Goal: Task Accomplishment & Management: Manage account settings

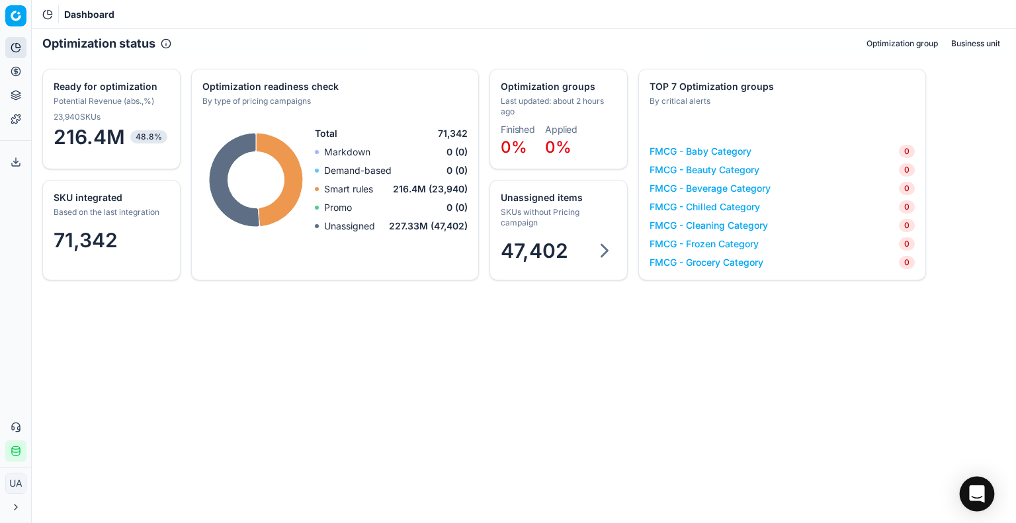
click at [972, 499] on icon "Open Intercom Messenger" at bounding box center [976, 493] width 15 height 17
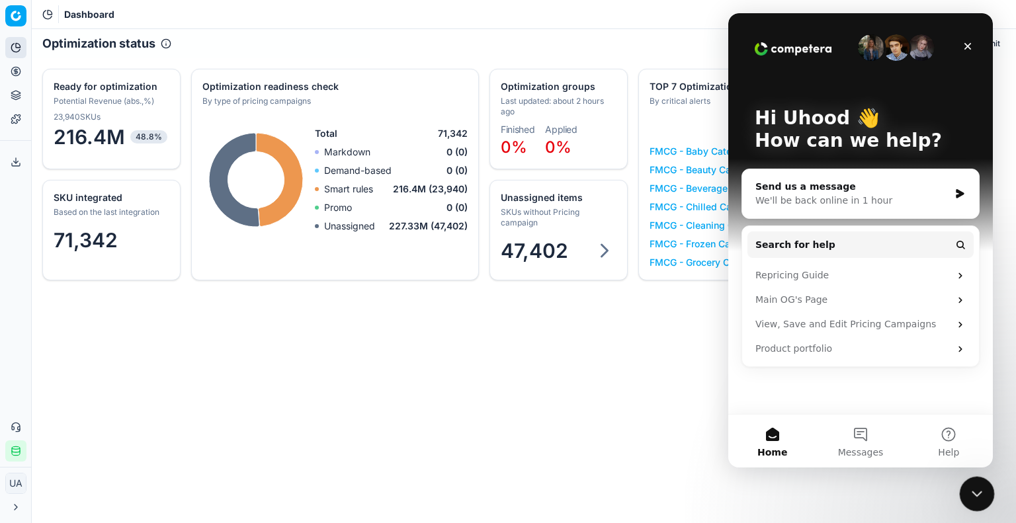
click at [979, 491] on icon "Close Intercom Messenger" at bounding box center [975, 492] width 16 height 16
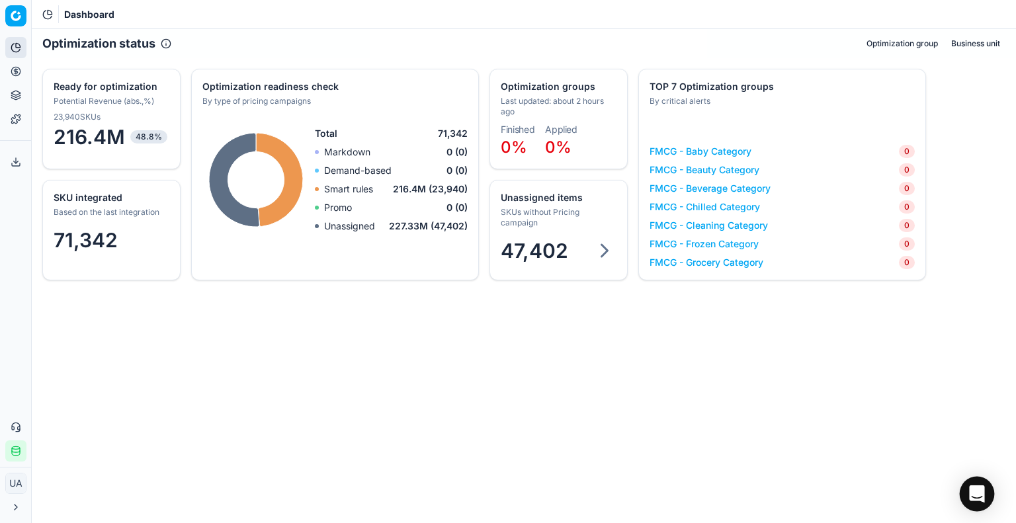
click at [965, 486] on div "Open Intercom Messenger" at bounding box center [977, 494] width 35 height 35
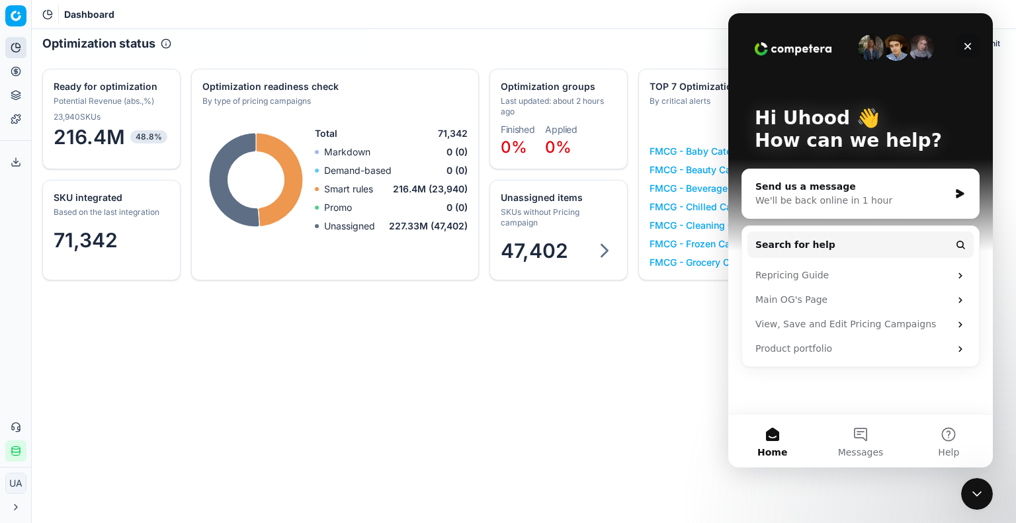
click at [969, 48] on icon "Close" at bounding box center [967, 46] width 7 height 7
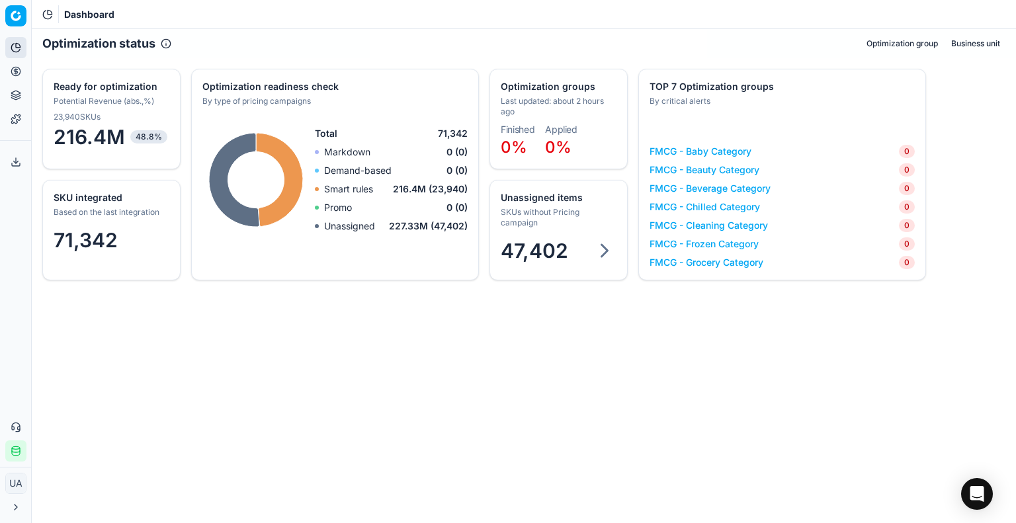
click at [521, 228] on div "SKUs without Pricing campaign" at bounding box center [557, 217] width 113 height 21
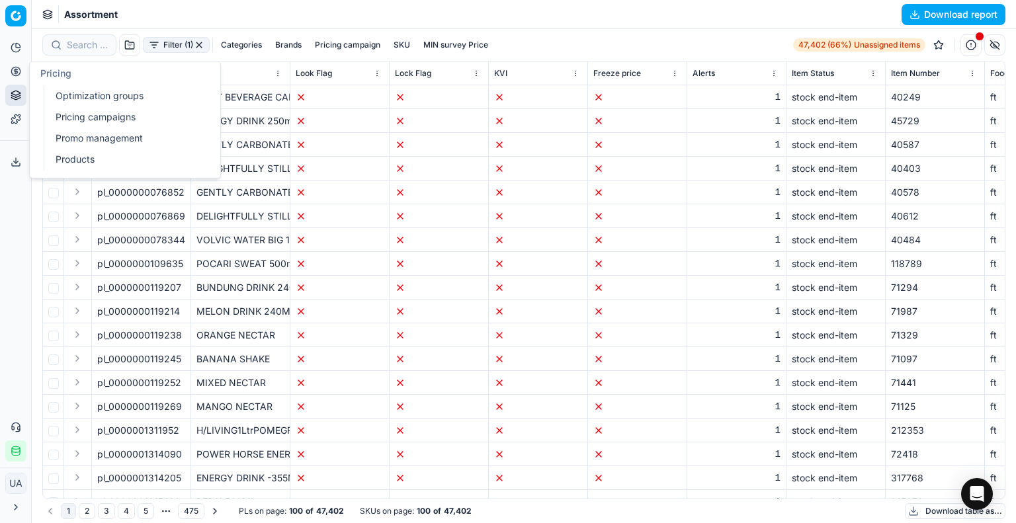
click at [12, 69] on circle at bounding box center [15, 71] width 9 height 9
click at [56, 96] on link "Optimization groups" at bounding box center [127, 96] width 154 height 19
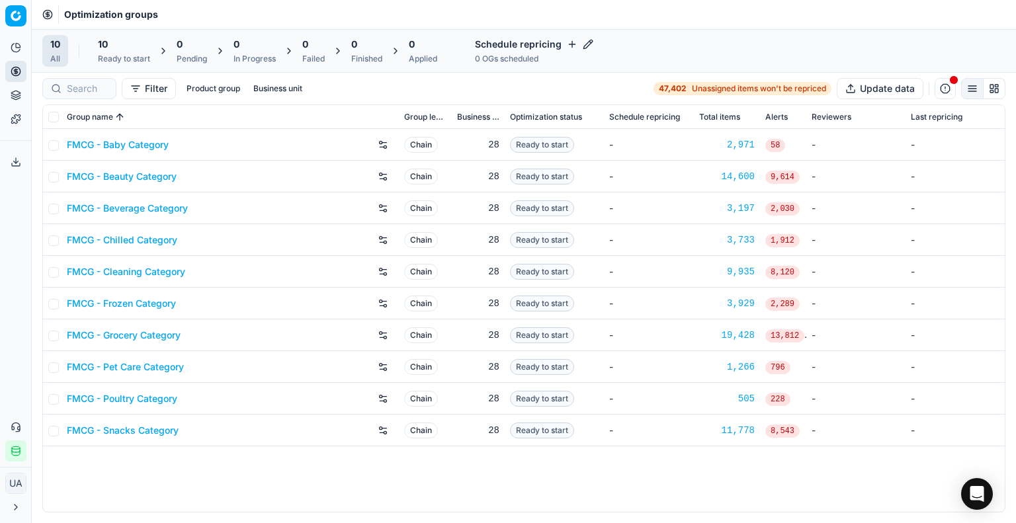
click at [47, 113] on th at bounding box center [52, 117] width 19 height 24
click at [52, 116] on input "checkbox" at bounding box center [53, 117] width 11 height 11
checkbox input "true"
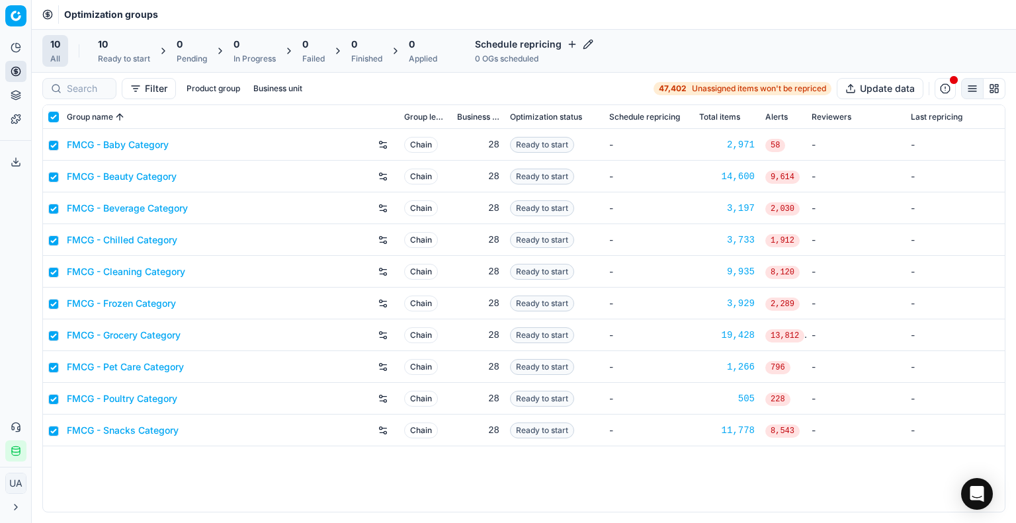
checkbox input "true"
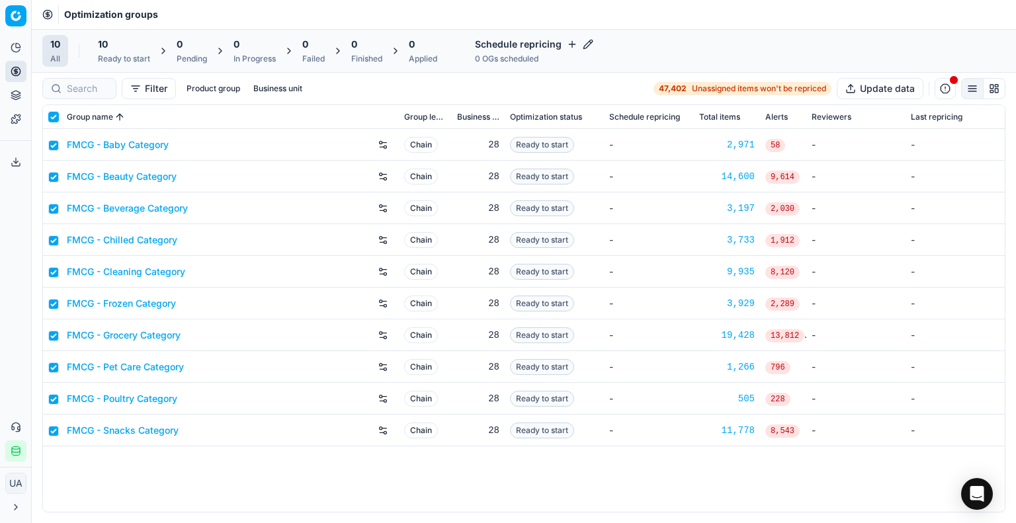
checkbox input "true"
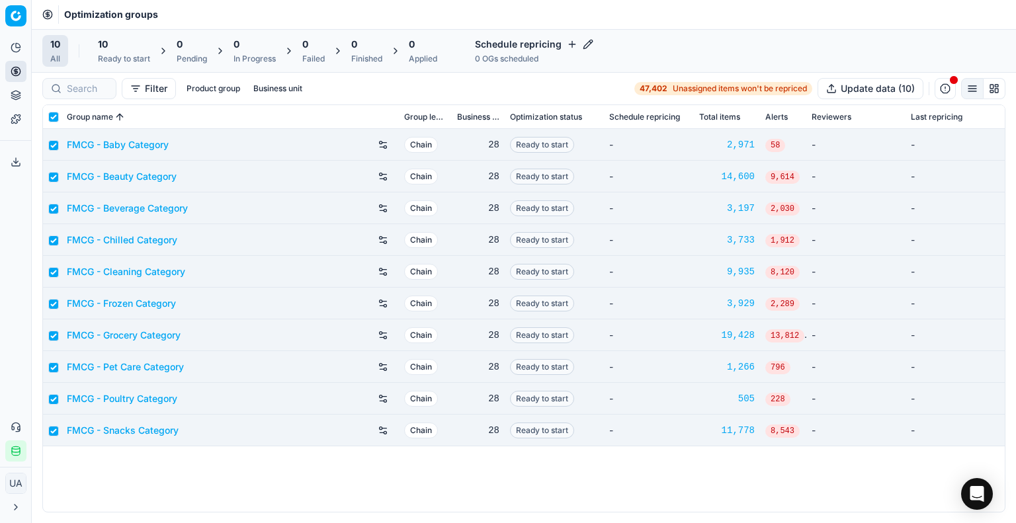
click at [138, 42] on div "10" at bounding box center [124, 44] width 52 height 13
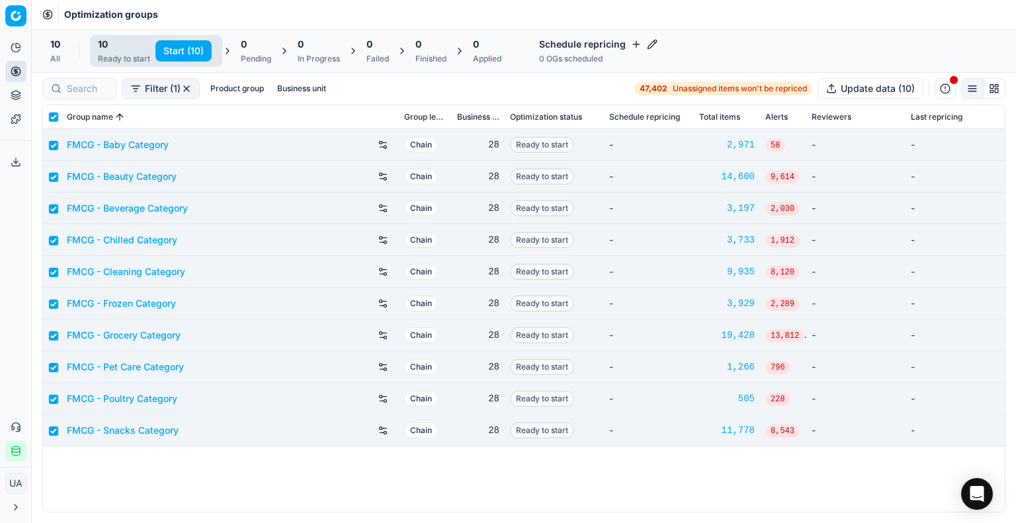
click at [187, 54] on button "Start (10)" at bounding box center [183, 50] width 56 height 21
checkbox input "false"
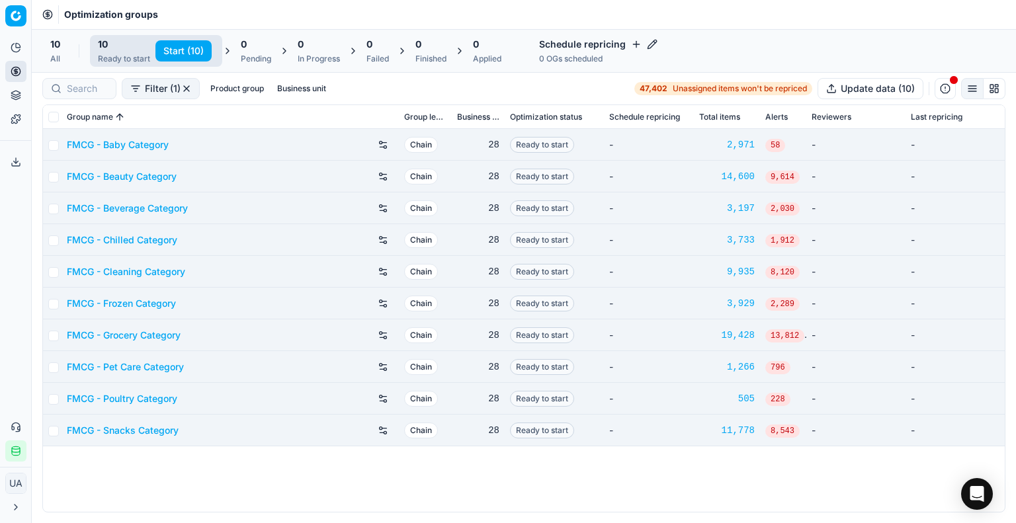
checkbox input "false"
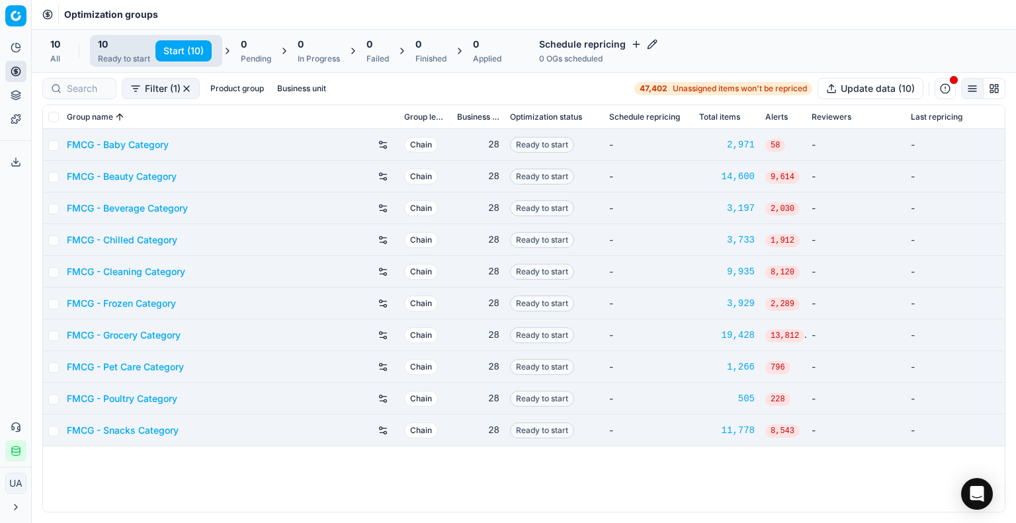
checkbox input "false"
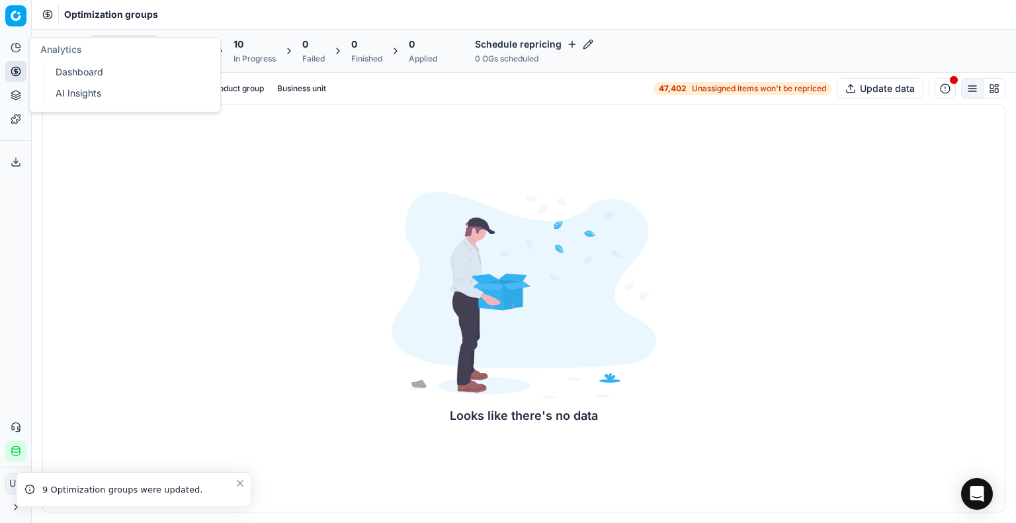
click at [59, 68] on link "Dashboard" at bounding box center [127, 72] width 154 height 19
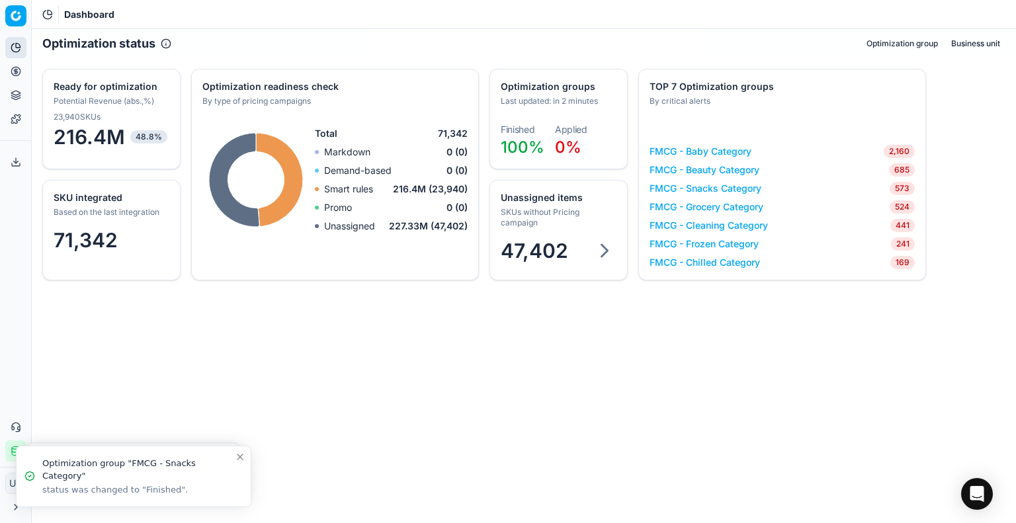
click at [560, 224] on div "SKUs without Pricing campaign" at bounding box center [557, 217] width 113 height 21
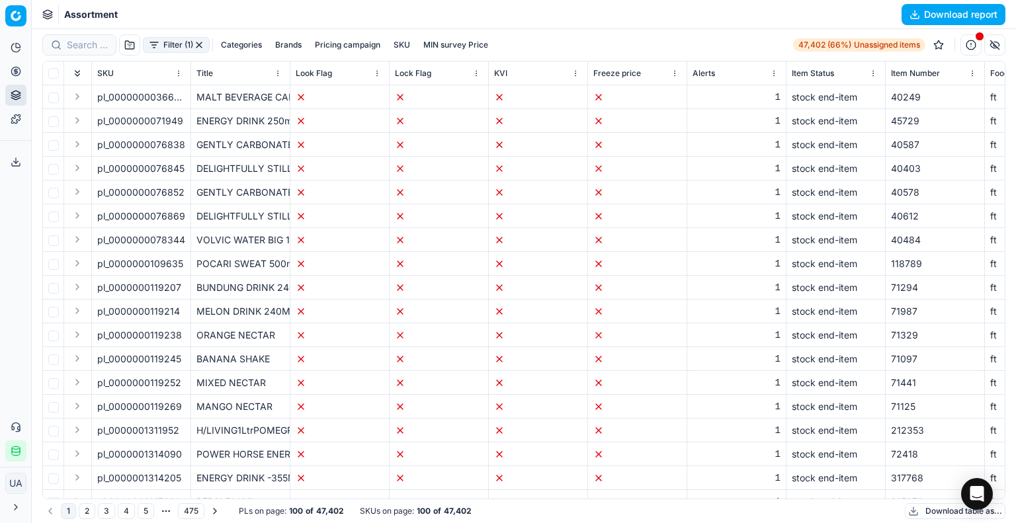
click at [937, 16] on button "Download report" at bounding box center [954, 14] width 104 height 21
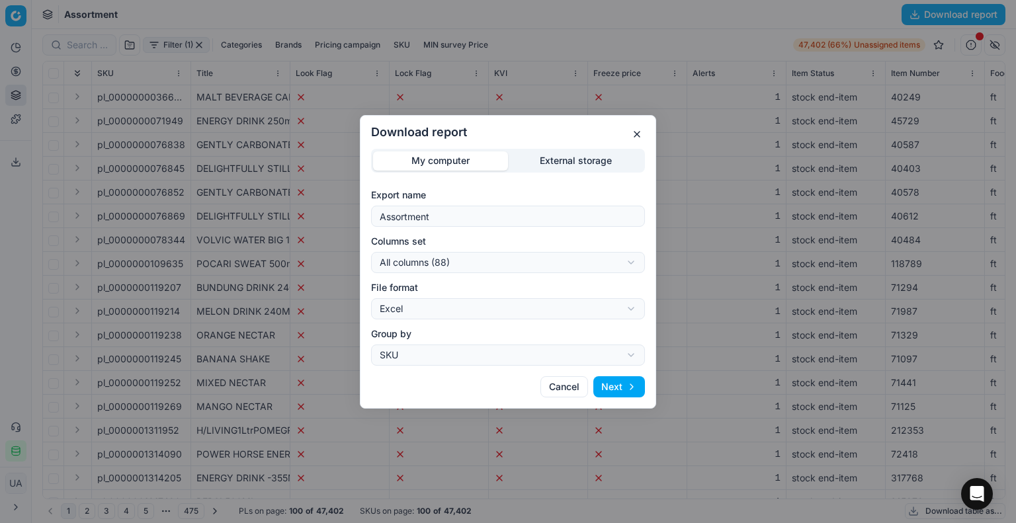
click at [603, 391] on button "Next" at bounding box center [619, 386] width 52 height 21
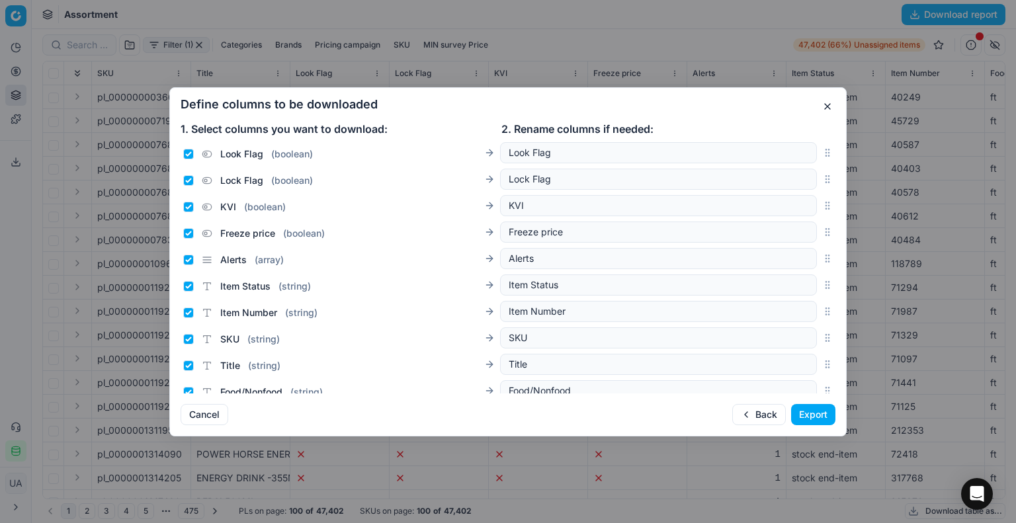
click at [799, 412] on button "Export" at bounding box center [813, 414] width 44 height 21
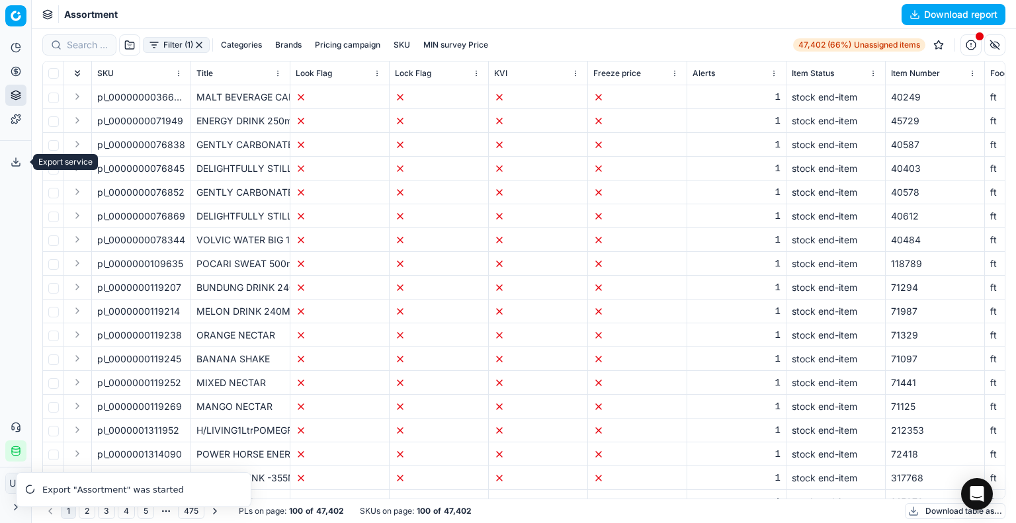
click at [19, 162] on icon at bounding box center [16, 162] width 11 height 11
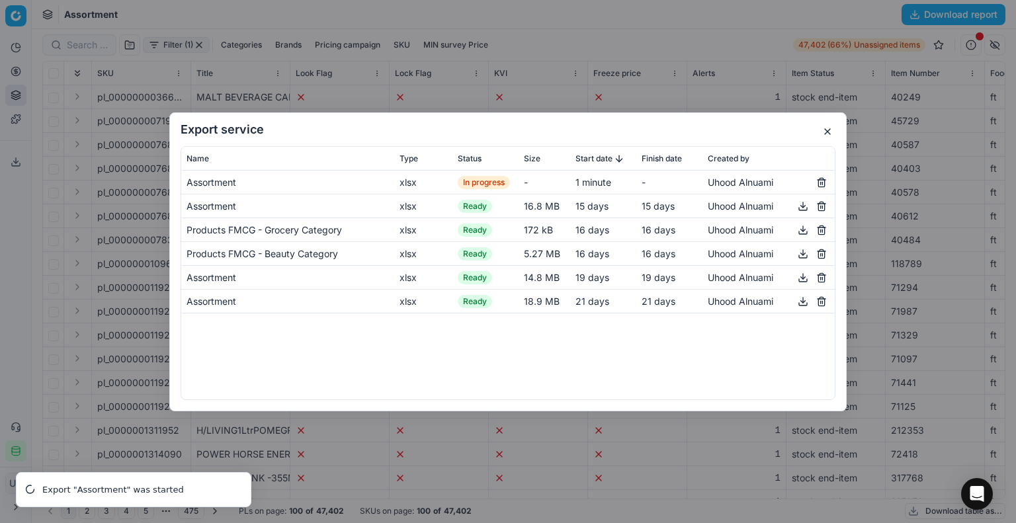
click at [824, 299] on button "button" at bounding box center [822, 301] width 16 height 16
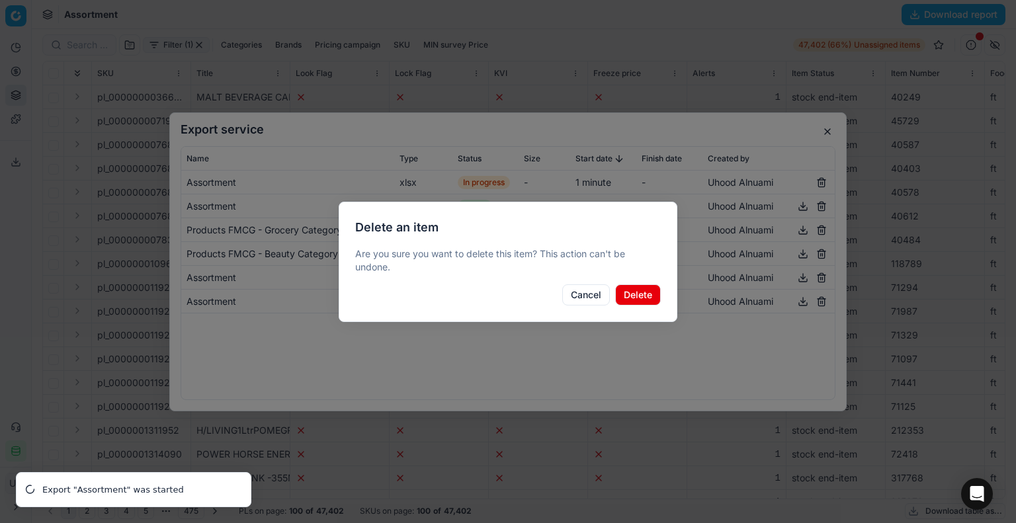
click at [655, 293] on button "Delete" at bounding box center [638, 294] width 46 height 21
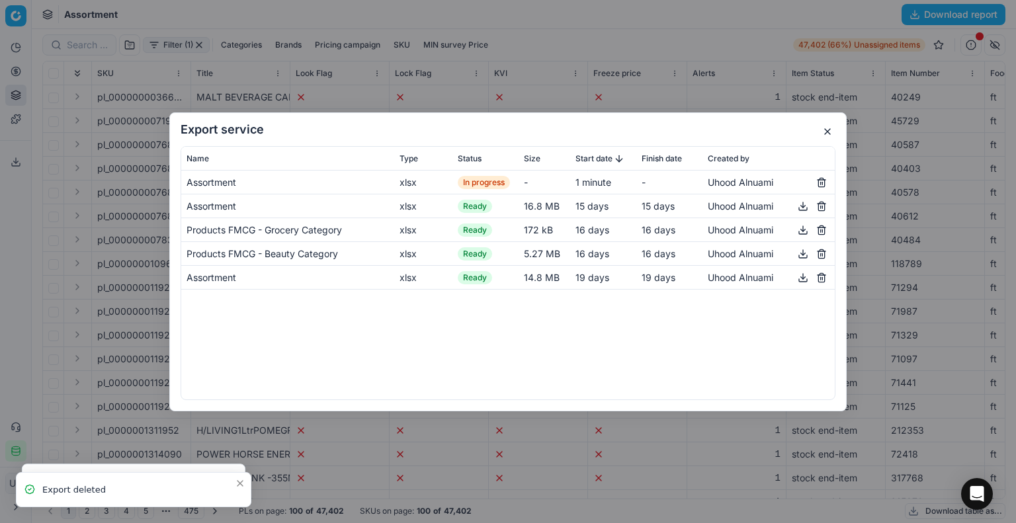
click at [820, 277] on button "button" at bounding box center [822, 277] width 16 height 16
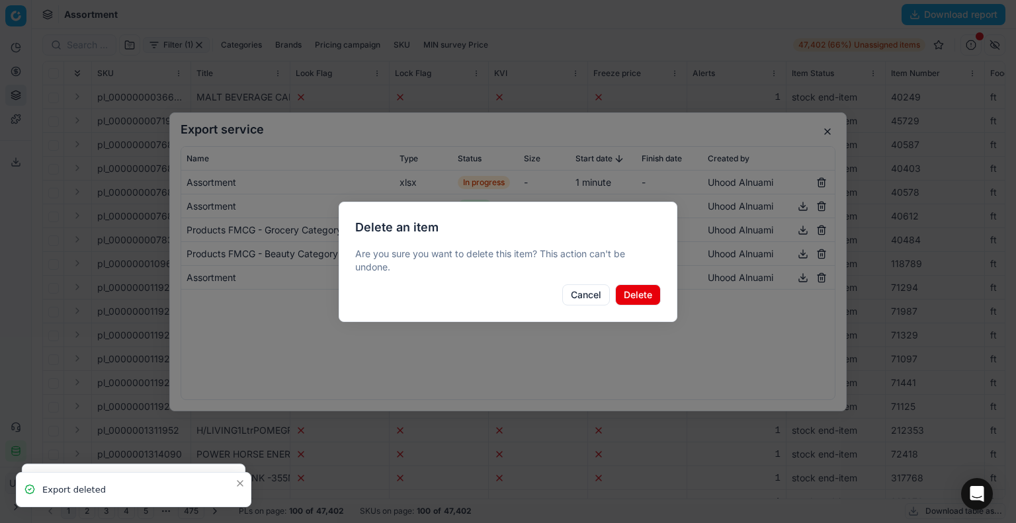
click at [626, 296] on button "Delete" at bounding box center [638, 294] width 46 height 21
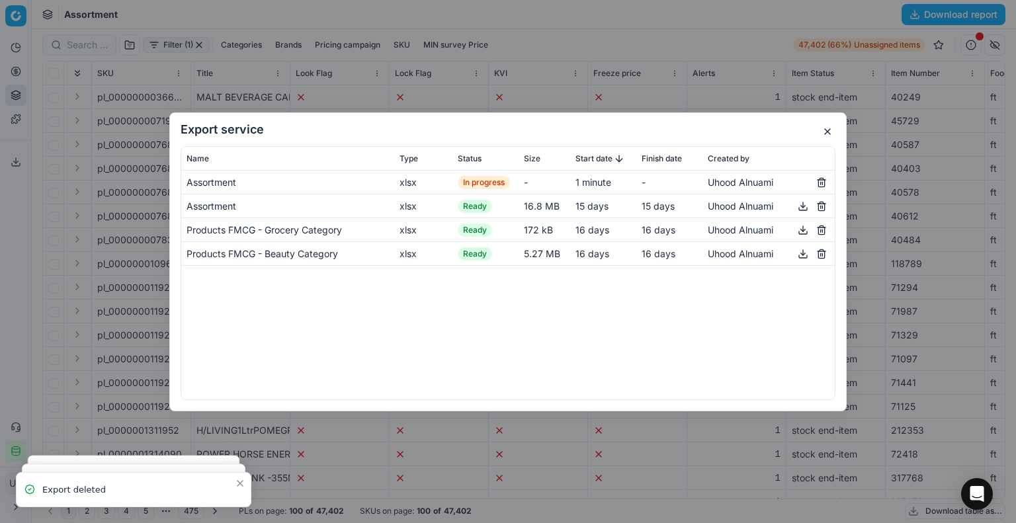
click at [826, 260] on button "button" at bounding box center [822, 253] width 16 height 16
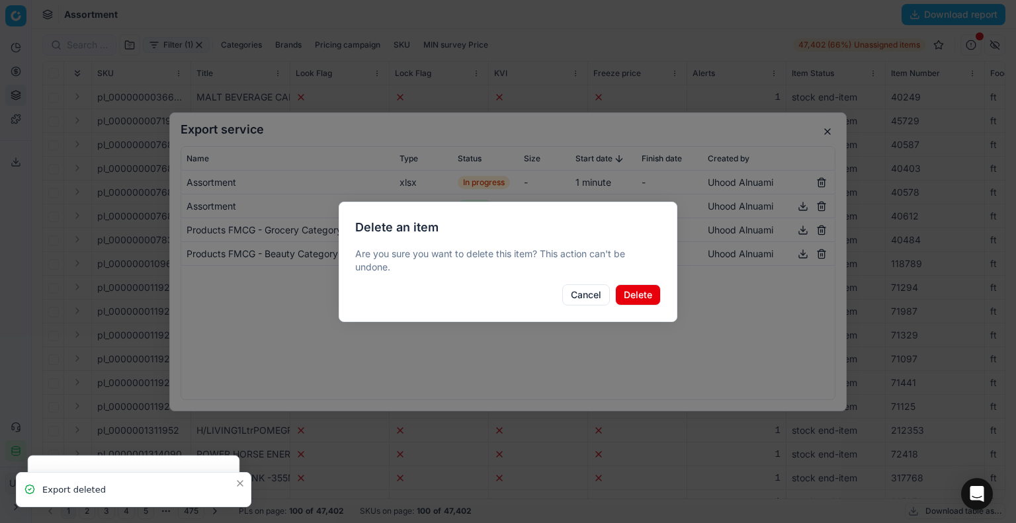
click at [640, 297] on button "Delete" at bounding box center [638, 294] width 46 height 21
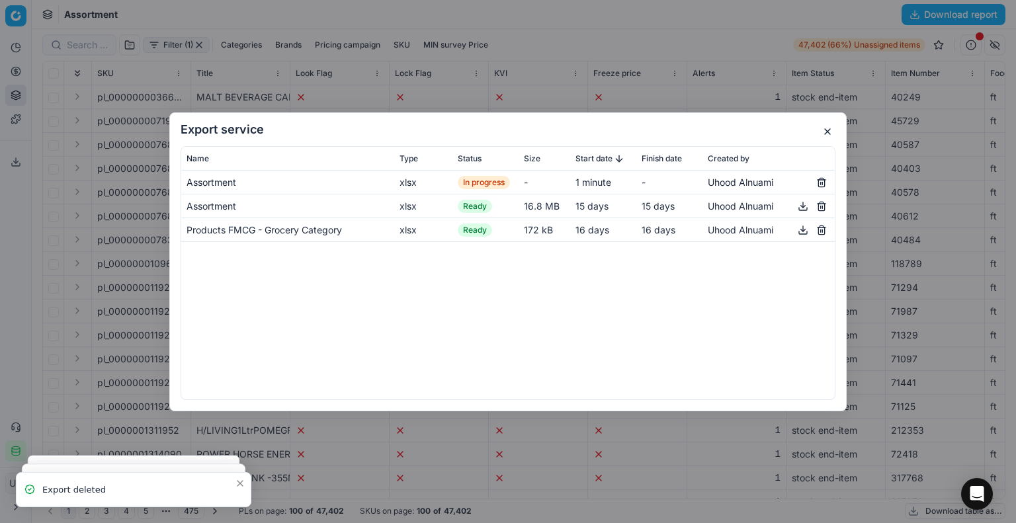
click at [828, 230] on button "button" at bounding box center [822, 230] width 16 height 16
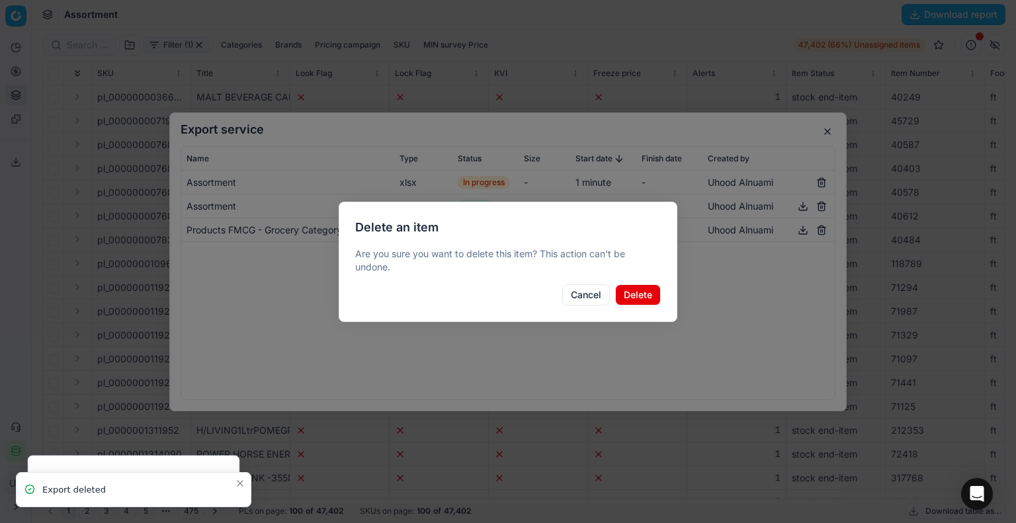
click at [649, 288] on button "Delete" at bounding box center [638, 294] width 46 height 21
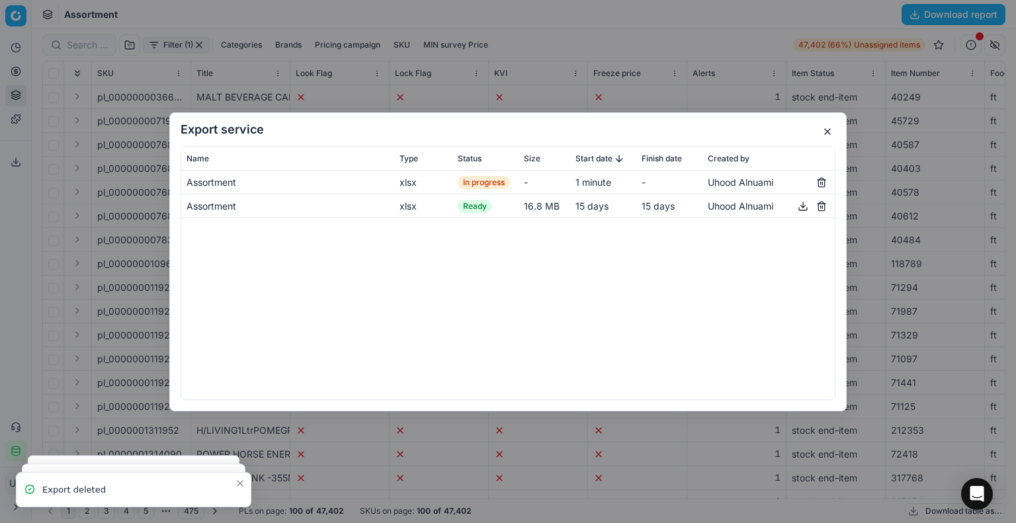
click at [821, 209] on button "button" at bounding box center [822, 206] width 16 height 16
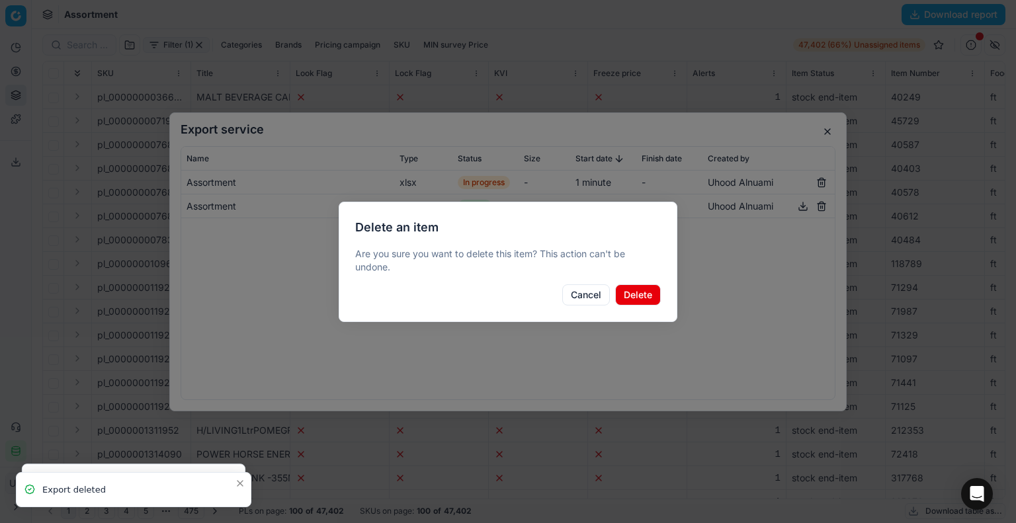
click at [645, 291] on button "Delete" at bounding box center [638, 294] width 46 height 21
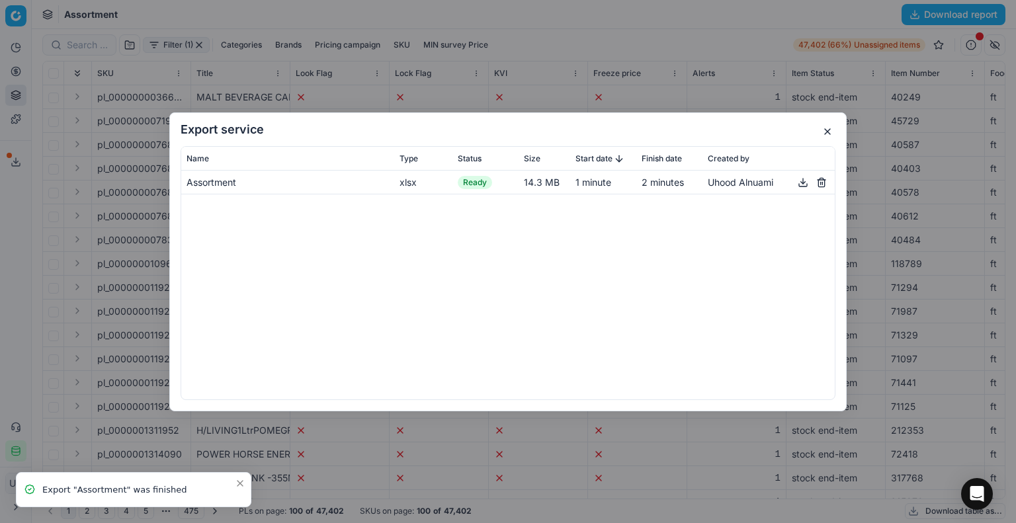
click at [808, 184] on button "button" at bounding box center [803, 182] width 16 height 16
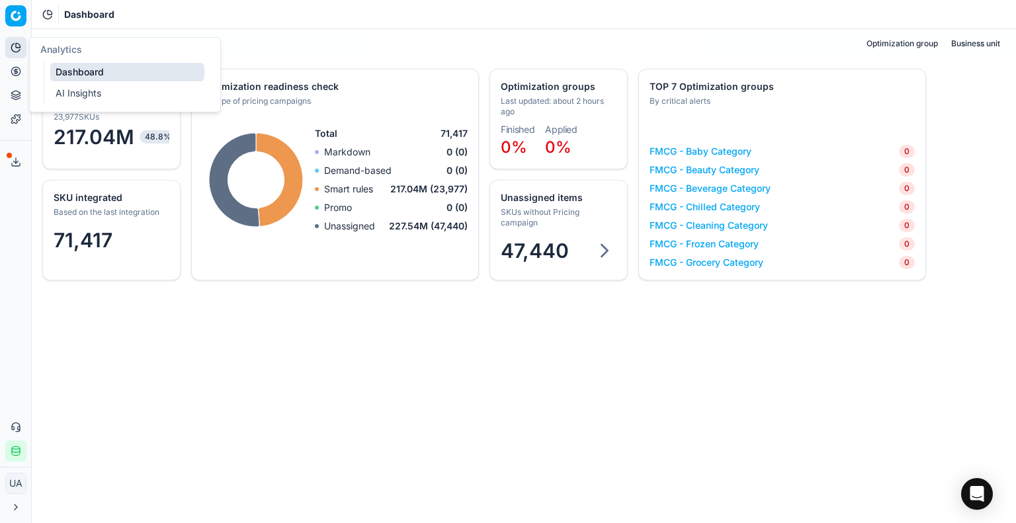
click at [14, 48] on icon at bounding box center [16, 47] width 11 height 11
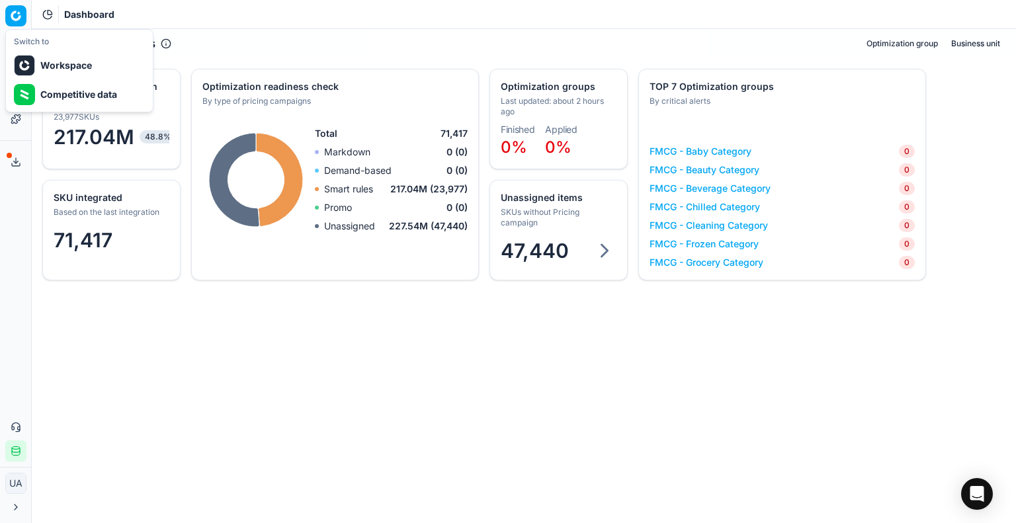
click at [16, 11] on html "Pricing platform Analytics Pricing Product portfolio Templates Export service 1…" at bounding box center [508, 261] width 1016 height 523
click at [185, 326] on html "Pricing platform Analytics Pricing Product portfolio Templates Export service 1…" at bounding box center [508, 261] width 1016 height 523
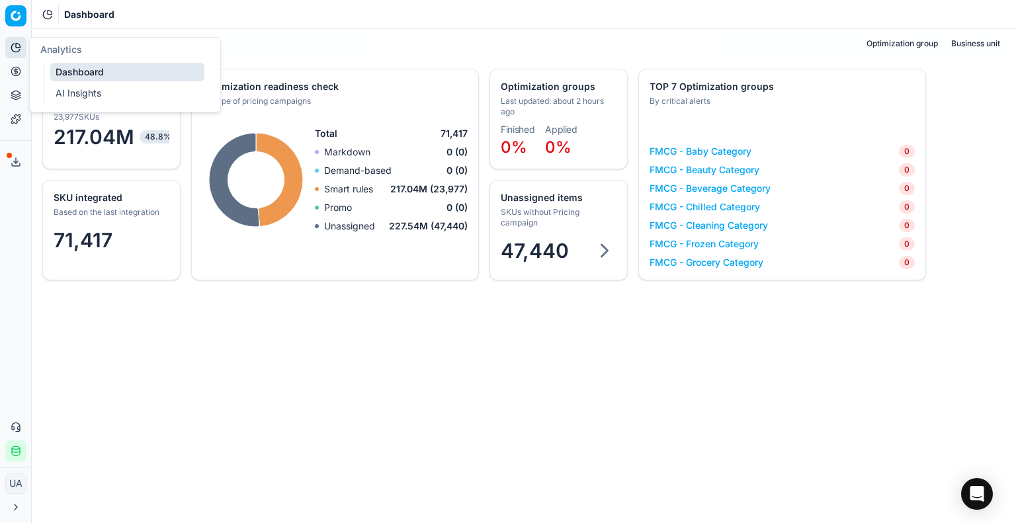
click at [19, 42] on button "Analytics" at bounding box center [15, 47] width 21 height 21
click at [89, 91] on link "AI Insights" at bounding box center [127, 93] width 154 height 19
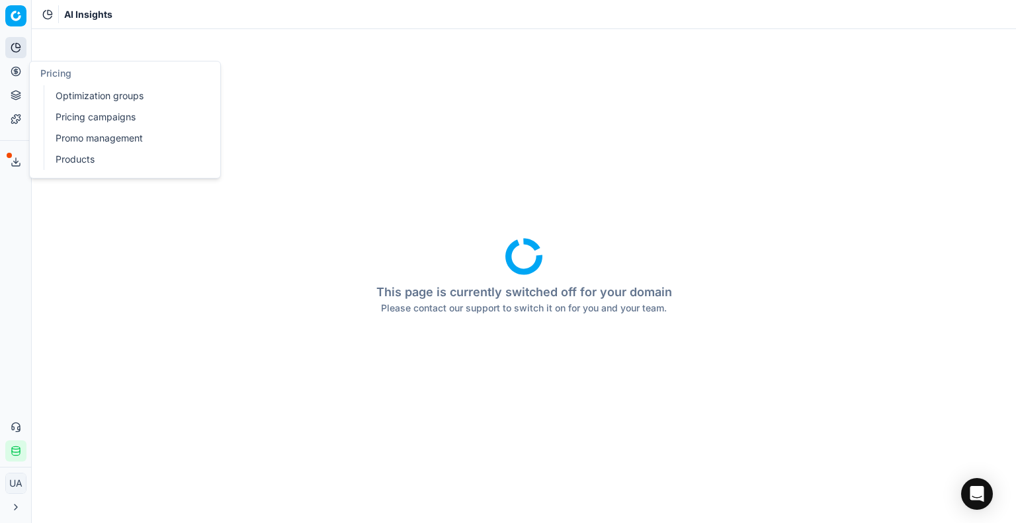
click at [11, 66] on icon at bounding box center [16, 71] width 11 height 11
click at [75, 90] on link "Optimization groups" at bounding box center [127, 96] width 154 height 19
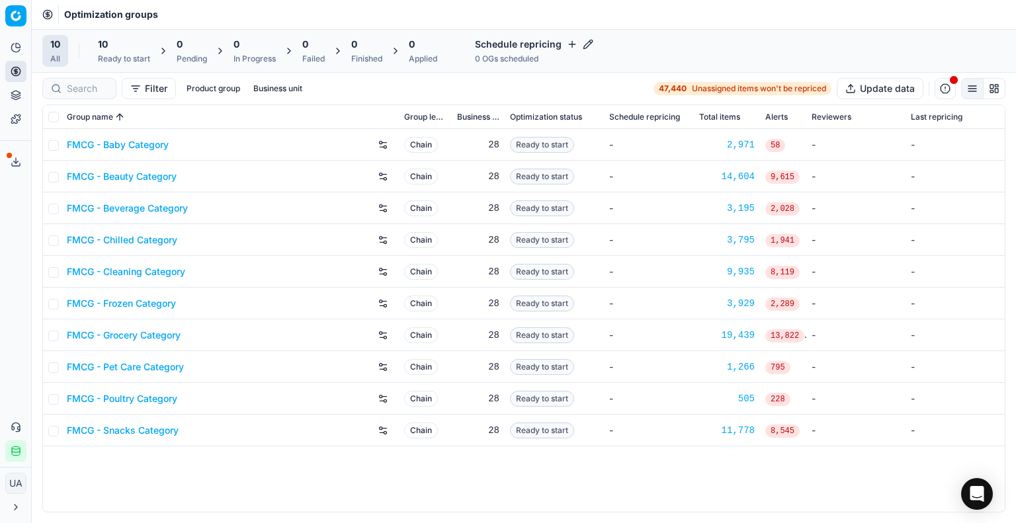
click at [508, 488] on div "FMCG - Baby Category Chain 28 Ready to start - 2,971 58 - - FMCG - Beauty Categ…" at bounding box center [524, 320] width 962 height 383
click at [53, 115] on input "checkbox" at bounding box center [53, 117] width 11 height 11
checkbox input "true"
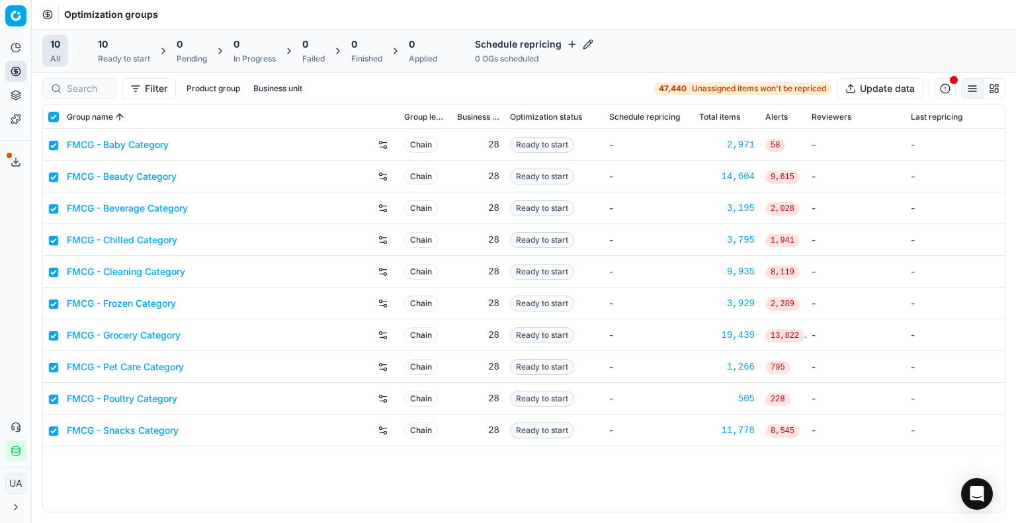
checkbox input "true"
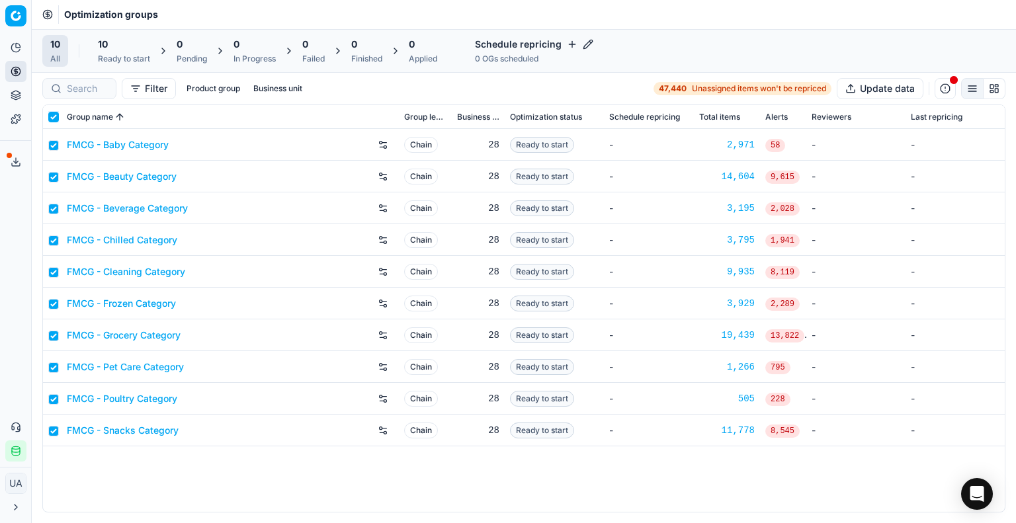
checkbox input "true"
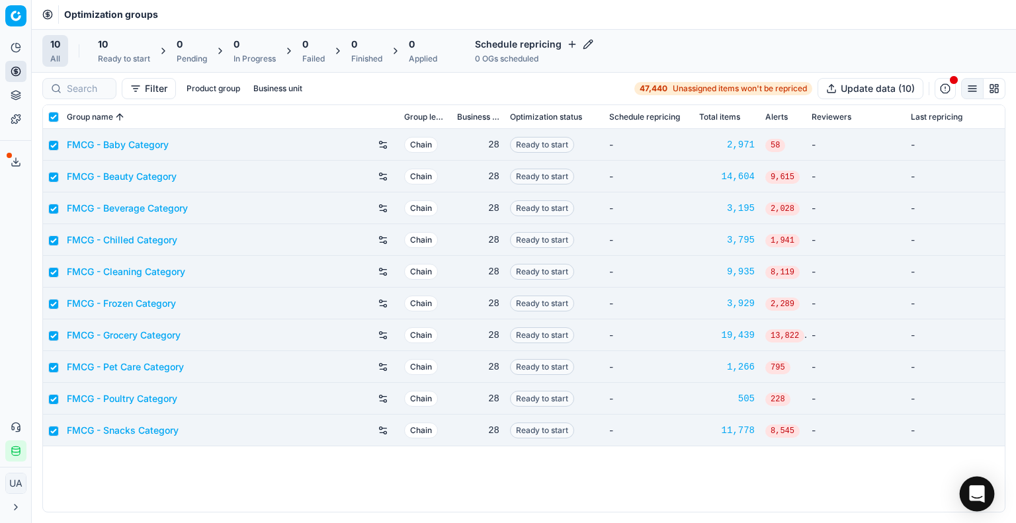
click at [979, 481] on div "Open Intercom Messenger" at bounding box center [977, 494] width 35 height 35
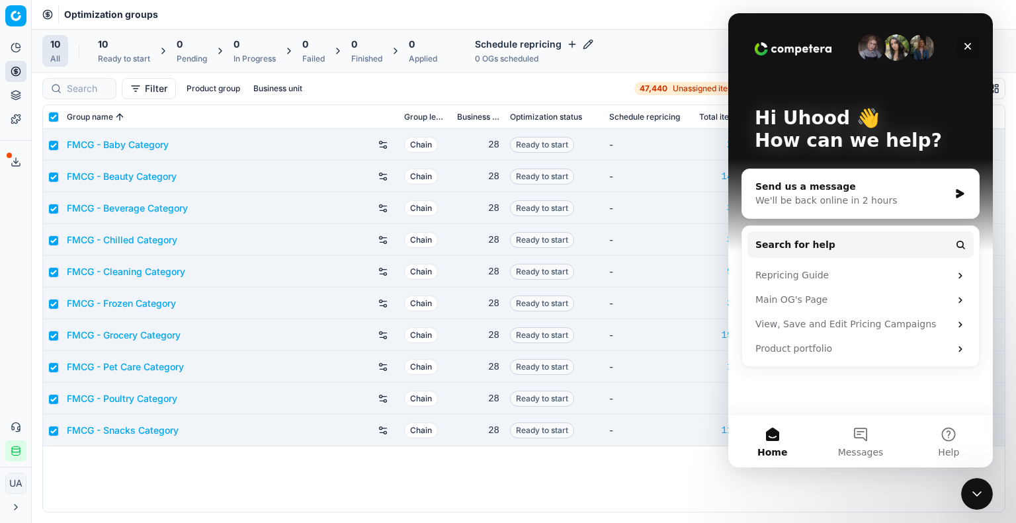
click at [968, 47] on icon "Close" at bounding box center [967, 46] width 11 height 11
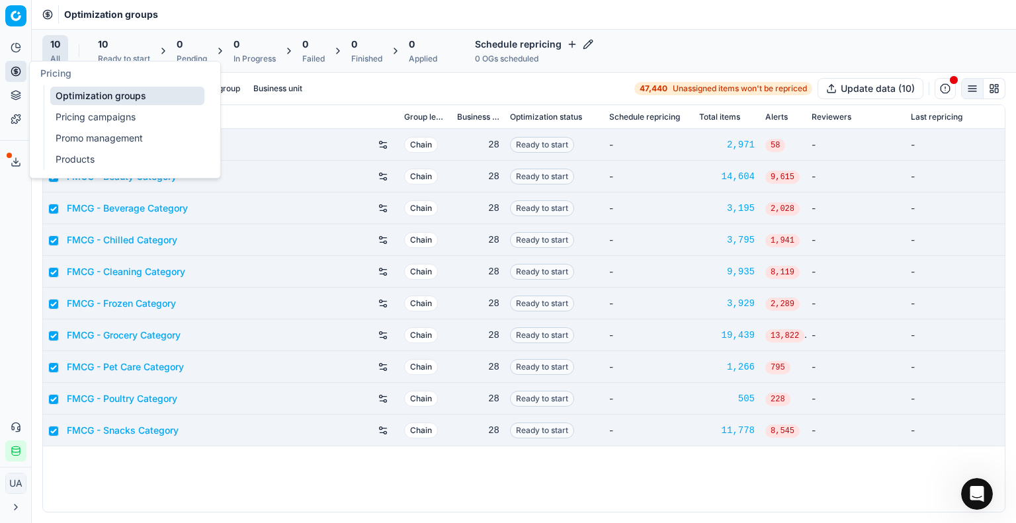
click at [239, 112] on div "Group name" at bounding box center [230, 116] width 327 height 13
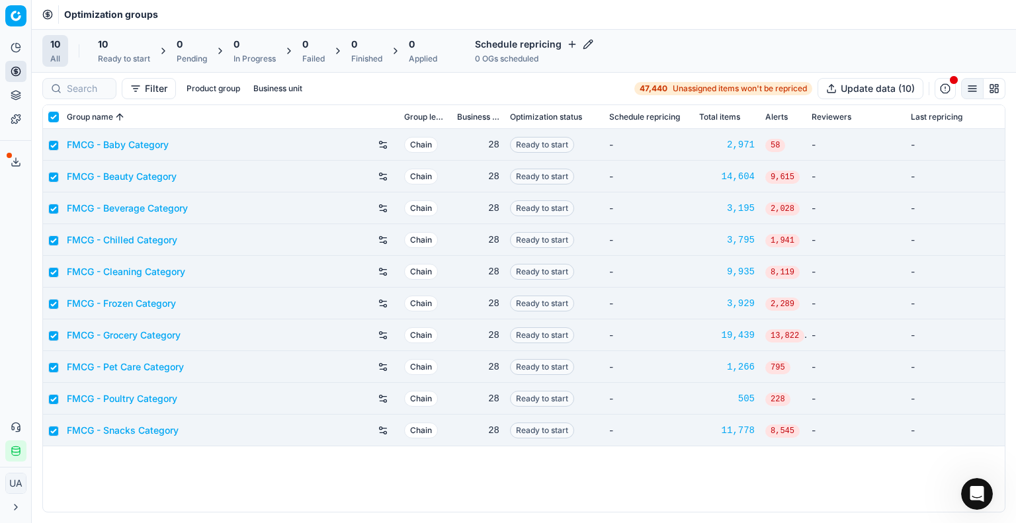
click at [57, 113] on input "checkbox" at bounding box center [53, 117] width 11 height 11
checkbox input "false"
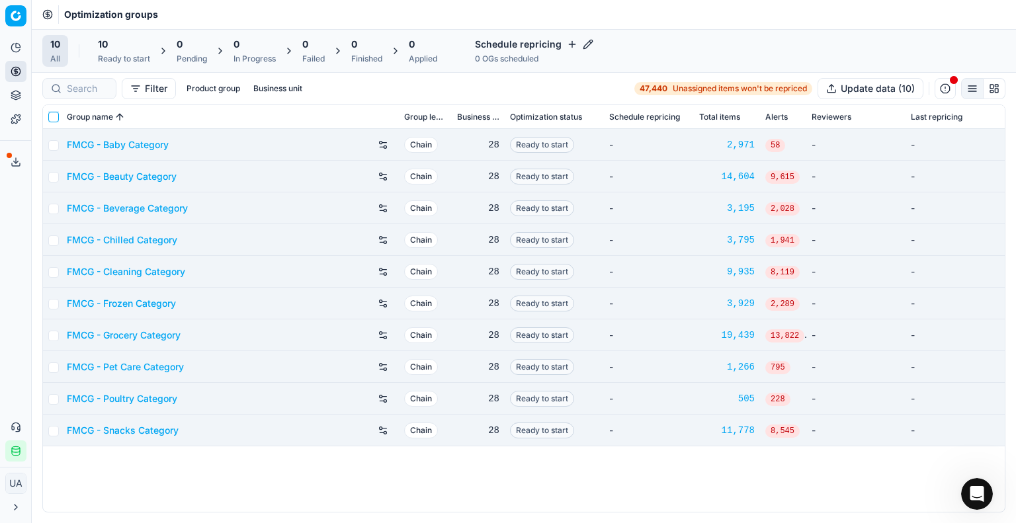
checkbox input "false"
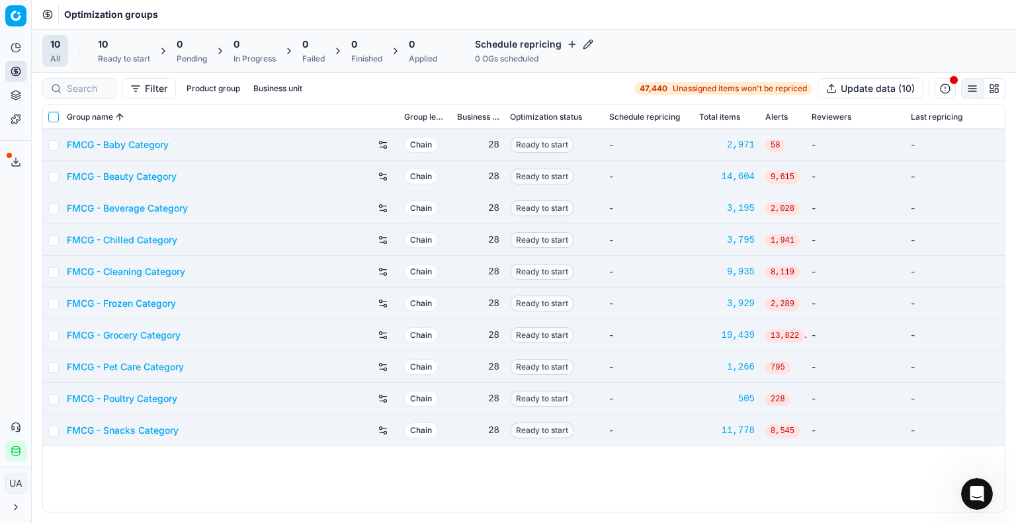
checkbox input "false"
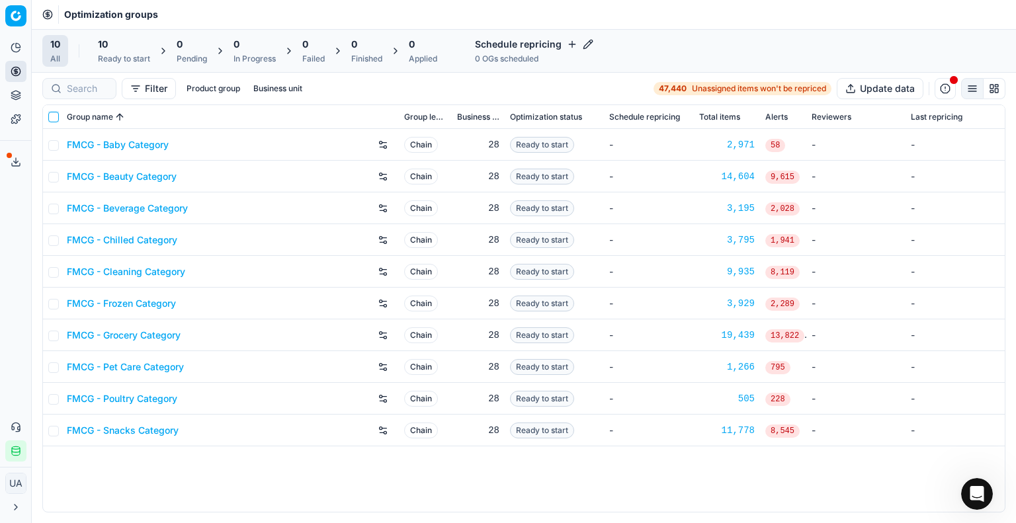
click at [48, 112] on input "checkbox" at bounding box center [53, 117] width 11 height 11
checkbox input "true"
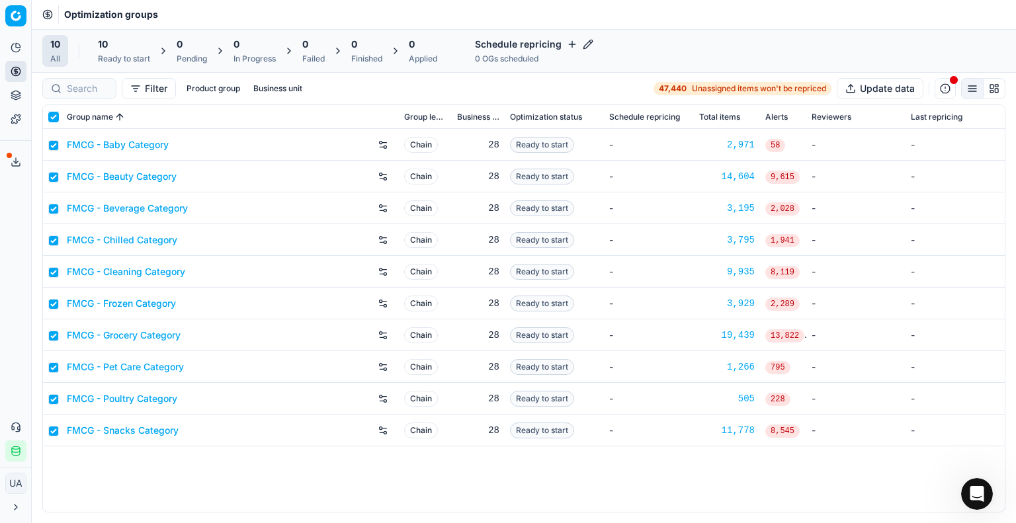
checkbox input "true"
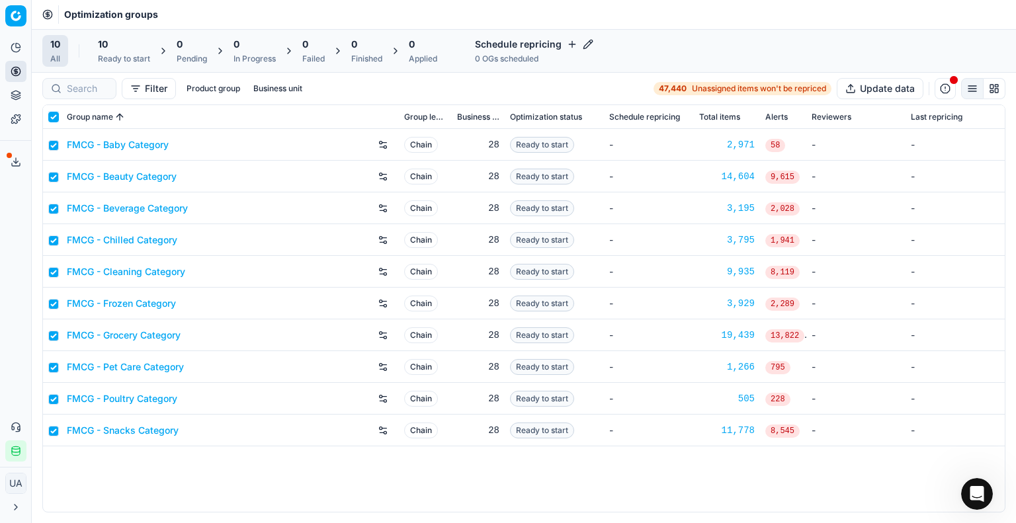
checkbox input "true"
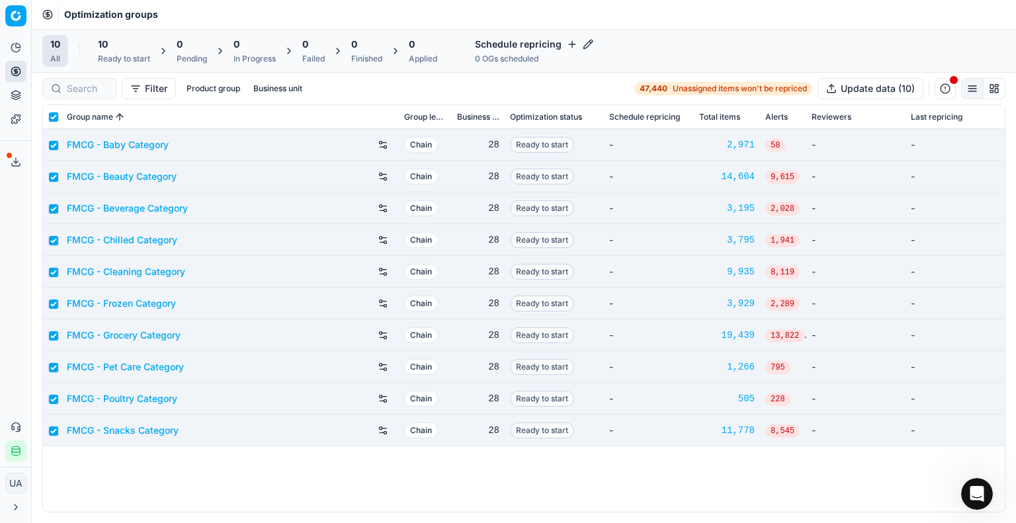
click at [105, 47] on span "10" at bounding box center [103, 44] width 10 height 13
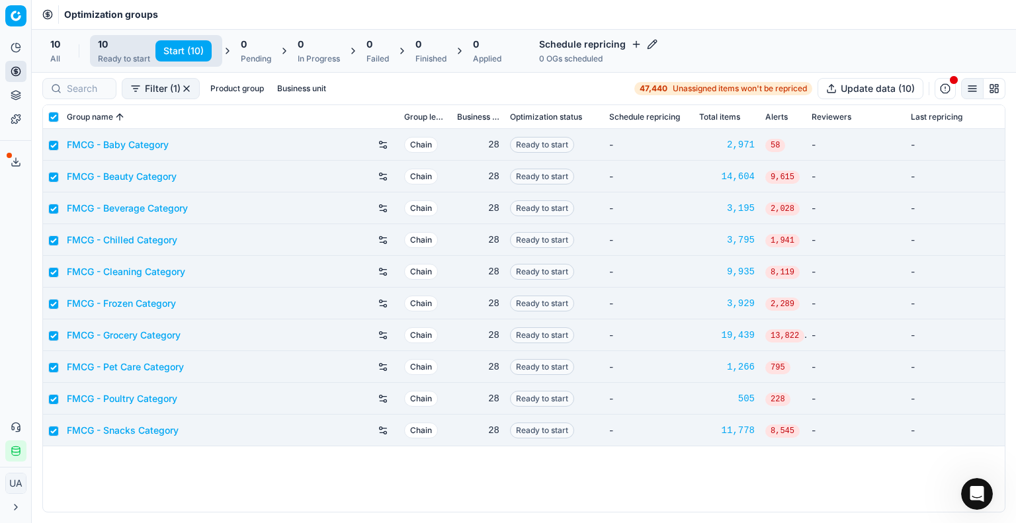
click at [180, 47] on button "Start (10)" at bounding box center [183, 50] width 56 height 21
checkbox input "false"
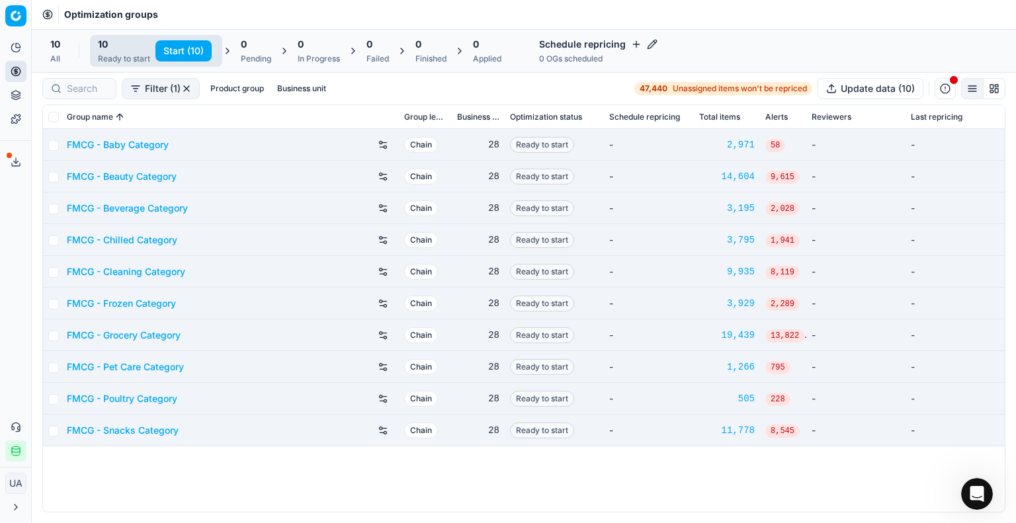
checkbox input "false"
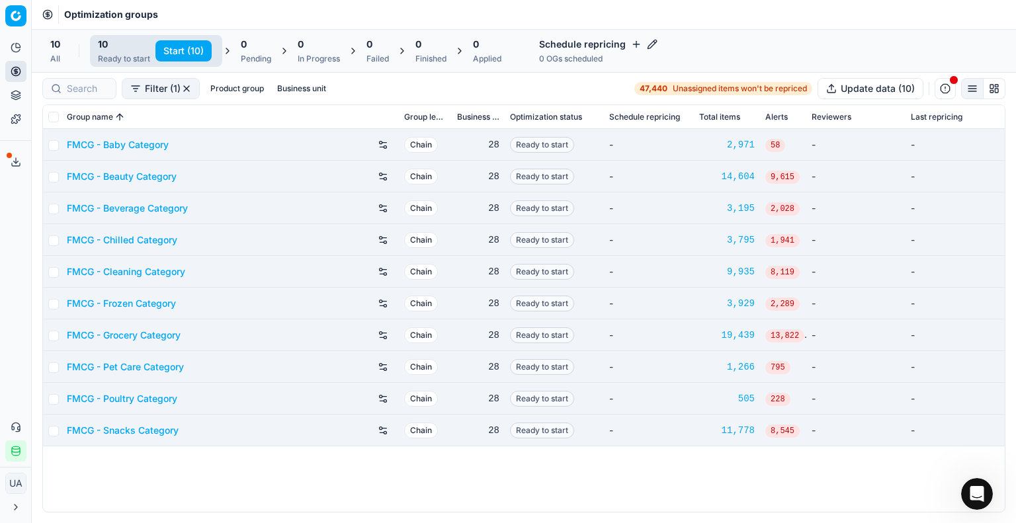
checkbox input "false"
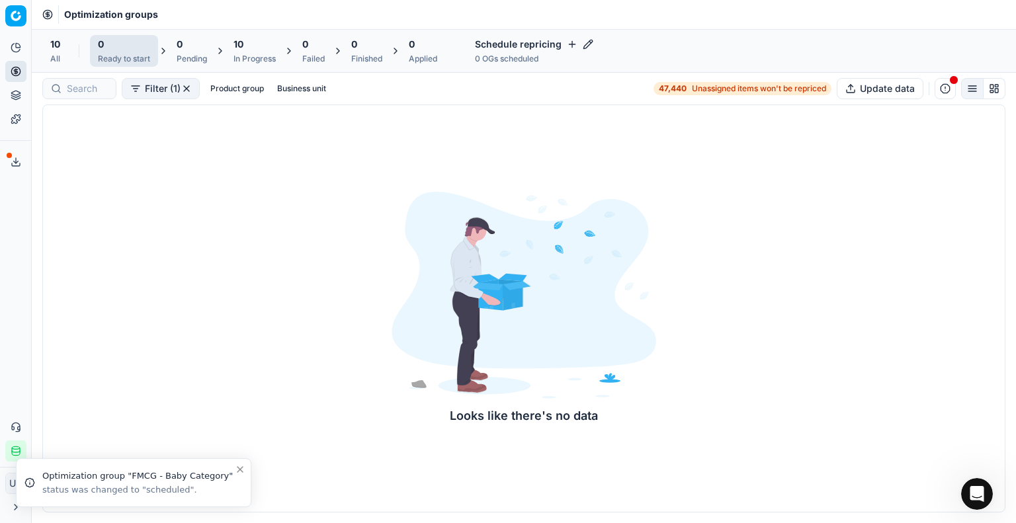
click at [265, 48] on div "10" at bounding box center [254, 44] width 42 height 13
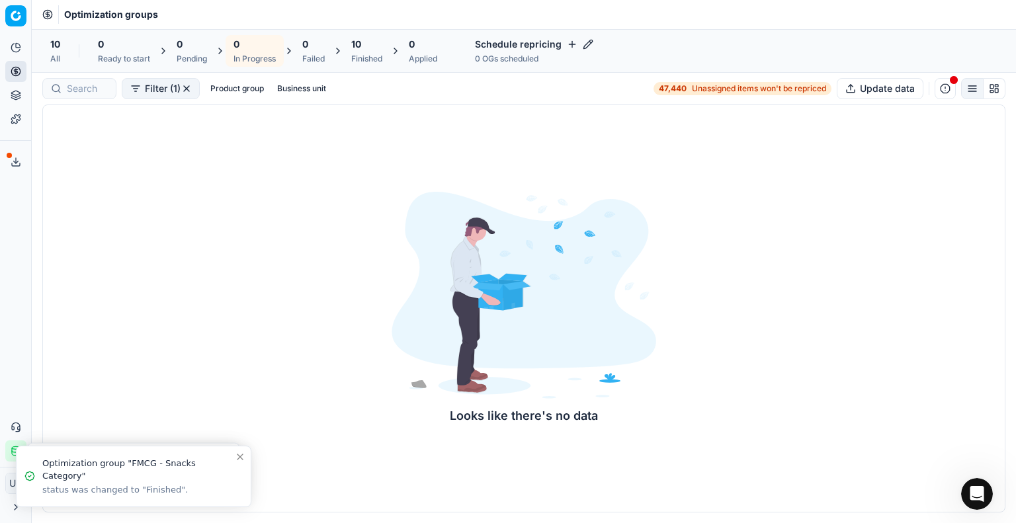
click at [370, 44] on div "10" at bounding box center [366, 44] width 31 height 13
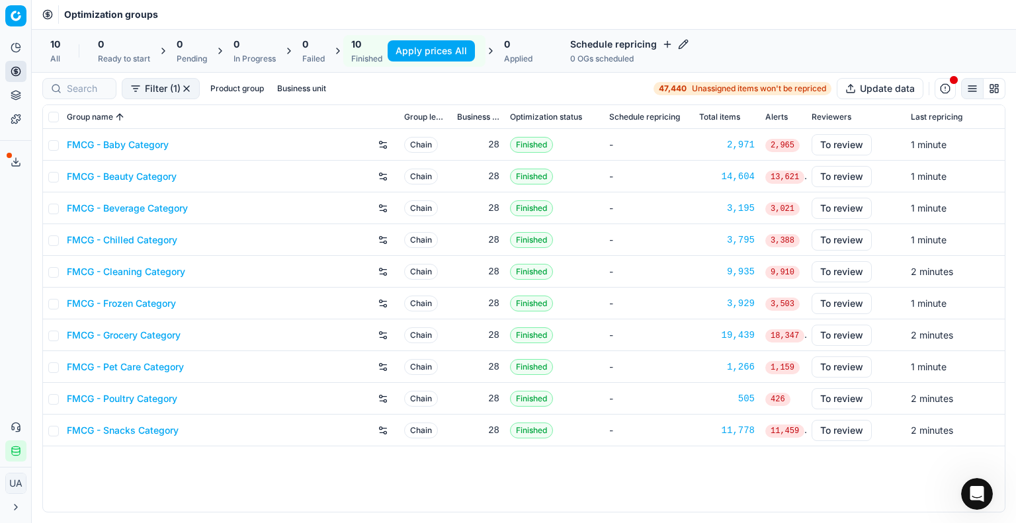
click at [788, 145] on span "2,965" at bounding box center [782, 145] width 34 height 13
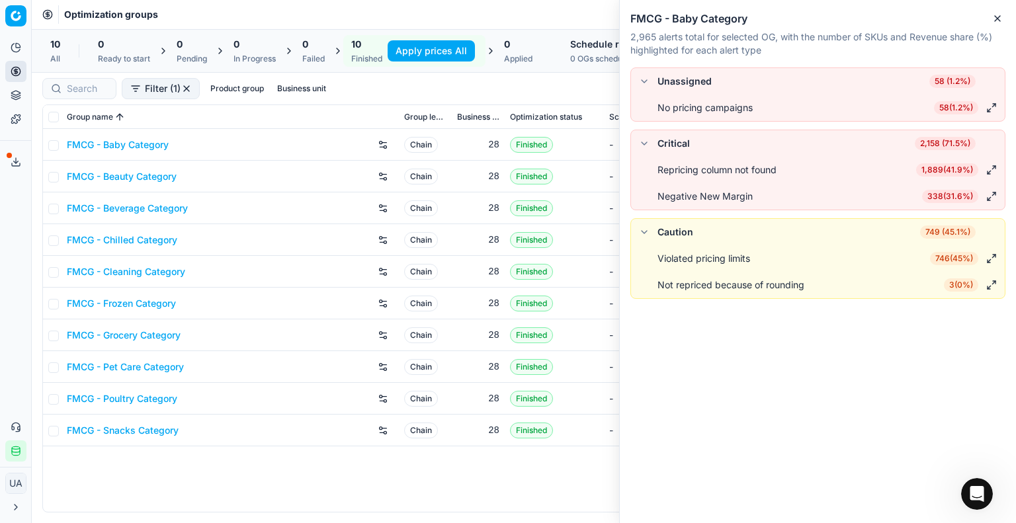
click at [747, 166] on div "Repricing column not found" at bounding box center [716, 169] width 119 height 13
click at [689, 174] on div "Repricing column not found" at bounding box center [716, 169] width 119 height 13
click at [753, 171] on div "Repricing column not found" at bounding box center [716, 169] width 119 height 13
click at [676, 240] on li "Caution 749 (45.1%)" at bounding box center [818, 232] width 374 height 26
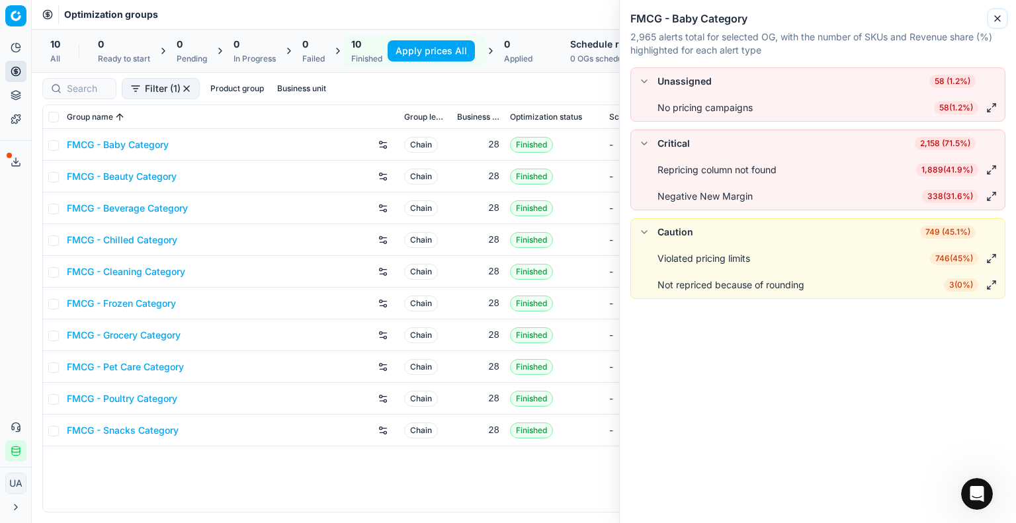
click at [991, 13] on button "Close" at bounding box center [998, 19] width 16 height 16
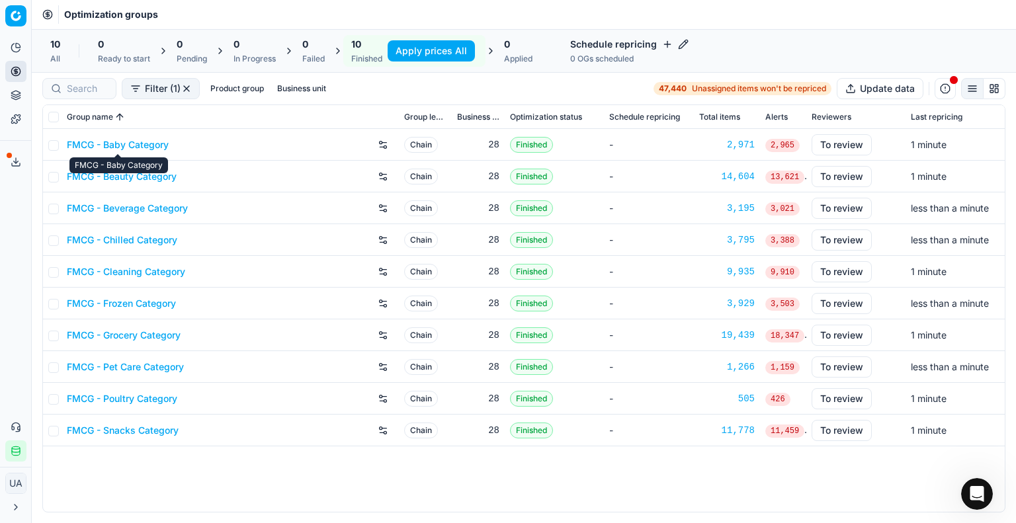
click at [104, 146] on link "FMCG - Baby Category" at bounding box center [118, 144] width 102 height 13
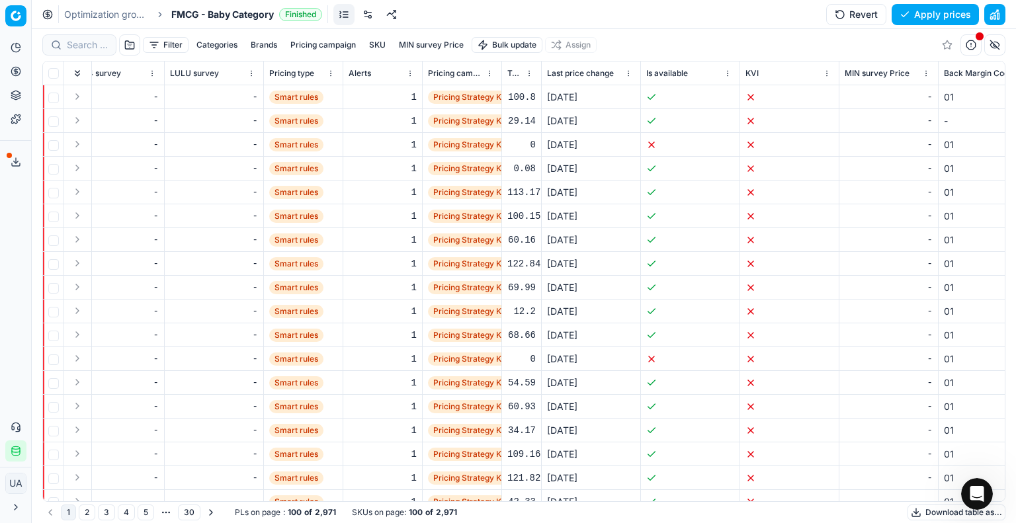
scroll to position [0, 962]
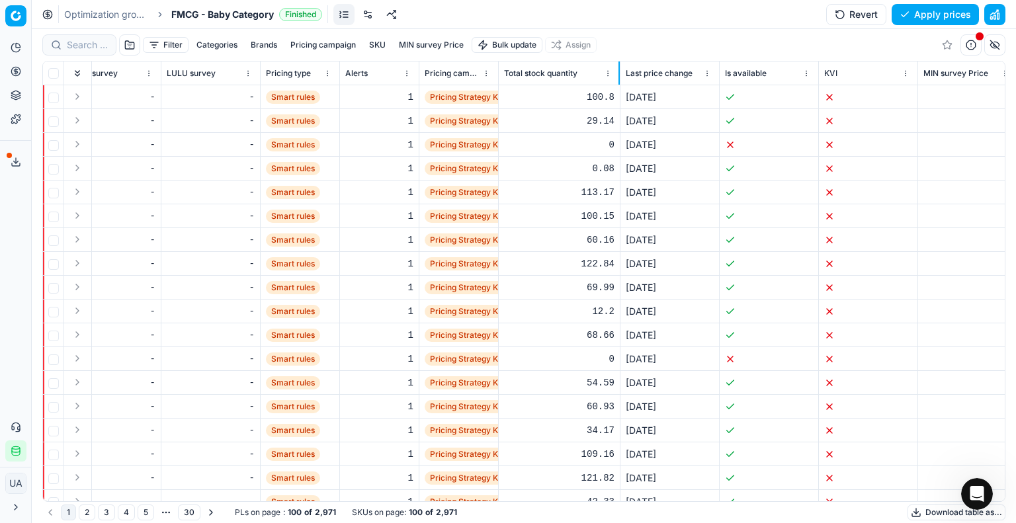
drag, startPoint x: 537, startPoint y: 69, endPoint x: 619, endPoint y: 76, distance: 82.3
click at [619, 76] on th "Total stock quantity" at bounding box center [560, 74] width 122 height 24
drag, startPoint x: 497, startPoint y: 73, endPoint x: 548, endPoint y: 73, distance: 50.9
click at [498, 73] on div at bounding box center [497, 73] width 1 height 23
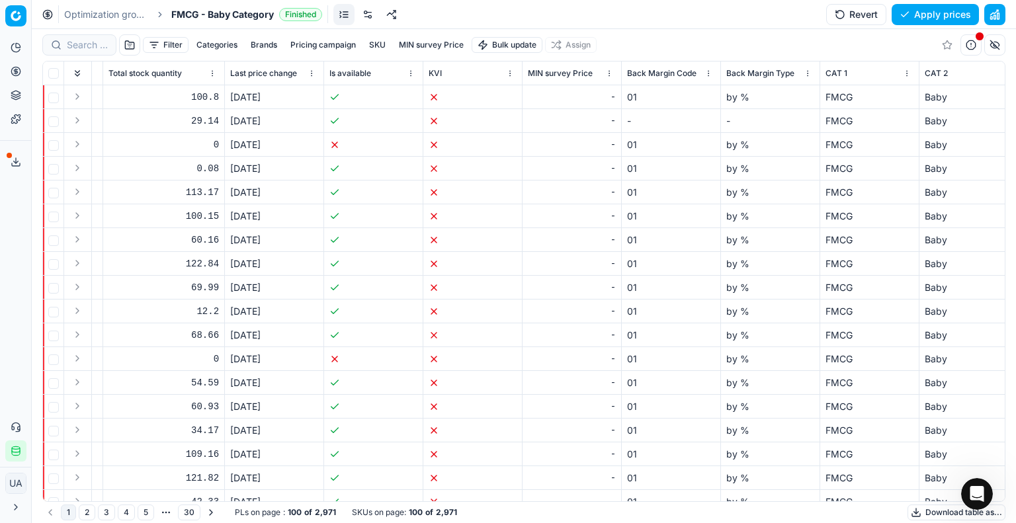
scroll to position [0, 1429]
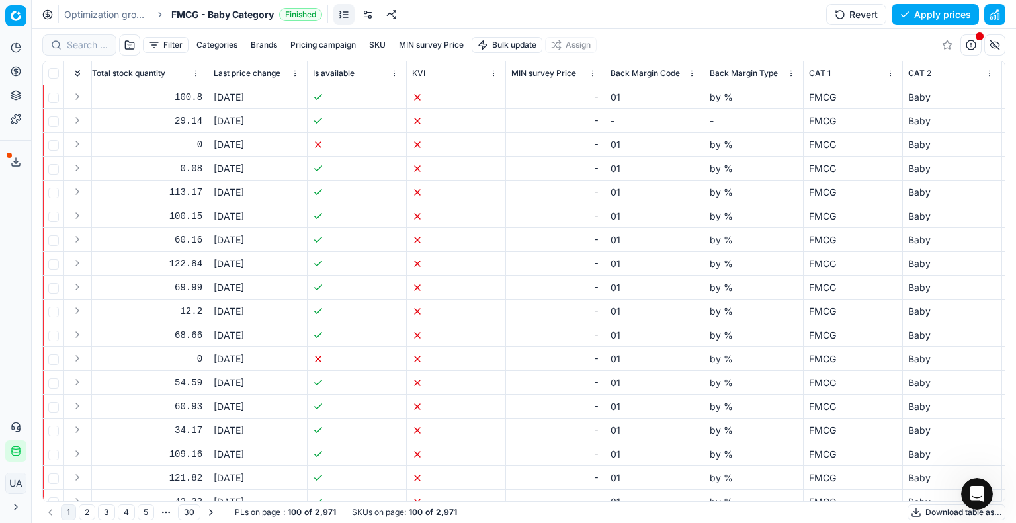
click at [294, 69] on html "Pricing platform Analytics Pricing Product portfolio Templates Export service 1…" at bounding box center [508, 261] width 1016 height 523
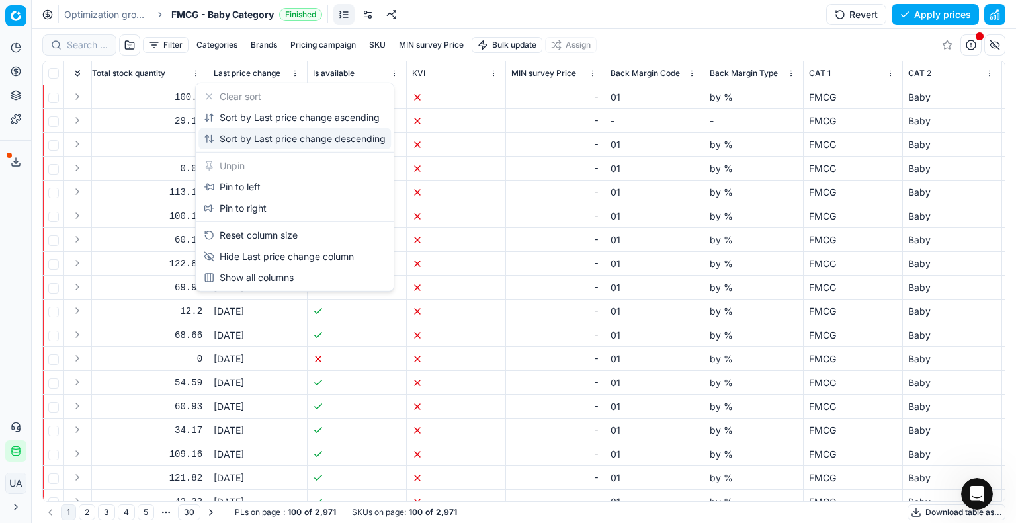
click at [294, 135] on div "Sort by Last price change descending" at bounding box center [295, 138] width 182 height 13
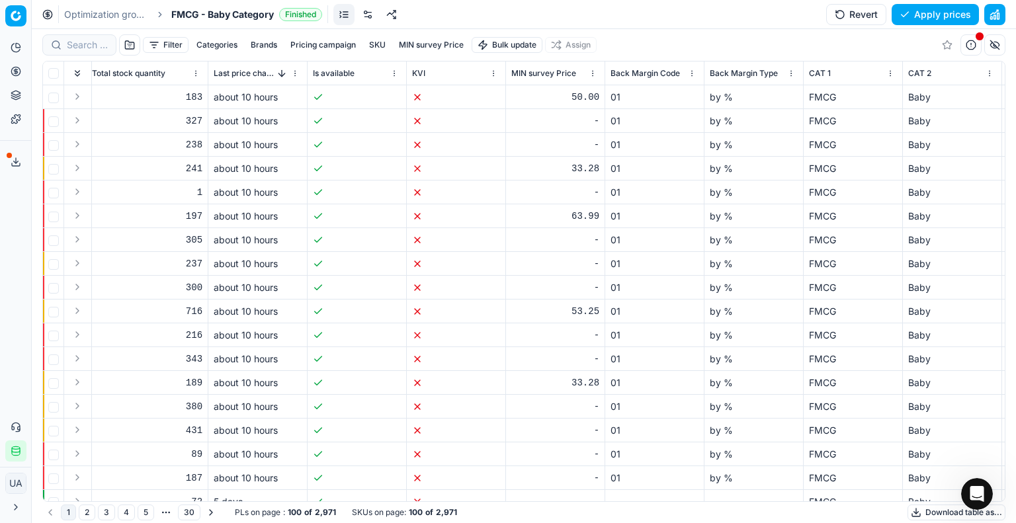
click at [288, 67] on div "Last price change" at bounding box center [251, 73] width 75 height 13
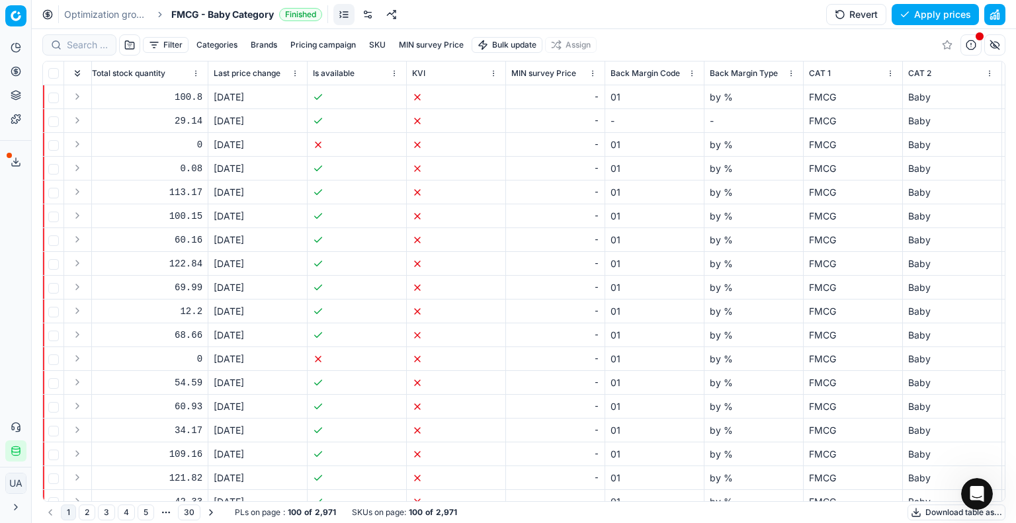
click at [294, 70] on html "Pricing platform Analytics Pricing Product portfolio Templates Export service 1…" at bounding box center [508, 261] width 1016 height 523
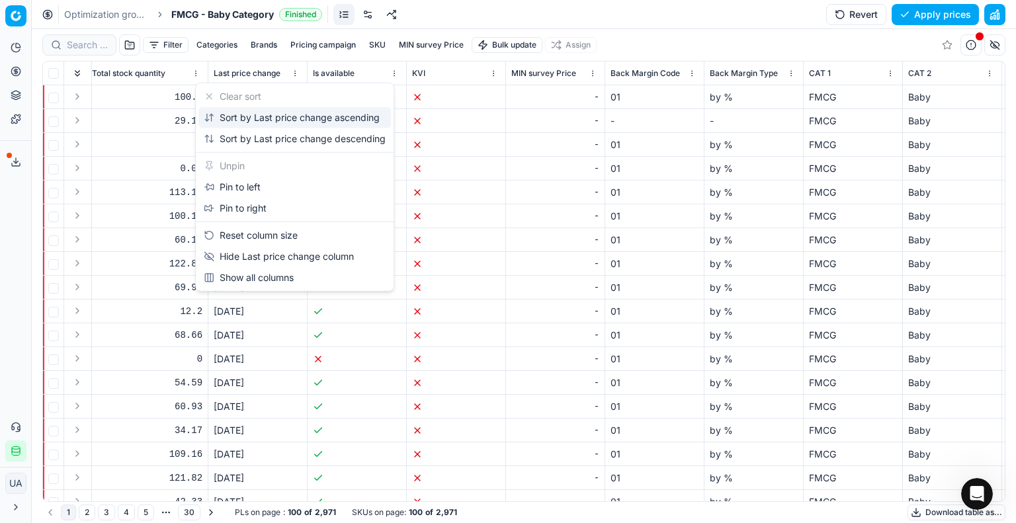
click at [333, 113] on div "Sort by Last price change ascending" at bounding box center [292, 117] width 176 height 13
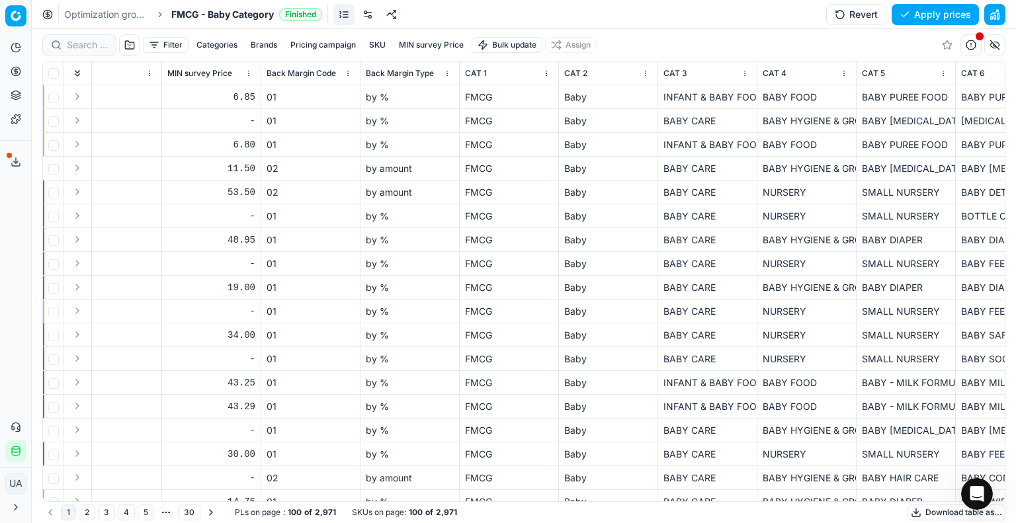
scroll to position [0, 1780]
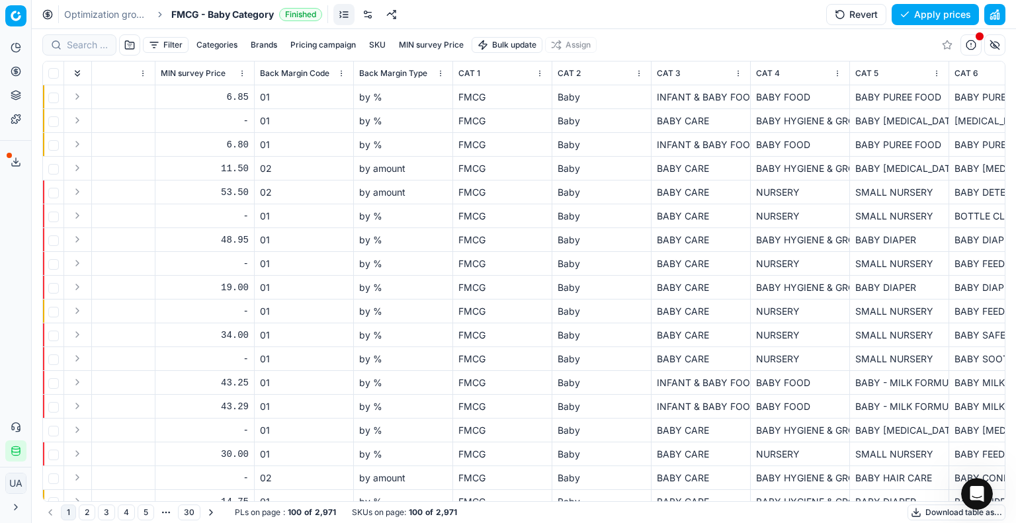
click at [16, 431] on icon at bounding box center [16, 427] width 11 height 11
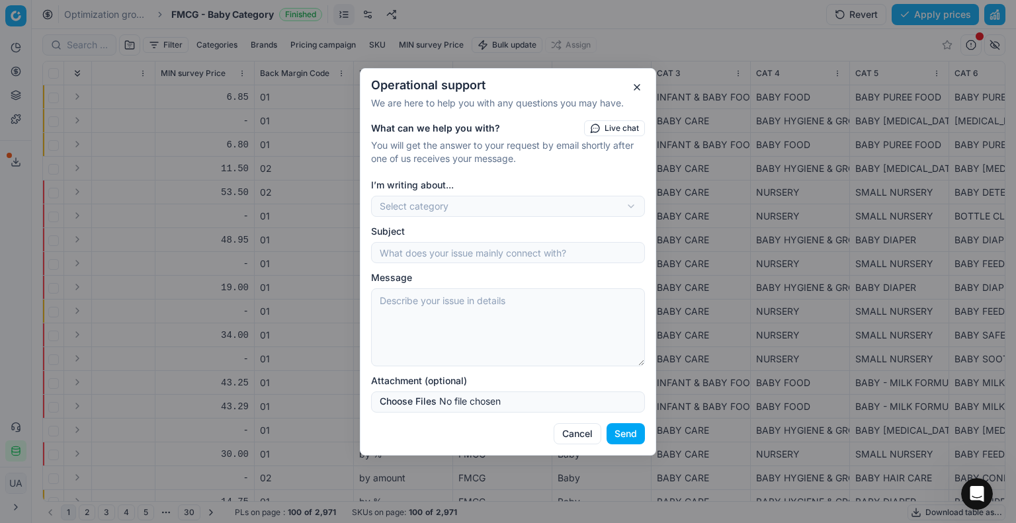
click at [584, 435] on button "Cancel" at bounding box center [578, 433] width 48 height 21
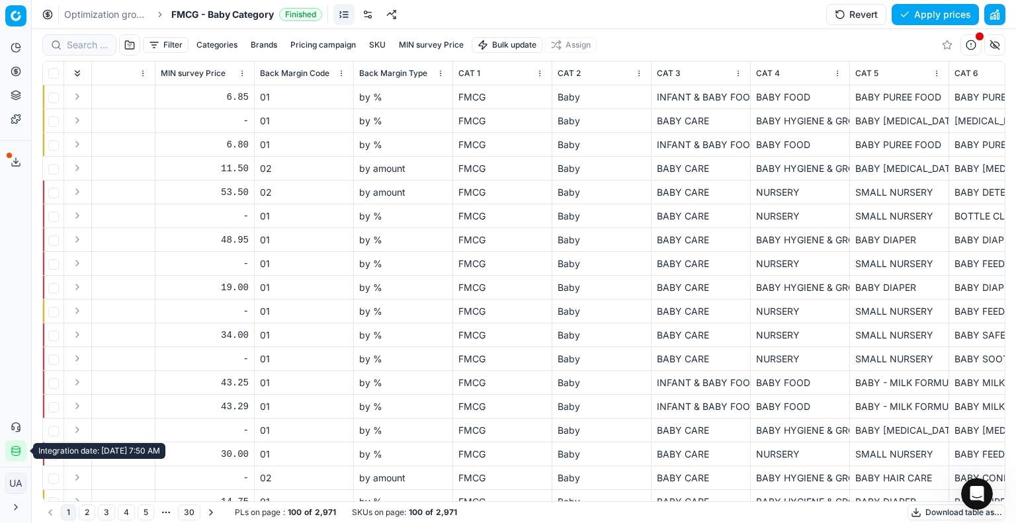
click at [10, 449] on button "Integration status" at bounding box center [15, 451] width 21 height 21
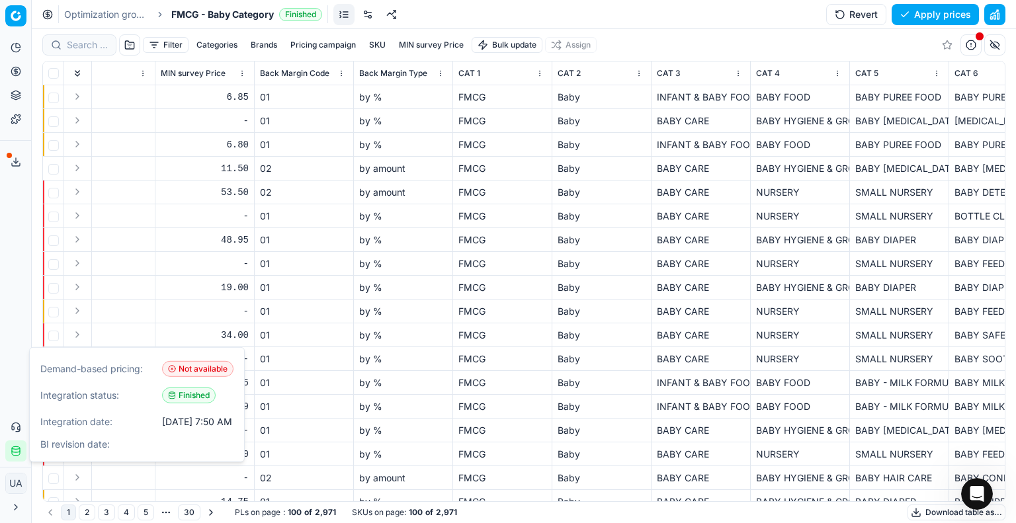
click at [192, 397] on span "Finished" at bounding box center [189, 396] width 54 height 16
drag, startPoint x: 167, startPoint y: 423, endPoint x: 193, endPoint y: 419, distance: 26.0
click at [193, 419] on div "[DATE] 7:50 AM" at bounding box center [197, 421] width 70 height 13
drag, startPoint x: 222, startPoint y: 422, endPoint x: 213, endPoint y: 423, distance: 9.3
click at [213, 423] on div "[DATE] 7:50 AM" at bounding box center [197, 421] width 70 height 13
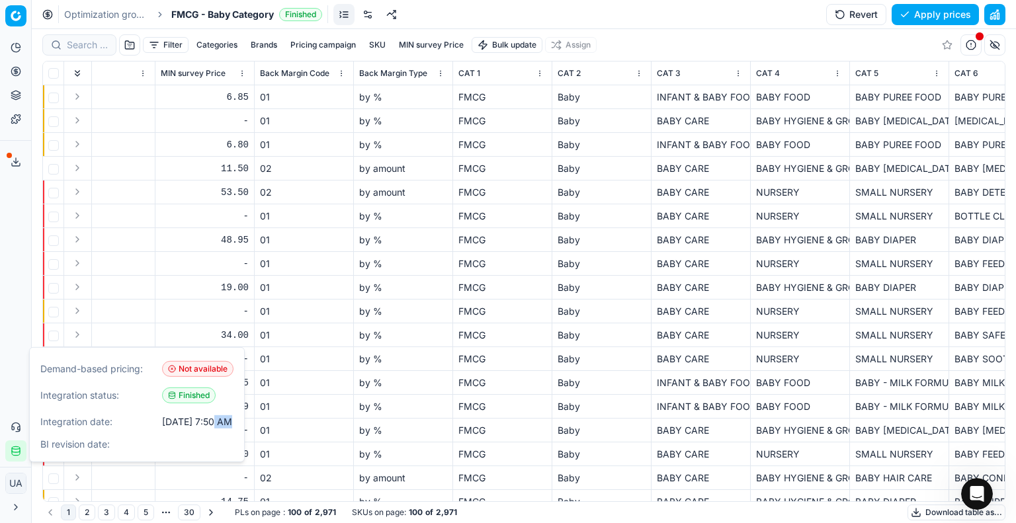
click at [216, 433] on div "Demand-based pricing: Not available Integration status: Finished Integration da…" at bounding box center [137, 405] width 214 height 114
click at [13, 449] on icon "button" at bounding box center [16, 451] width 11 height 11
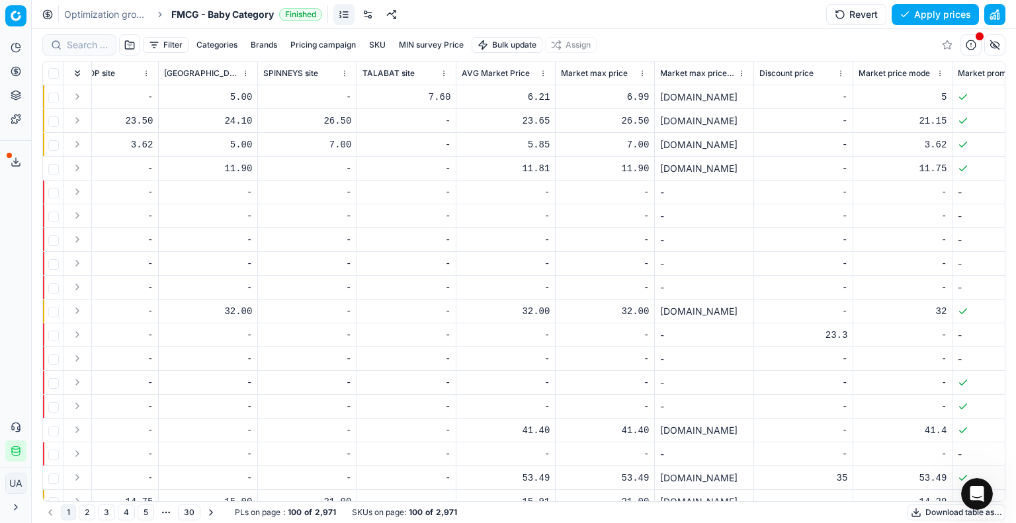
scroll to position [0, 3479]
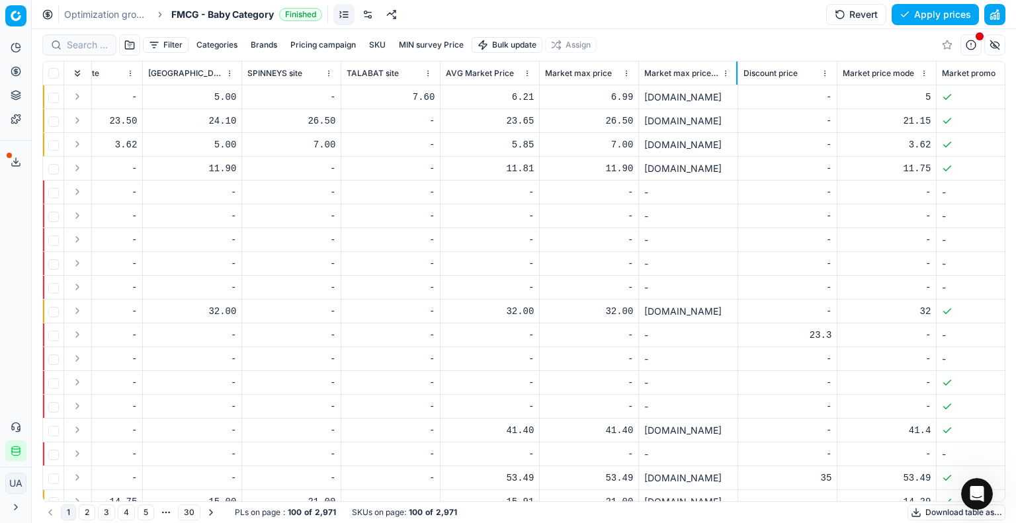
drag, startPoint x: 736, startPoint y: 68, endPoint x: 786, endPoint y: 83, distance: 51.9
click at [738, 72] on div at bounding box center [736, 73] width 1 height 23
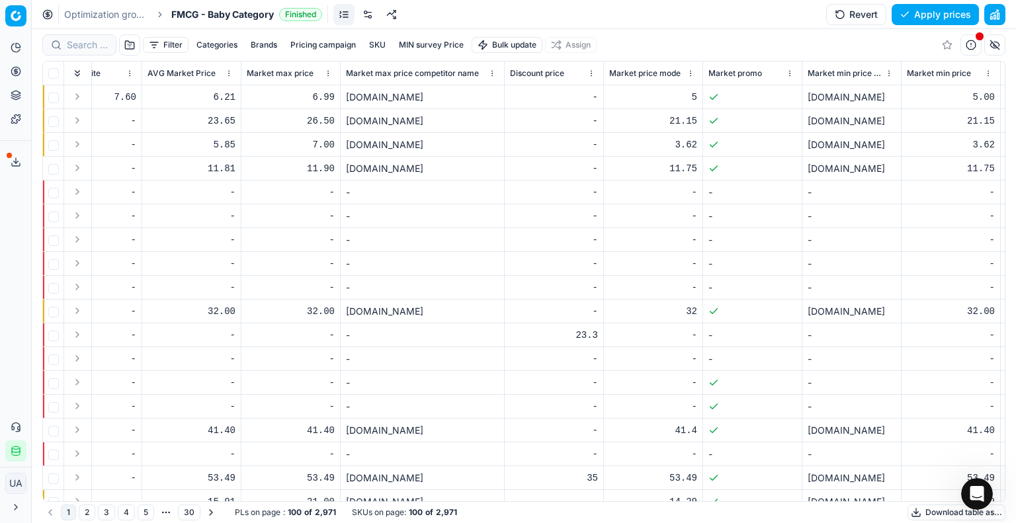
scroll to position [0, 3784]
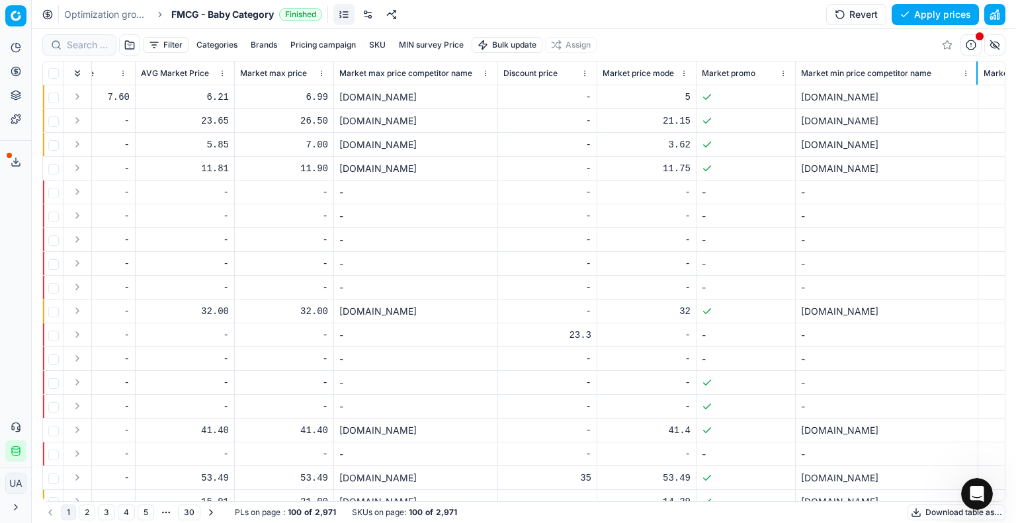
drag, startPoint x: 892, startPoint y: 73, endPoint x: 918, endPoint y: 97, distance: 35.6
click at [976, 73] on th "Market min price competitor name" at bounding box center [887, 74] width 183 height 24
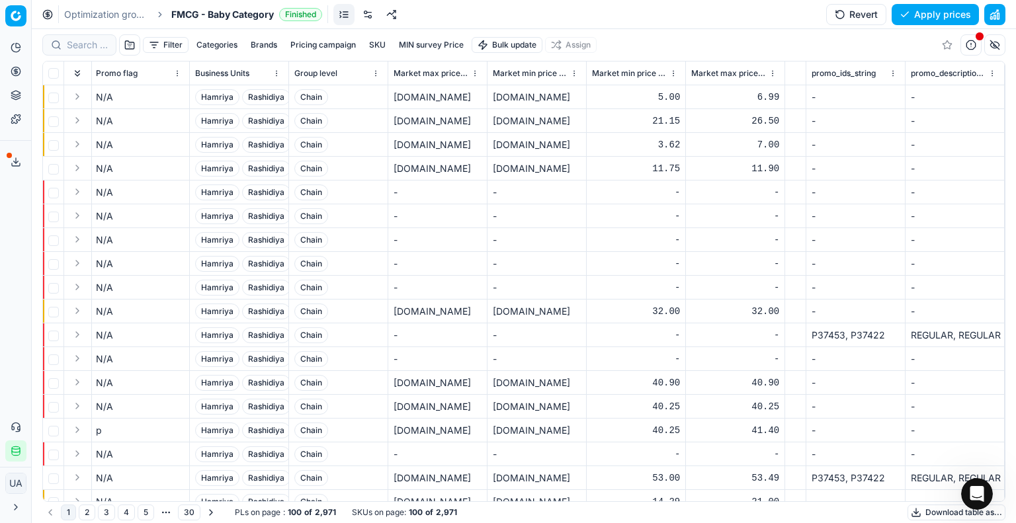
scroll to position [0, 4881]
click at [933, 515] on button "Download table as..." at bounding box center [956, 513] width 98 height 16
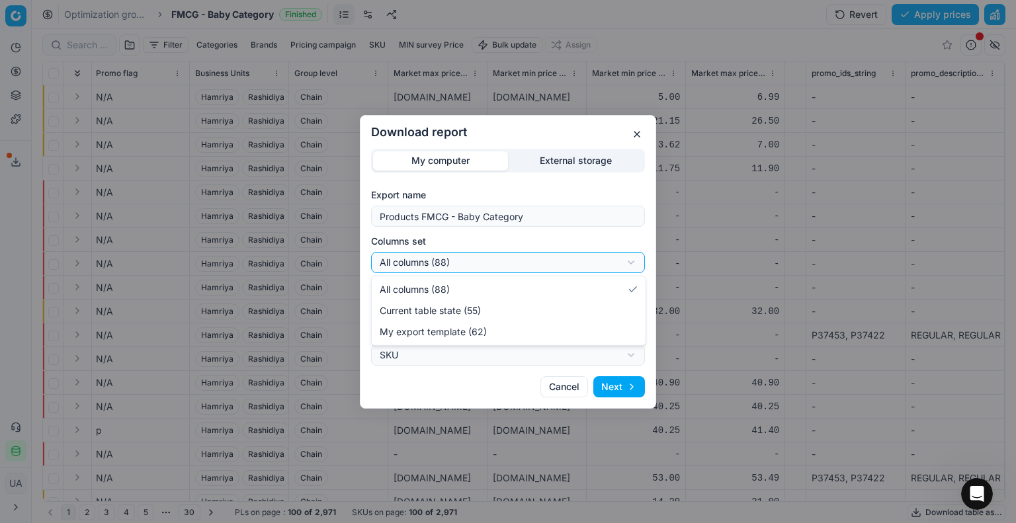
click at [414, 259] on div "Download report My computer External storage Export name Products FMCG - Baby C…" at bounding box center [508, 261] width 1016 height 523
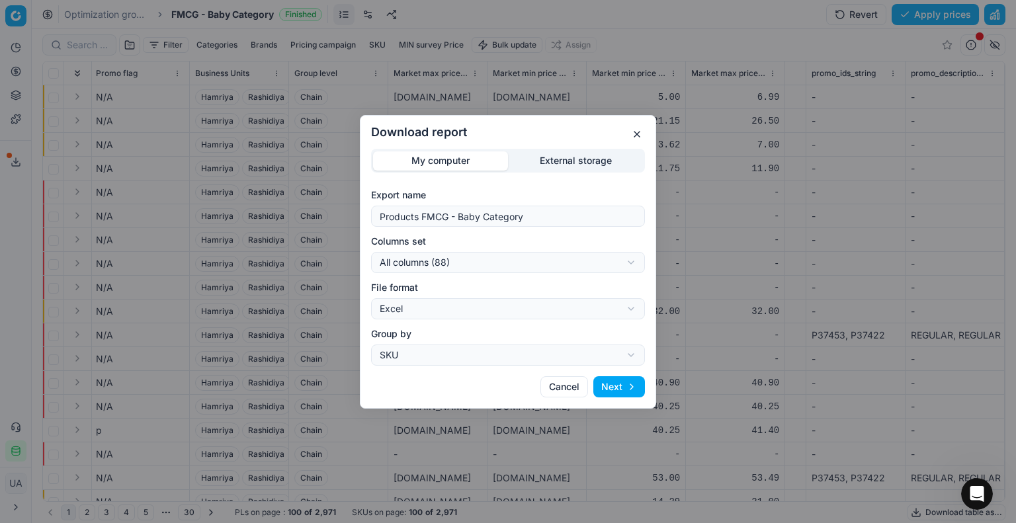
click at [619, 386] on button "Next" at bounding box center [619, 386] width 52 height 21
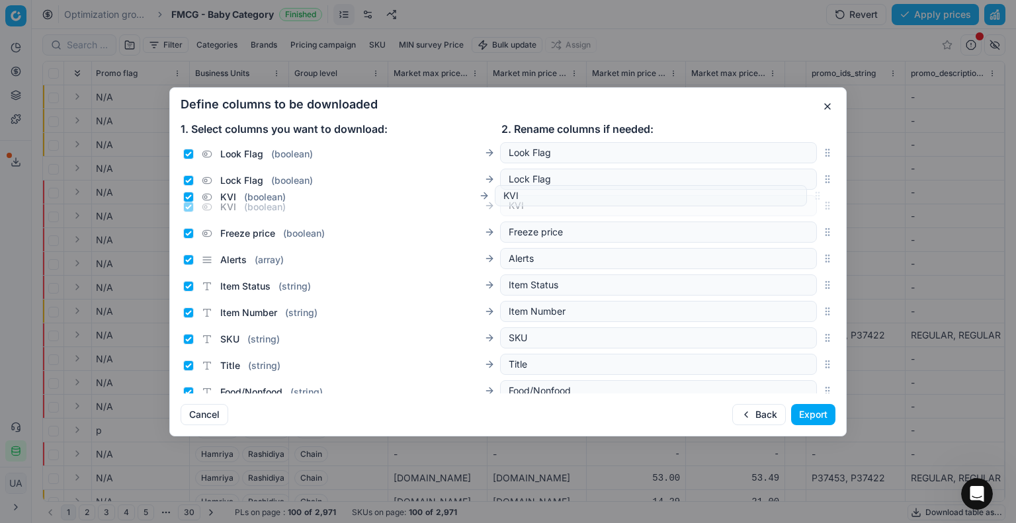
drag, startPoint x: 815, startPoint y: 205, endPoint x: 800, endPoint y: 188, distance: 22.5
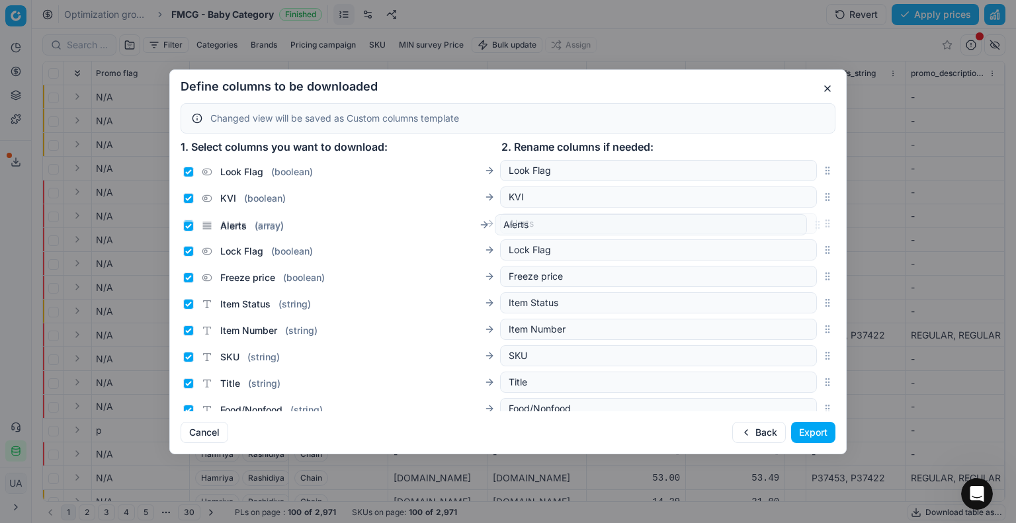
drag, startPoint x: 818, startPoint y: 280, endPoint x: 822, endPoint y: 233, distance: 46.5
click at [822, 228] on icon "button" at bounding box center [827, 223] width 11 height 11
click at [802, 431] on button "Export" at bounding box center [813, 432] width 44 height 21
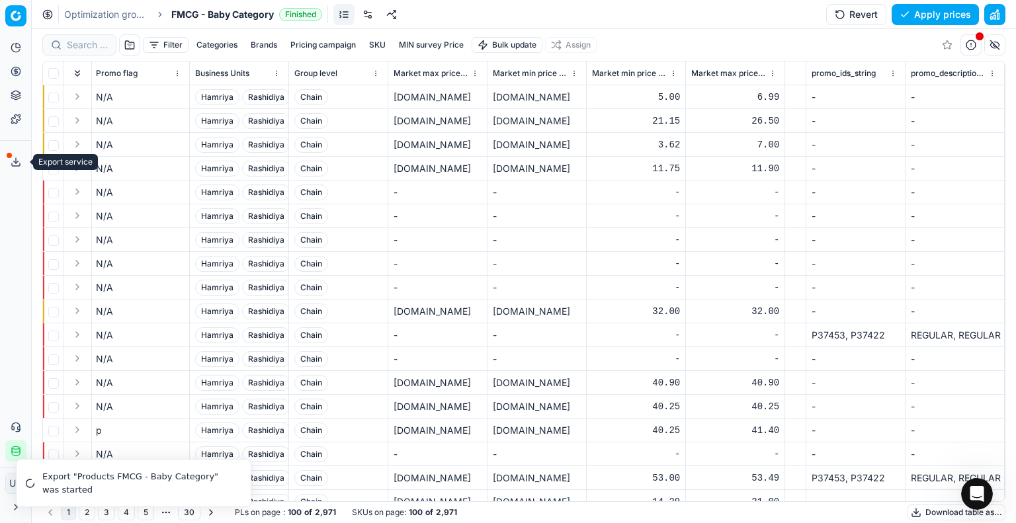
click at [13, 160] on icon at bounding box center [16, 162] width 11 height 11
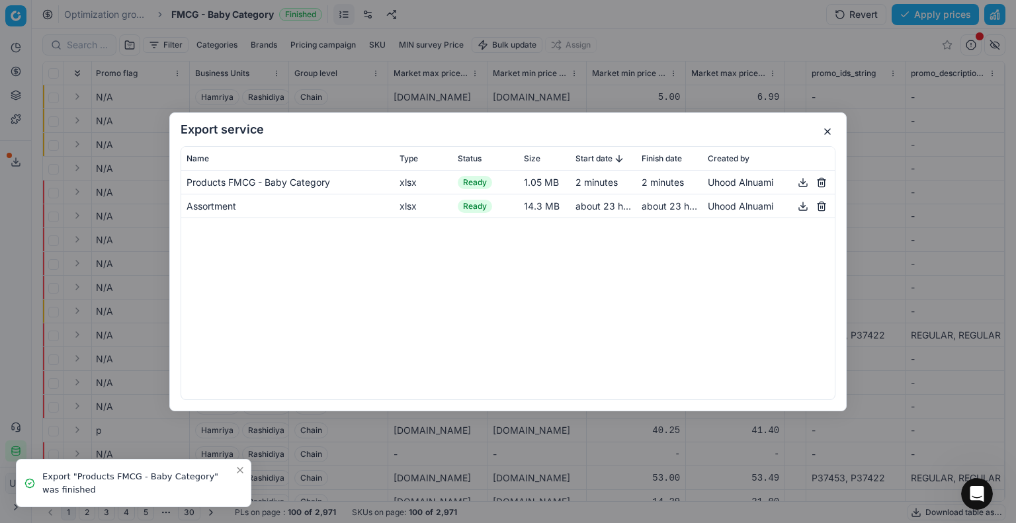
click at [802, 181] on button "button" at bounding box center [803, 182] width 16 height 16
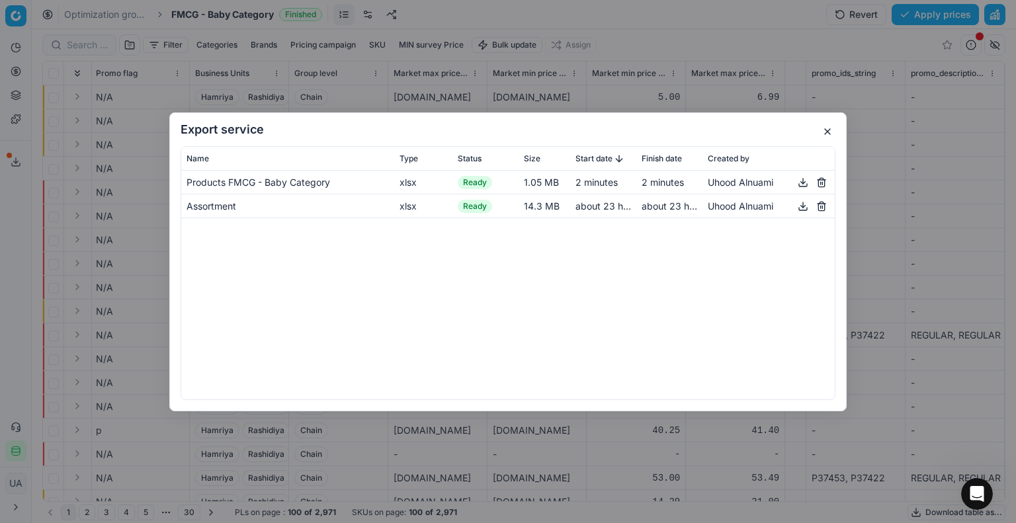
click at [829, 128] on button "button" at bounding box center [828, 132] width 16 height 16
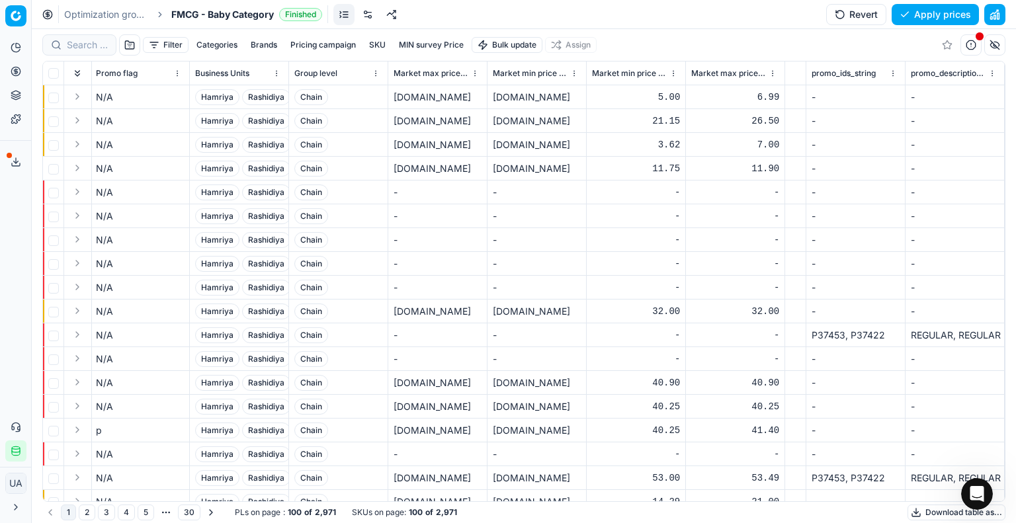
click at [372, 73] on th "Group level" at bounding box center [338, 74] width 99 height 24
click at [360, 73] on html "Pricing platform Analytics Pricing Product portfolio Templates Export service 2…" at bounding box center [508, 261] width 1016 height 523
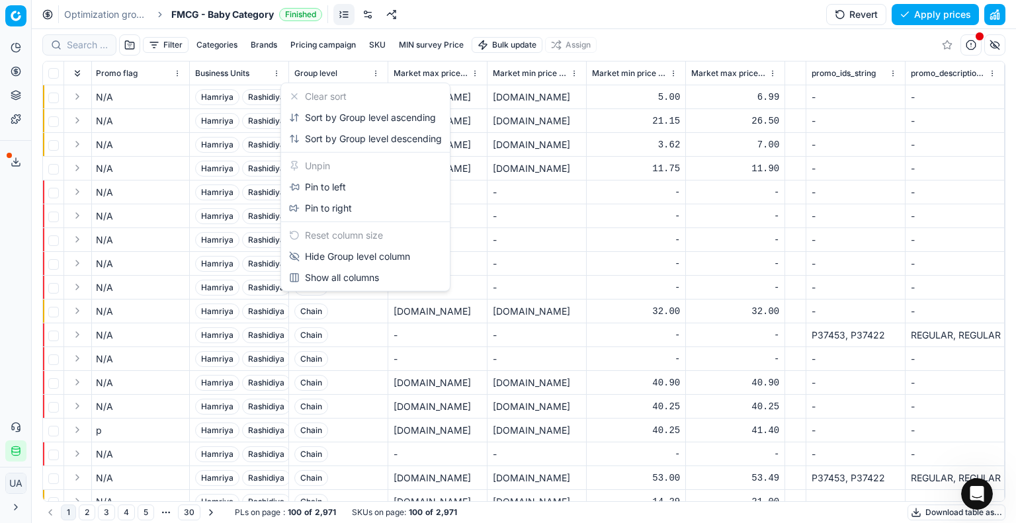
click at [267, 71] on html "Pricing platform Analytics Pricing Product portfolio Templates Export service 2…" at bounding box center [508, 261] width 1016 height 523
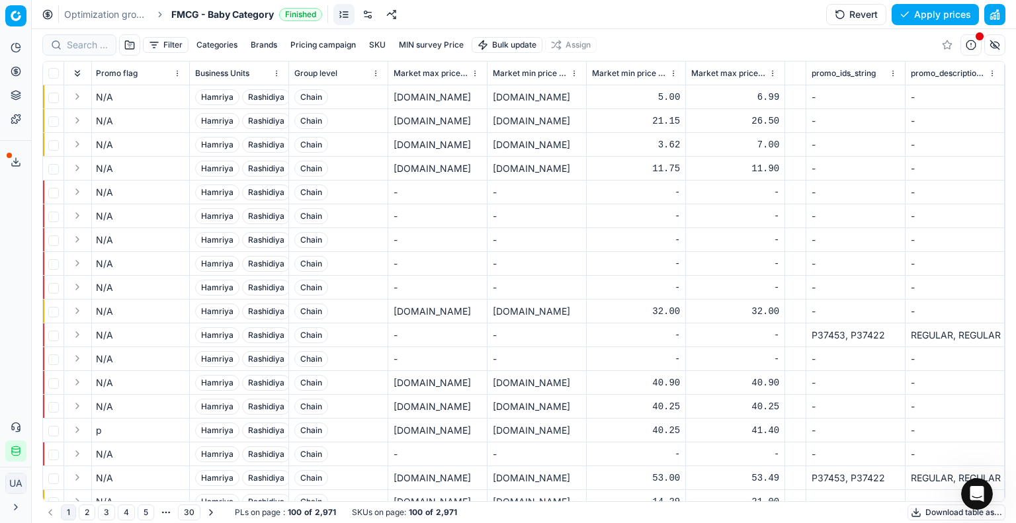
click at [264, 76] on html "Pricing platform Analytics Pricing Product portfolio Templates Export service 2…" at bounding box center [508, 261] width 1016 height 523
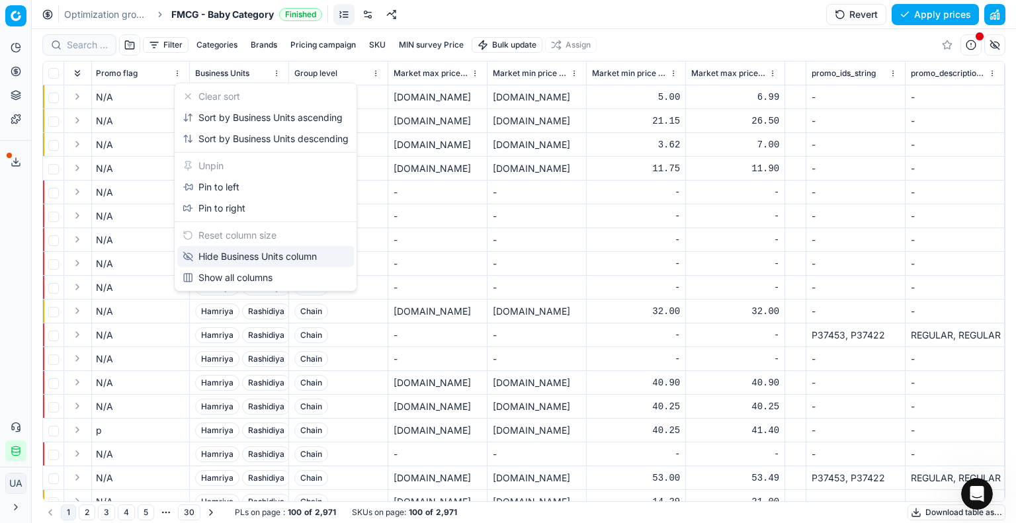
click at [280, 258] on div "Hide Business Units column" at bounding box center [250, 256] width 134 height 13
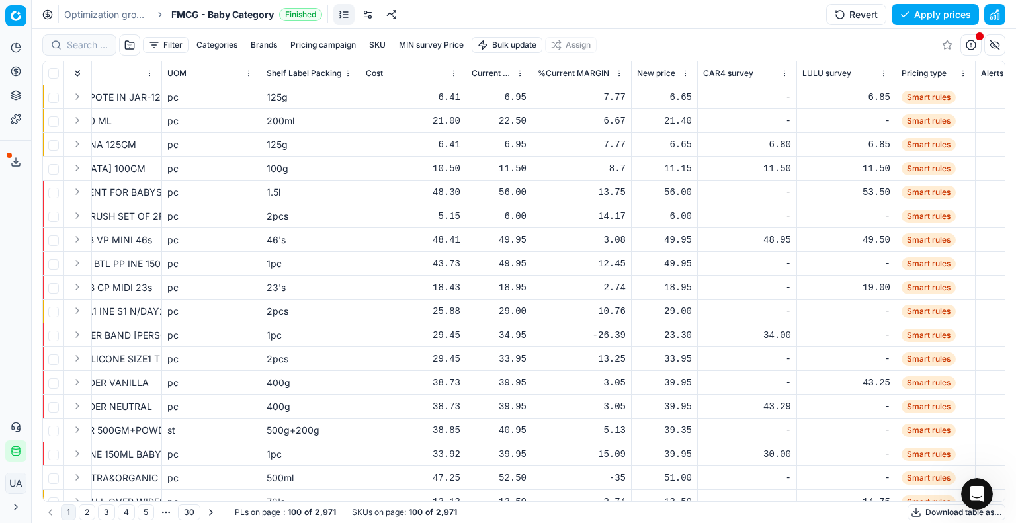
scroll to position [0, 0]
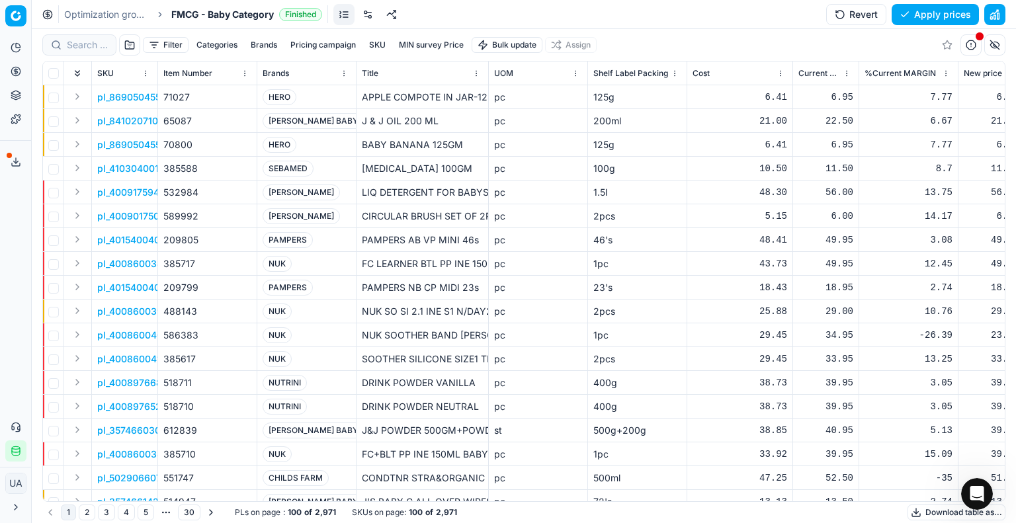
click at [146, 75] on html "Pricing platform Analytics Pricing Product portfolio Templates Export service 2…" at bounding box center [508, 261] width 1016 height 523
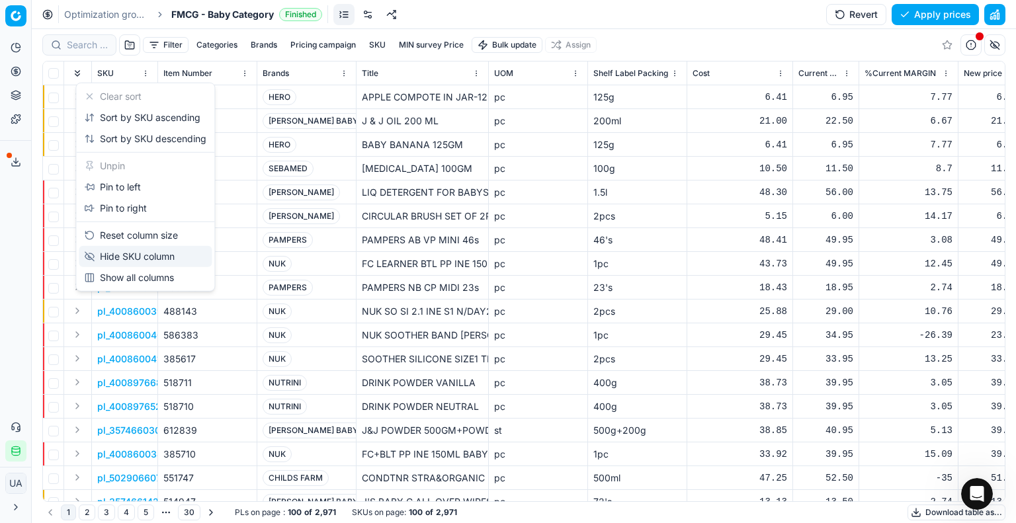
click at [169, 258] on div "Hide SKU column" at bounding box center [129, 256] width 91 height 13
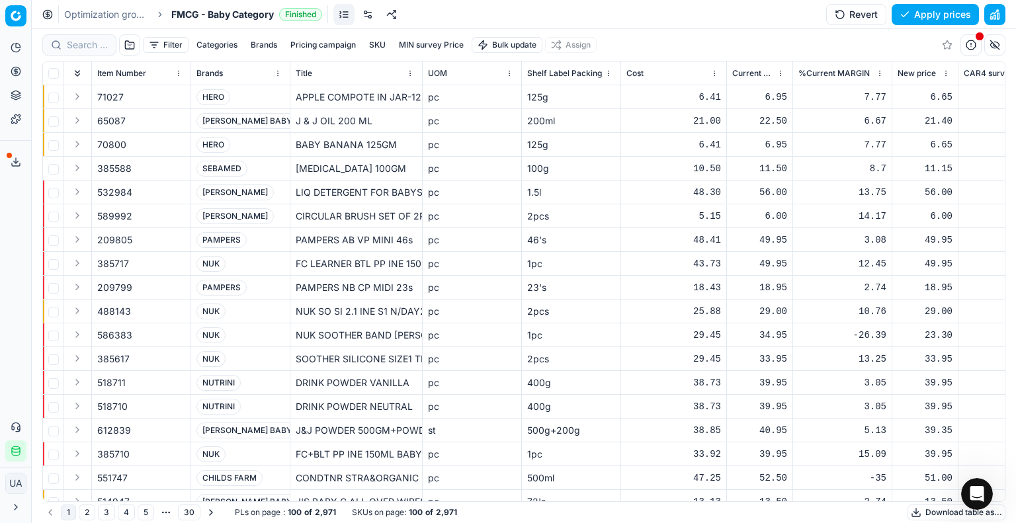
scroll to position [0, 833]
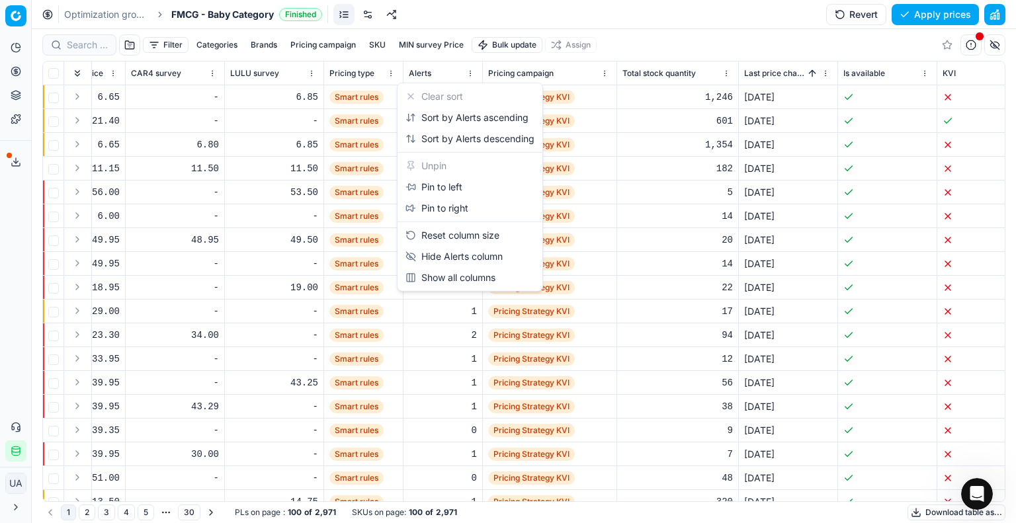
click at [470, 72] on html "Pricing platform Analytics Pricing Product portfolio Templates Export service 2…" at bounding box center [508, 261] width 1016 height 523
click at [472, 252] on div "Hide Alerts column" at bounding box center [453, 256] width 97 height 13
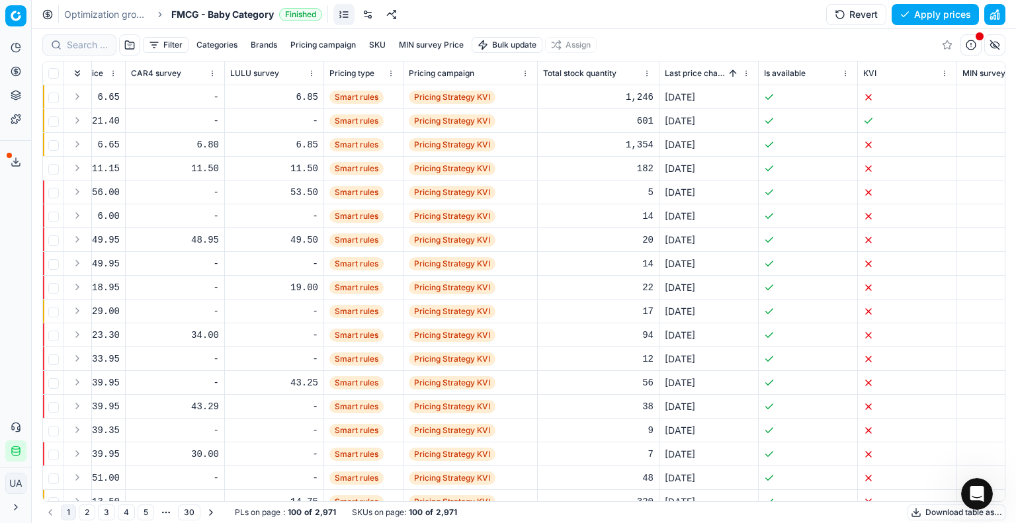
click at [522, 75] on html "Pricing platform Analytics Pricing Product portfolio Templates Export service 2…" at bounding box center [508, 261] width 1016 height 523
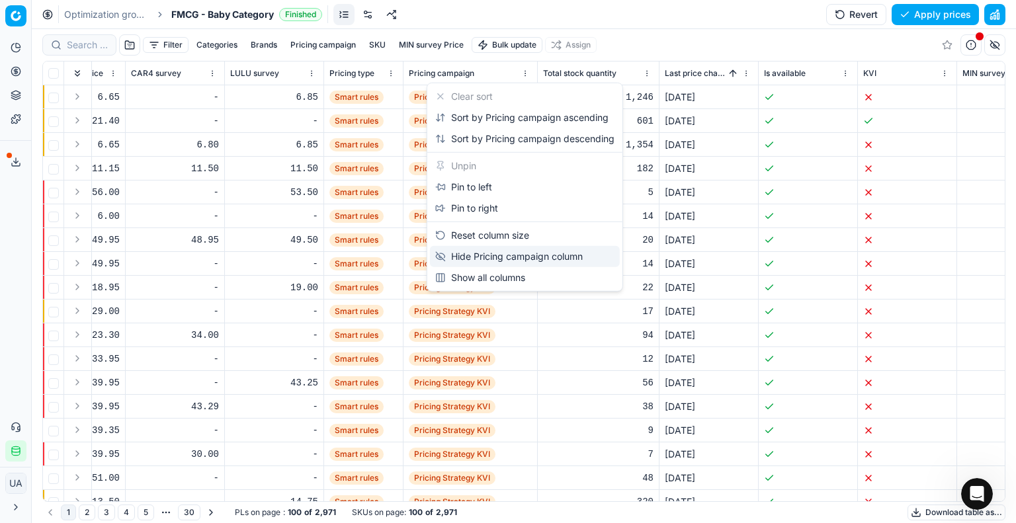
click at [515, 259] on div "Hide Pricing campaign column" at bounding box center [509, 256] width 148 height 13
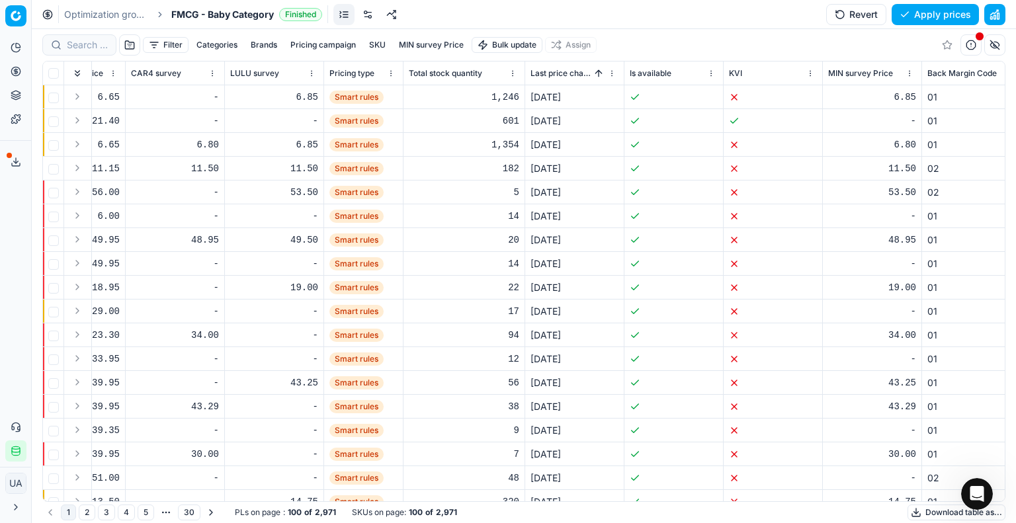
click at [509, 73] on html "Pricing platform Analytics Pricing Product portfolio Templates Export service 2…" at bounding box center [508, 261] width 1016 height 523
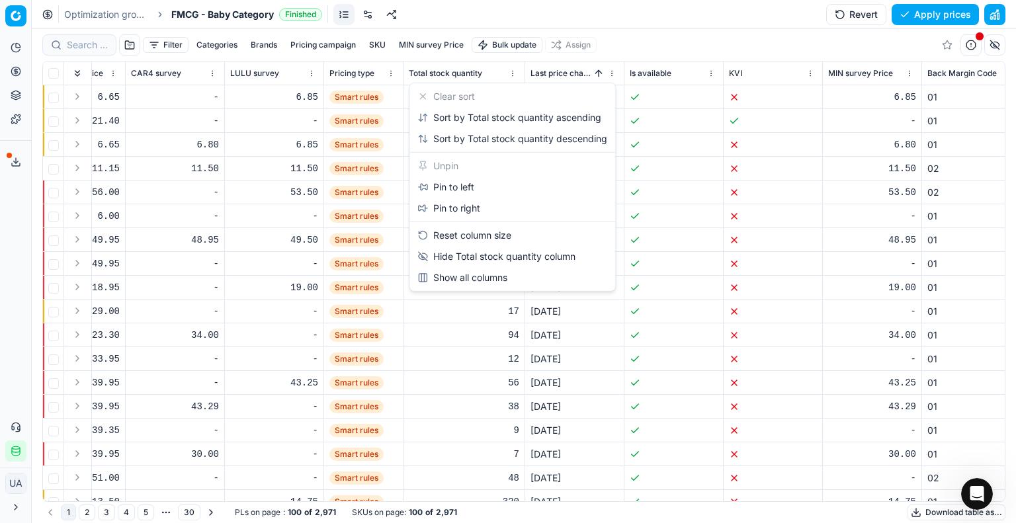
click at [651, 45] on html "Pricing platform Analytics Pricing Product portfolio Templates Export service 2…" at bounding box center [508, 261] width 1016 height 523
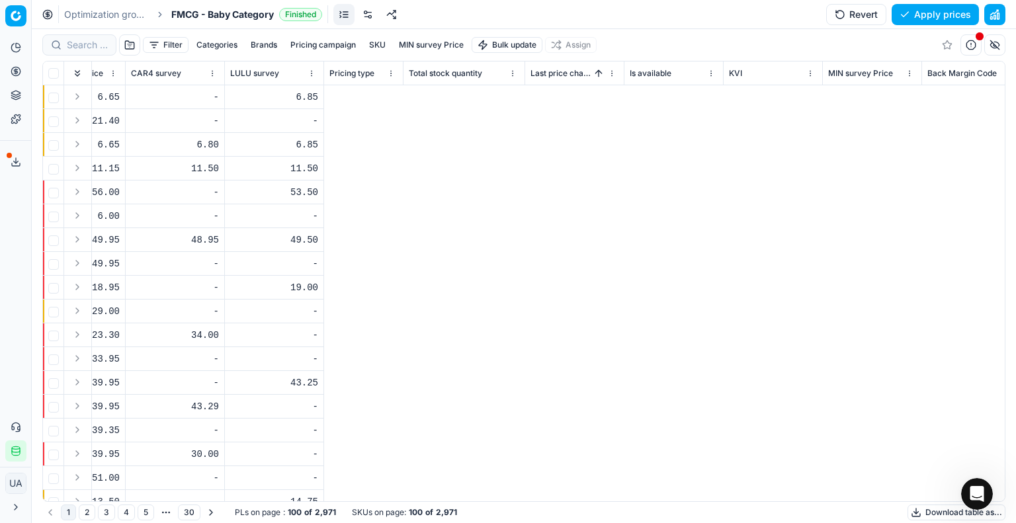
scroll to position [0, 0]
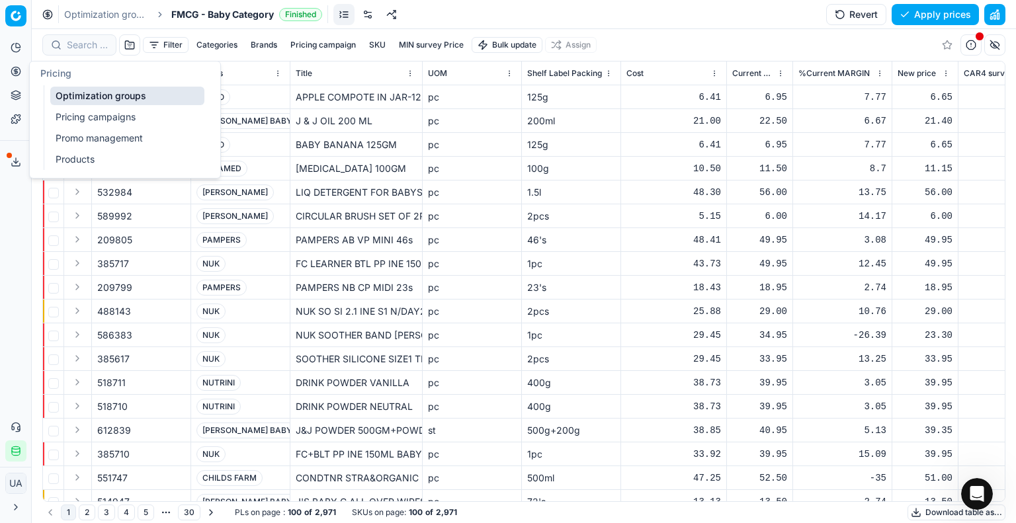
click at [13, 69] on icon at bounding box center [16, 71] width 11 height 11
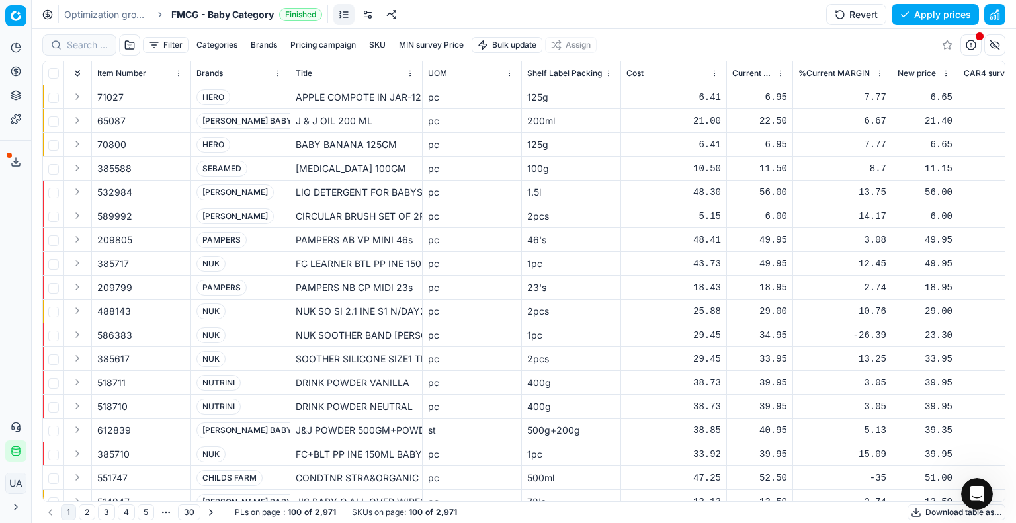
click at [13, 69] on icon at bounding box center [16, 71] width 11 height 11
click at [24, 77] on button "Pricing" at bounding box center [15, 71] width 21 height 21
click at [10, 72] on button "Pricing" at bounding box center [15, 71] width 21 height 21
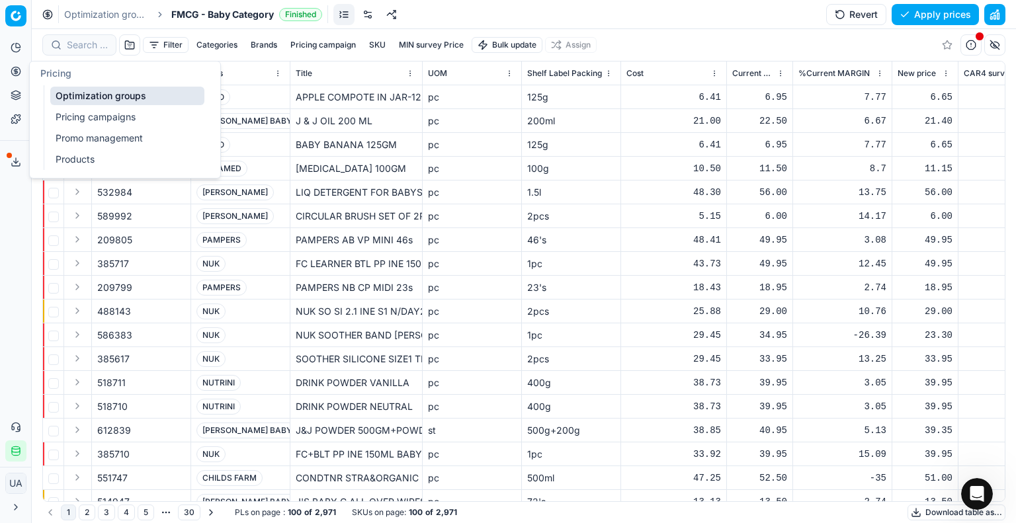
click at [25, 69] on button "Pricing" at bounding box center [15, 71] width 21 height 21
click at [79, 116] on link "Pricing campaigns" at bounding box center [127, 117] width 154 height 19
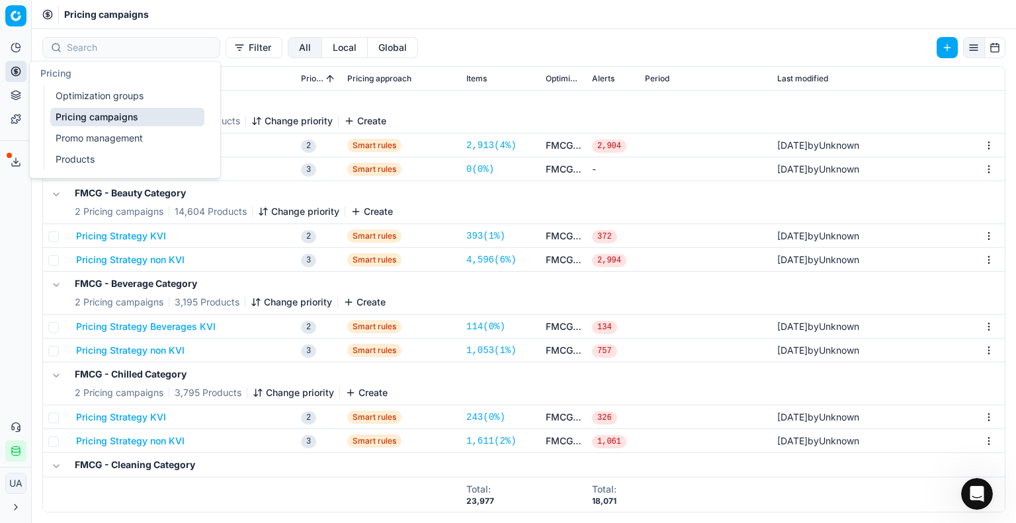
click at [418, 113] on div "FMCG - Baby Category 2 Pricing campaigns 2,971 Products Change priority Create" at bounding box center [523, 112] width 951 height 42
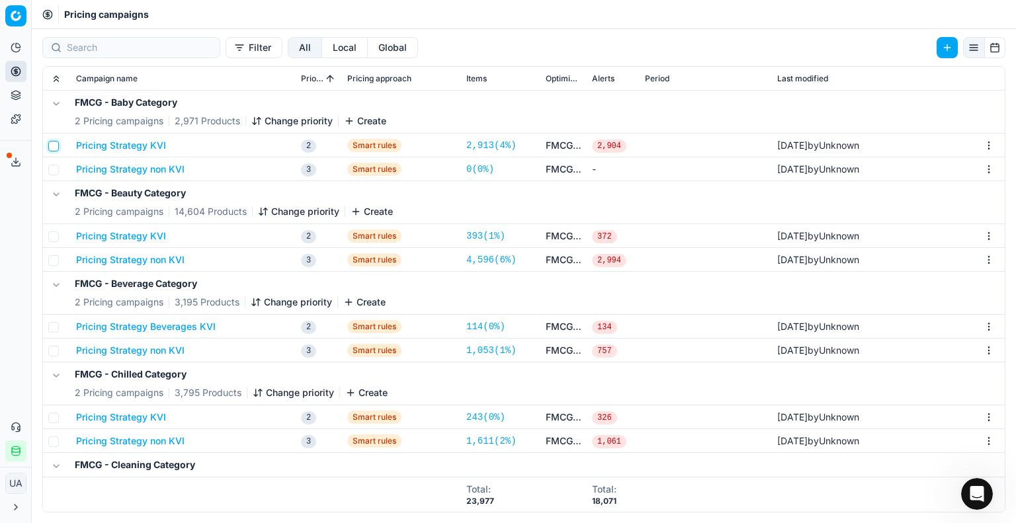
click at [58, 145] on input "checkbox" at bounding box center [53, 146] width 11 height 11
checkbox input "true"
click at [53, 167] on input "checkbox" at bounding box center [53, 170] width 11 height 11
checkbox input "true"
click at [56, 148] on input "checkbox" at bounding box center [53, 146] width 11 height 11
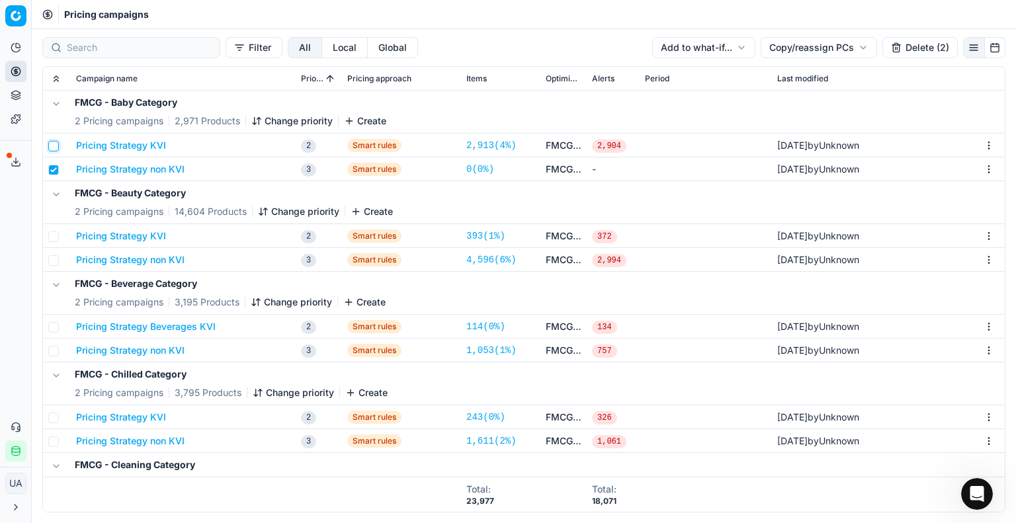
checkbox input "false"
click at [54, 163] on td at bounding box center [57, 169] width 28 height 24
click at [56, 165] on input "checkbox" at bounding box center [53, 170] width 11 height 11
checkbox input "false"
click at [138, 144] on button "Pricing Strategy KVI" at bounding box center [121, 145] width 90 height 13
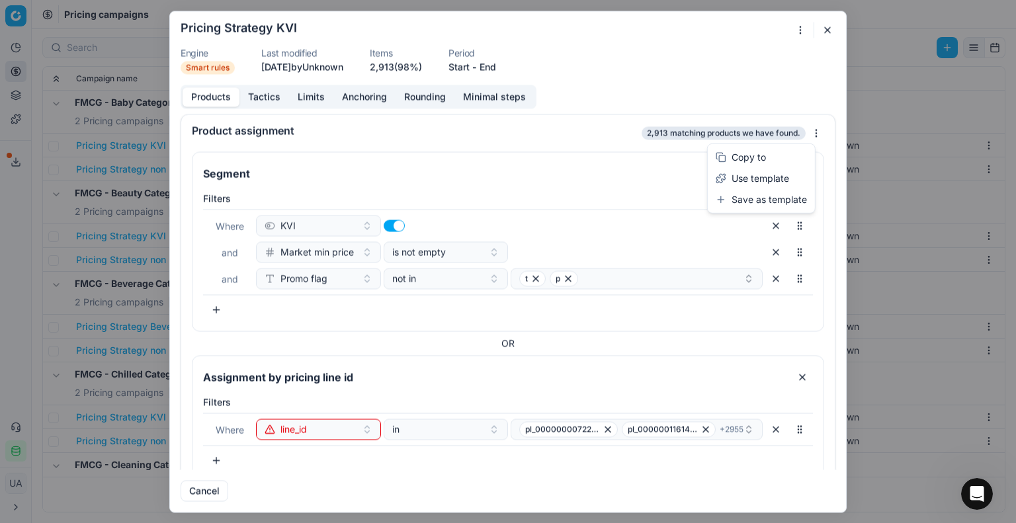
click at [798, 134] on div "We are saving PC settings. Please wait, it should take a few minutes Pricing St…" at bounding box center [508, 261] width 1016 height 523
click at [263, 93] on div "We are saving PC settings. Please wait, it should take a few minutes Pricing St…" at bounding box center [508, 261] width 1016 height 523
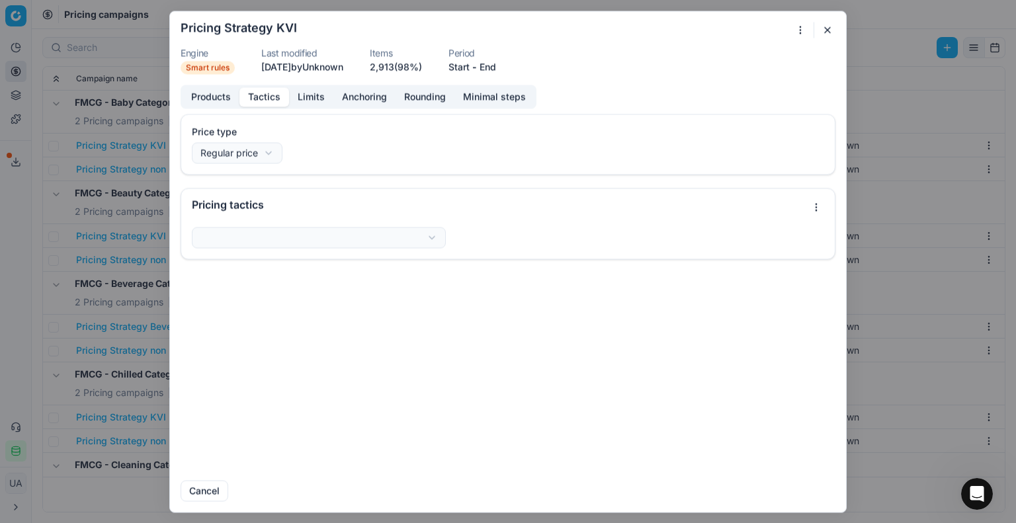
click at [263, 95] on button "Tactics" at bounding box center [264, 96] width 50 height 19
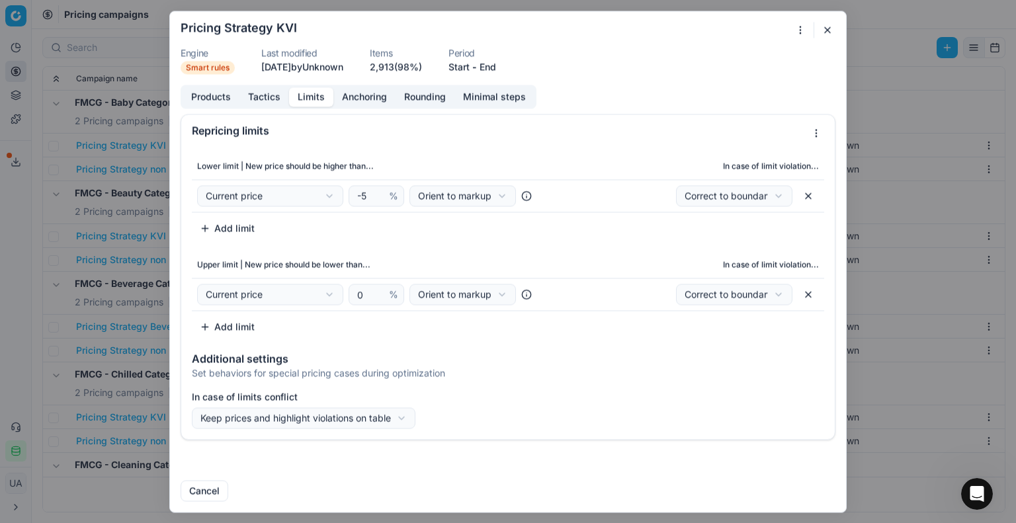
click at [310, 93] on button "Limits" at bounding box center [311, 96] width 44 height 19
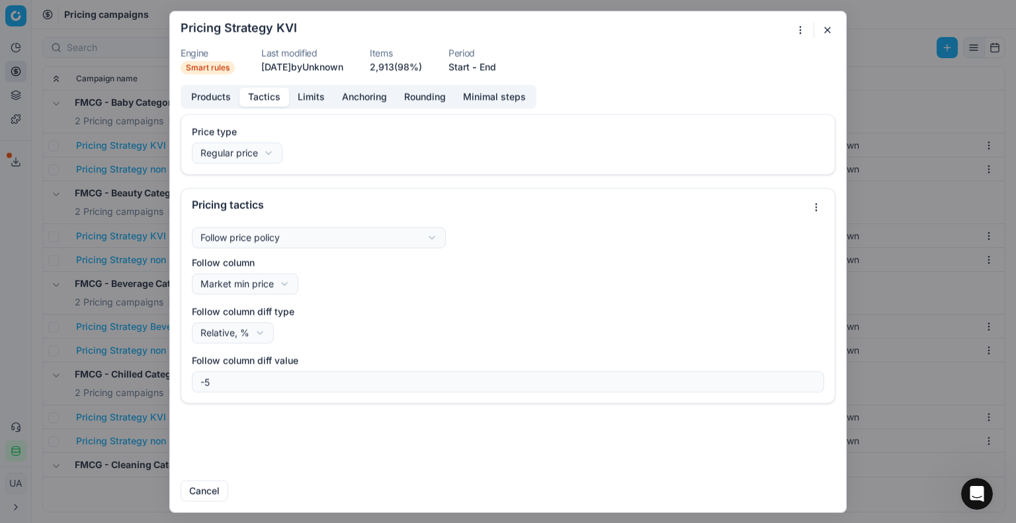
click at [274, 90] on button "Tactics" at bounding box center [264, 96] width 50 height 19
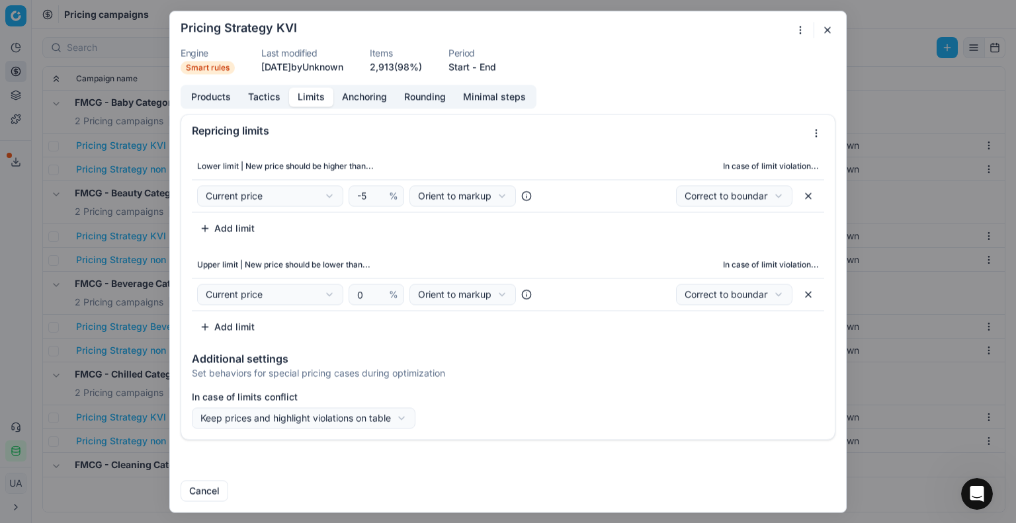
click at [320, 97] on button "Limits" at bounding box center [311, 96] width 44 height 19
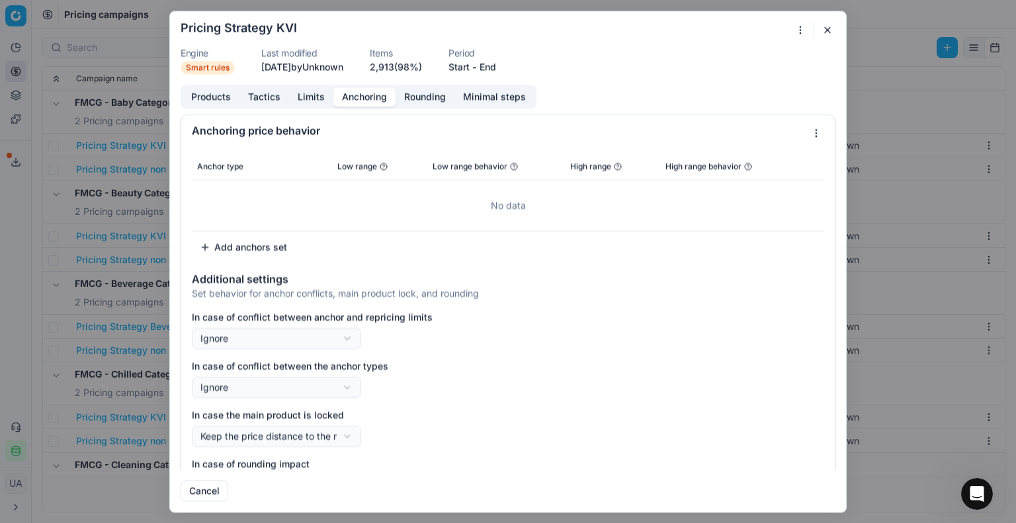
click at [357, 91] on button "Anchoring" at bounding box center [364, 96] width 62 height 19
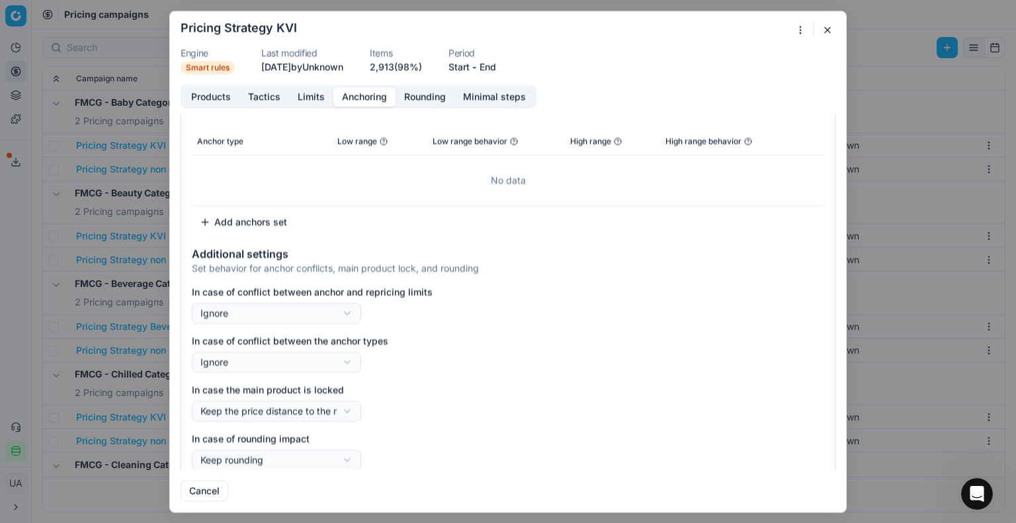
scroll to position [36, 0]
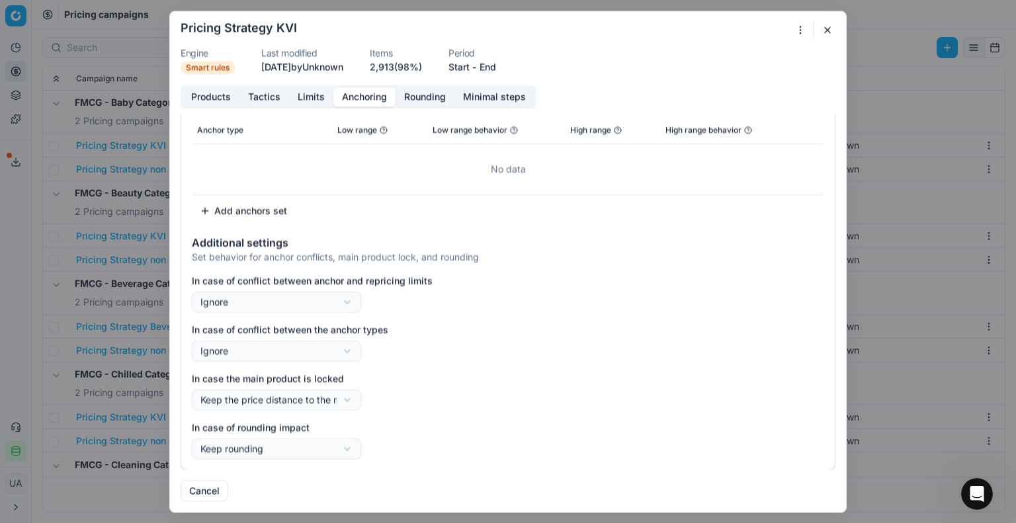
click at [441, 95] on button "Rounding" at bounding box center [425, 96] width 59 height 19
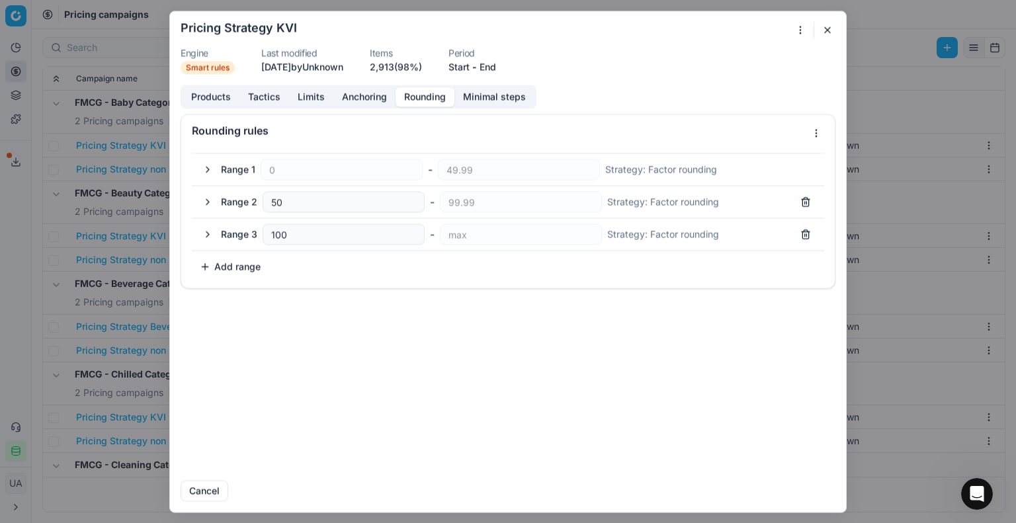
click at [502, 92] on button "Minimal steps" at bounding box center [494, 96] width 80 height 19
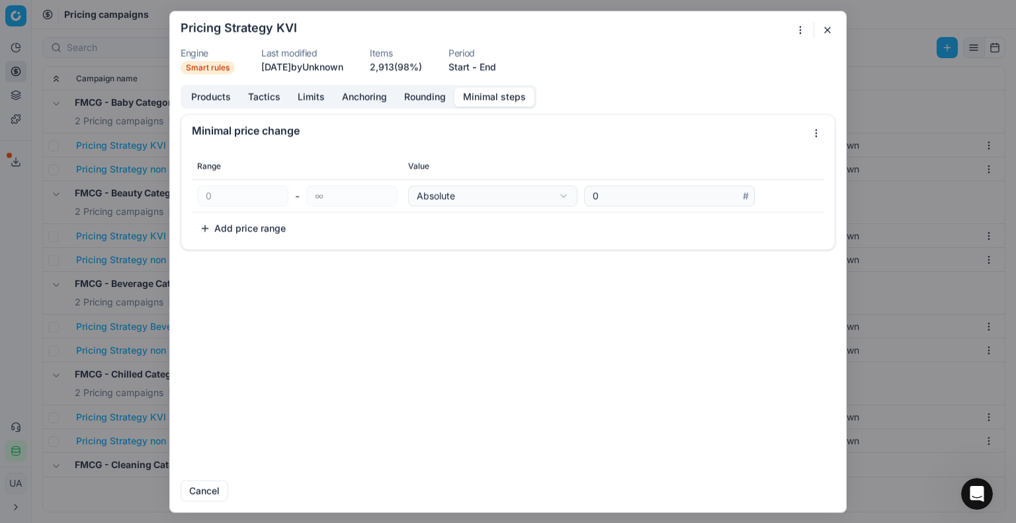
click at [826, 31] on button "button" at bounding box center [828, 30] width 16 height 16
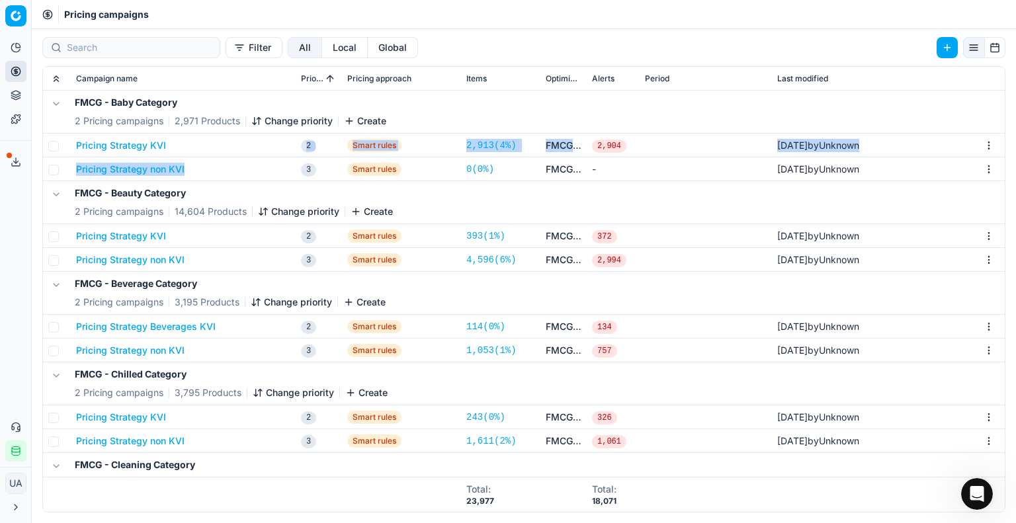
drag, startPoint x: 276, startPoint y: 169, endPoint x: 274, endPoint y: 146, distance: 22.6
click at [298, 118] on button "Change priority" at bounding box center [291, 120] width 81 height 13
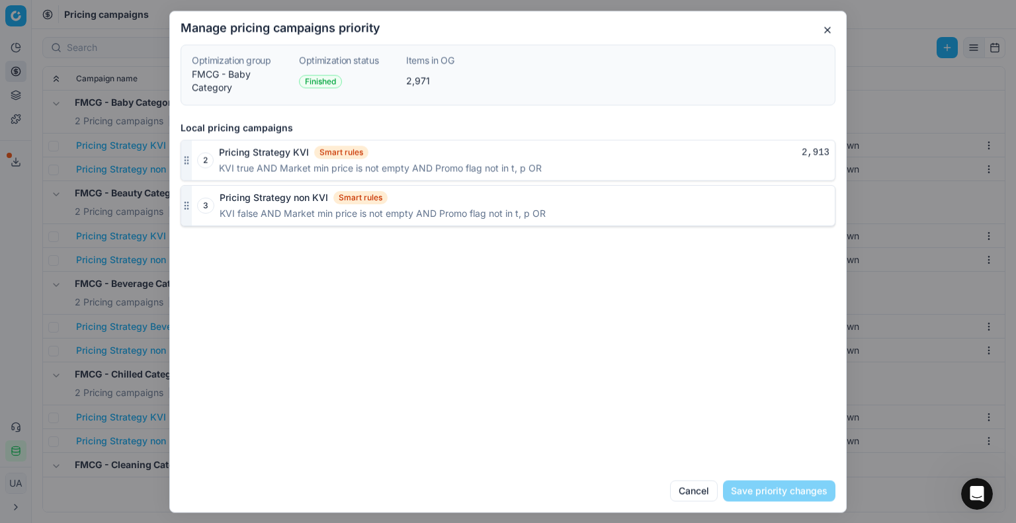
drag, startPoint x: 188, startPoint y: 206, endPoint x: 189, endPoint y: 215, distance: 8.7
click at [189, 215] on div at bounding box center [186, 207] width 11 height 40
click at [827, 26] on button "button" at bounding box center [828, 30] width 16 height 16
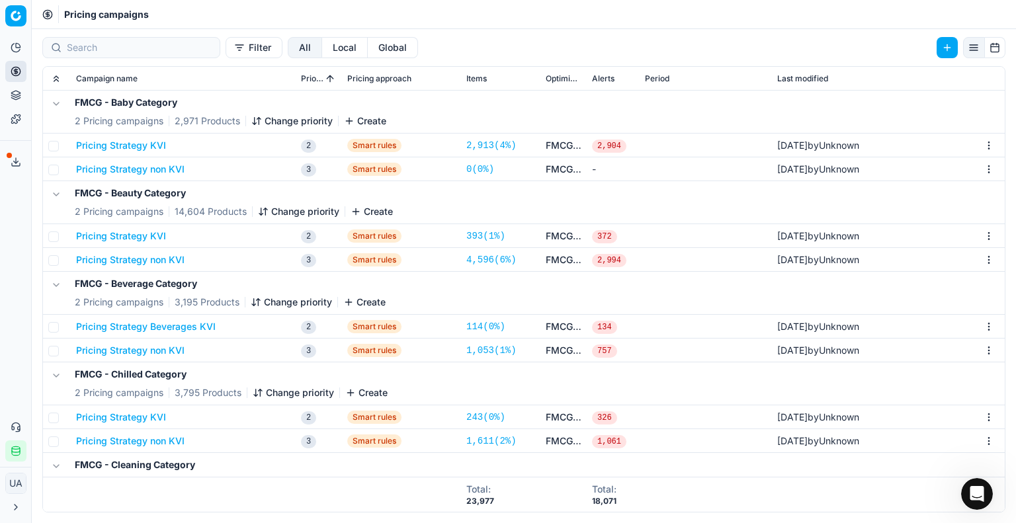
scroll to position [66, 0]
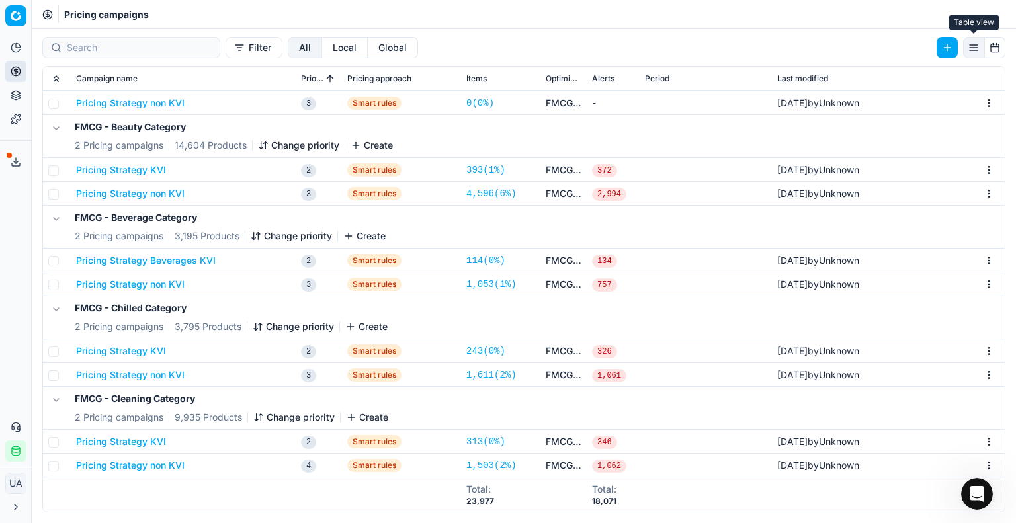
click at [973, 47] on button "button" at bounding box center [974, 47] width 22 height 21
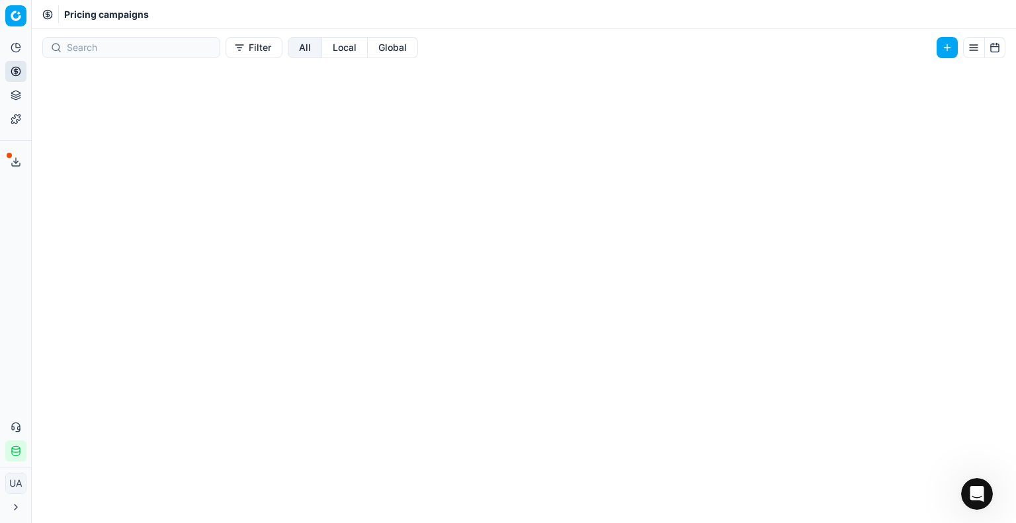
click at [1003, 47] on button "button" at bounding box center [995, 47] width 21 height 21
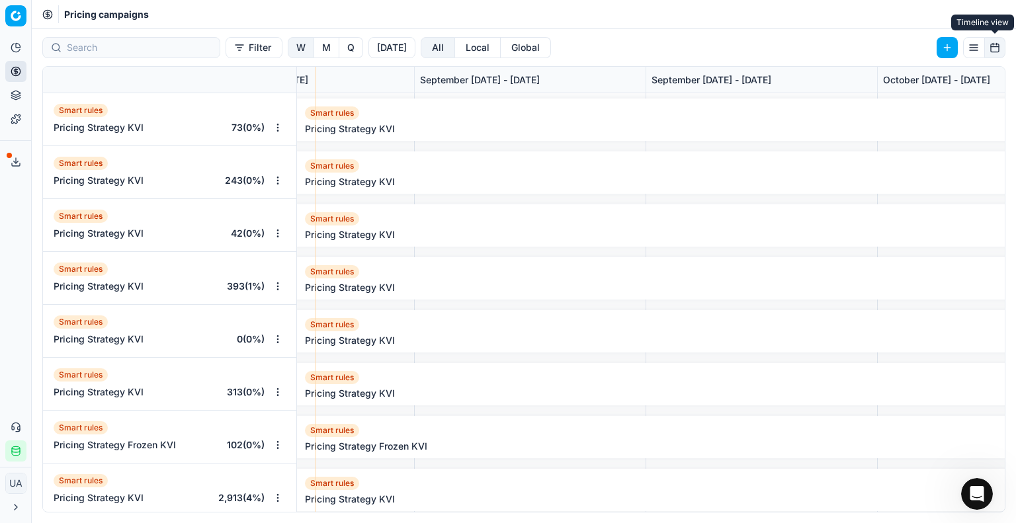
scroll to position [0, 1052]
click at [966, 50] on button "button" at bounding box center [974, 47] width 22 height 21
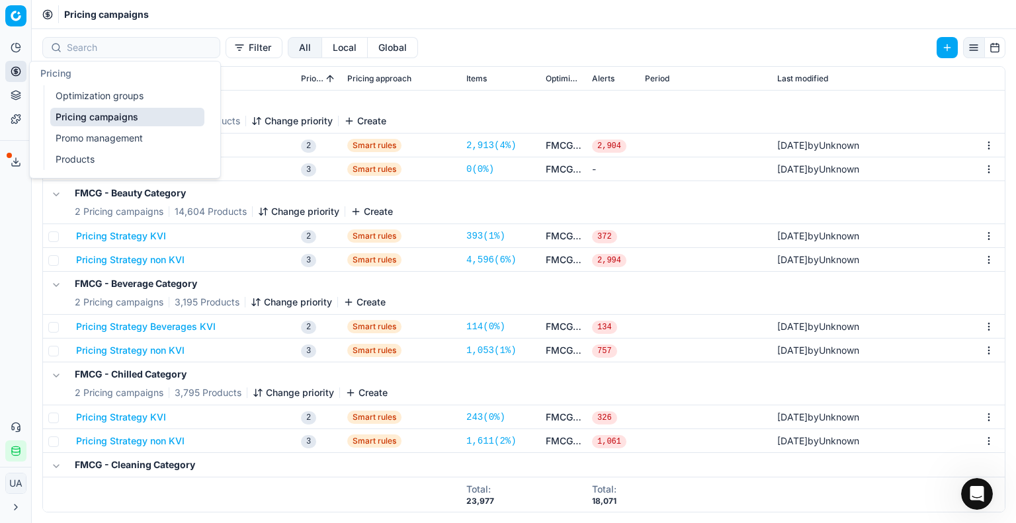
click at [76, 97] on link "Optimization groups" at bounding box center [127, 96] width 154 height 19
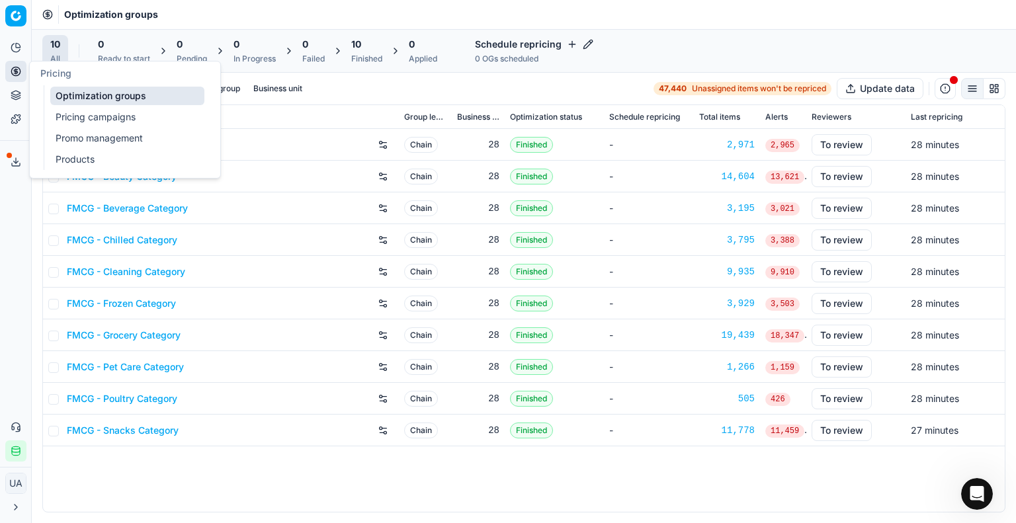
click at [77, 118] on link "Pricing campaigns" at bounding box center [127, 117] width 154 height 19
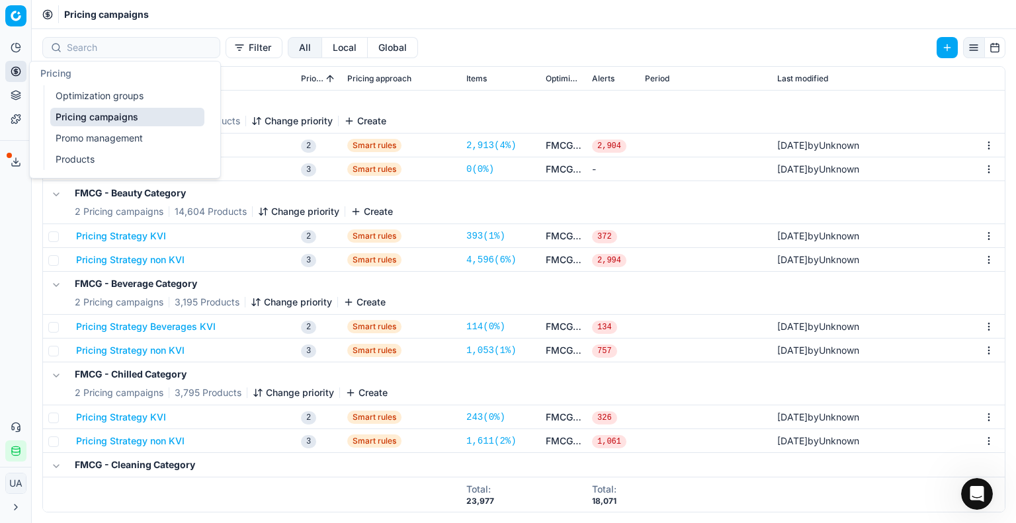
click at [77, 136] on link "Promo management" at bounding box center [127, 138] width 154 height 19
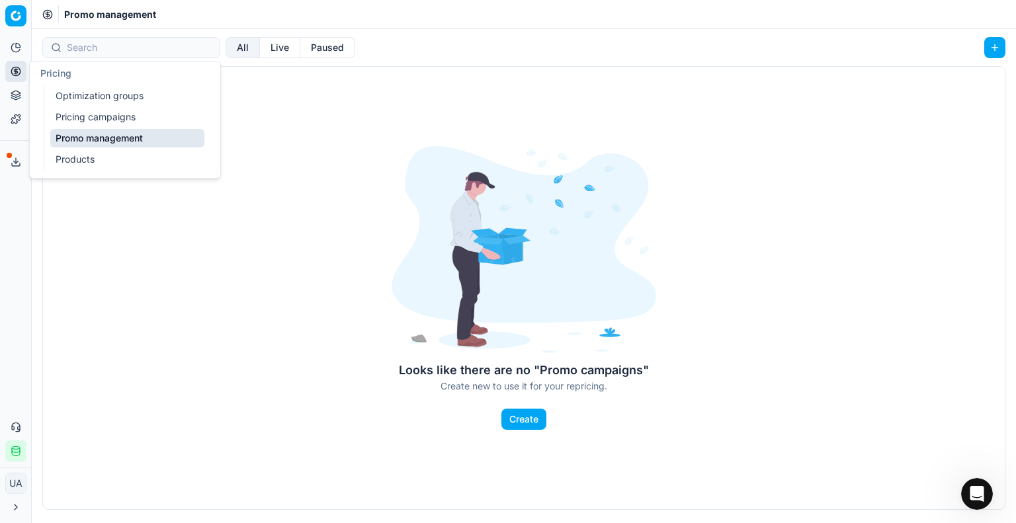
click at [71, 153] on link "Products" at bounding box center [127, 159] width 154 height 19
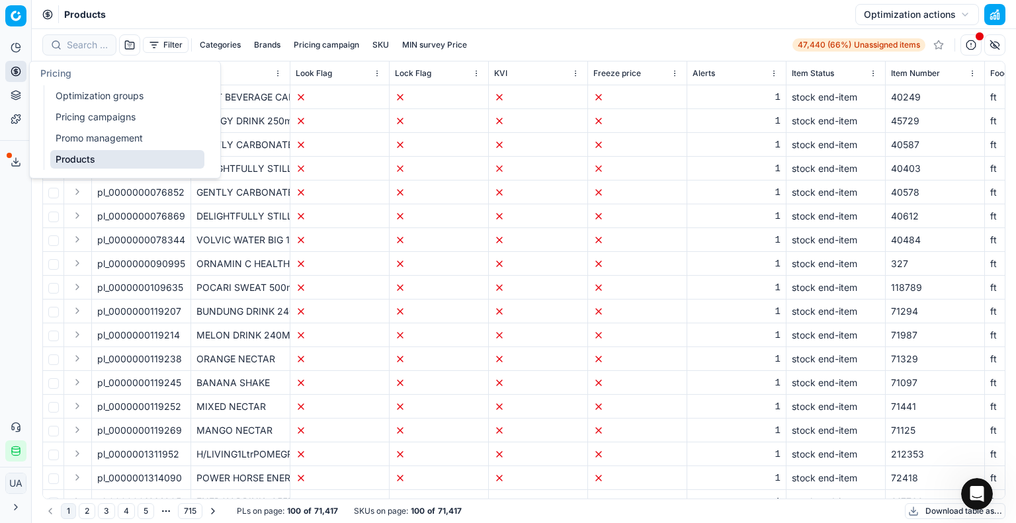
click at [76, 89] on link "Optimization groups" at bounding box center [127, 96] width 154 height 19
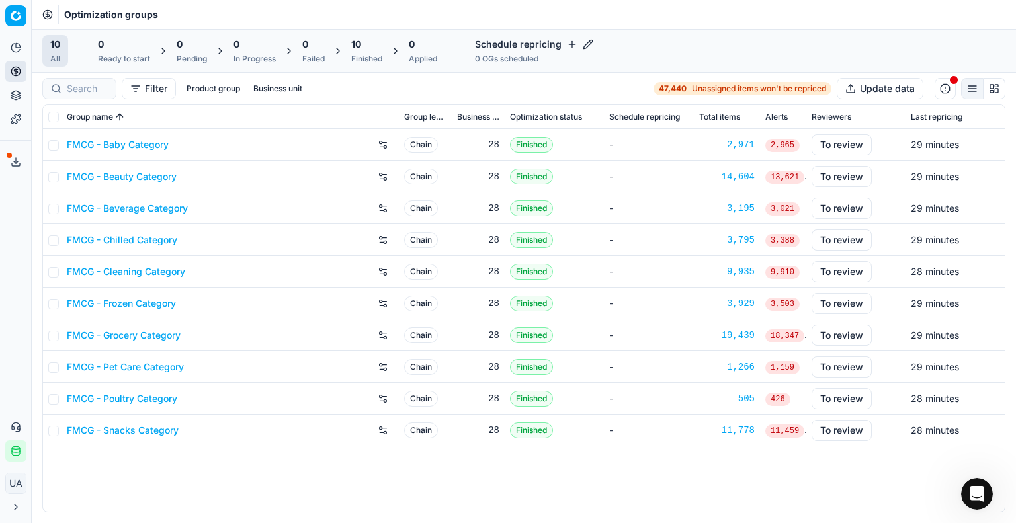
click at [373, 83] on div "Filter Product group Business unit 47,440 Unassigned items won't be repriced Up…" at bounding box center [523, 88] width 963 height 21
click at [590, 45] on icon "button" at bounding box center [587, 44] width 9 height 9
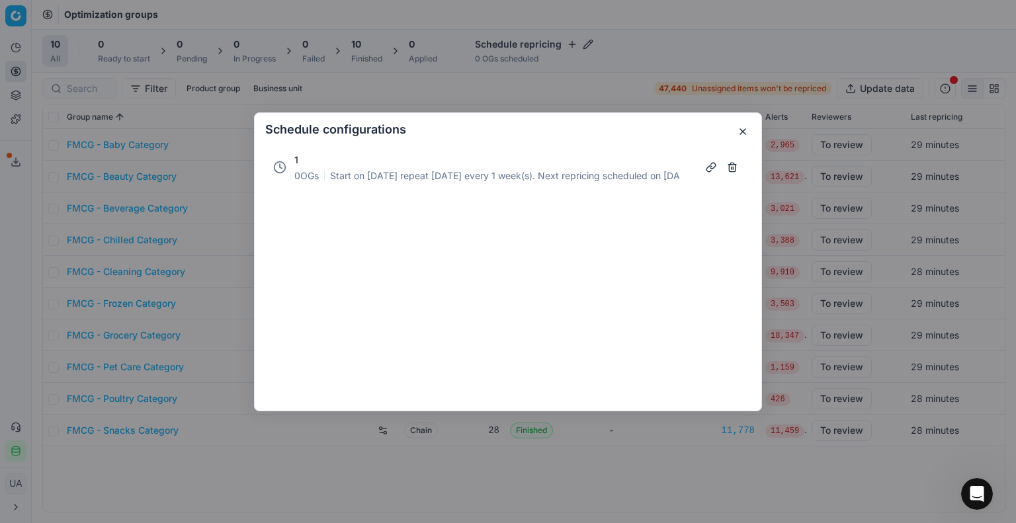
drag, startPoint x: 738, startPoint y: 126, endPoint x: 729, endPoint y: 171, distance: 46.6
click at [732, 171] on div "Schedule configurations 1 0 OGs Start on [DATE] repeat [DATE] every 1 week(s). …" at bounding box center [508, 261] width 508 height 299
click at [729, 167] on button "button" at bounding box center [732, 167] width 21 height 21
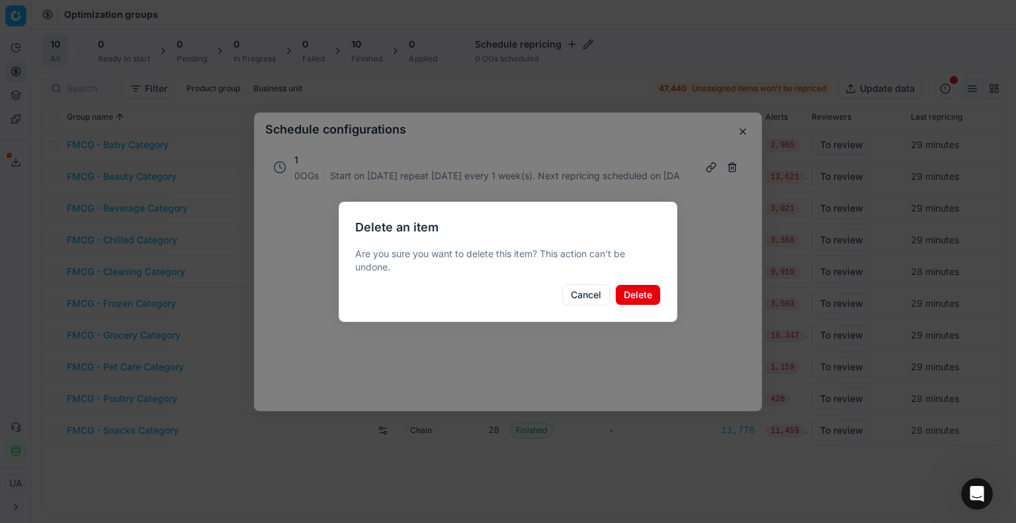
click at [634, 299] on button "Delete" at bounding box center [638, 294] width 46 height 21
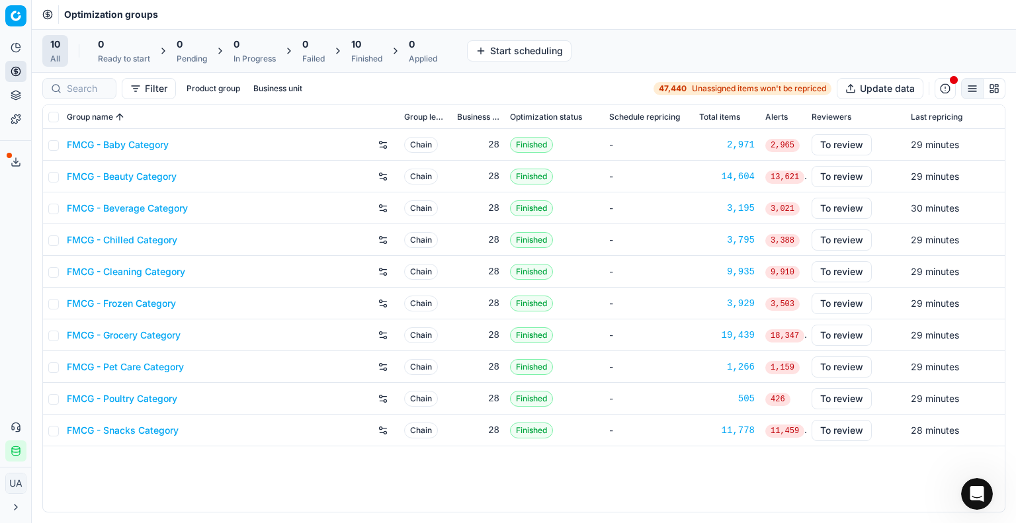
click at [534, 48] on button "Start scheduling" at bounding box center [519, 50] width 105 height 21
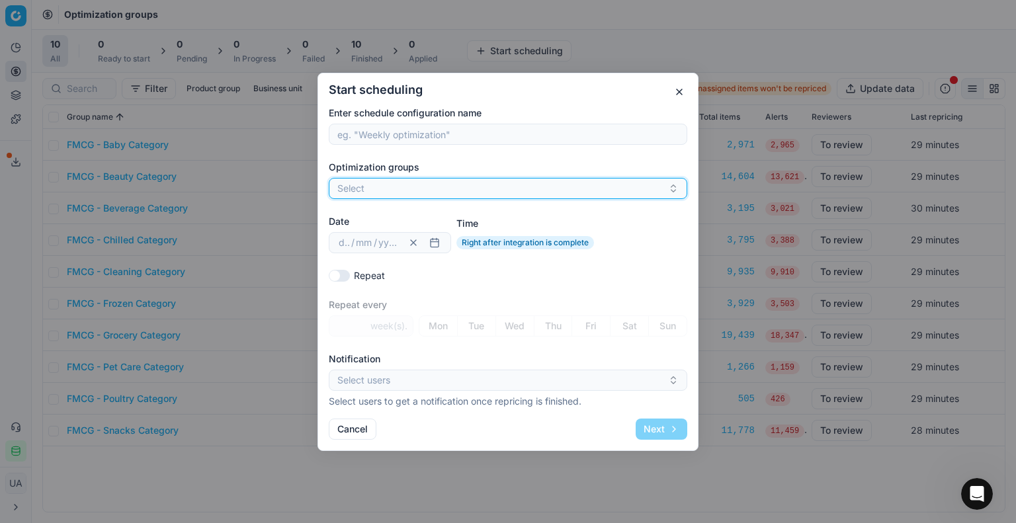
click at [435, 192] on button "Select" at bounding box center [508, 188] width 358 height 21
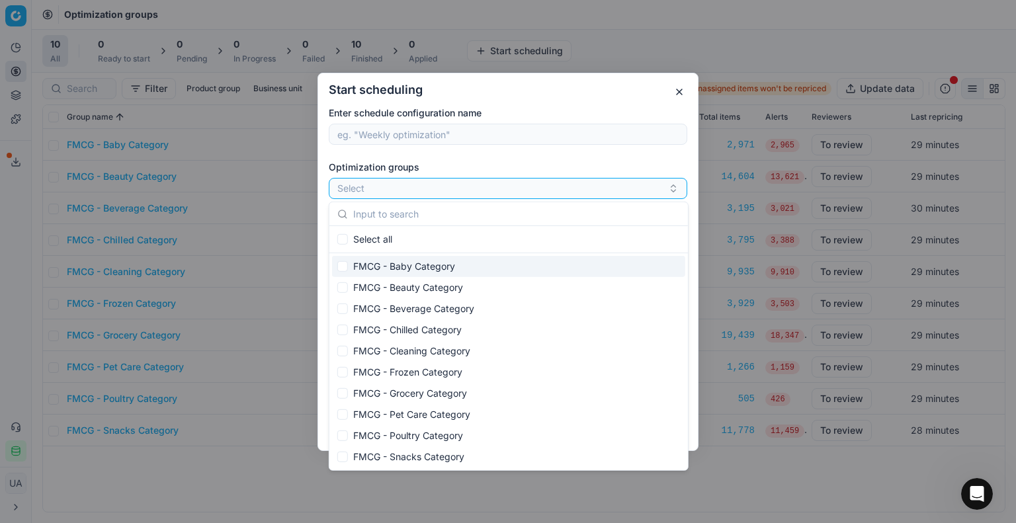
click at [426, 268] on div "FMCG - Baby Category" at bounding box center [508, 266] width 353 height 21
checkbox input "true"
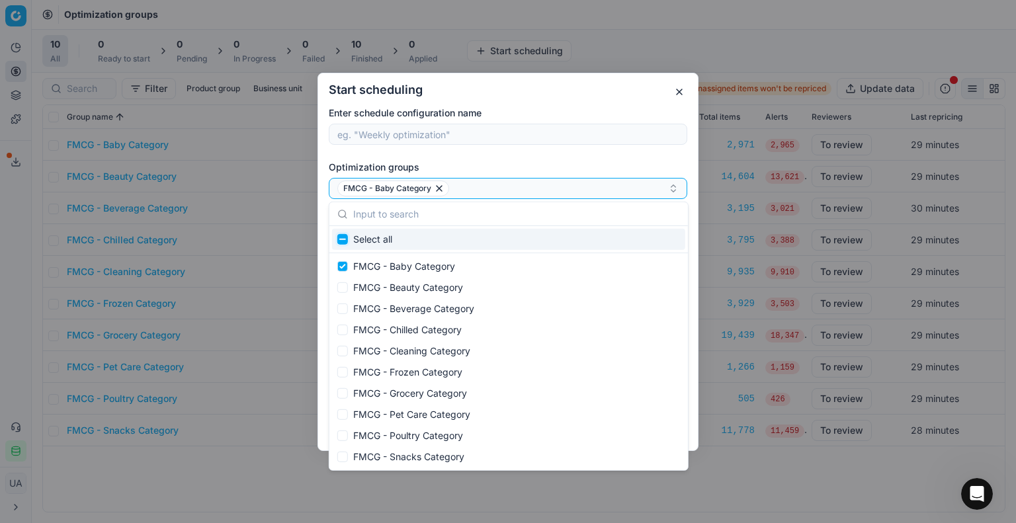
click at [338, 235] on input "Suggestions" at bounding box center [342, 239] width 11 height 11
checkbox input "true"
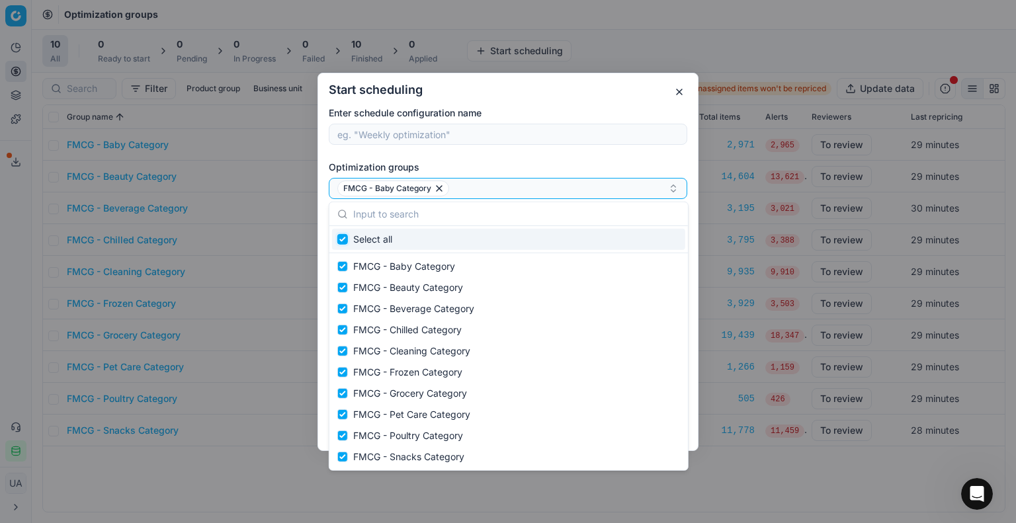
checkbox input "true"
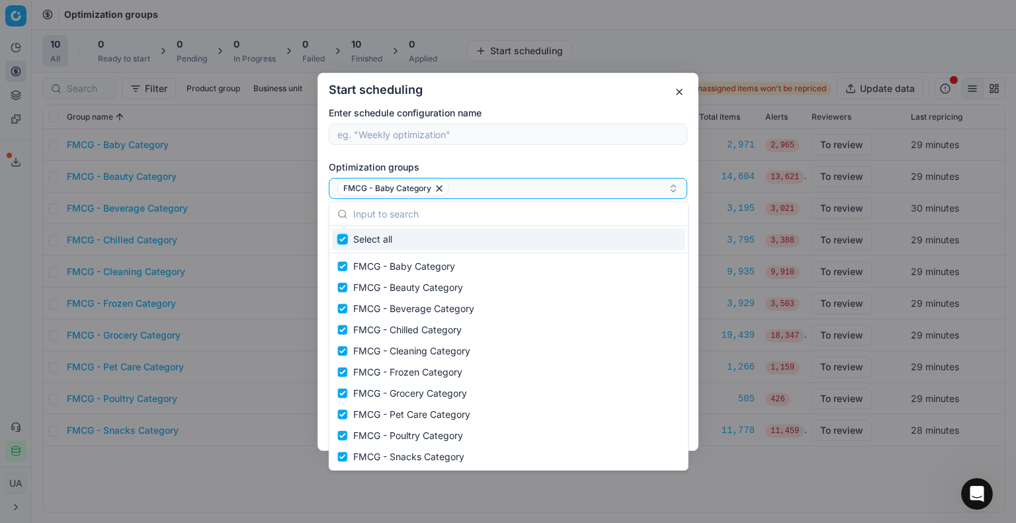
checkbox input "true"
click at [538, 156] on div "Enter schedule configuration name Optimization groups FMCG - Baby Category FMCG…" at bounding box center [508, 257] width 358 height 302
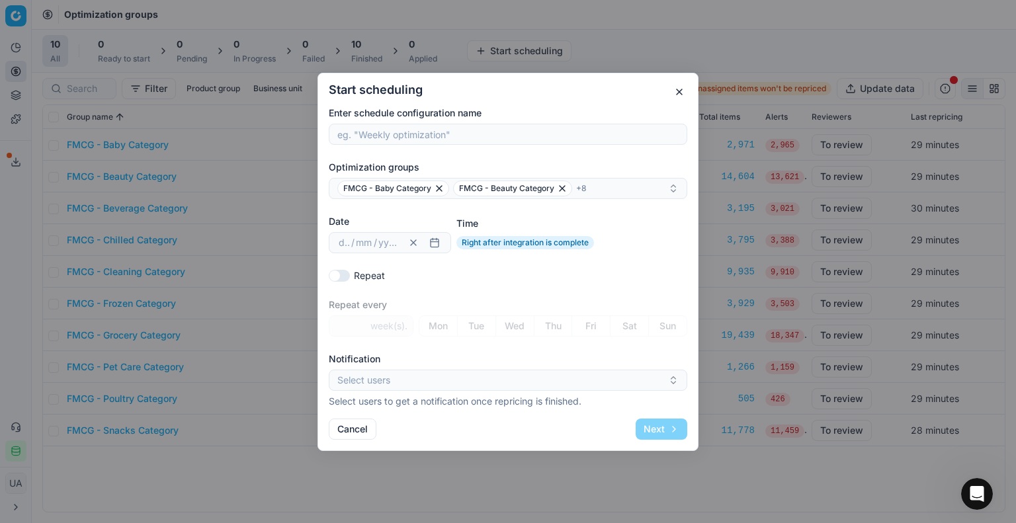
click at [340, 270] on button "Repeat" at bounding box center [339, 275] width 21 height 12
checkbox input "true"
click at [377, 324] on span "week(s)." at bounding box center [388, 325] width 37 height 13
click at [364, 321] on input "1" at bounding box center [351, 326] width 33 height 20
type input "2"
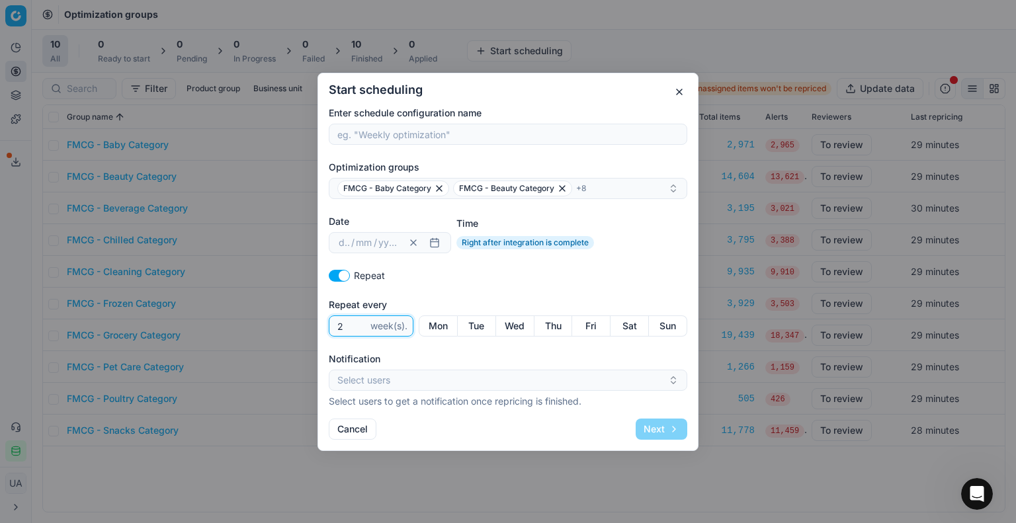
click at [356, 321] on input "2" at bounding box center [351, 326] width 33 height 20
click at [437, 325] on button "Mon" at bounding box center [438, 326] width 39 height 21
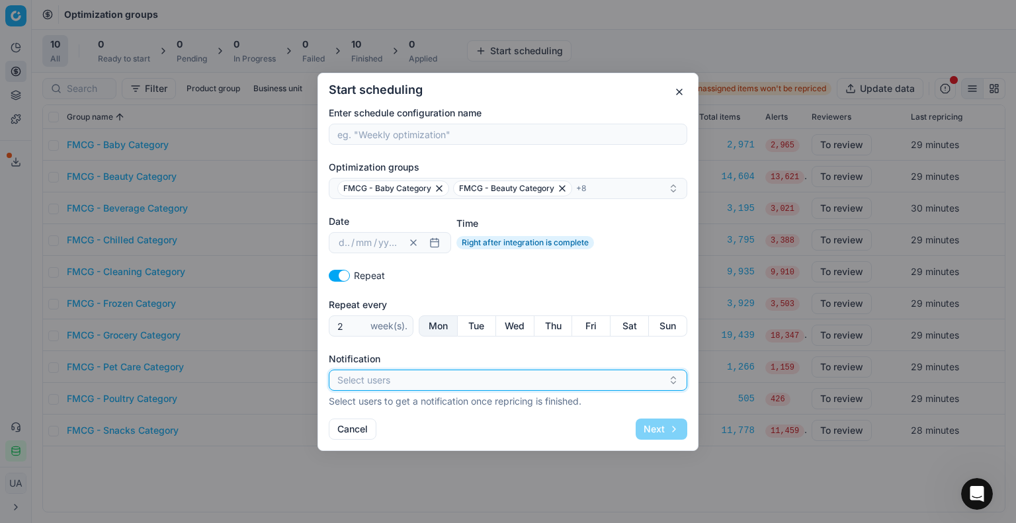
click at [414, 382] on button "Select users" at bounding box center [508, 380] width 358 height 21
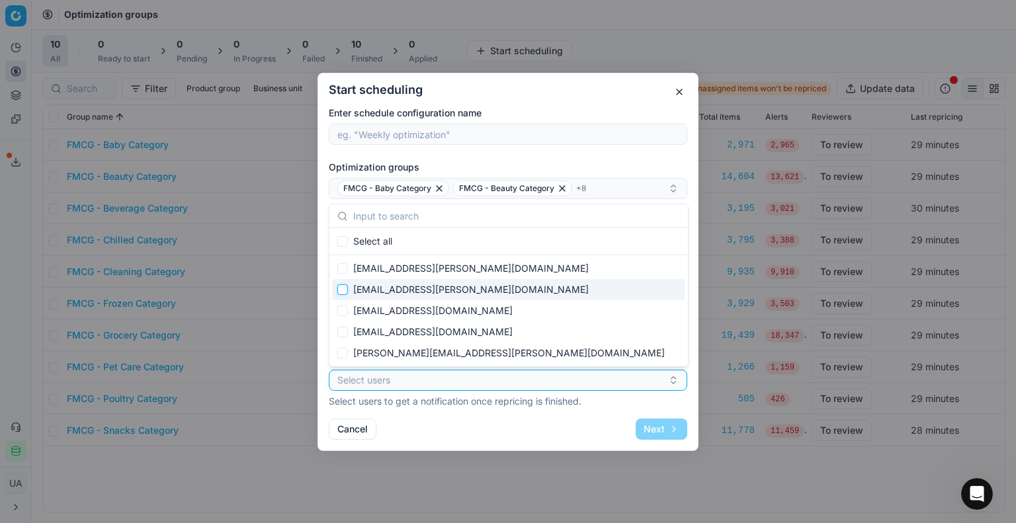
click at [339, 288] on input "Suggestions" at bounding box center [342, 289] width 11 height 11
checkbox input "true"
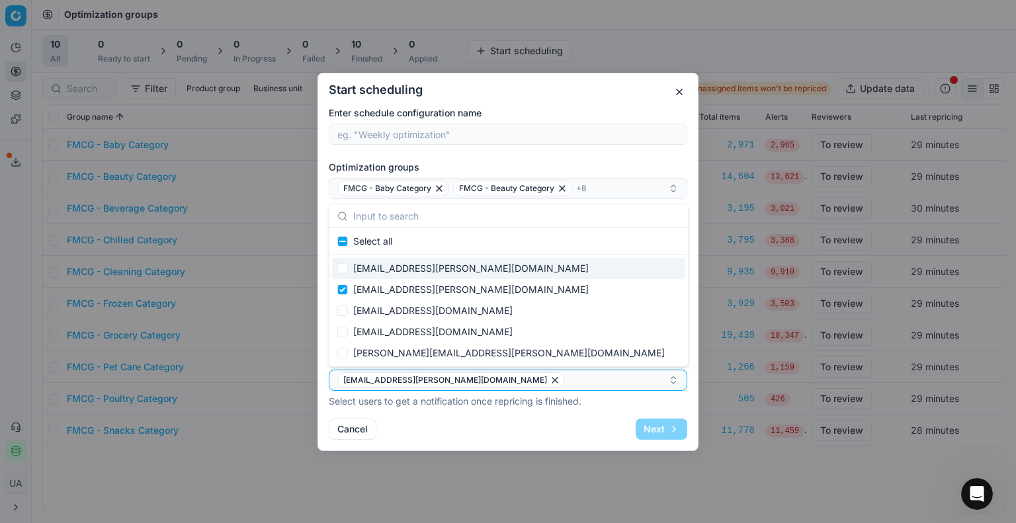
click at [335, 269] on div "[EMAIL_ADDRESS][PERSON_NAME][DOMAIN_NAME]" at bounding box center [508, 268] width 353 height 21
checkbox input "true"
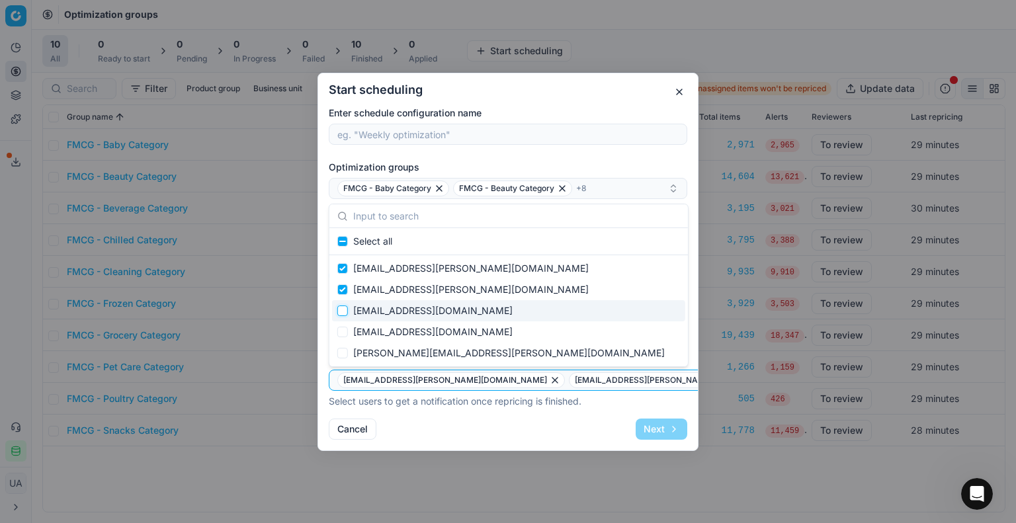
click at [344, 312] on input "Suggestions" at bounding box center [342, 311] width 11 height 11
checkbox input "true"
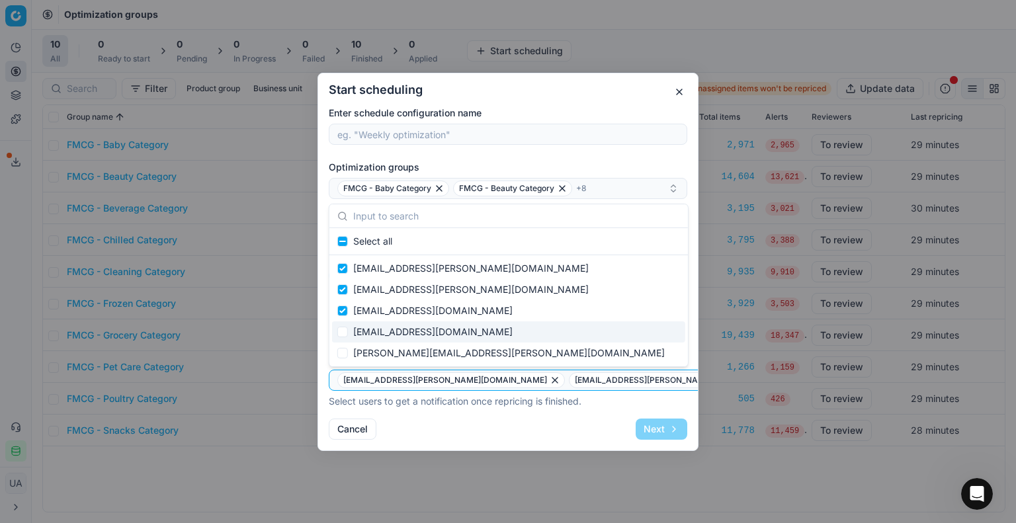
click at [339, 325] on div "[EMAIL_ADDRESS][DOMAIN_NAME]" at bounding box center [508, 331] width 353 height 21
checkbox input "true"
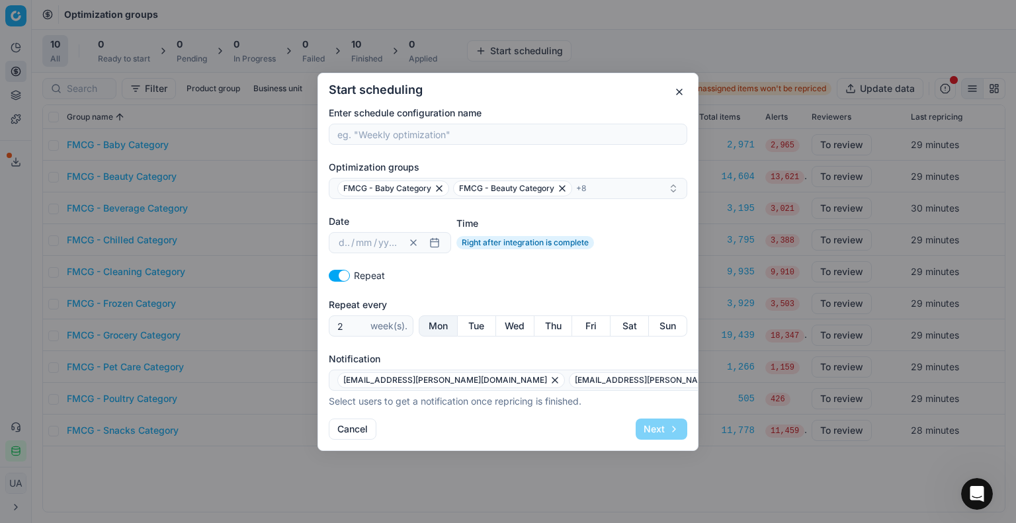
click at [593, 429] on div "Cancel Next" at bounding box center [508, 429] width 358 height 21
click at [505, 407] on div "Start scheduling Enter schedule configuration name Optimization groups FMCG - B…" at bounding box center [507, 262] width 381 height 378
click at [505, 407] on p "Select users to get a notification once repricing is finished." at bounding box center [579, 401] width 501 height 13
click at [524, 420] on div "Cancel Next" at bounding box center [508, 429] width 358 height 21
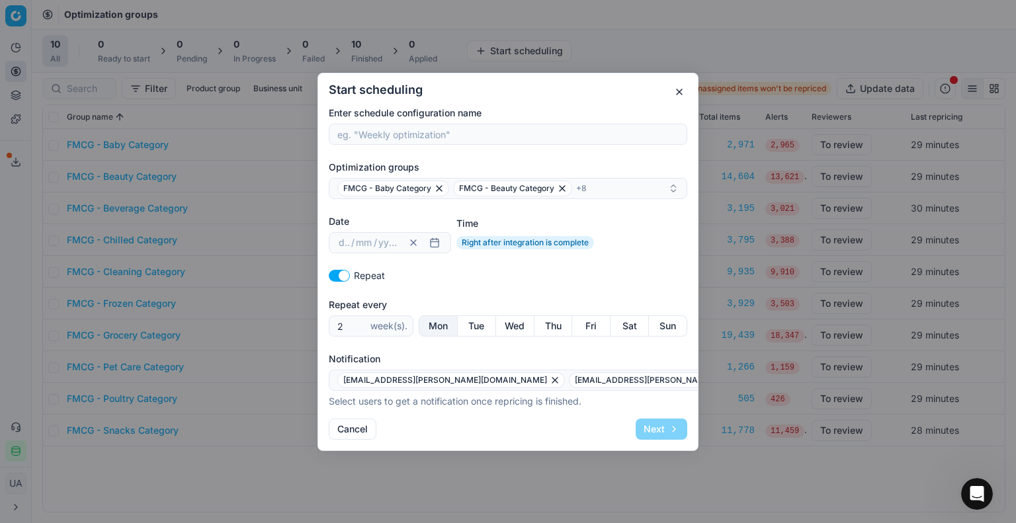
click at [514, 404] on p "Select users to get a notification once repricing is finished." at bounding box center [579, 401] width 501 height 13
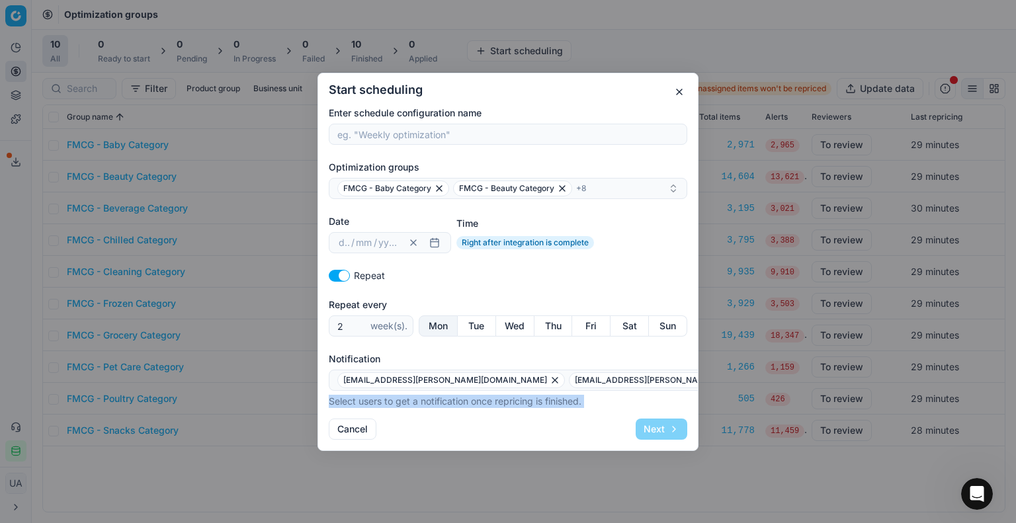
click at [514, 404] on p "Select users to get a notification once repricing is finished." at bounding box center [579, 401] width 501 height 13
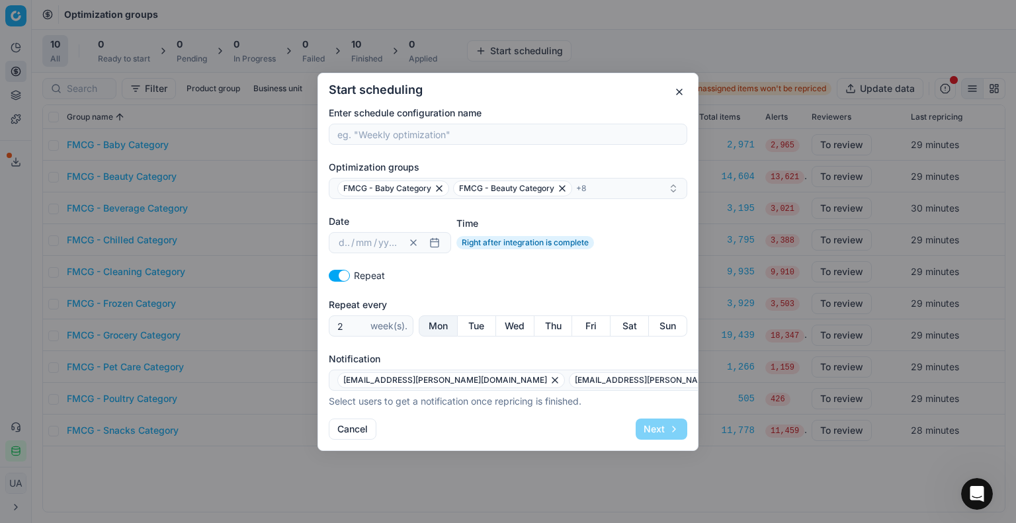
click at [559, 426] on div "Cancel Next" at bounding box center [508, 429] width 358 height 21
click at [431, 240] on button "button" at bounding box center [435, 243] width 16 height 16
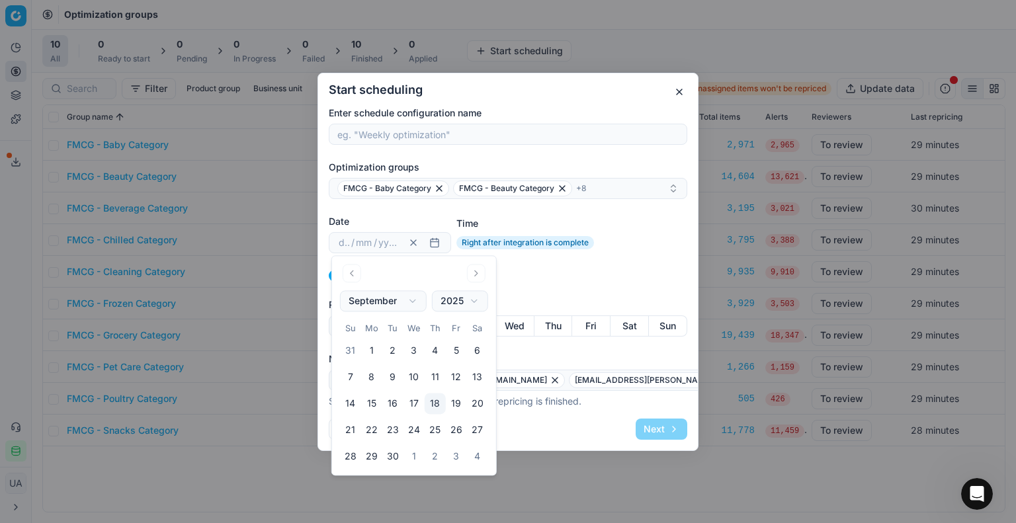
click at [373, 423] on button "22" at bounding box center [371, 430] width 21 height 21
type input "22"
type input "09"
type input "2025"
click at [593, 433] on div "Cancel Next" at bounding box center [508, 429] width 358 height 21
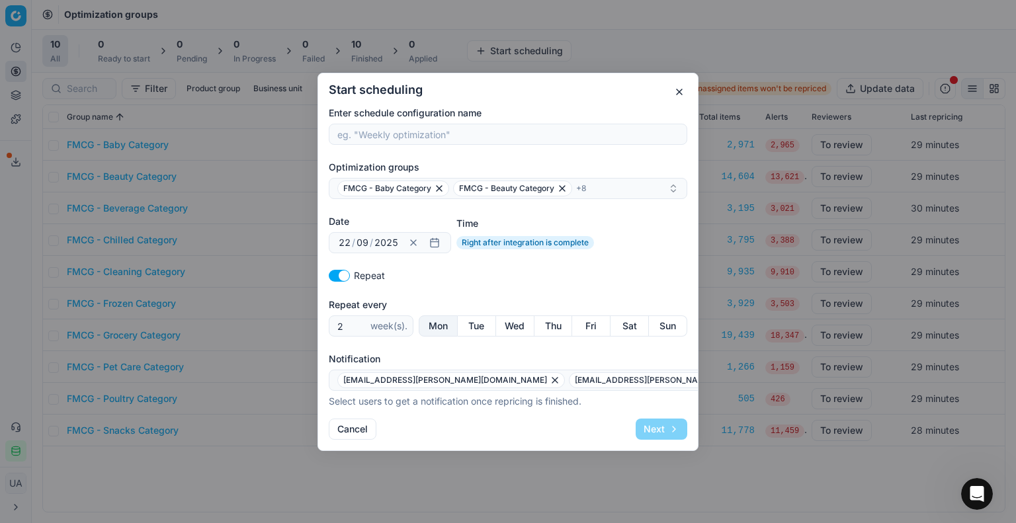
click at [592, 423] on div "Cancel Next" at bounding box center [508, 429] width 358 height 21
click at [489, 129] on input "Enter schedule configuration name" at bounding box center [508, 134] width 347 height 20
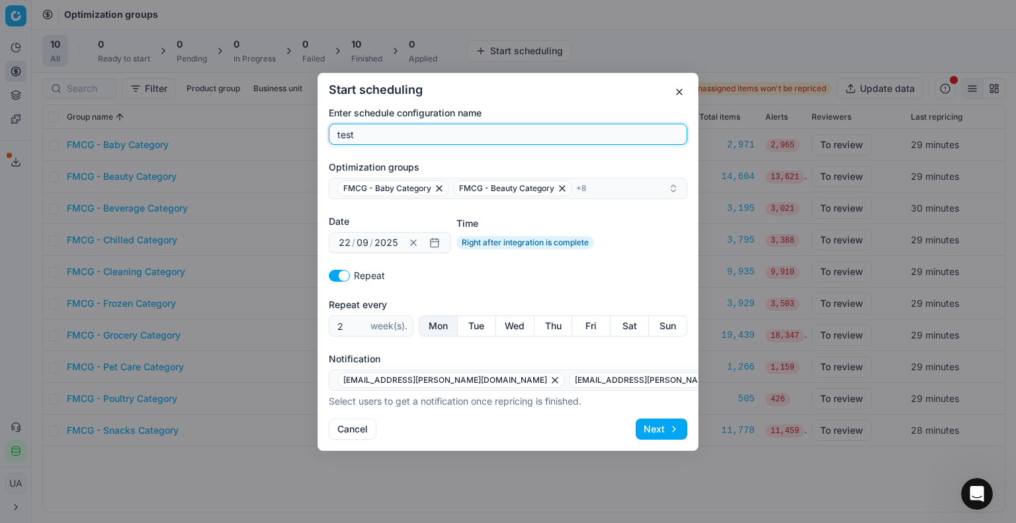
type input "test"
click at [648, 425] on button "Next" at bounding box center [662, 429] width 52 height 21
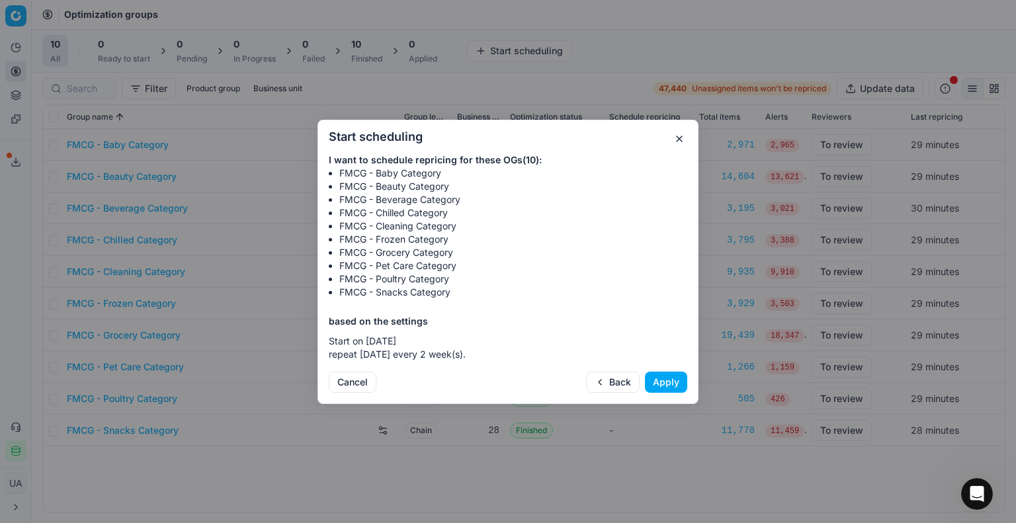
click at [676, 382] on button "Apply" at bounding box center [666, 382] width 42 height 21
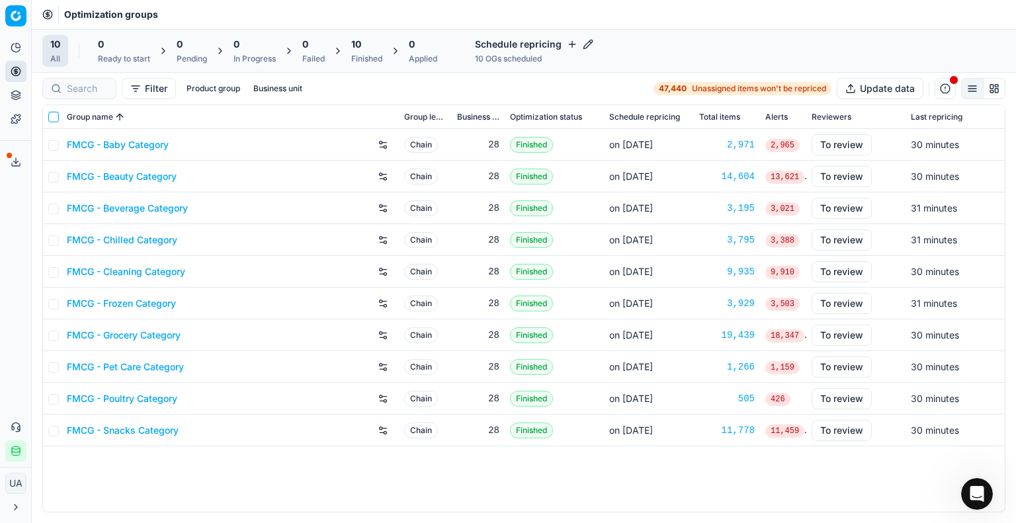
click at [53, 119] on input "checkbox" at bounding box center [53, 117] width 11 height 11
checkbox input "true"
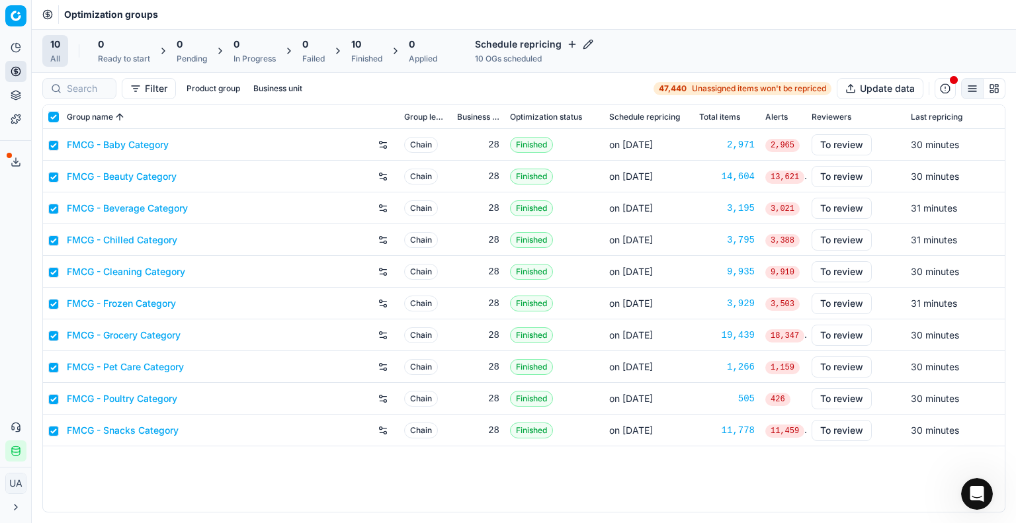
checkbox input "true"
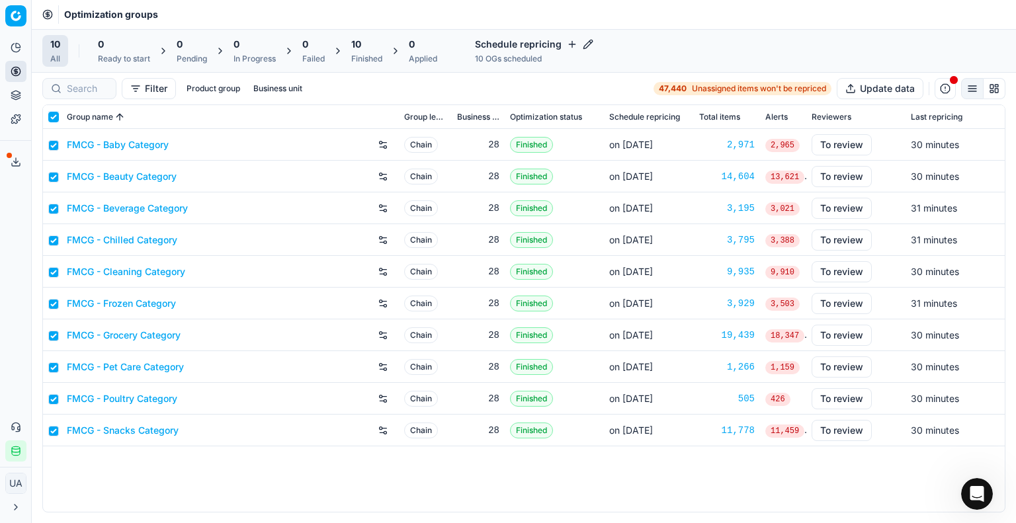
checkbox input "true"
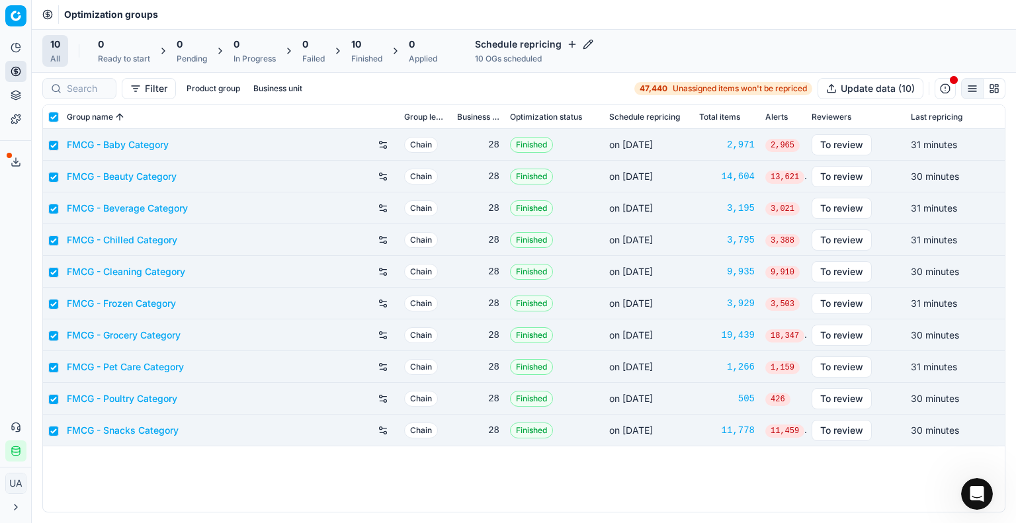
click at [153, 149] on link "FMCG - Baby Category" at bounding box center [118, 144] width 102 height 13
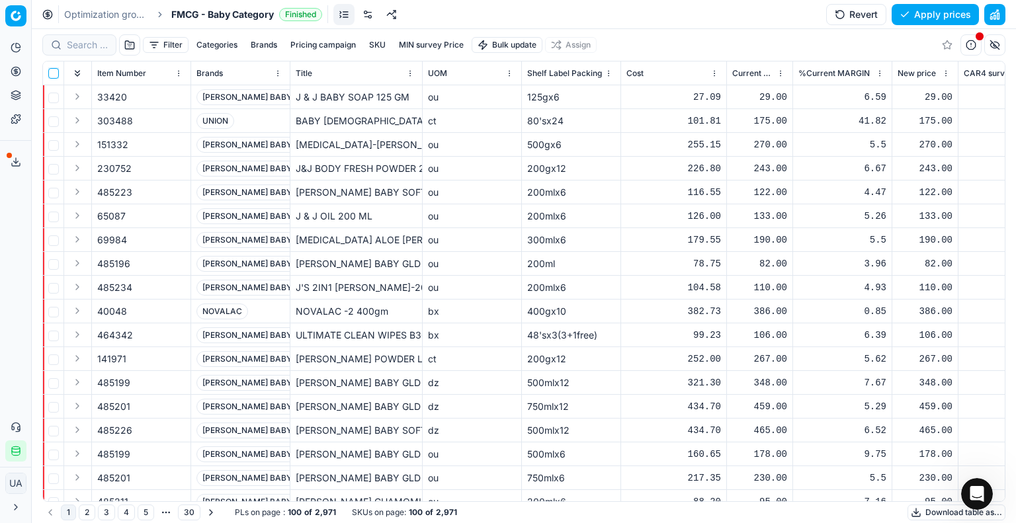
click at [54, 73] on input "checkbox" at bounding box center [53, 73] width 11 height 11
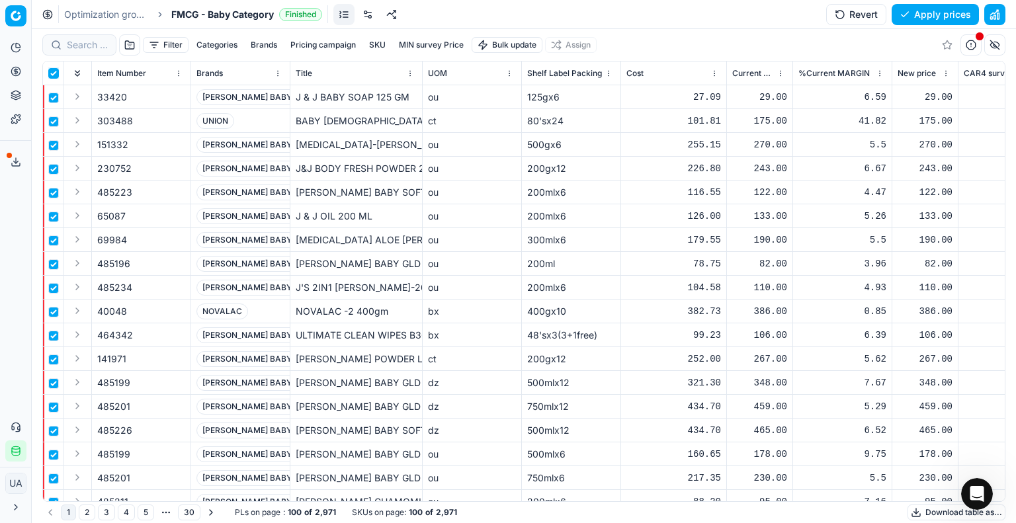
checkbox input "true"
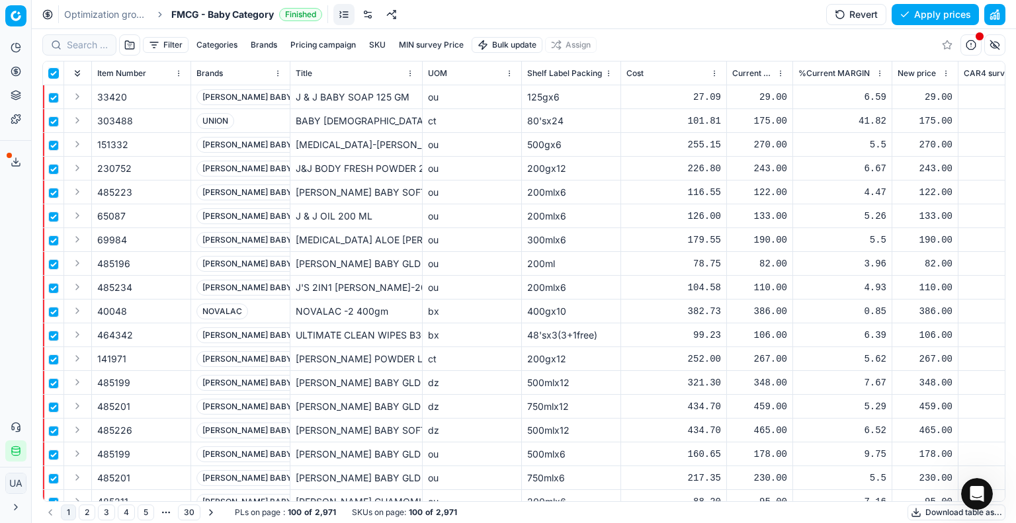
checkbox input "true"
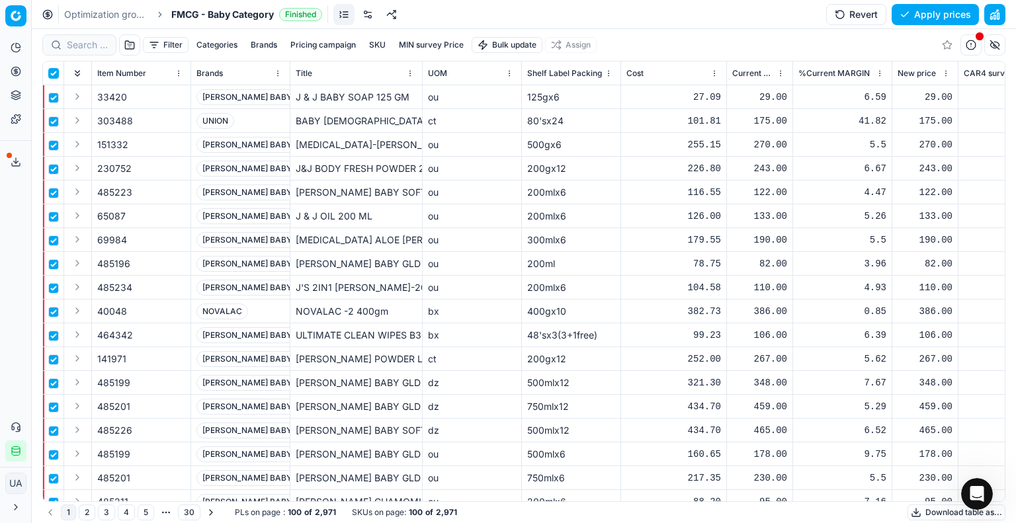
checkbox input "true"
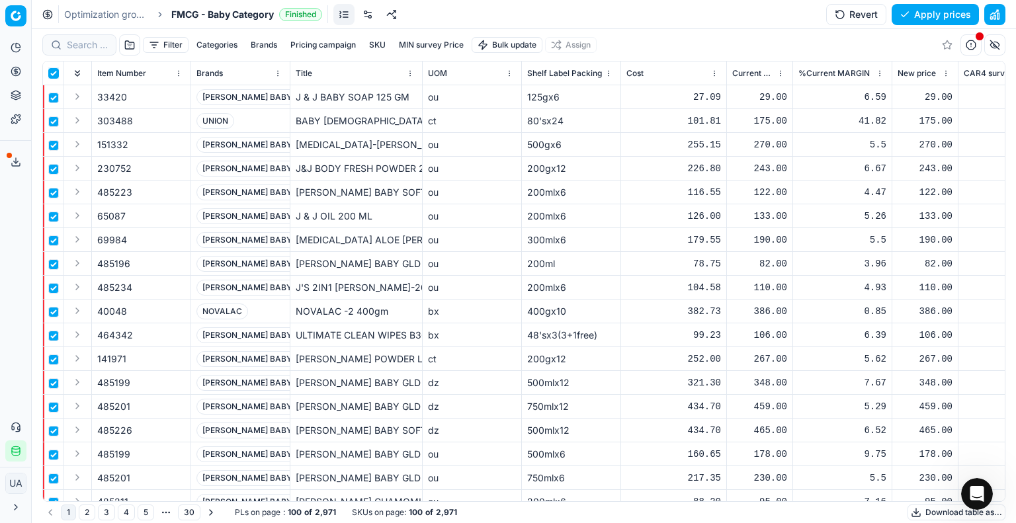
checkbox input "true"
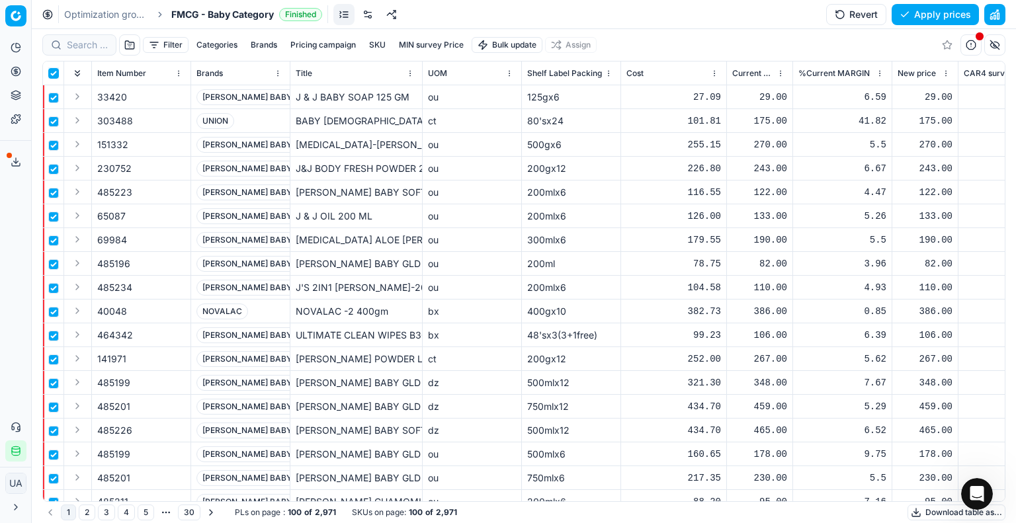
checkbox input "true"
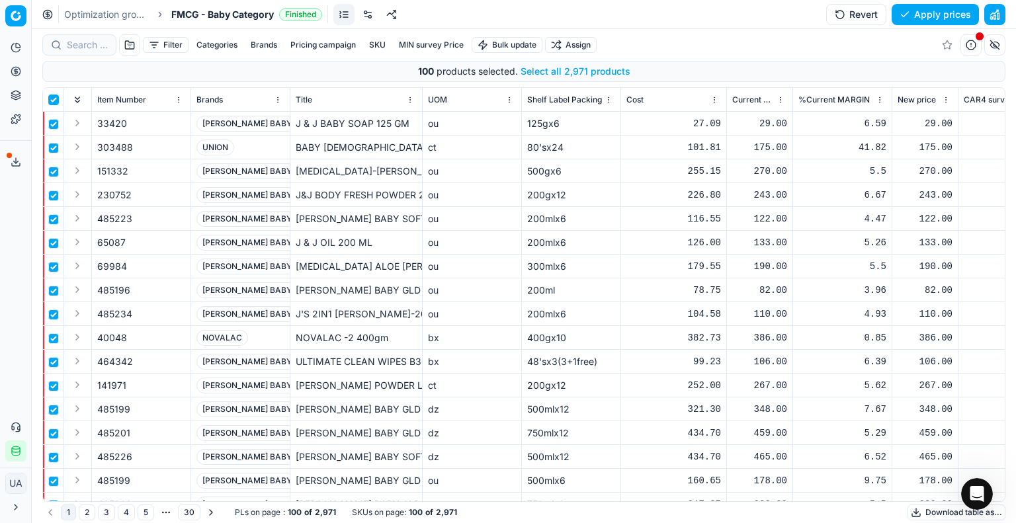
click at [54, 99] on input "checkbox" at bounding box center [53, 100] width 11 height 11
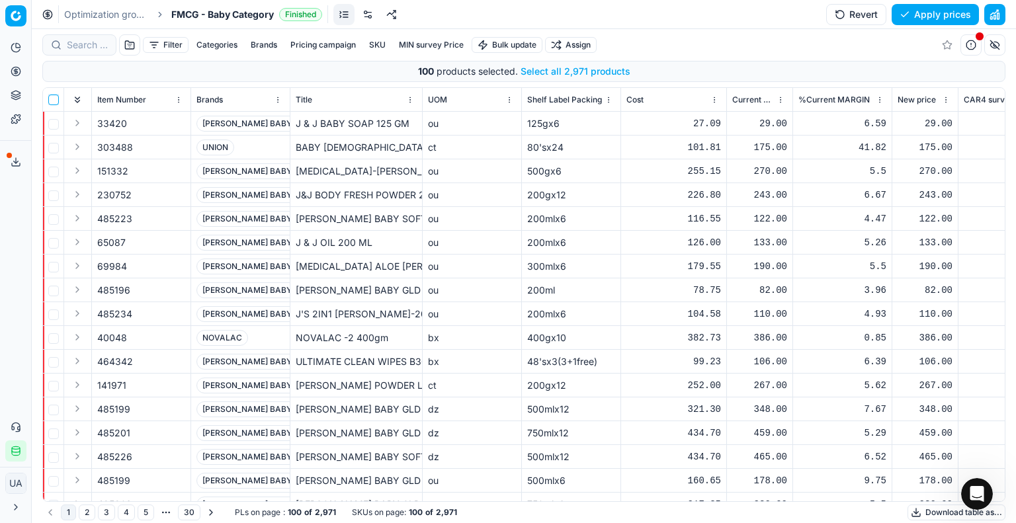
checkbox input "false"
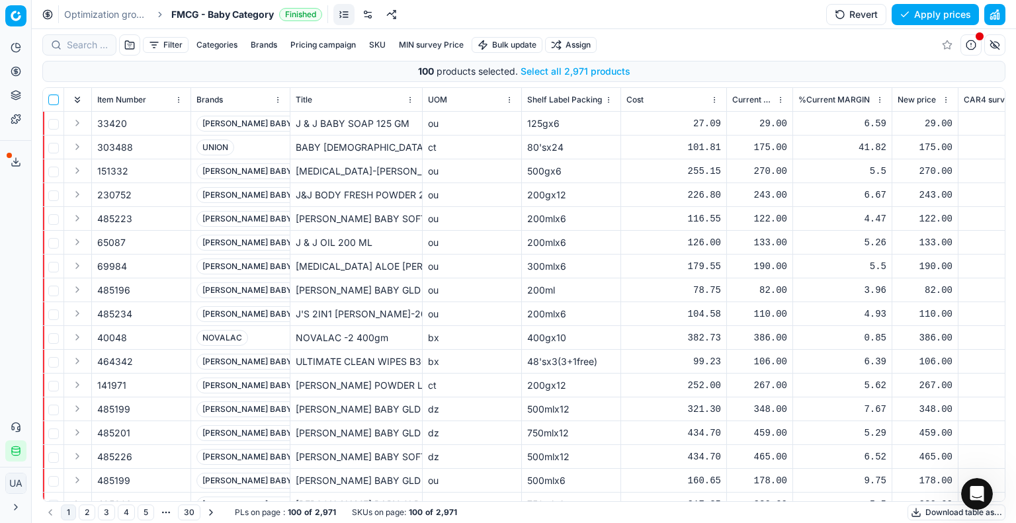
checkbox input "false"
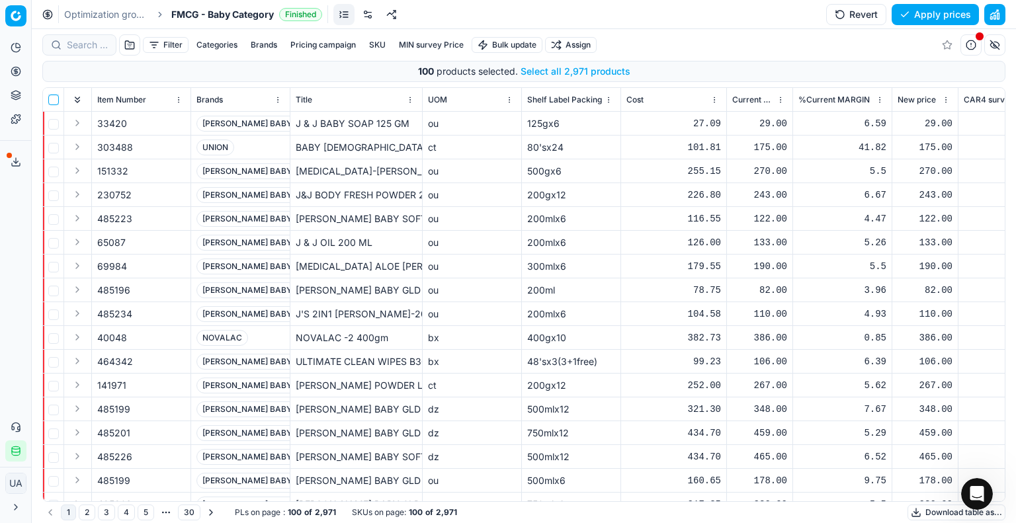
checkbox input "false"
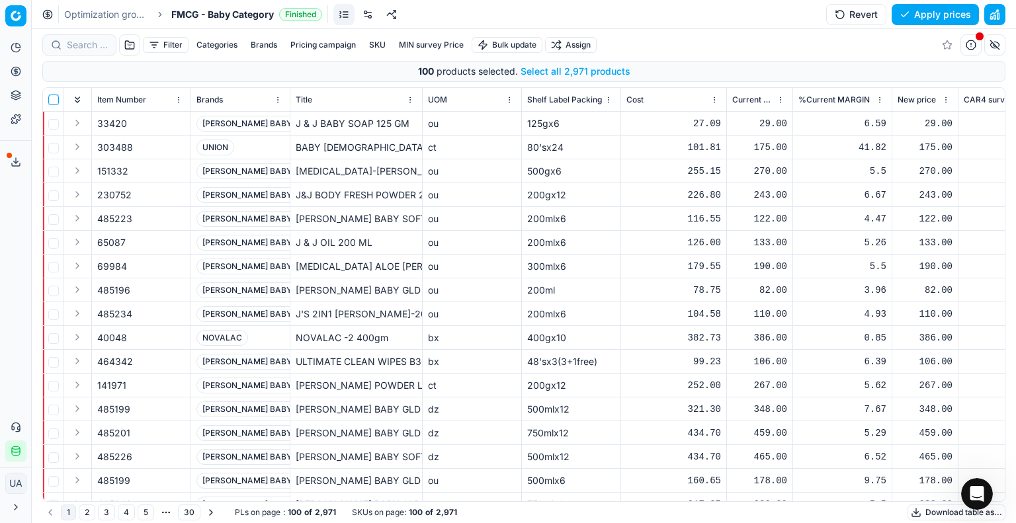
checkbox input "false"
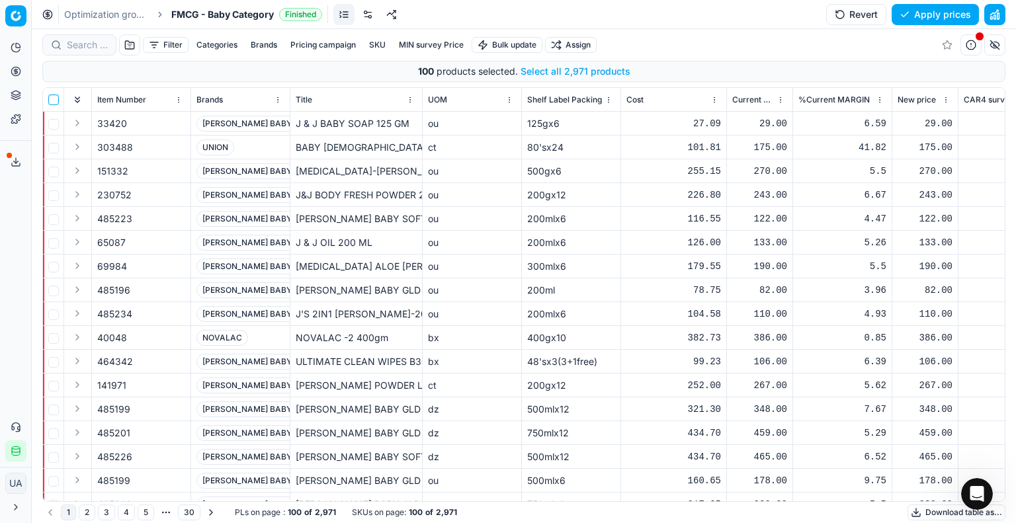
checkbox input "false"
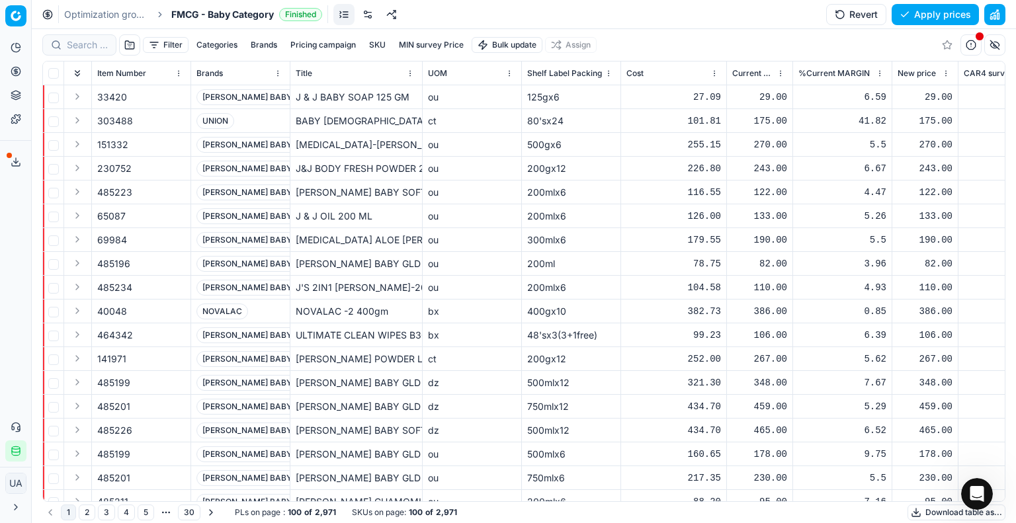
click at [171, 40] on button "Filter" at bounding box center [166, 45] width 46 height 16
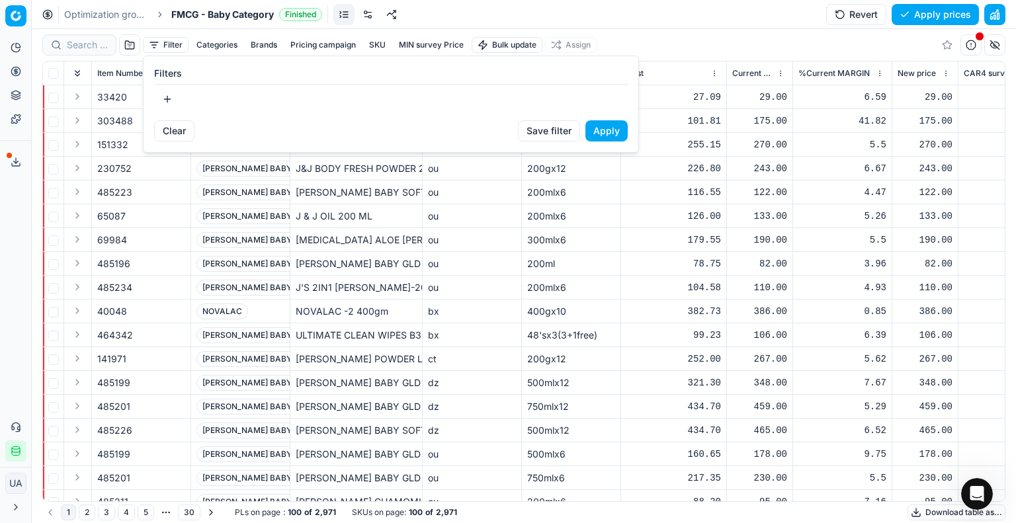
click at [161, 93] on button "button" at bounding box center [167, 99] width 26 height 21
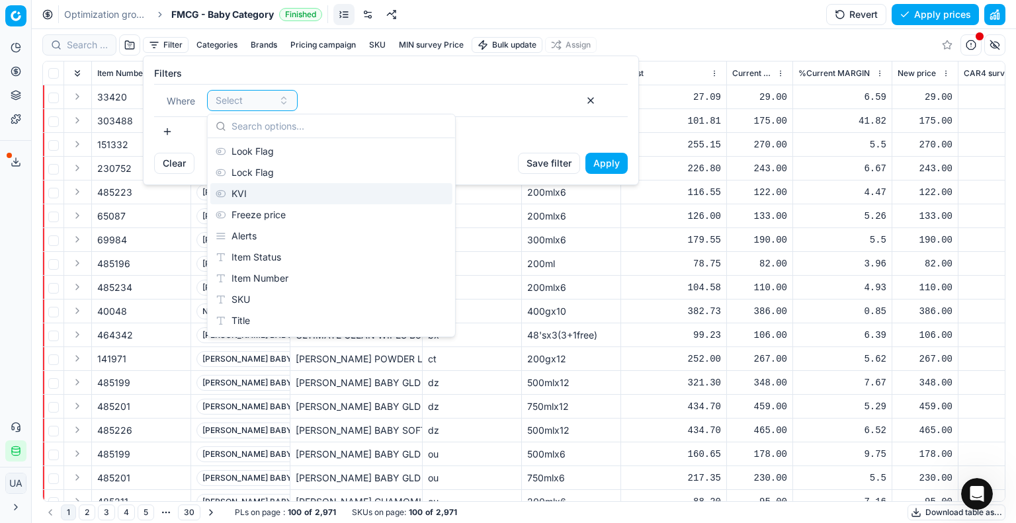
click at [273, 190] on div "KVI" at bounding box center [331, 193] width 242 height 21
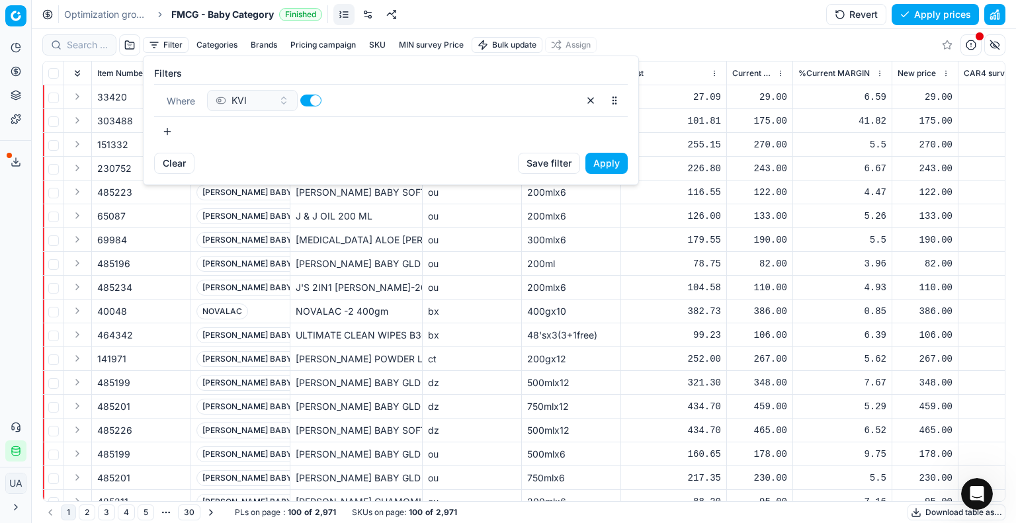
click at [611, 163] on button "Apply" at bounding box center [606, 163] width 42 height 21
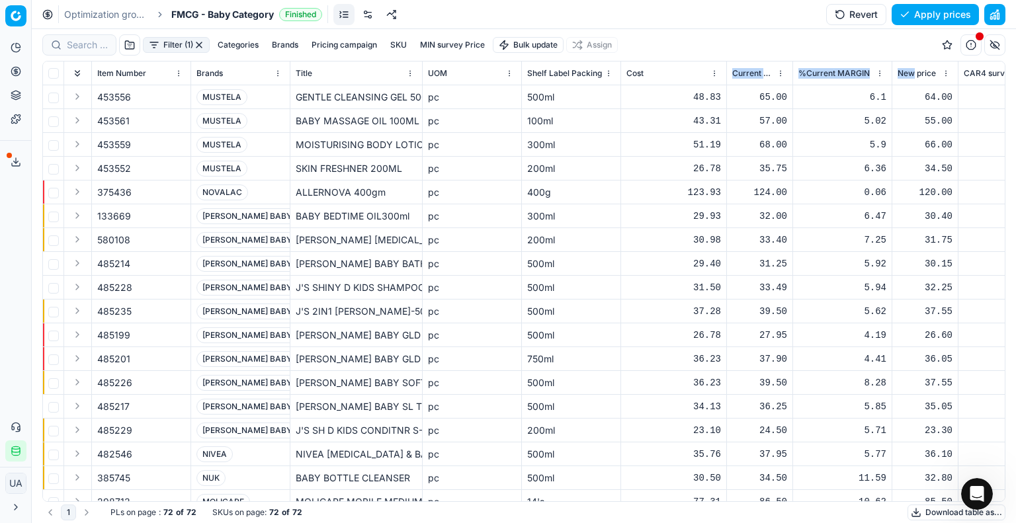
drag, startPoint x: 913, startPoint y: 73, endPoint x: 763, endPoint y: 71, distance: 150.2
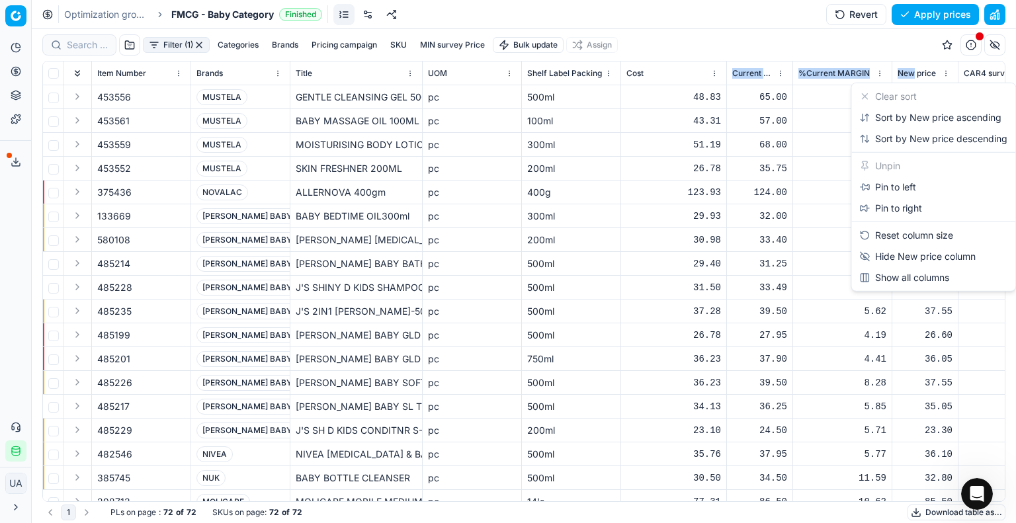
click at [853, 77] on html "Pricing platform Analytics Pricing Product portfolio Templates Export service 2…" at bounding box center [508, 261] width 1016 height 523
click at [872, 182] on div "Pin to left" at bounding box center [887, 187] width 57 height 13
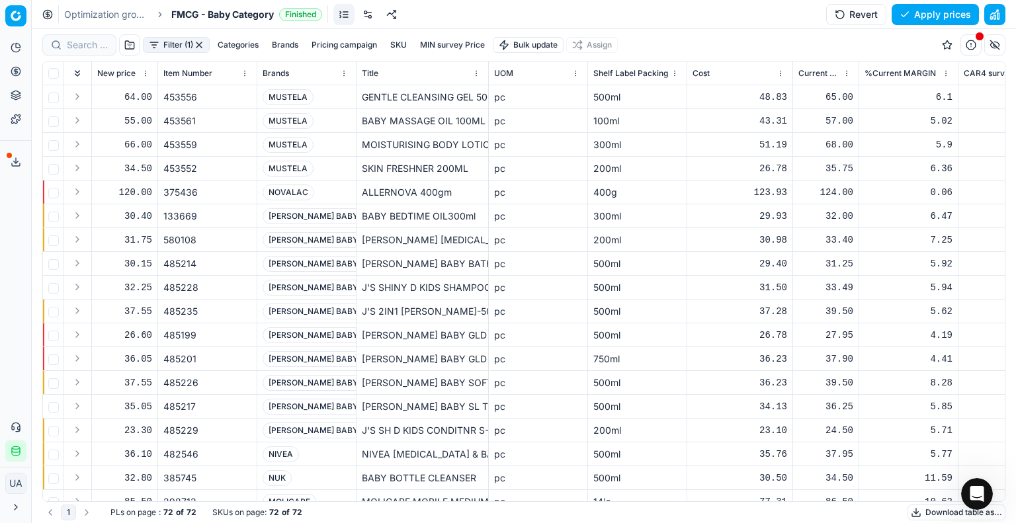
click at [180, 58] on div "Filter (1) Categories Brands Pricing campaign SKU MIN survey Price Bulk update …" at bounding box center [523, 45] width 963 height 32
click at [53, 70] on input "checkbox" at bounding box center [53, 73] width 11 height 11
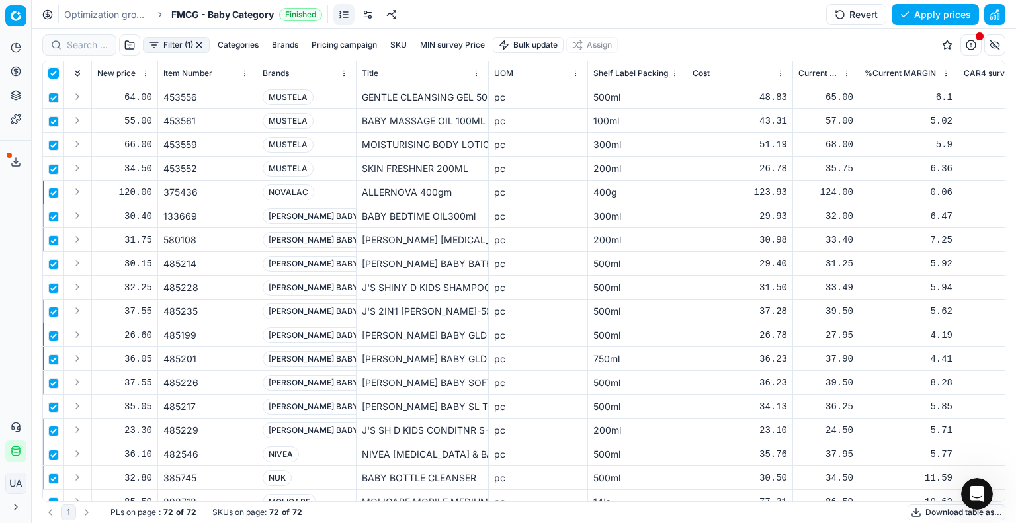
checkbox input "true"
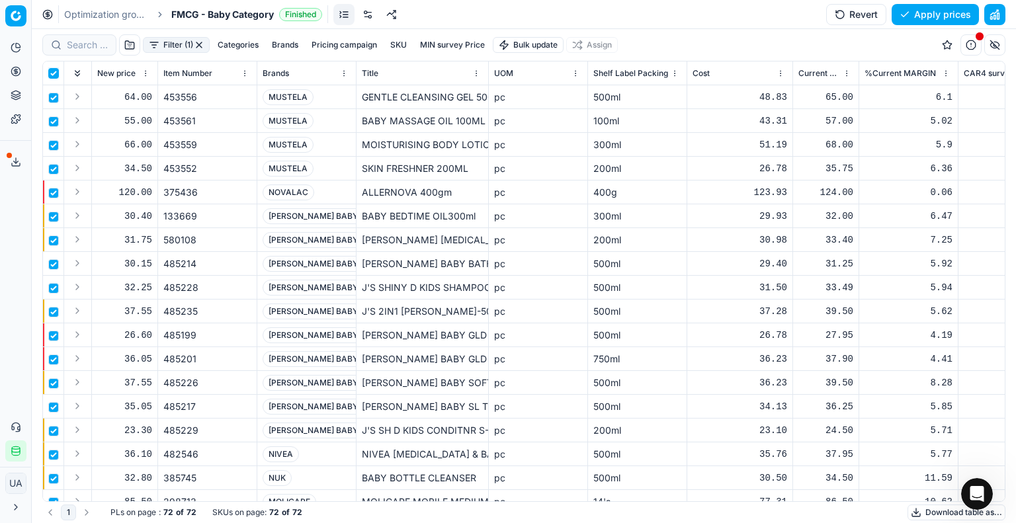
checkbox input "true"
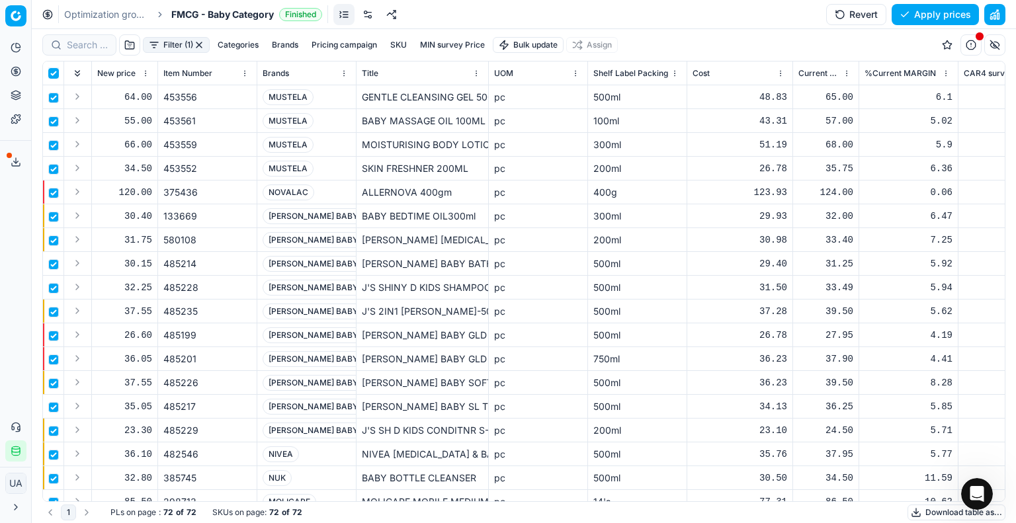
checkbox input "true"
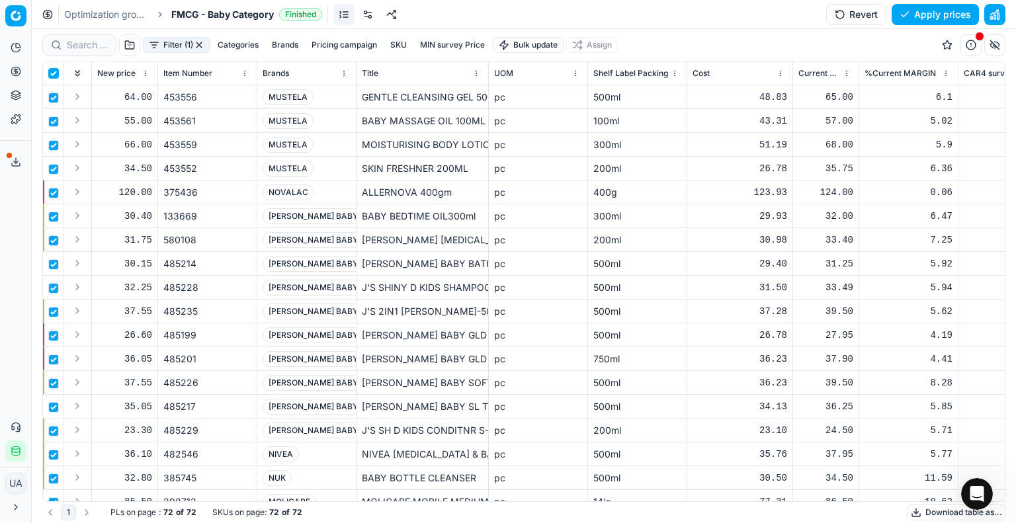
checkbox input "true"
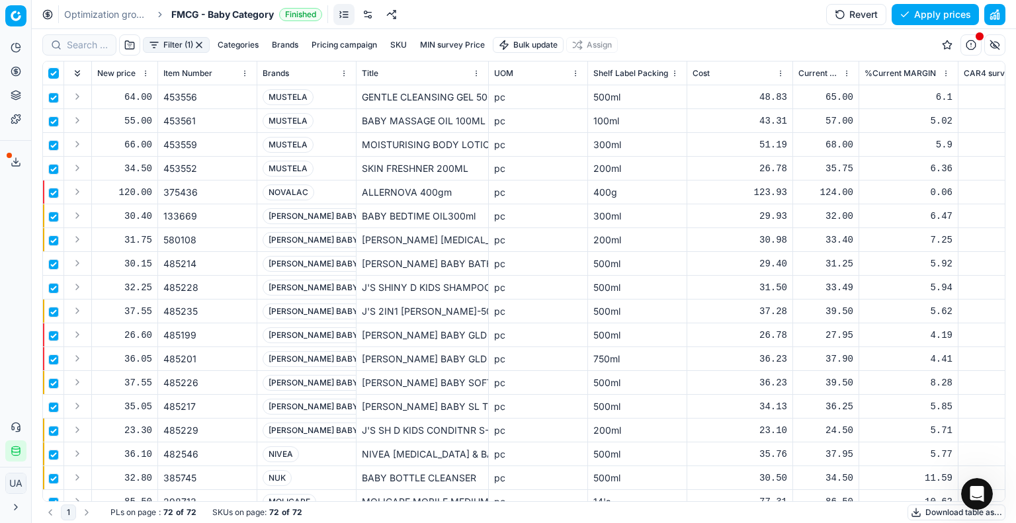
checkbox input "true"
click at [949, 9] on button "Apply prices" at bounding box center [935, 14] width 87 height 21
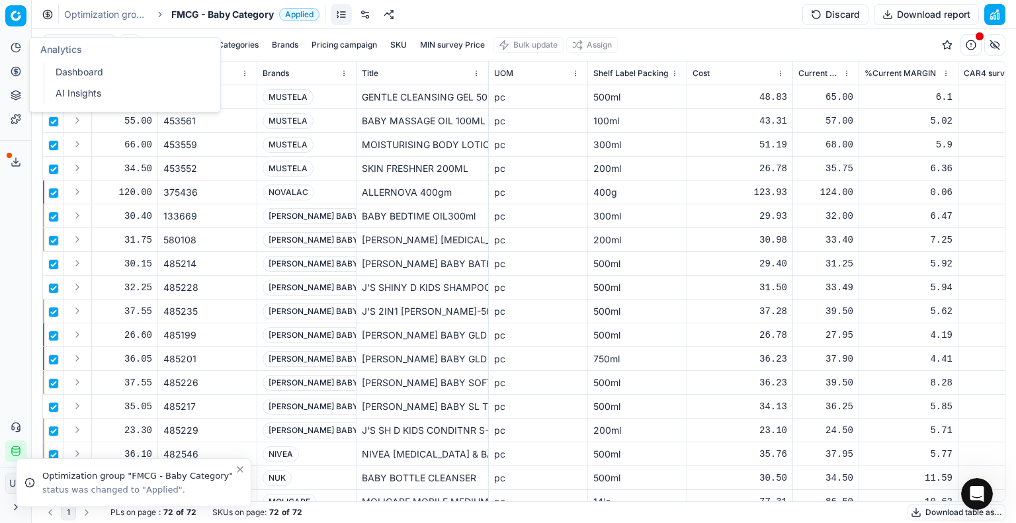
click at [59, 67] on link "Dashboard" at bounding box center [127, 72] width 154 height 19
checkbox input "false"
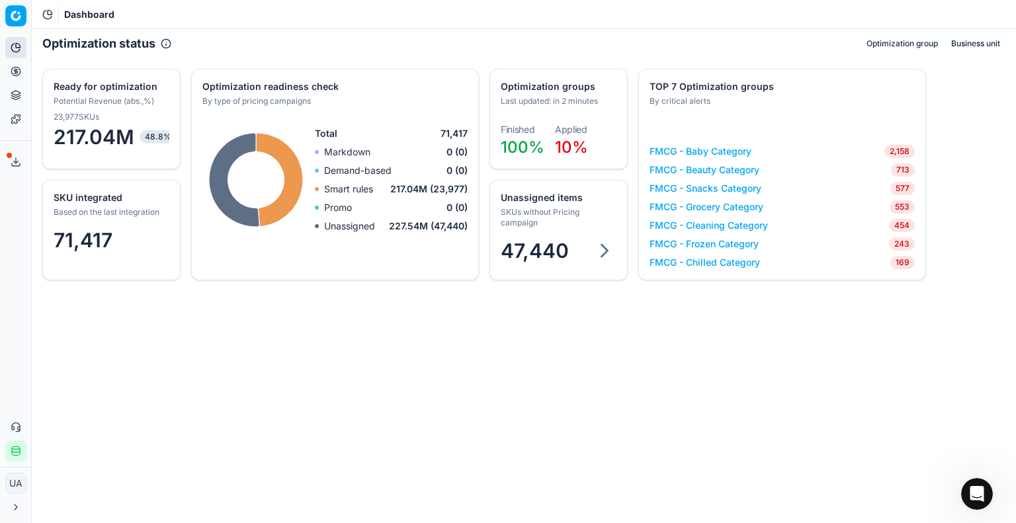
click at [69, 119] on span "23,977 SKUs" at bounding box center [77, 117] width 46 height 11
click at [69, 118] on span "23,977 SKUs" at bounding box center [77, 117] width 46 height 11
click at [762, 227] on link "FMCG - Cleaning Category" at bounding box center [709, 225] width 118 height 13
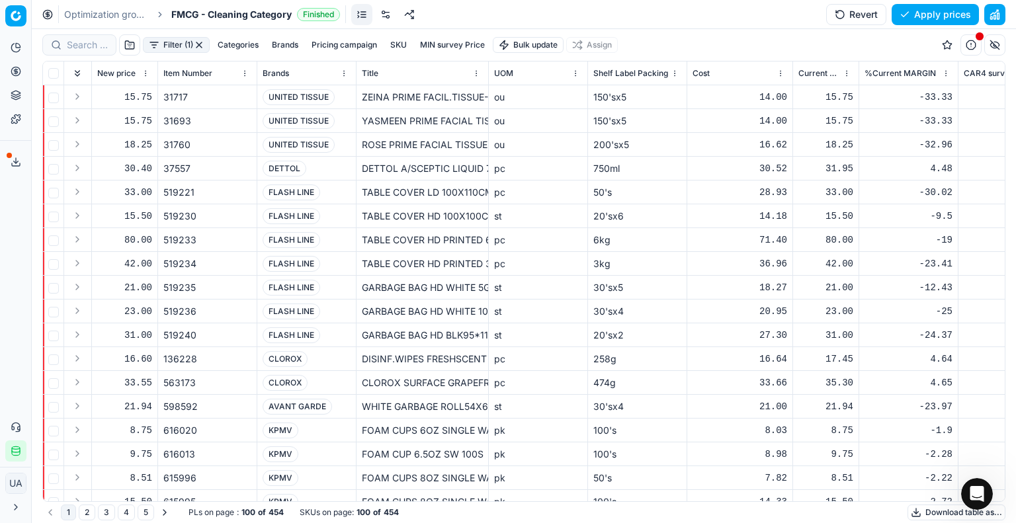
click at [975, 40] on span "button" at bounding box center [979, 36] width 9 height 9
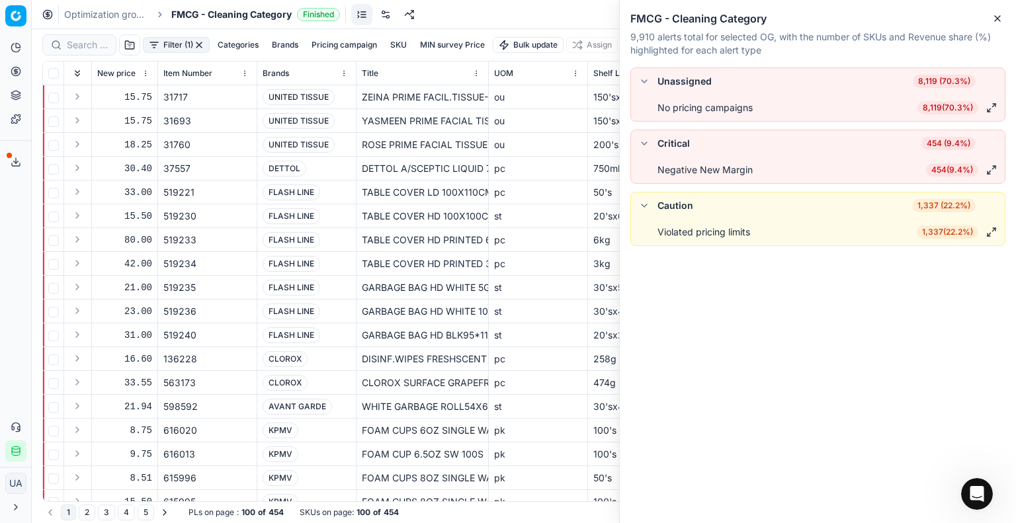
click at [995, 15] on icon "button" at bounding box center [997, 18] width 11 height 11
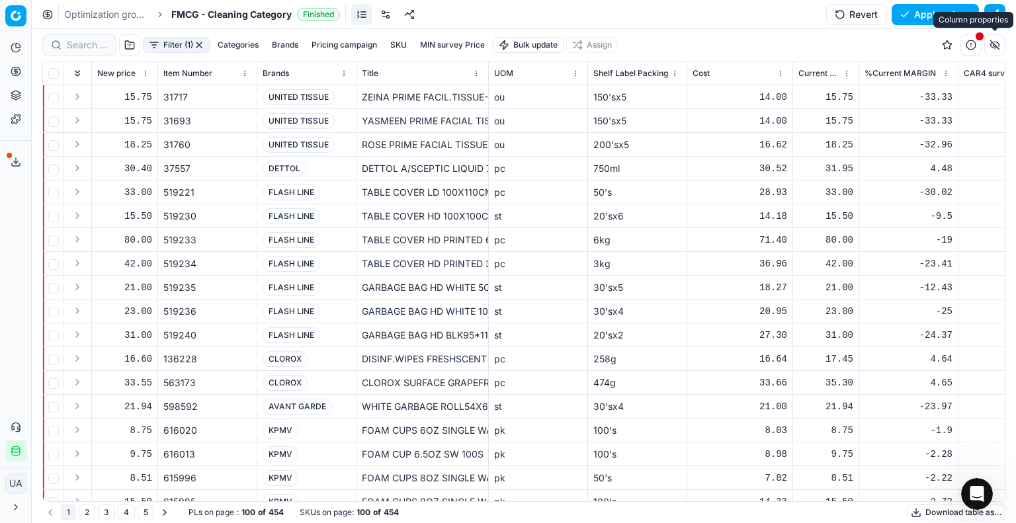
click at [998, 40] on button "button" at bounding box center [994, 44] width 21 height 21
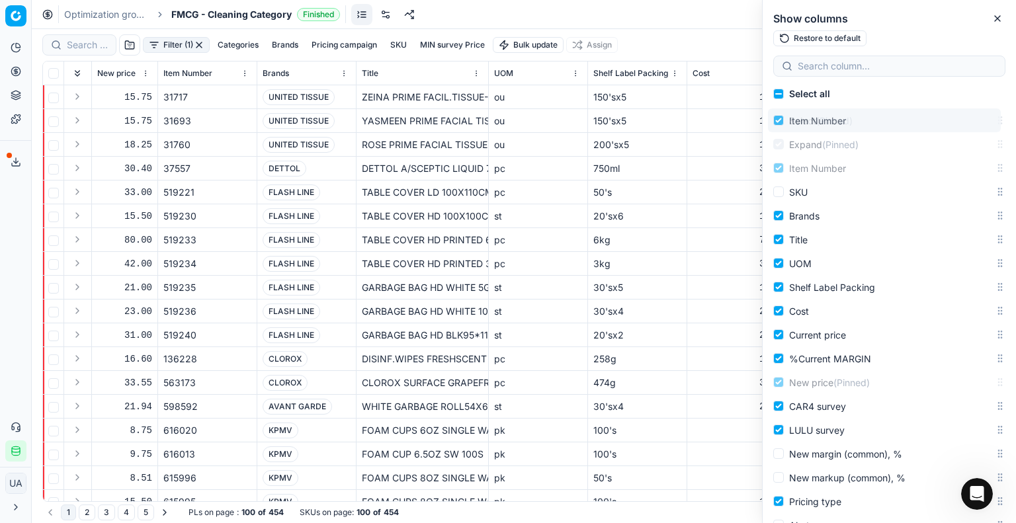
drag, startPoint x: 991, startPoint y: 196, endPoint x: 992, endPoint y: 108, distance: 88.6
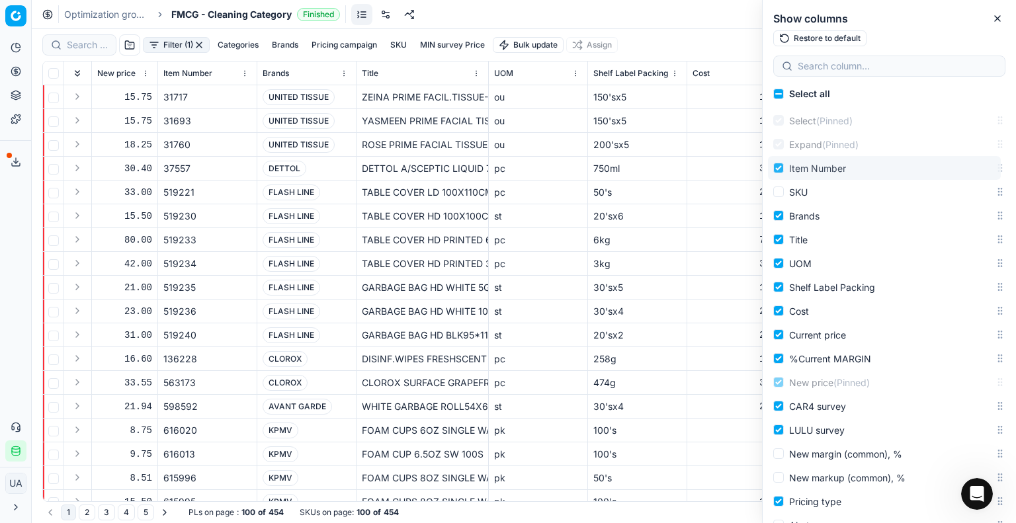
click at [999, 93] on div "Select all Select (Pinned) Expand (Pinned) SKU Item Number Brands Title UOM She…" at bounding box center [889, 302] width 253 height 441
click at [998, 19] on icon "button" at bounding box center [997, 18] width 11 height 11
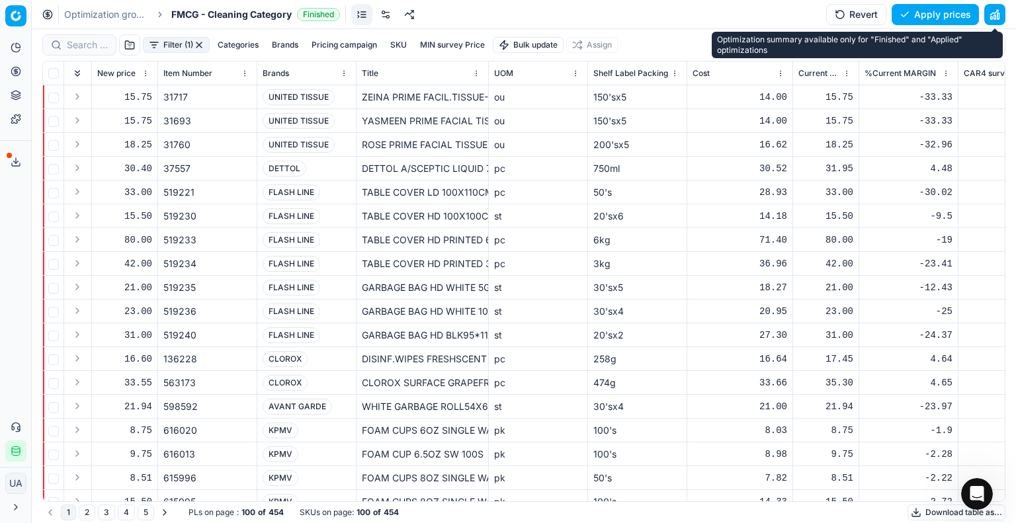
click at [991, 12] on button "button" at bounding box center [994, 14] width 21 height 21
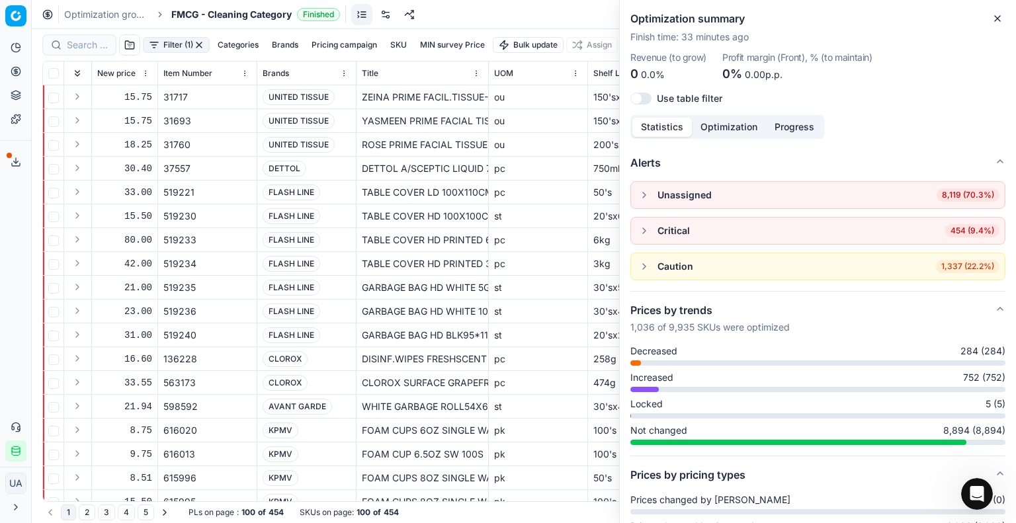
click at [995, 15] on icon "button" at bounding box center [997, 18] width 11 height 11
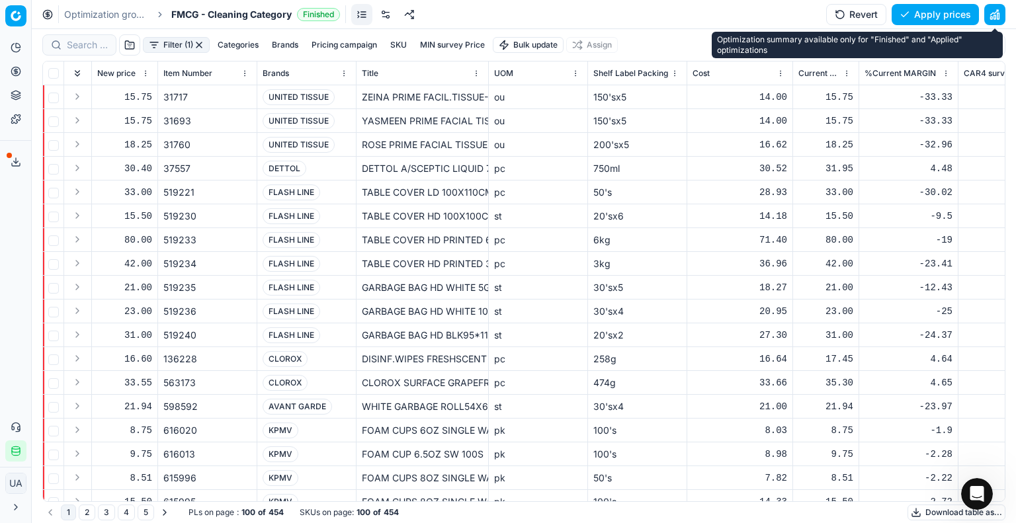
click at [992, 16] on button "button" at bounding box center [994, 14] width 21 height 21
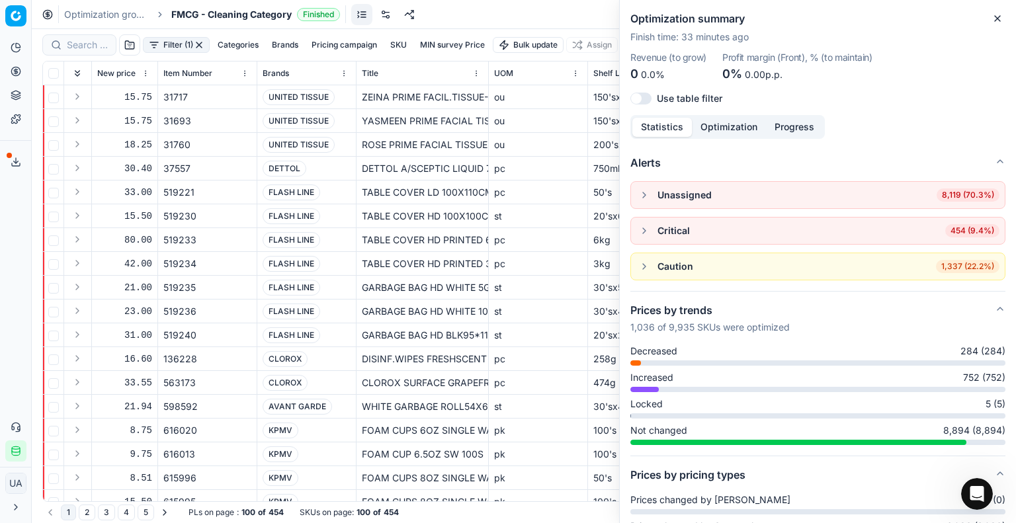
click at [130, 95] on div "15.75" at bounding box center [124, 97] width 55 height 13
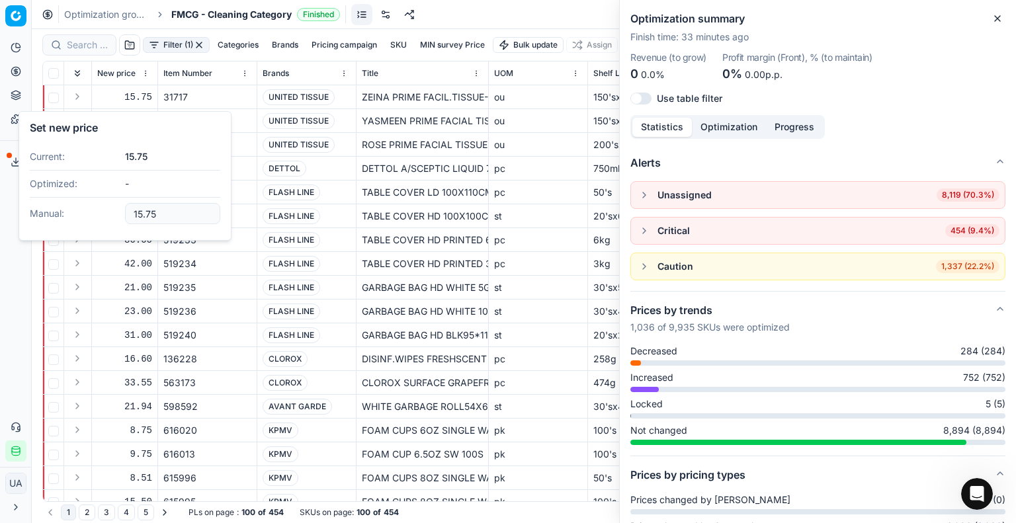
click at [117, 99] on div "15.75" at bounding box center [124, 97] width 55 height 13
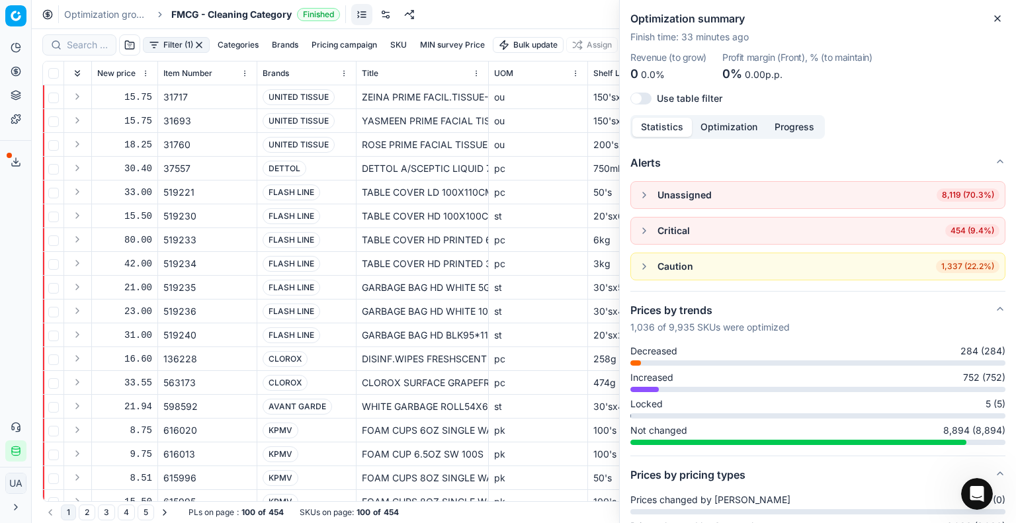
click at [58, 92] on td at bounding box center [53, 97] width 21 height 24
click at [54, 97] on input "checkbox" at bounding box center [53, 98] width 11 height 11
checkbox input "true"
click at [997, 13] on button "Close" at bounding box center [998, 19] width 16 height 16
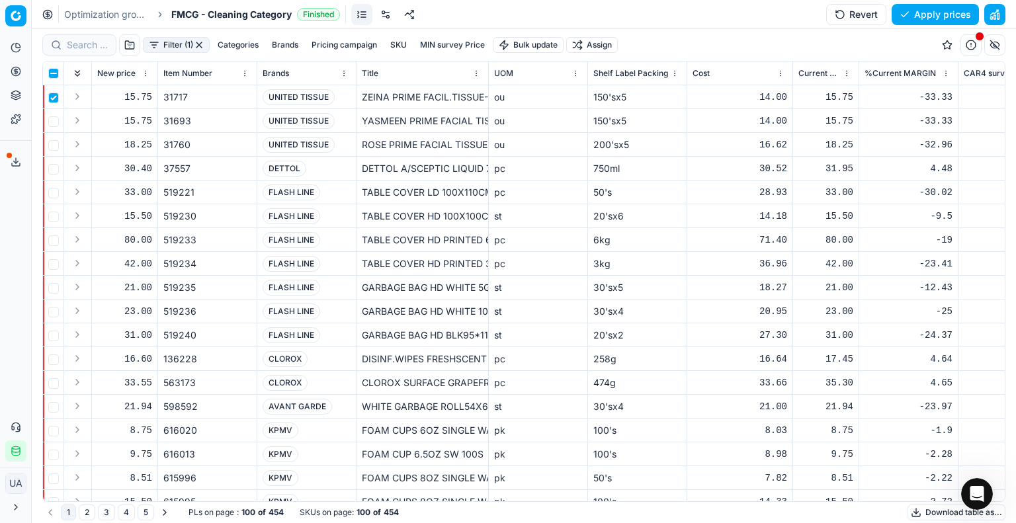
click at [1001, 12] on button "button" at bounding box center [994, 14] width 21 height 21
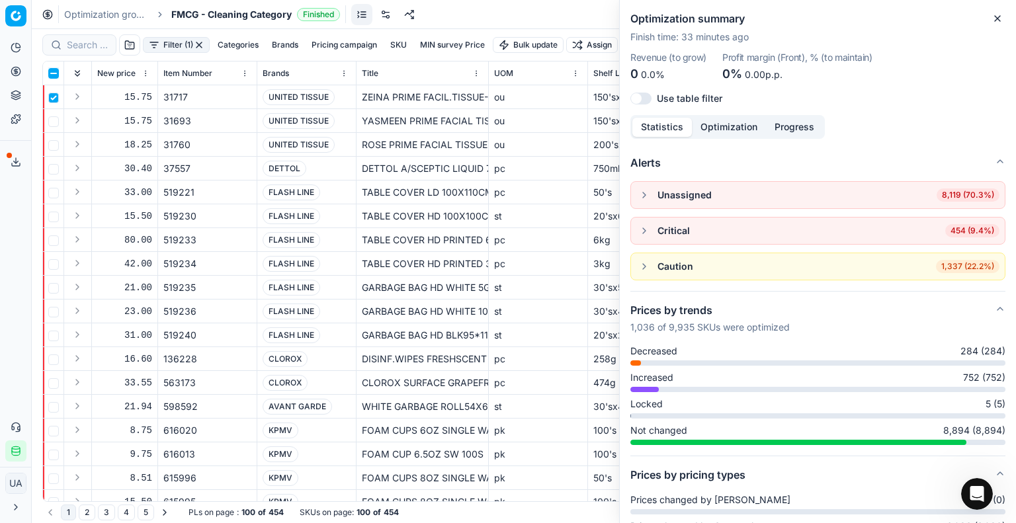
click at [50, 71] on input "checkbox" at bounding box center [53, 73] width 11 height 11
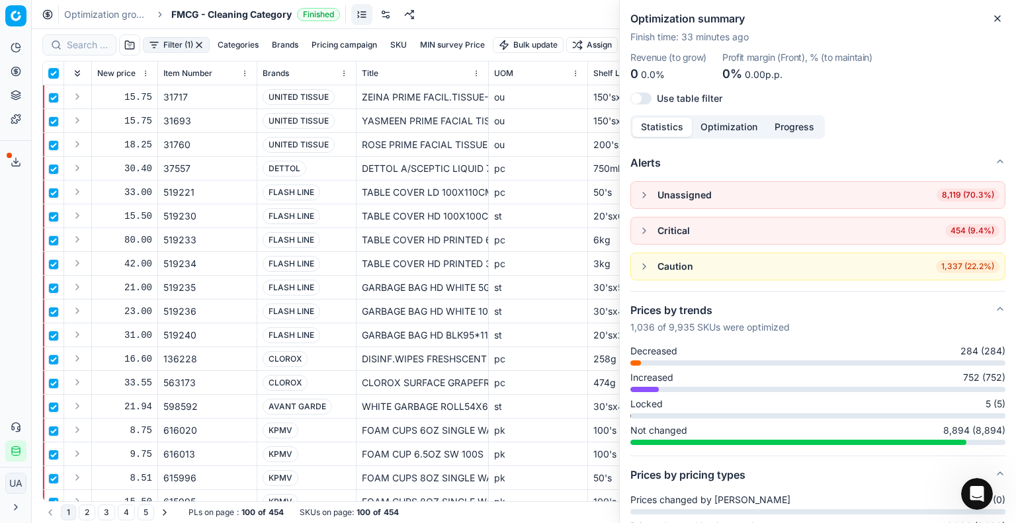
checkbox input "true"
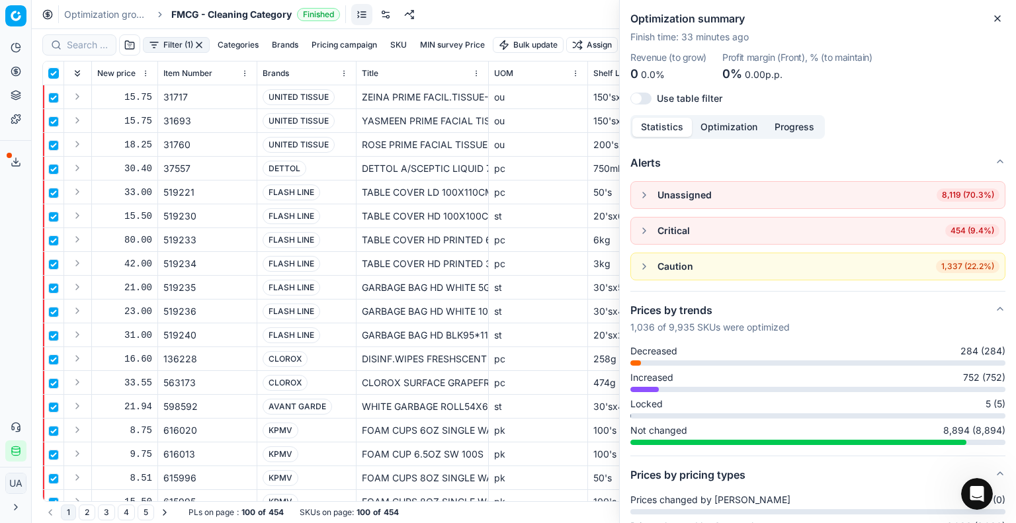
checkbox input "true"
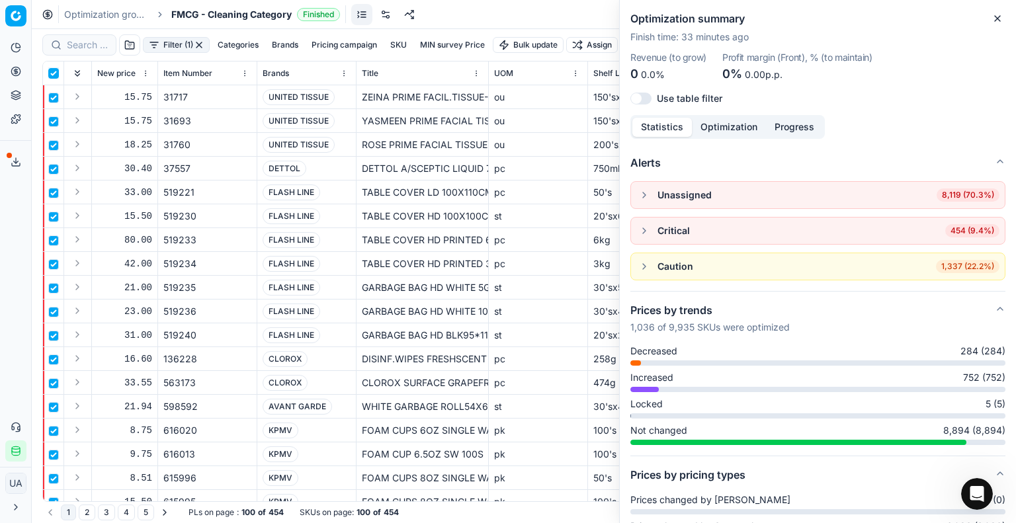
checkbox input "true"
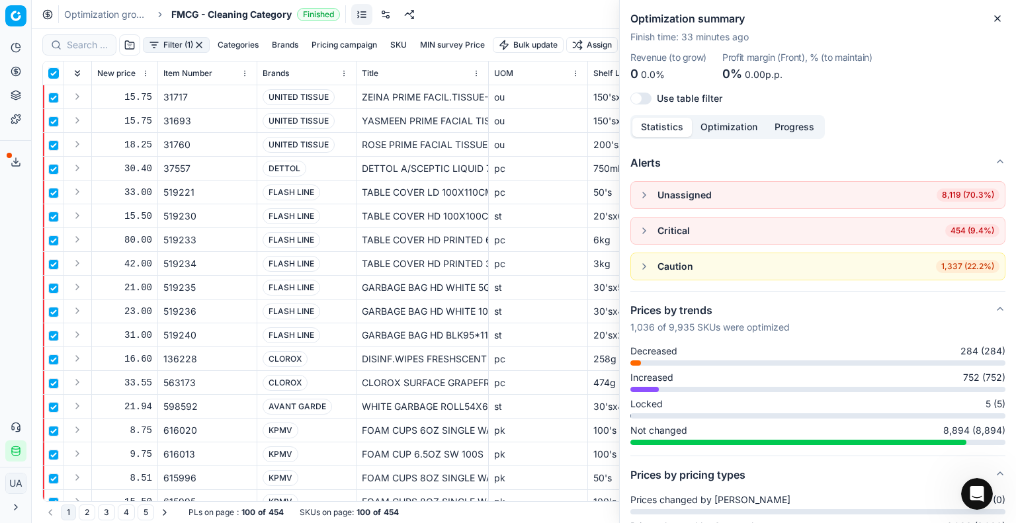
checkbox input "true"
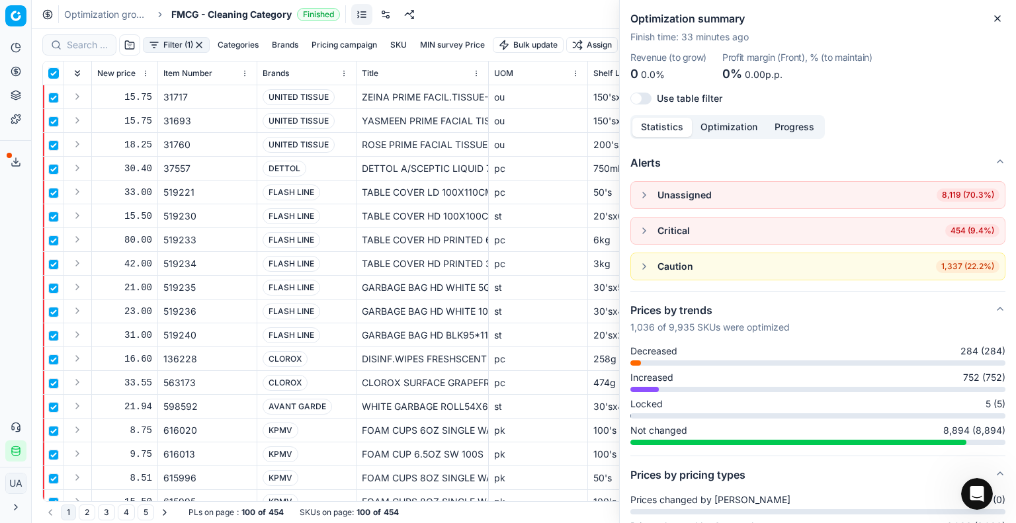
checkbox input "true"
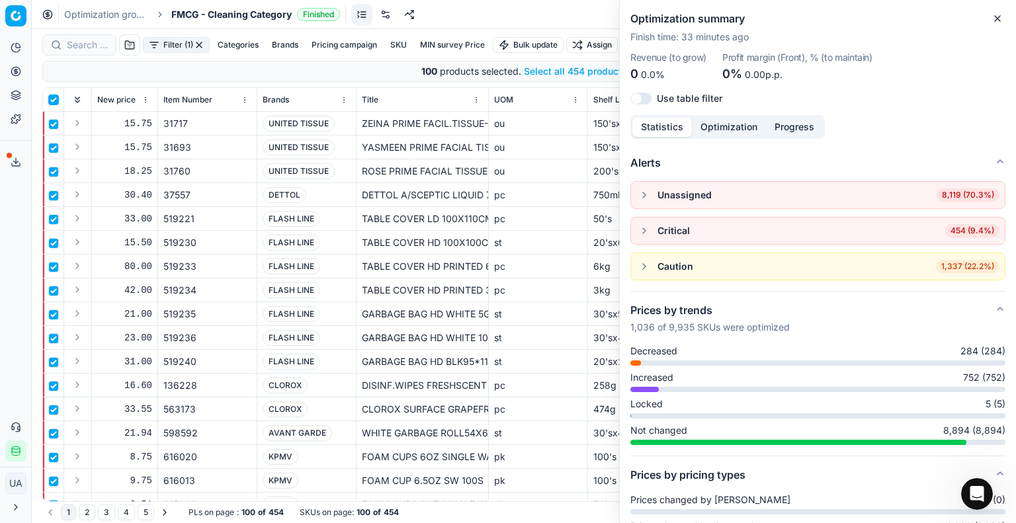
click at [56, 99] on input "checkbox" at bounding box center [53, 100] width 11 height 11
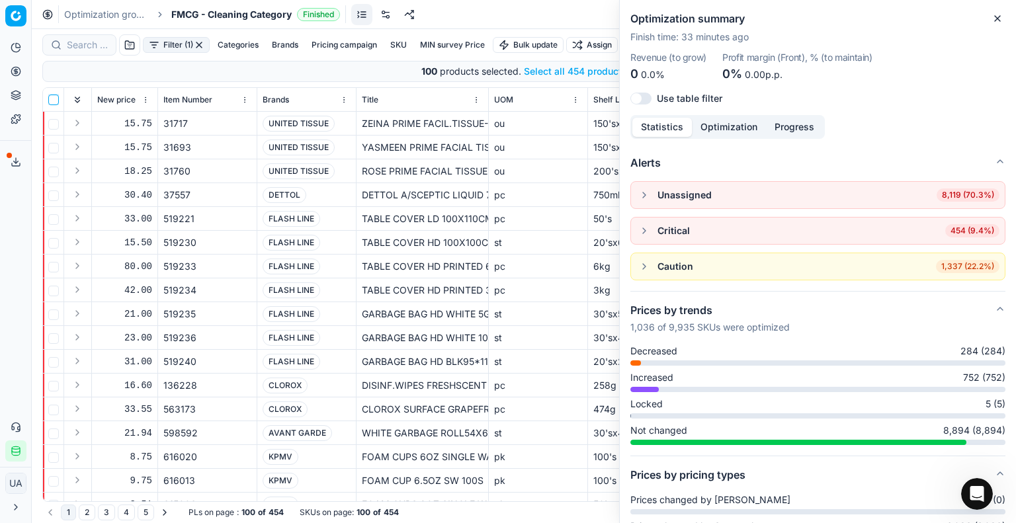
checkbox input "false"
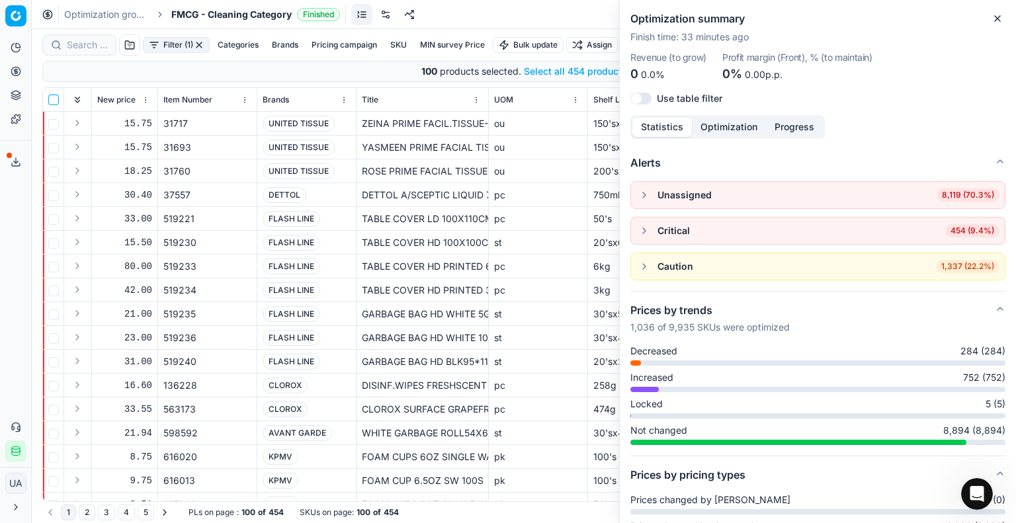
checkbox input "false"
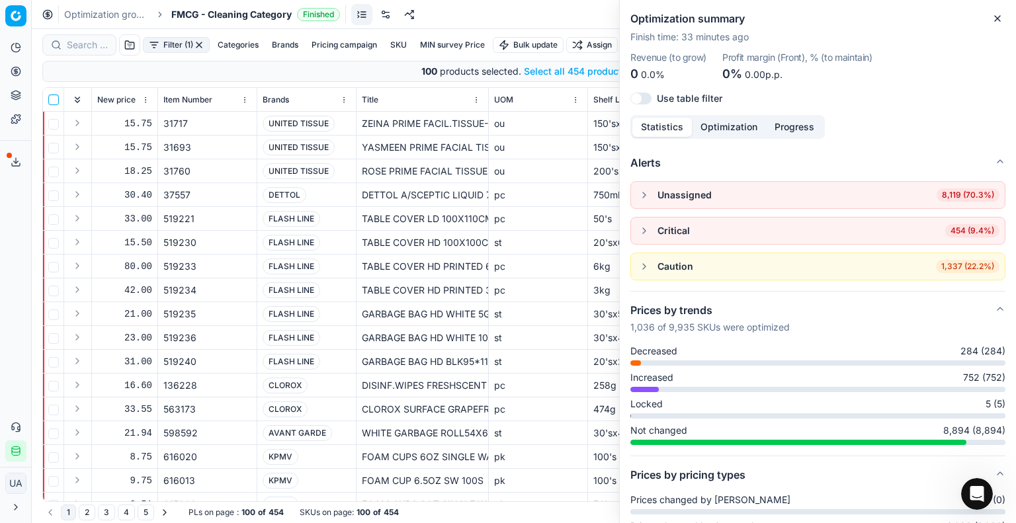
checkbox input "false"
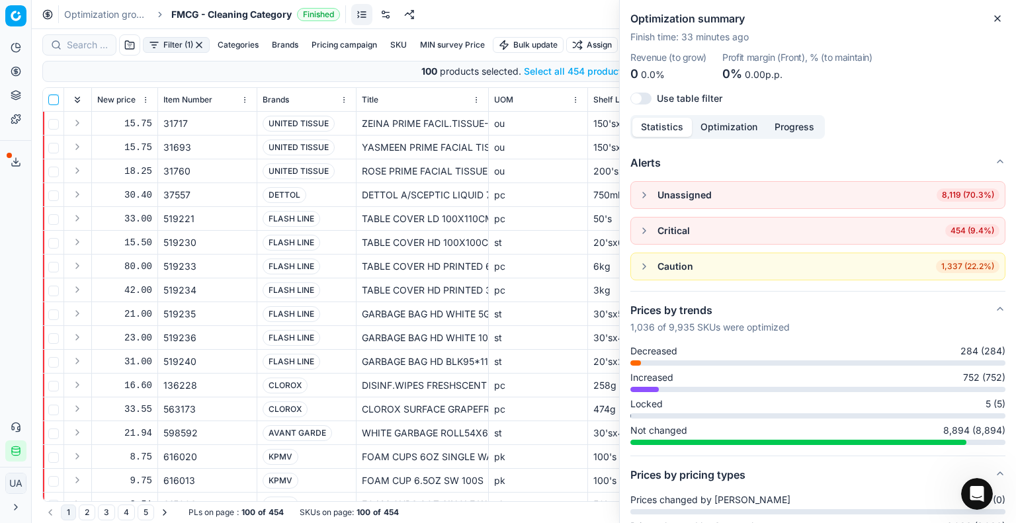
checkbox input "false"
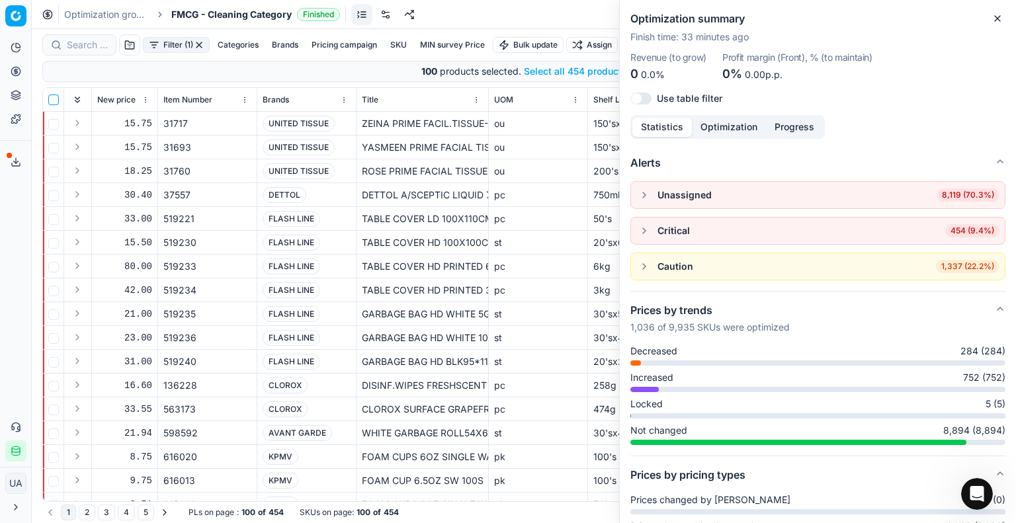
checkbox input "false"
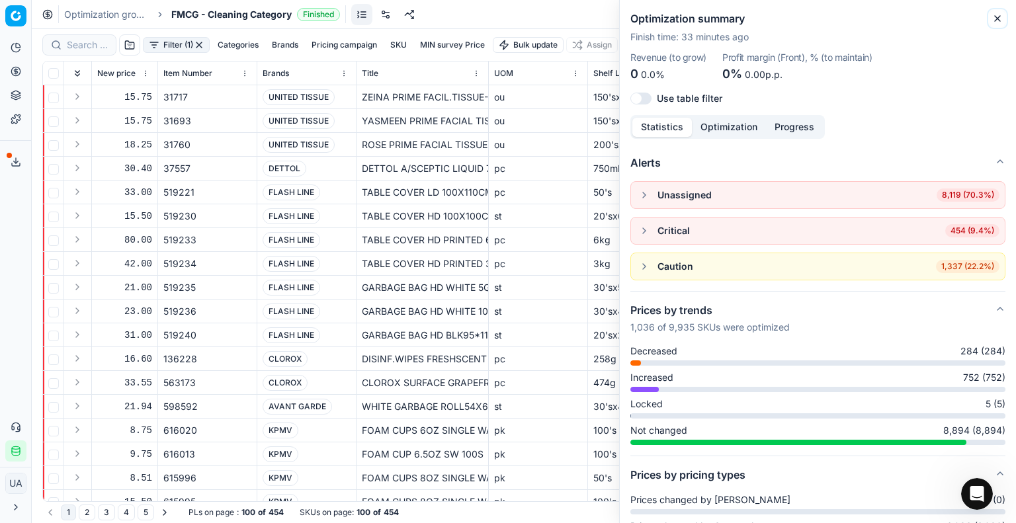
click at [1000, 21] on icon "button" at bounding box center [997, 18] width 11 height 11
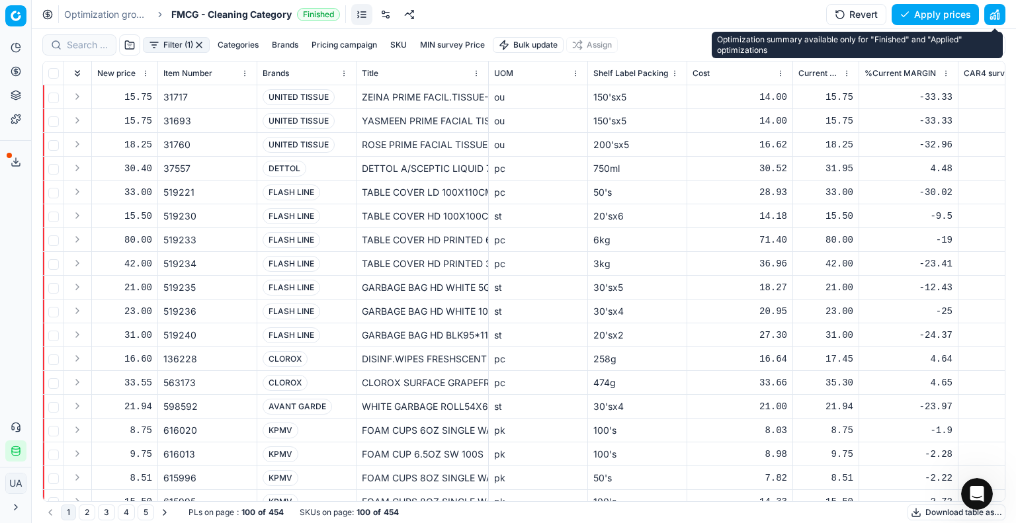
click at [995, 17] on button "button" at bounding box center [994, 14] width 21 height 21
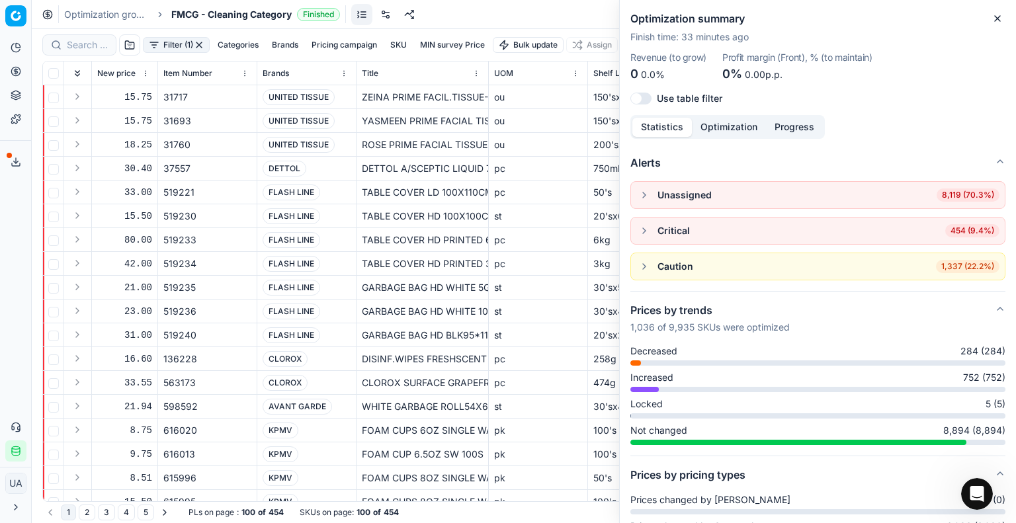
click at [722, 127] on button "Optimization" at bounding box center [729, 127] width 74 height 19
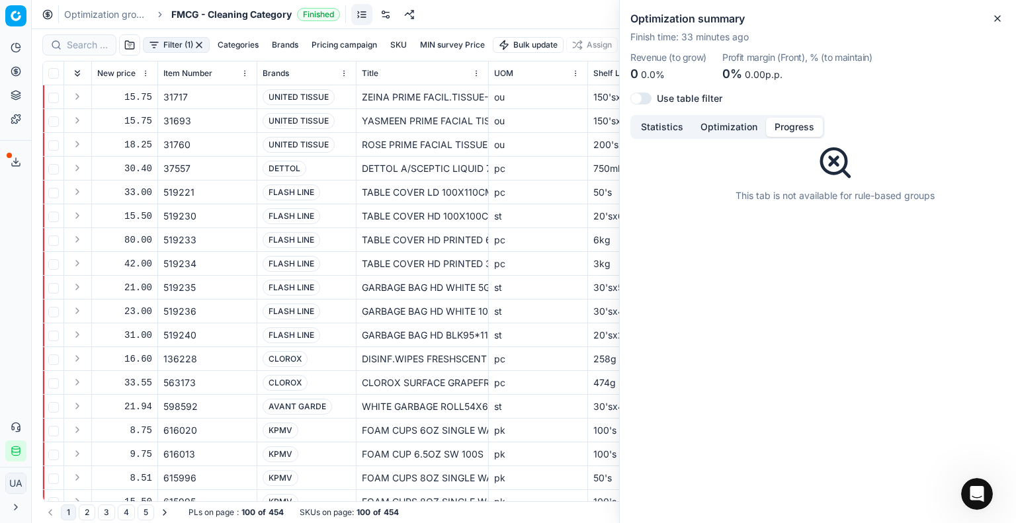
click at [794, 126] on button "Progress" at bounding box center [794, 127] width 57 height 19
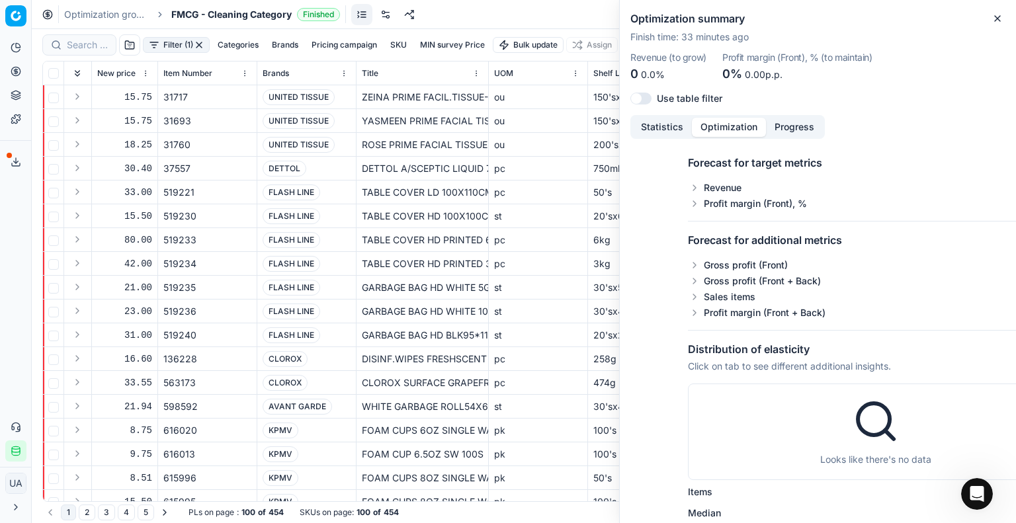
click at [712, 126] on button "Optimization" at bounding box center [729, 127] width 74 height 19
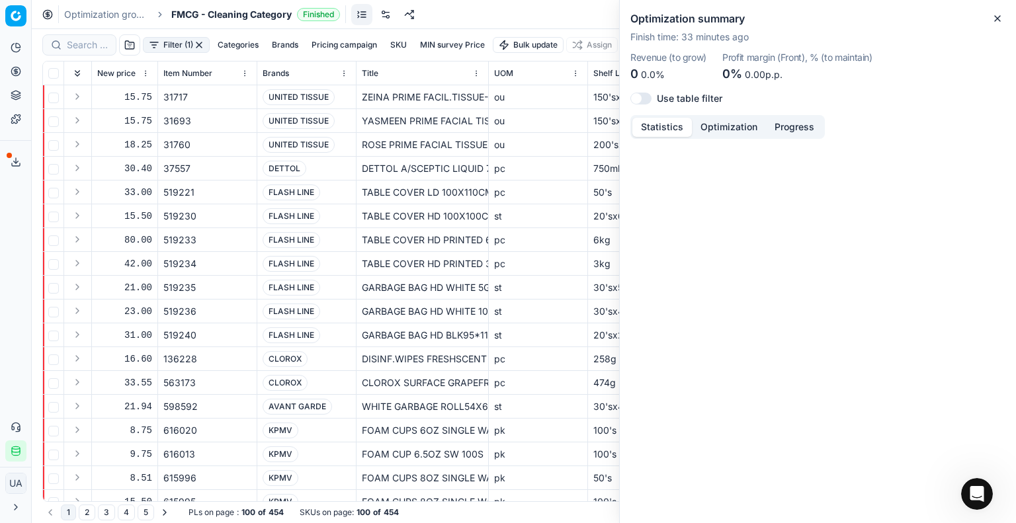
click at [661, 120] on button "Statistics" at bounding box center [662, 127] width 60 height 19
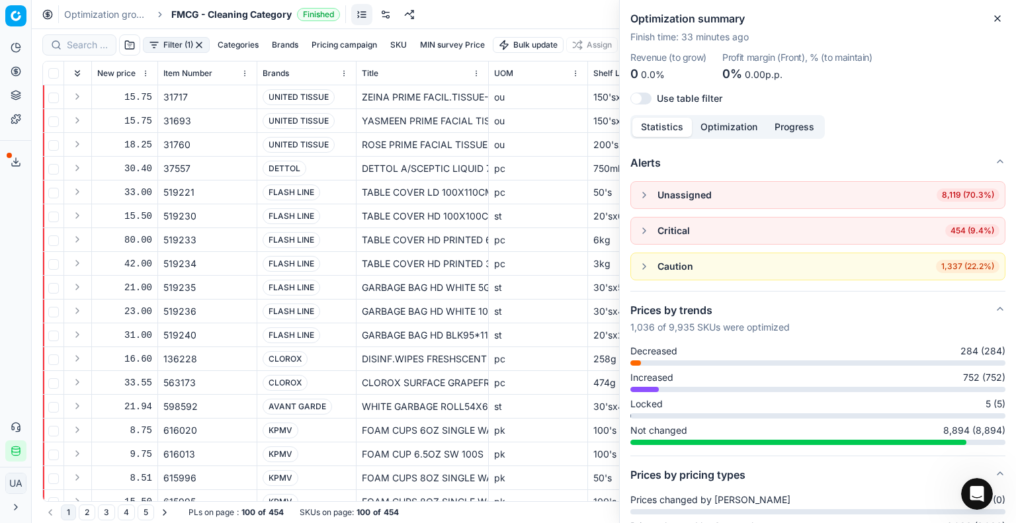
click at [647, 228] on button "button" at bounding box center [644, 231] width 16 height 16
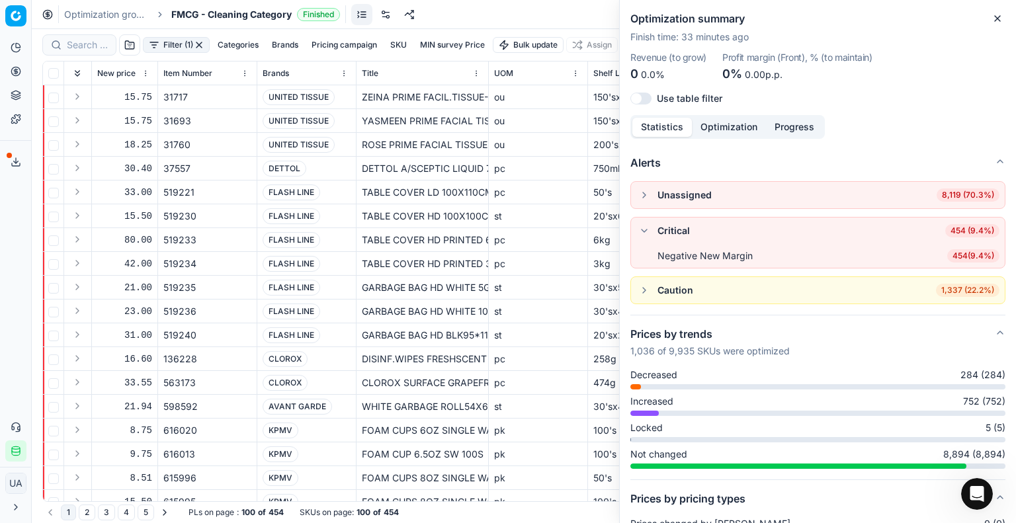
click at [645, 290] on button "button" at bounding box center [644, 290] width 16 height 16
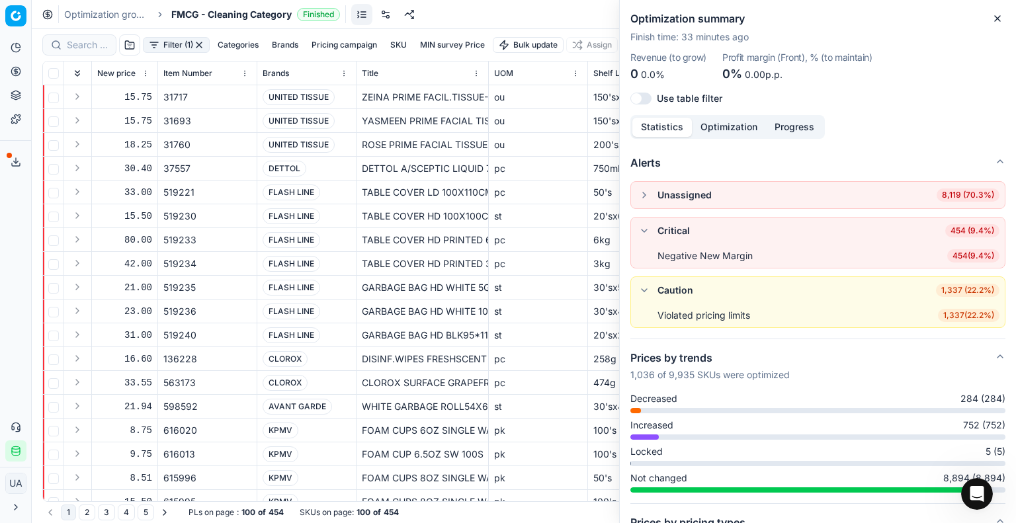
click at [962, 256] on span "454 ( 9.4% )" at bounding box center [973, 255] width 52 height 13
click at [966, 259] on span "454 ( 9.4% )" at bounding box center [973, 255] width 52 height 13
drag, startPoint x: 966, startPoint y: 259, endPoint x: 960, endPoint y: 224, distance: 34.8
click at [964, 259] on span "454 ( 9.4% )" at bounding box center [973, 255] width 52 height 13
click at [956, 235] on span "454 (9.4%)" at bounding box center [972, 230] width 54 height 13
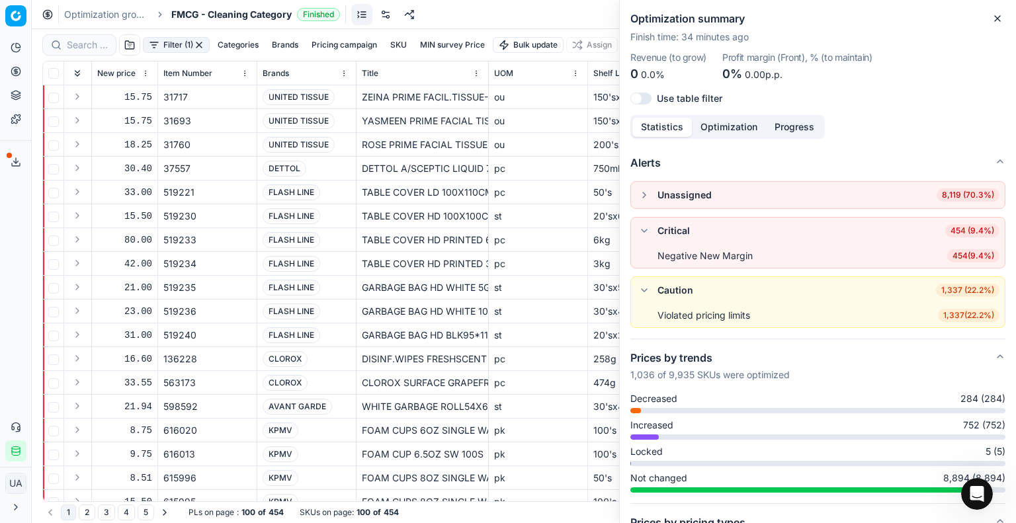
click at [955, 235] on span "454 (9.4%)" at bounding box center [972, 230] width 54 height 13
click at [953, 234] on span "454 (9.4%)" at bounding box center [972, 230] width 54 height 13
click at [993, 15] on icon "button" at bounding box center [997, 18] width 11 height 11
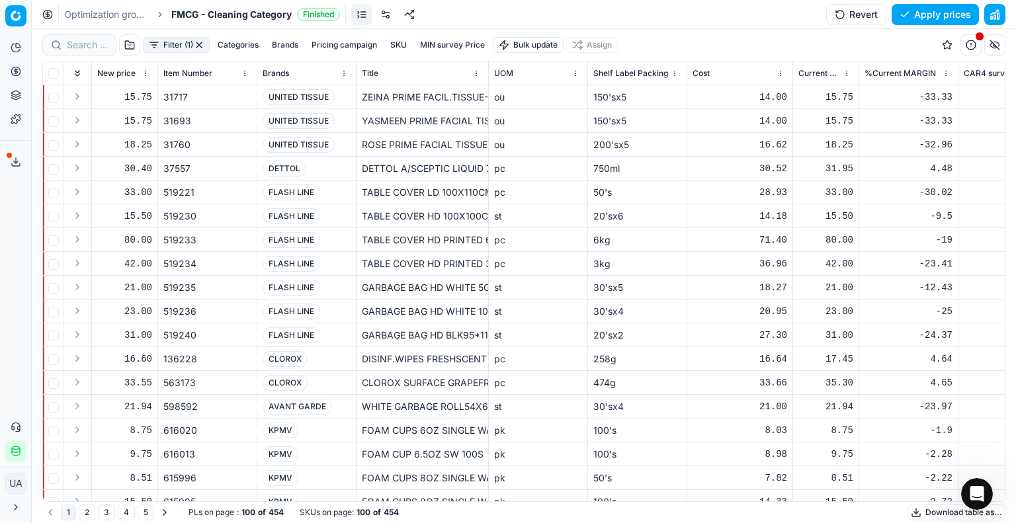
click at [973, 42] on button "button" at bounding box center [970, 44] width 21 height 21
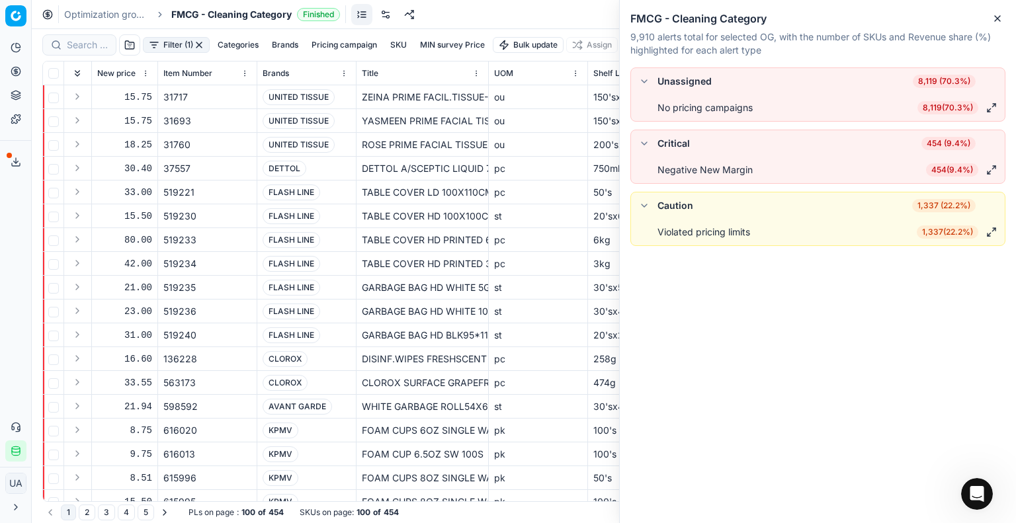
click at [935, 168] on span "454 ( 9.4% )" at bounding box center [952, 169] width 52 height 13
click at [991, 170] on button "button" at bounding box center [992, 170] width 16 height 16
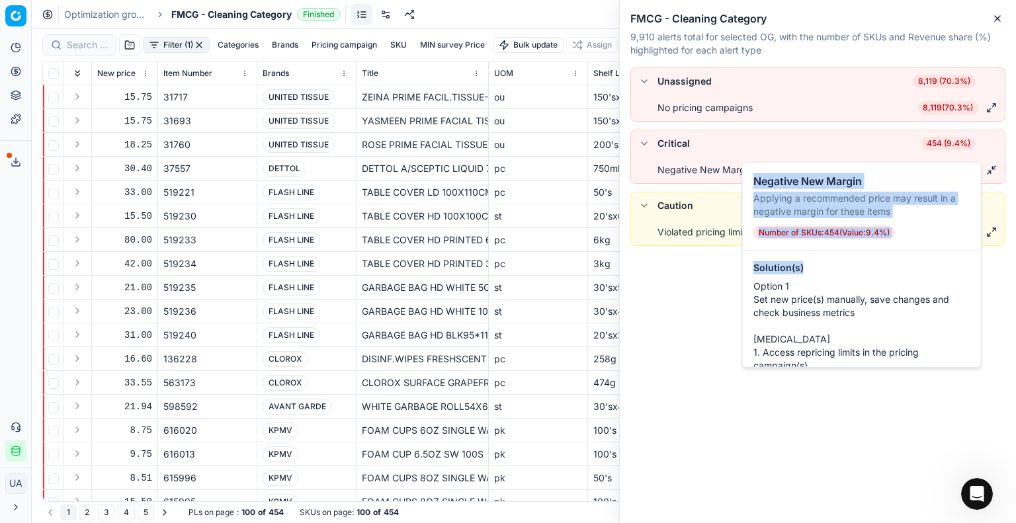
drag, startPoint x: 980, startPoint y: 271, endPoint x: 984, endPoint y: 281, distance: 11.3
click at [984, 281] on body "Pricing platform Analytics Pricing Product portfolio Templates Export service 2…" at bounding box center [508, 261] width 1016 height 523
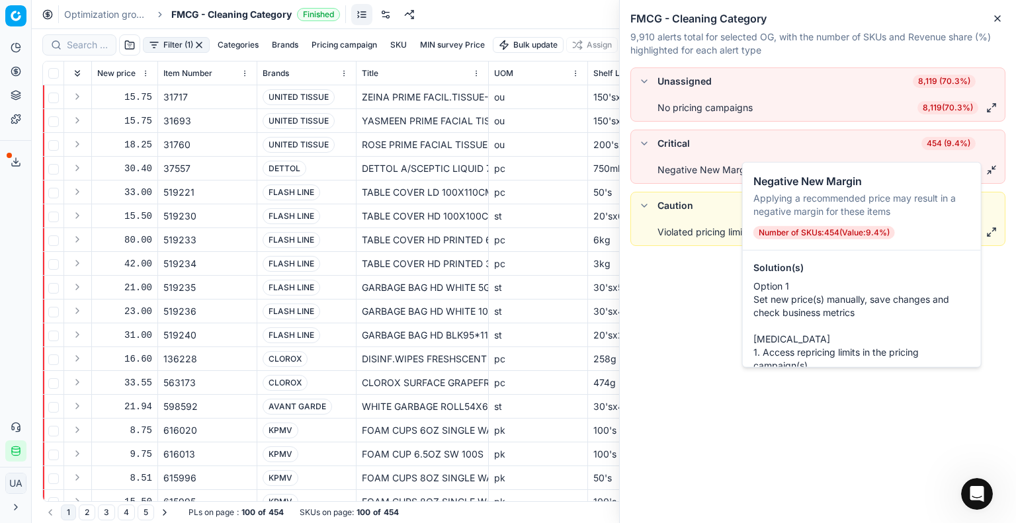
click at [945, 288] on p "Option 1 Set new price(s) manually, save changes and check business metrics [ME…" at bounding box center [861, 353] width 217 height 146
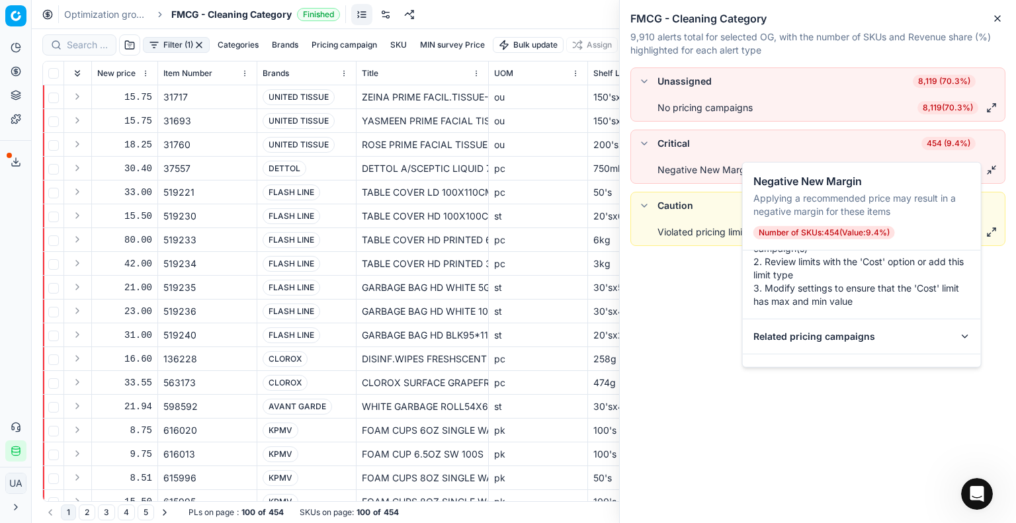
scroll to position [154, 0]
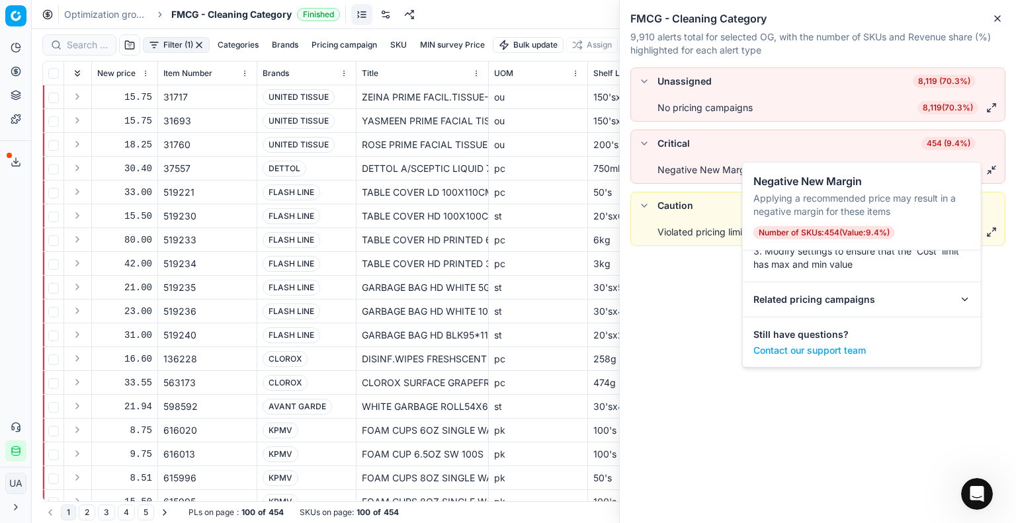
click at [886, 298] on div "Related pricing campaigns" at bounding box center [861, 299] width 217 height 13
click at [960, 298] on icon at bounding box center [965, 299] width 11 height 11
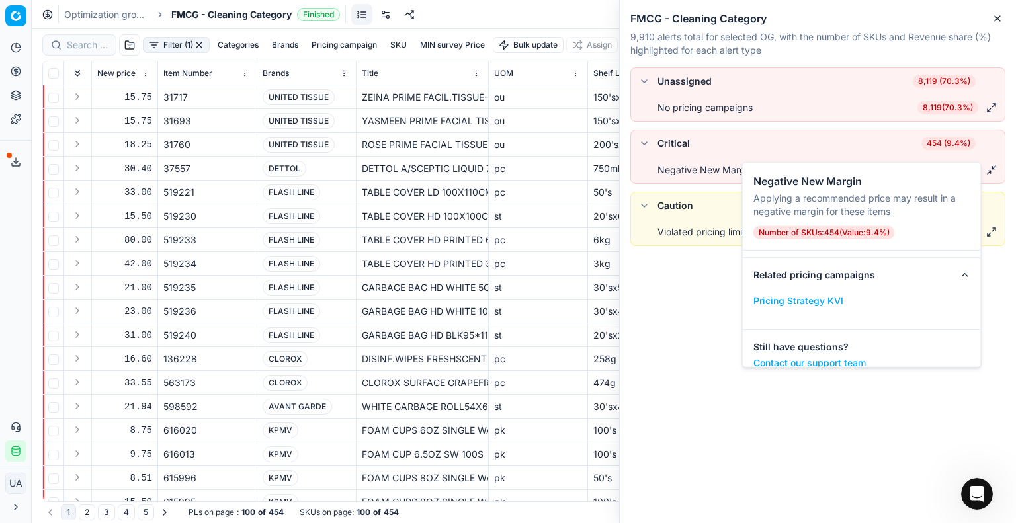
scroll to position [191, 0]
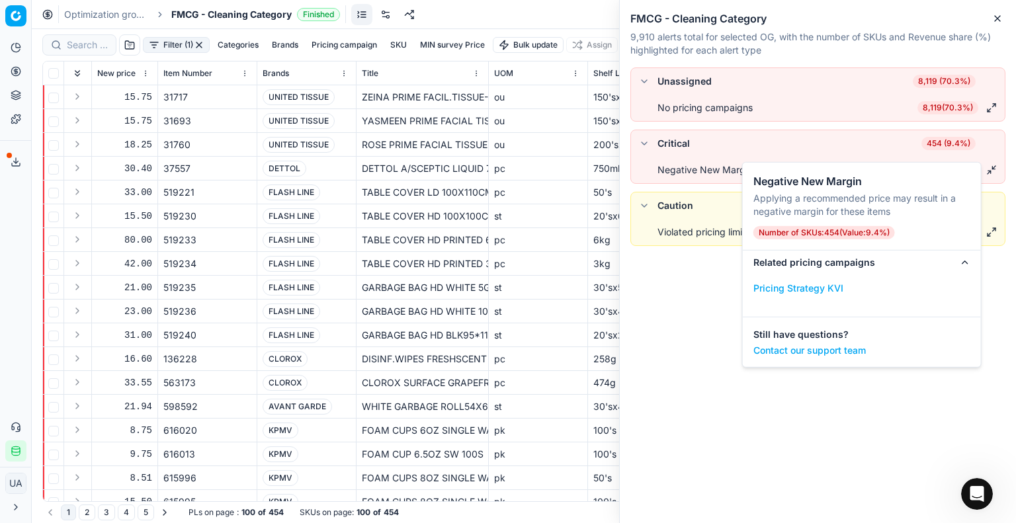
click at [829, 288] on button "Pricing Strategy KVI" at bounding box center [798, 288] width 90 height 13
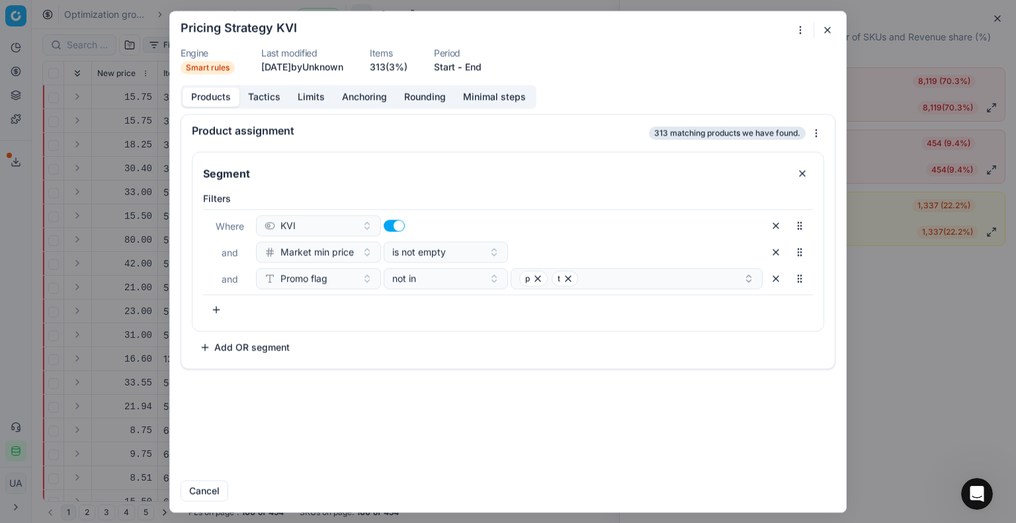
click at [828, 31] on button "button" at bounding box center [828, 30] width 16 height 16
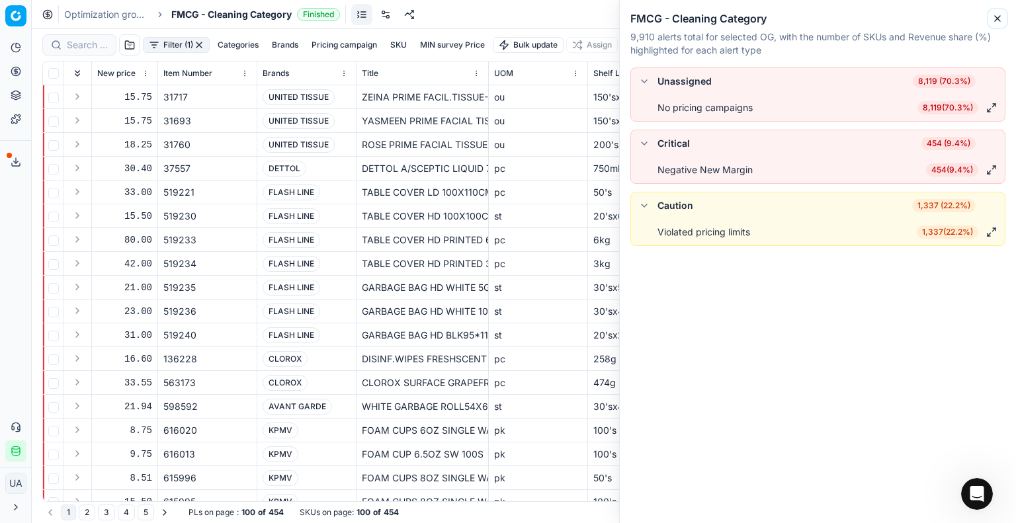
click at [999, 16] on icon "button" at bounding box center [997, 18] width 11 height 11
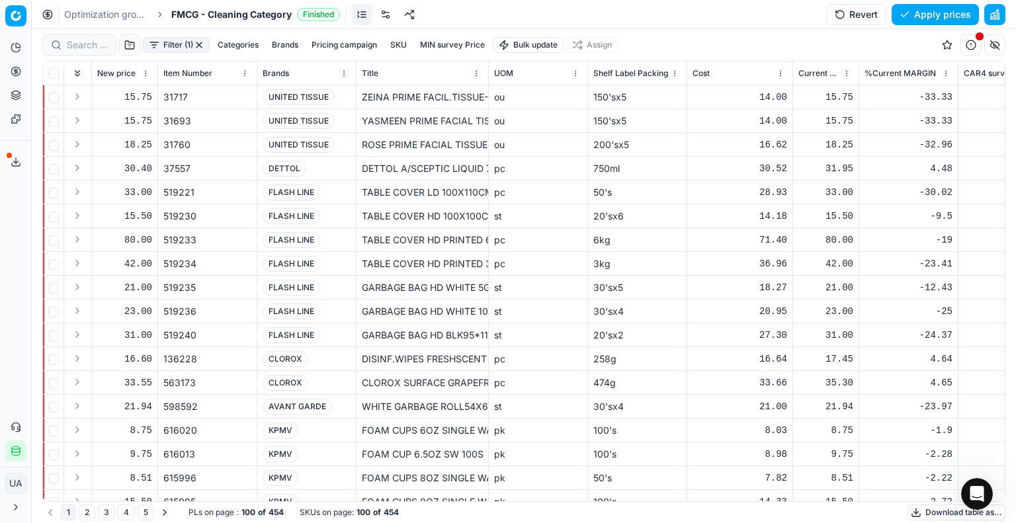
scroll to position [0, 833]
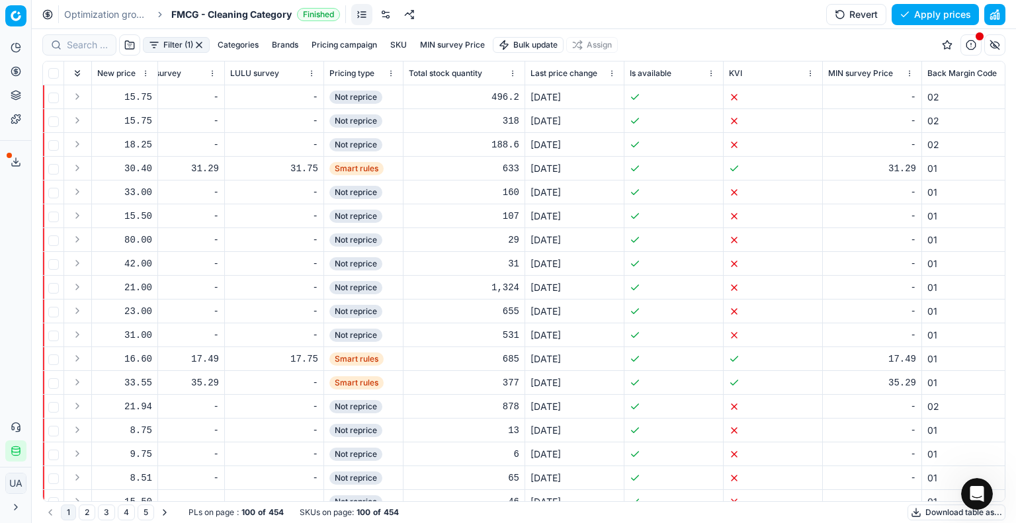
click at [394, 73] on html "Pricing platform Analytics Pricing Product portfolio Templates Export service 2…" at bounding box center [508, 261] width 1016 height 523
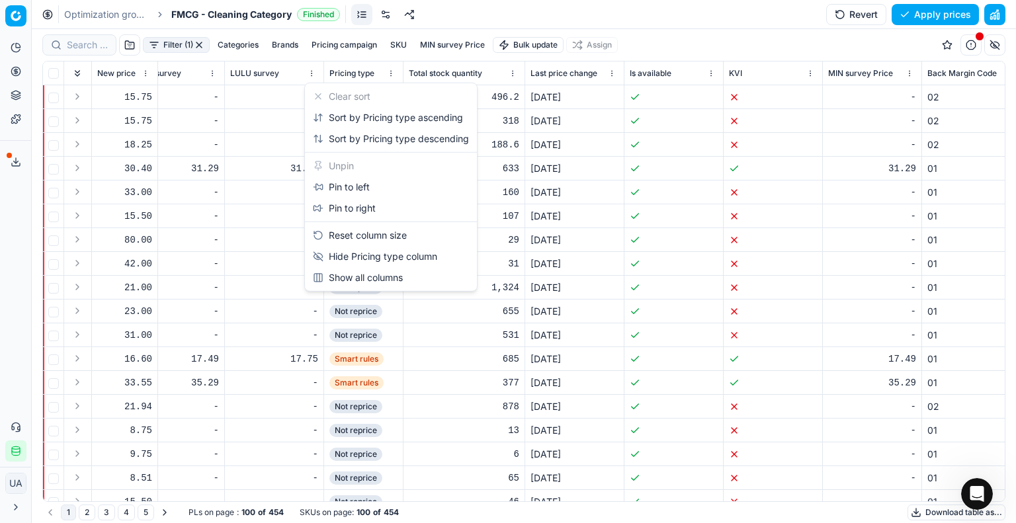
click at [348, 321] on html "Pricing platform Analytics Pricing Product portfolio Templates Export service 2…" at bounding box center [508, 261] width 1016 height 523
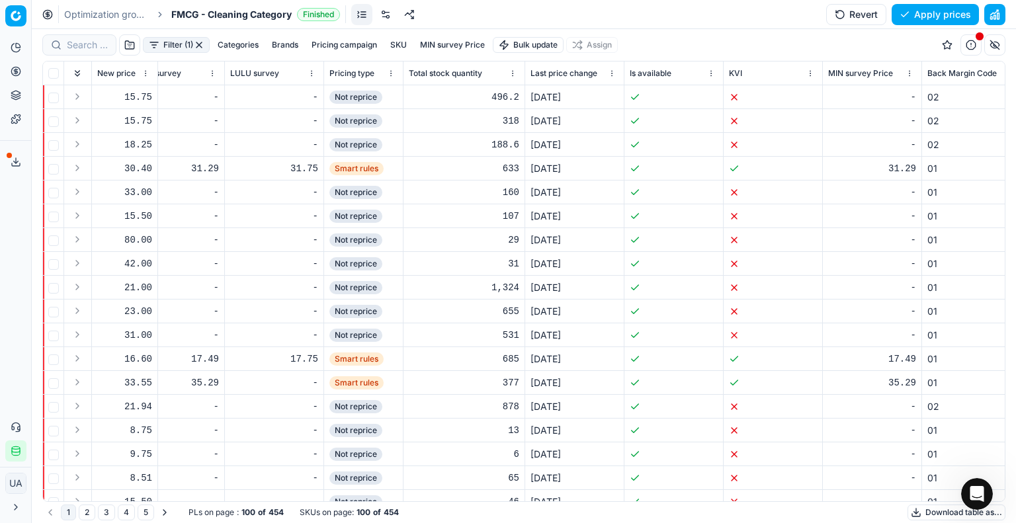
click at [389, 71] on html "Pricing platform Analytics Pricing Product portfolio Templates Export service 2…" at bounding box center [508, 261] width 1016 height 523
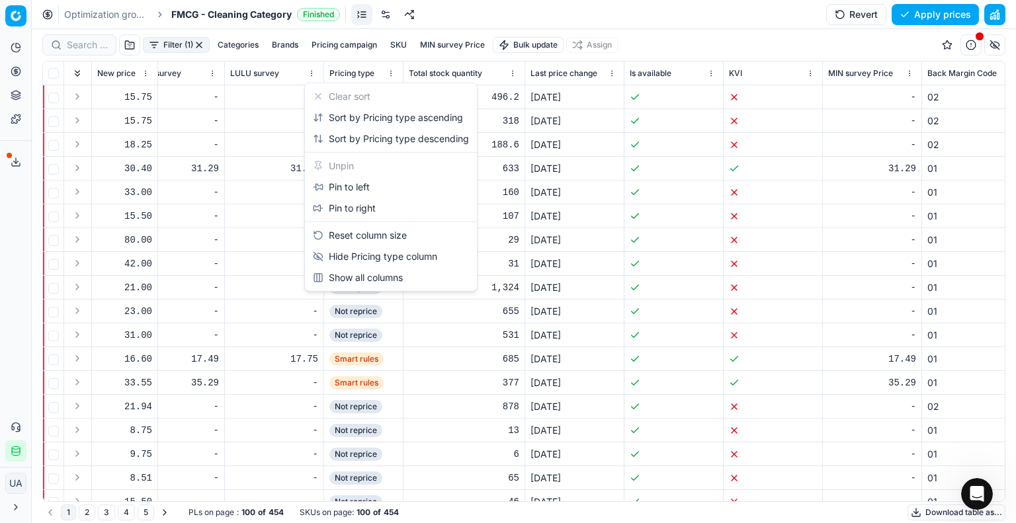
click at [389, 71] on html "Pricing platform Analytics Pricing Product portfolio Templates Export service 2…" at bounding box center [508, 261] width 1016 height 523
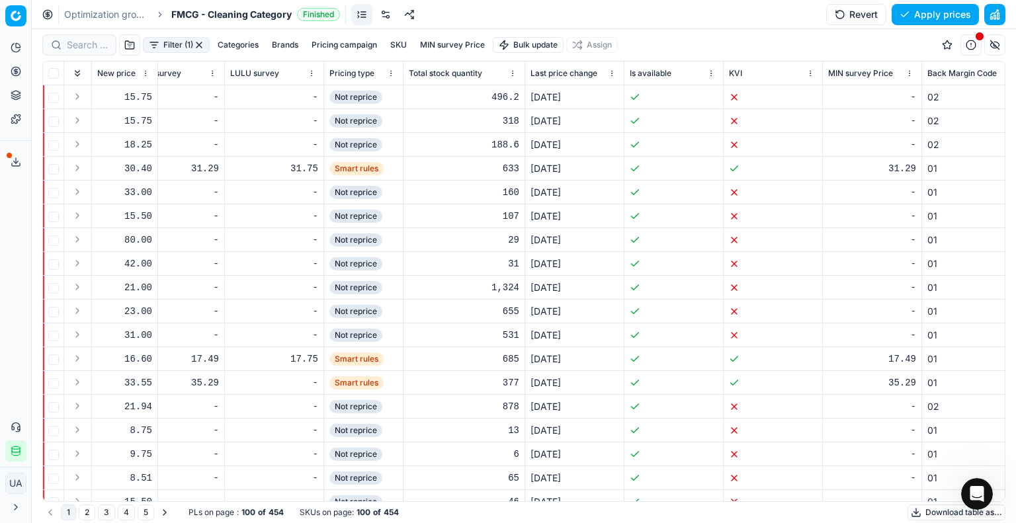
click at [359, 170] on span "Smart rules" at bounding box center [356, 168] width 54 height 13
click at [974, 42] on button "button" at bounding box center [970, 44] width 21 height 21
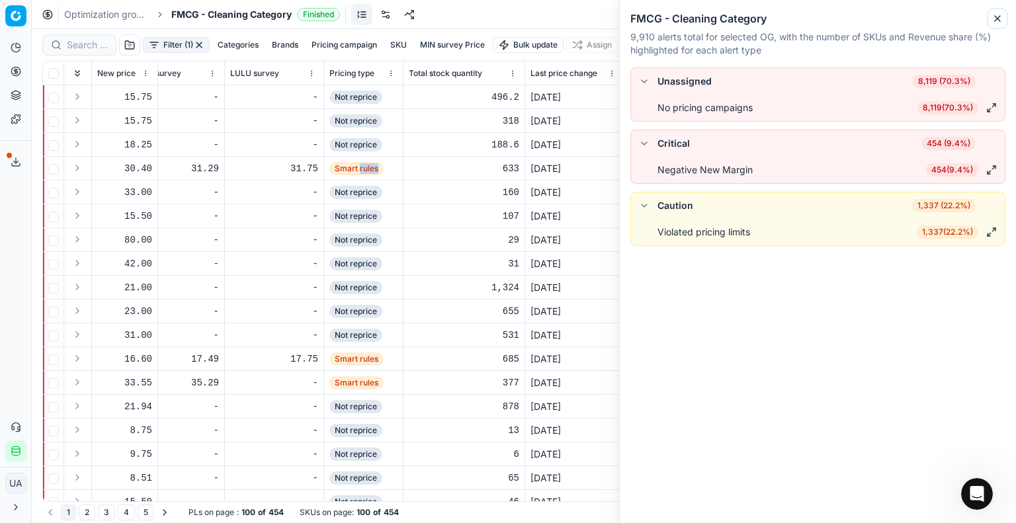
click at [996, 16] on icon "button" at bounding box center [997, 18] width 11 height 11
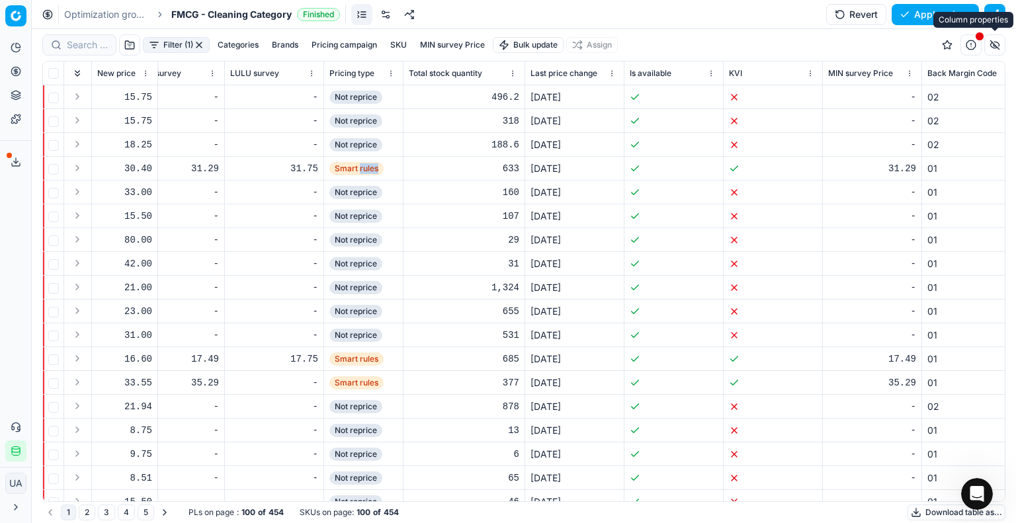
click at [1000, 41] on button "button" at bounding box center [994, 44] width 21 height 21
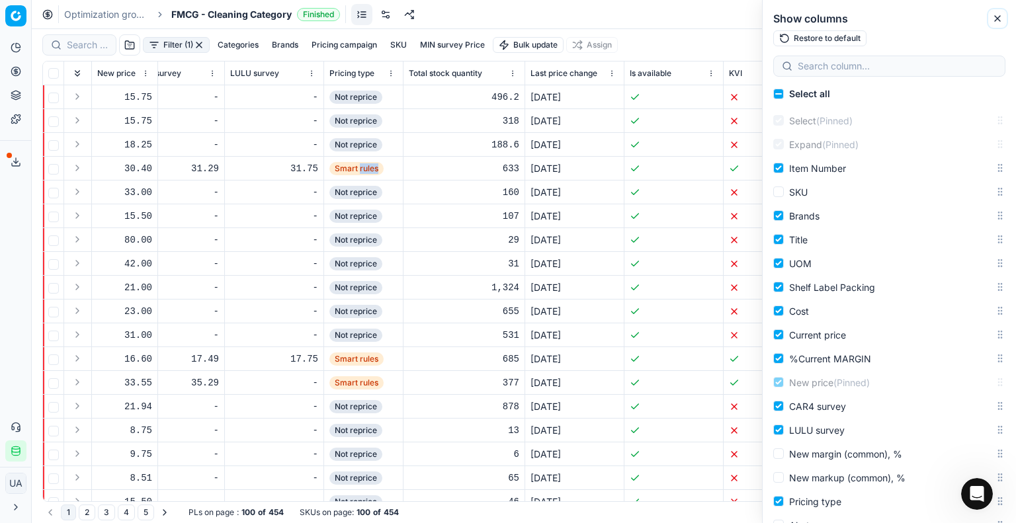
click at [999, 22] on icon "button" at bounding box center [997, 18] width 11 height 11
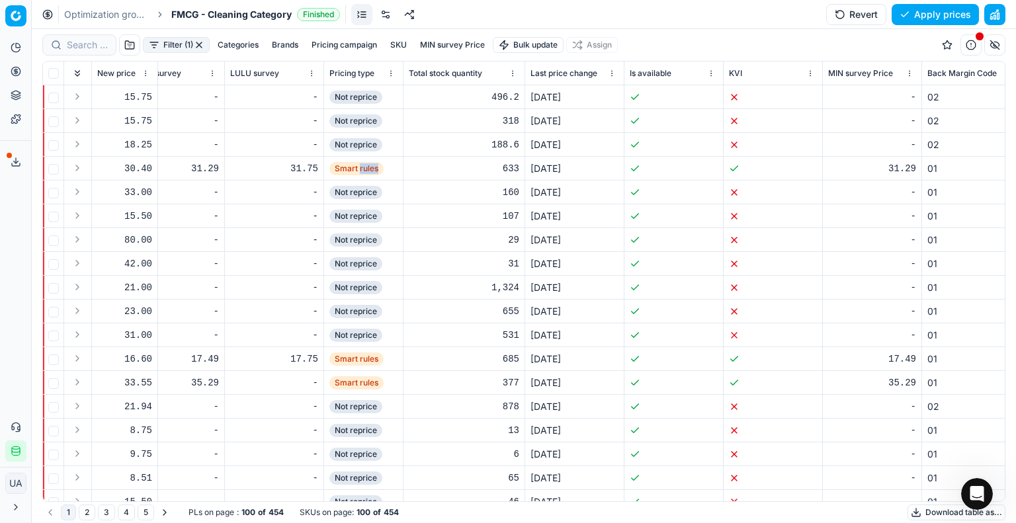
click at [1001, 18] on button "button" at bounding box center [994, 14] width 21 height 21
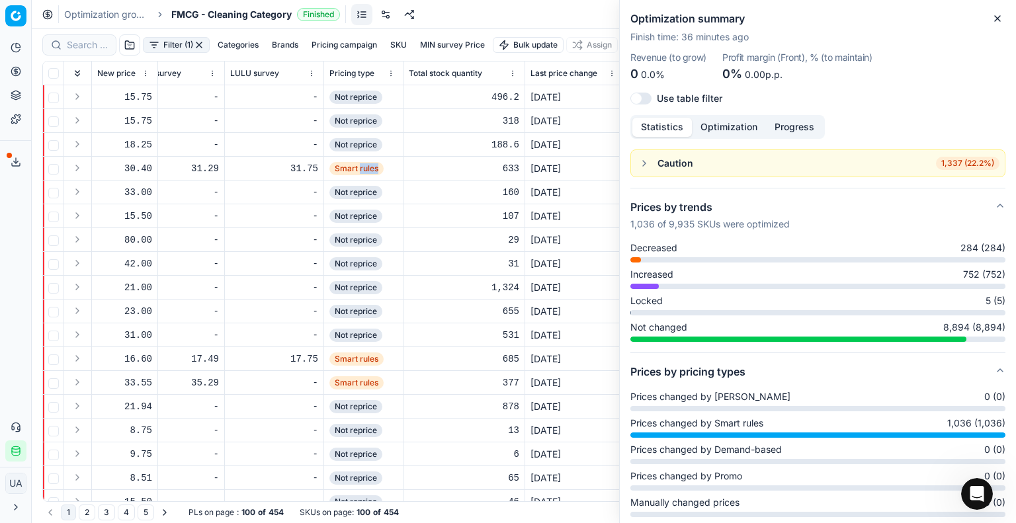
scroll to position [132, 0]
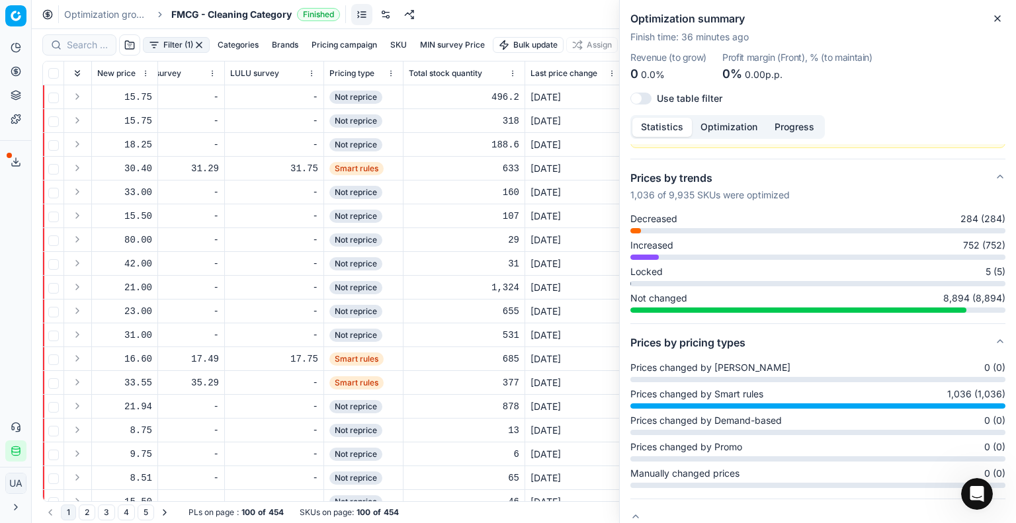
click at [642, 212] on span "Decreased" at bounding box center [653, 218] width 47 height 13
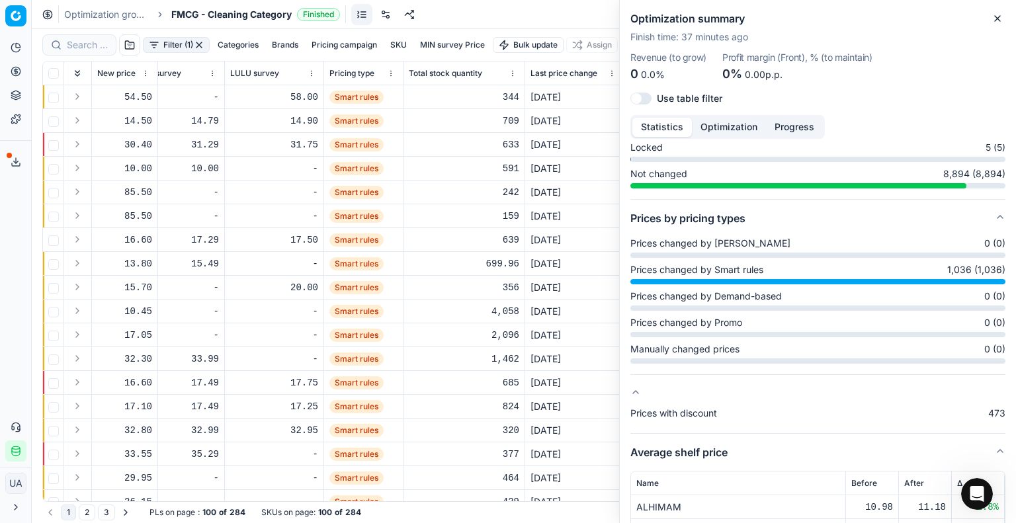
scroll to position [265, 0]
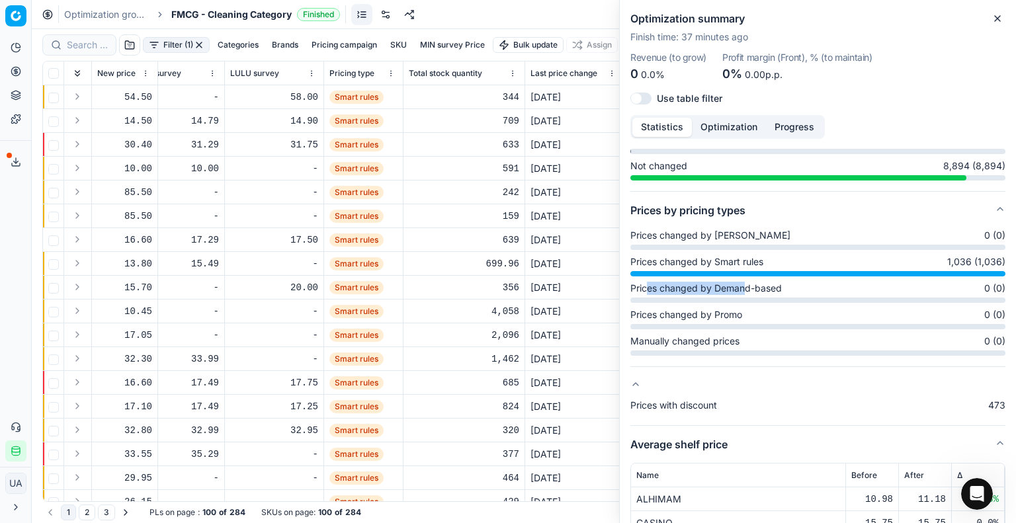
drag, startPoint x: 746, startPoint y: 288, endPoint x: 643, endPoint y: 282, distance: 103.3
click at [643, 282] on span "Prices changed by Demand-based" at bounding box center [705, 288] width 151 height 13
click at [646, 284] on span "Prices changed by Demand-based" at bounding box center [705, 288] width 151 height 13
click at [648, 285] on span "Prices changed by Demand-based" at bounding box center [705, 288] width 151 height 13
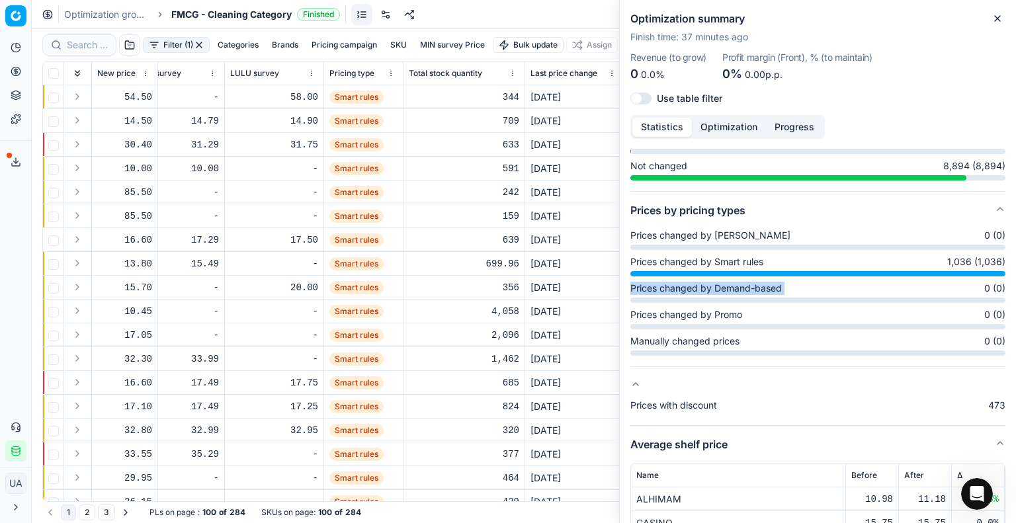
click at [648, 285] on span "Prices changed by Demand-based" at bounding box center [705, 288] width 151 height 13
click at [693, 232] on span "Prices changed by [PERSON_NAME]" at bounding box center [710, 235] width 160 height 13
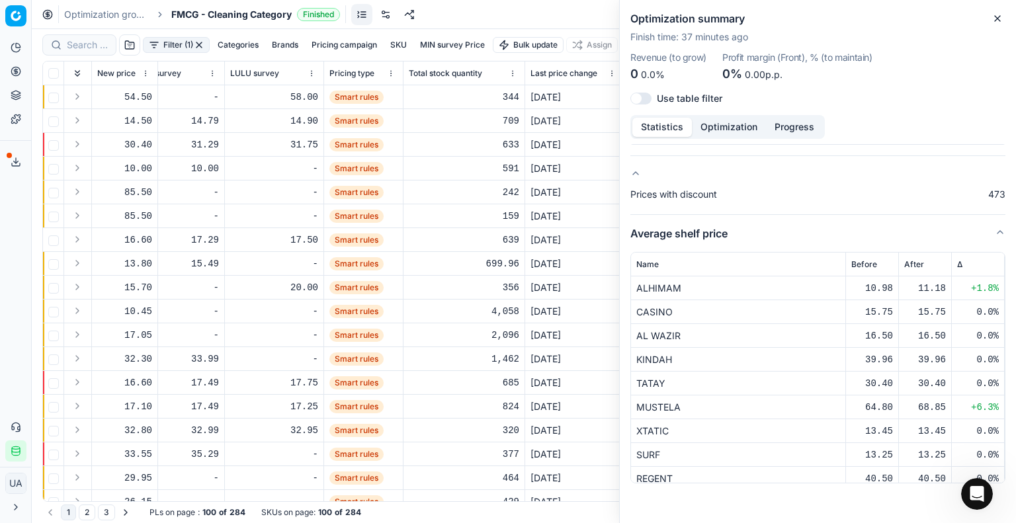
scroll to position [482, 0]
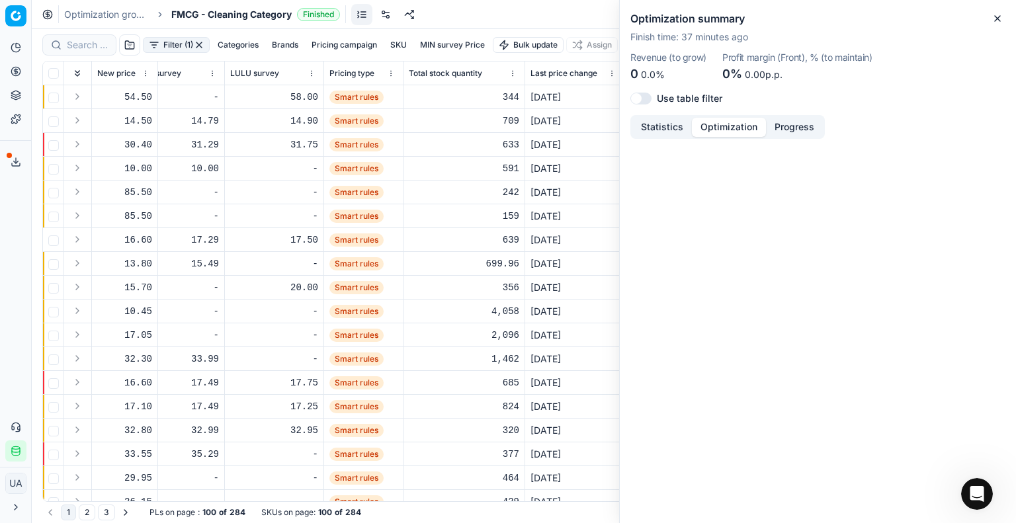
click at [732, 130] on button "Optimization" at bounding box center [729, 127] width 74 height 19
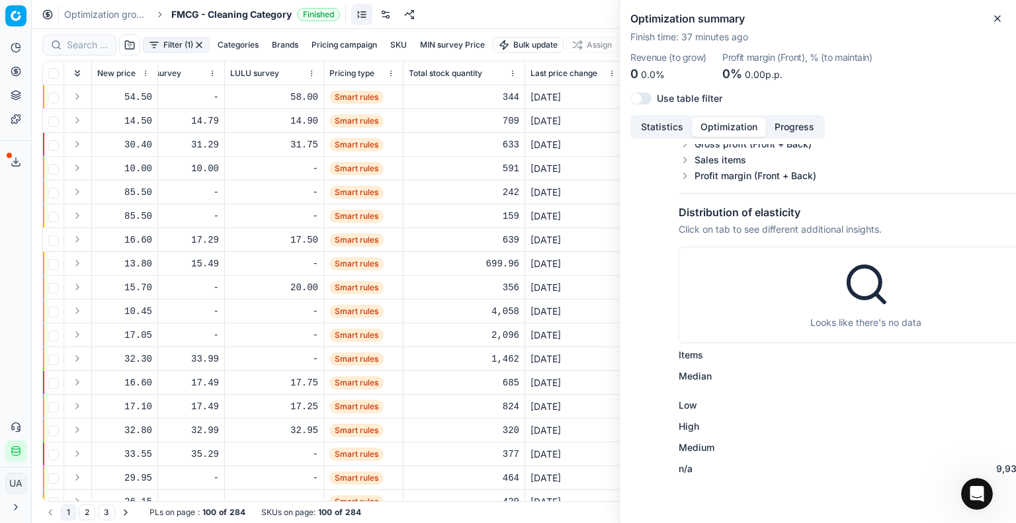
scroll to position [0, 0]
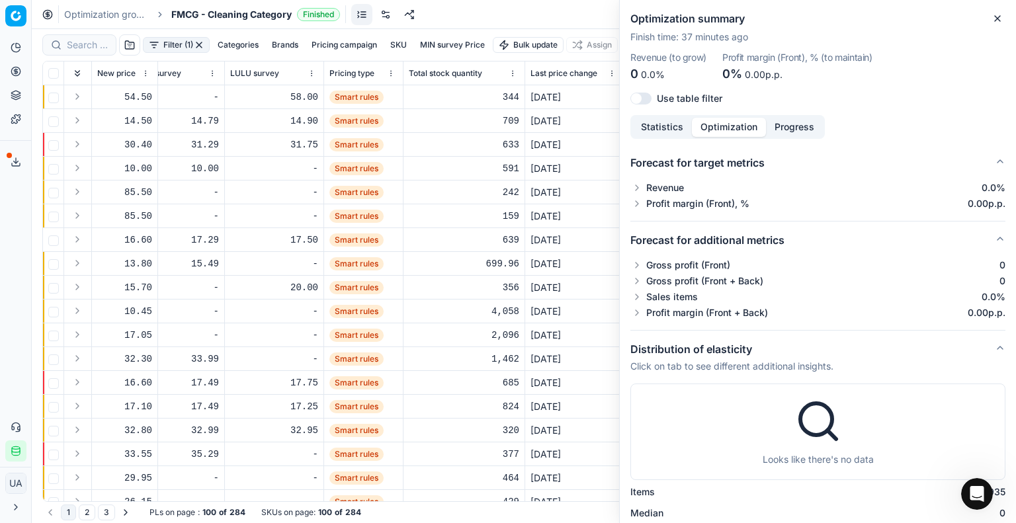
click at [782, 132] on button "Progress" at bounding box center [794, 127] width 57 height 19
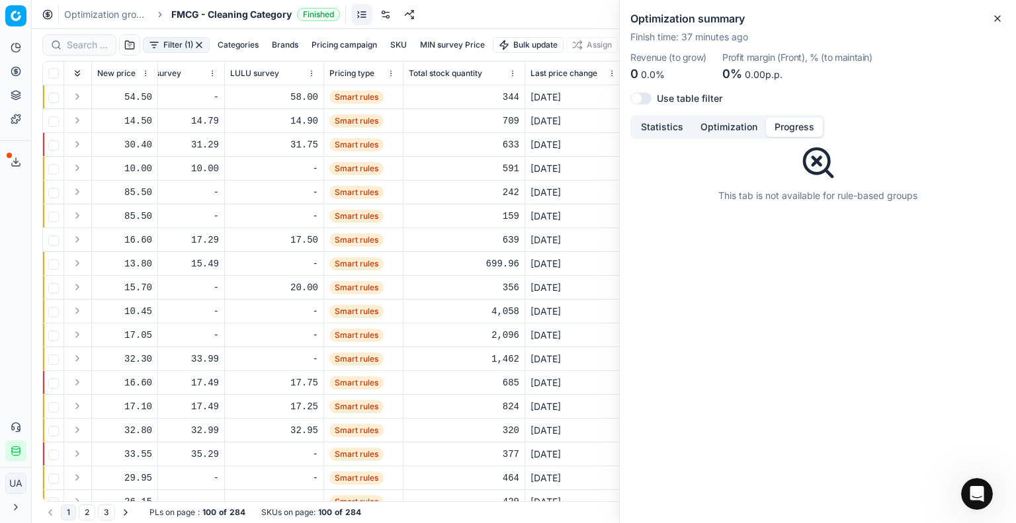
click at [747, 130] on button "Optimization" at bounding box center [729, 127] width 74 height 19
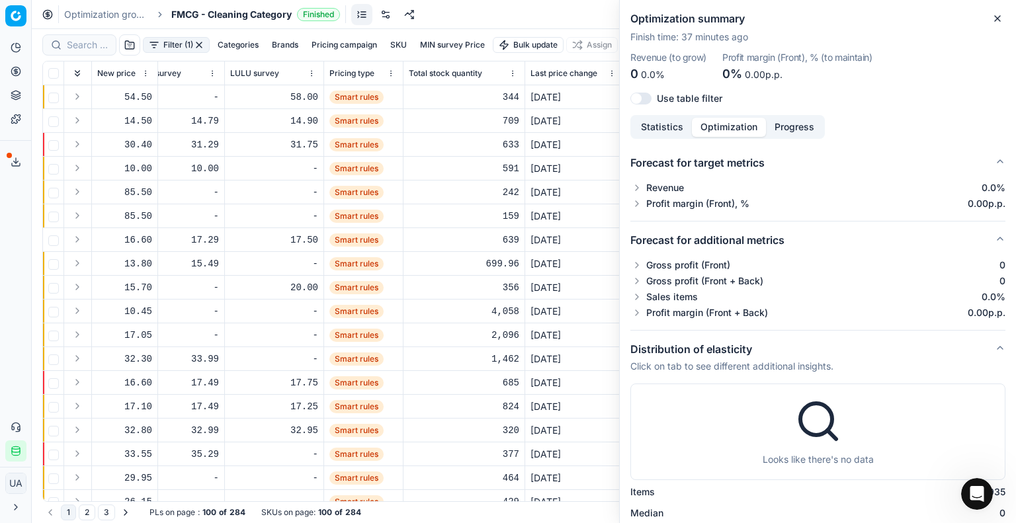
click at [677, 126] on button "Statistics" at bounding box center [662, 127] width 60 height 19
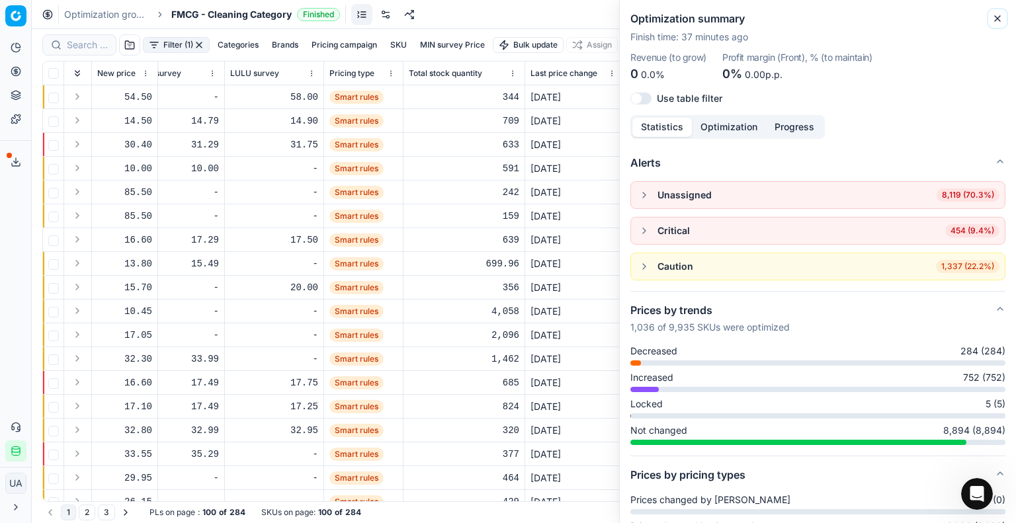
click at [999, 15] on icon "button" at bounding box center [997, 18] width 11 height 11
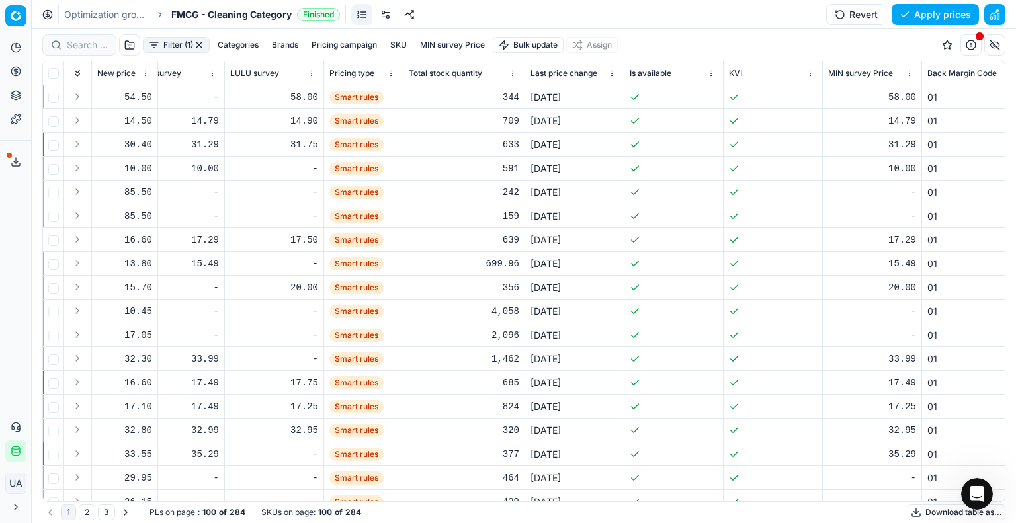
click at [728, 46] on div "Filter (1) Categories Brands Pricing campaign SKU MIN survey Price Bulk update …" at bounding box center [523, 45] width 963 height 32
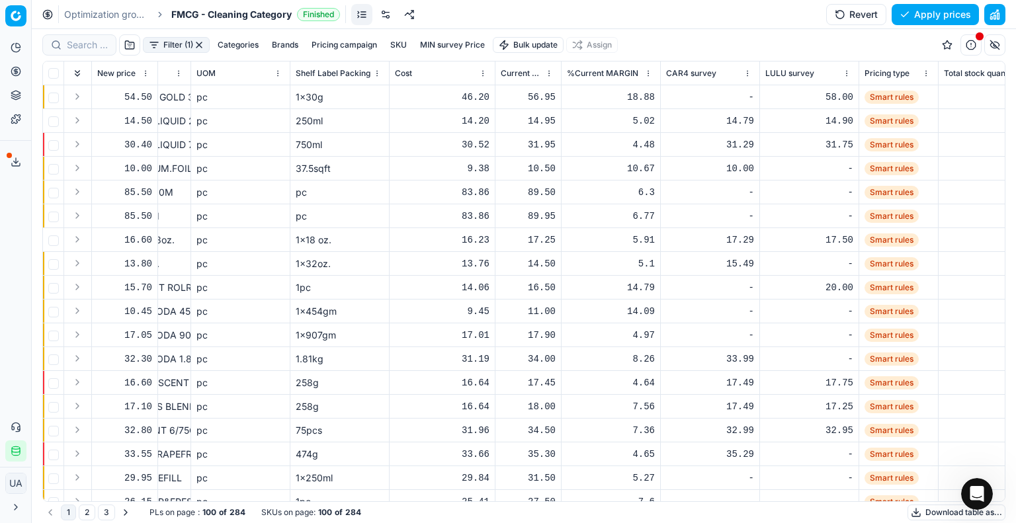
scroll to position [0, 307]
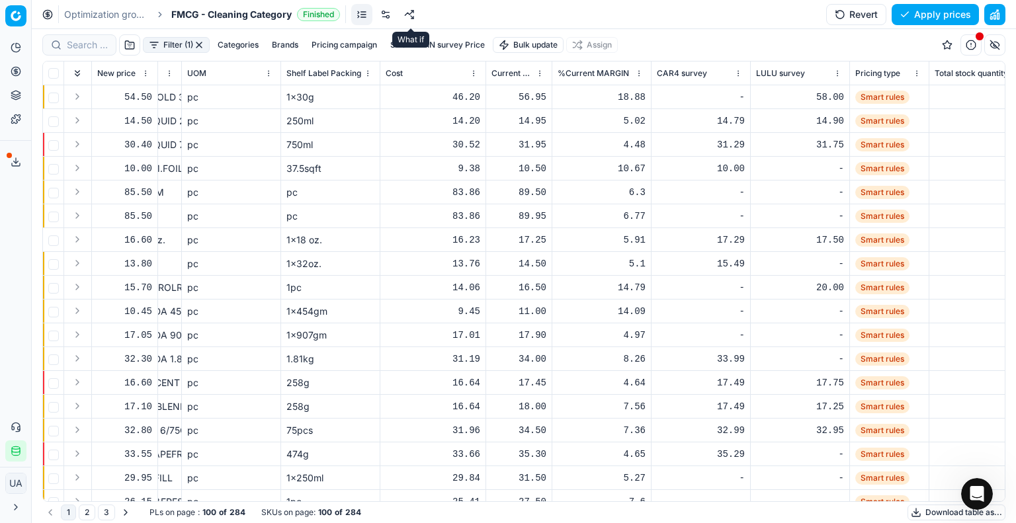
click at [412, 14] on link at bounding box center [409, 14] width 21 height 21
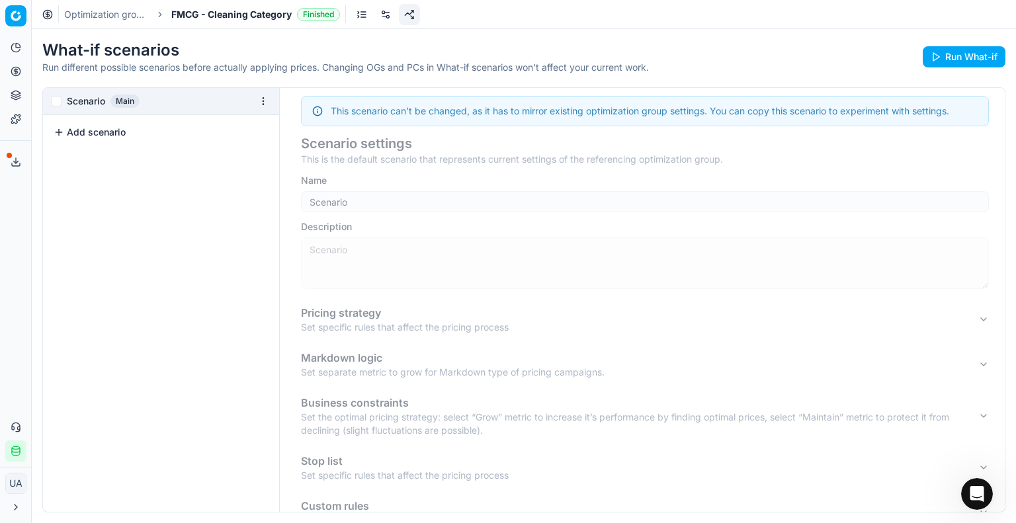
click at [121, 52] on h1 "What-if scenarios" at bounding box center [345, 50] width 607 height 21
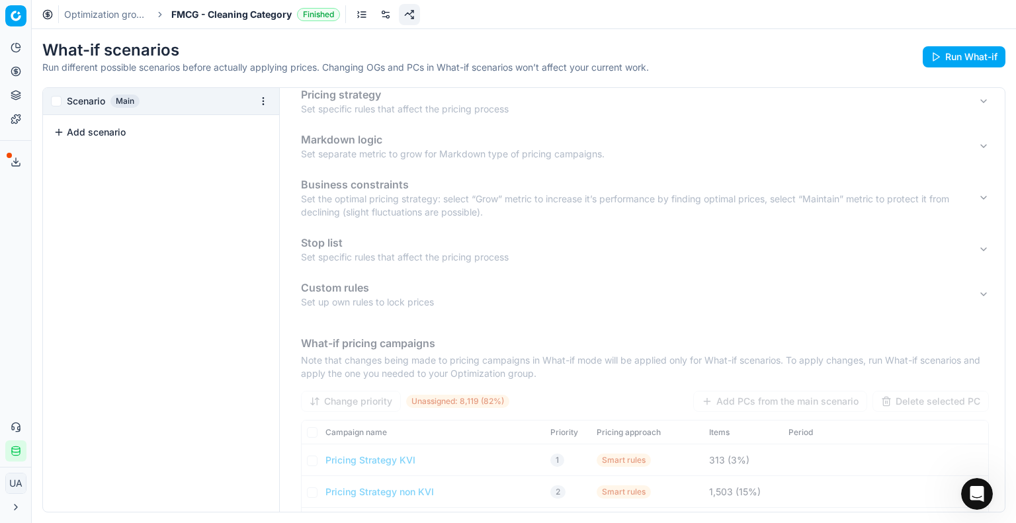
scroll to position [198, 0]
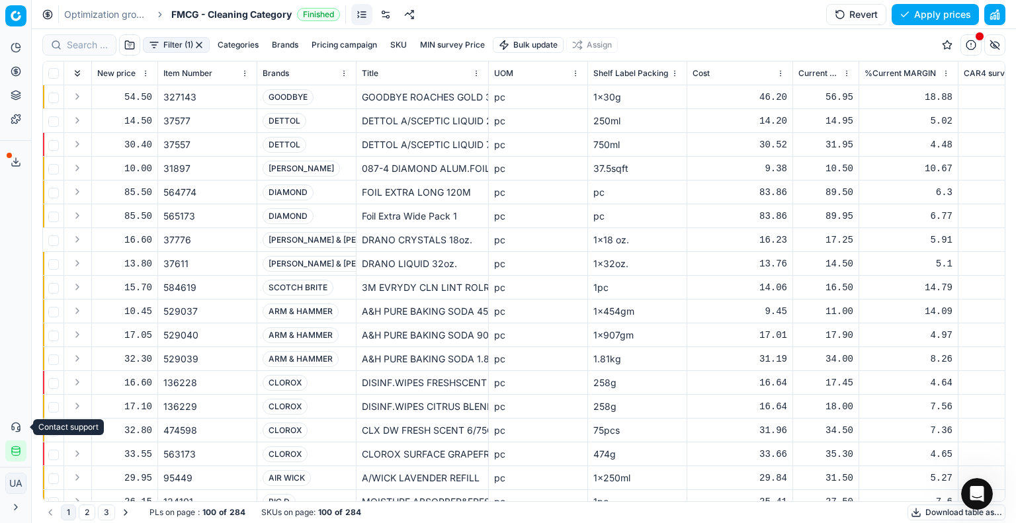
click at [17, 428] on icon at bounding box center [16, 426] width 8 height 7
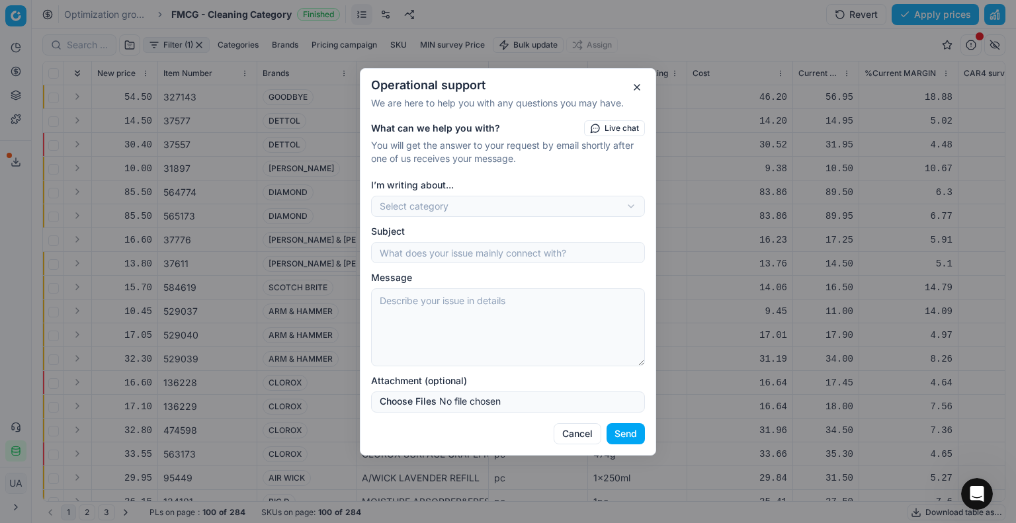
click at [590, 436] on button "Cancel" at bounding box center [578, 433] width 48 height 21
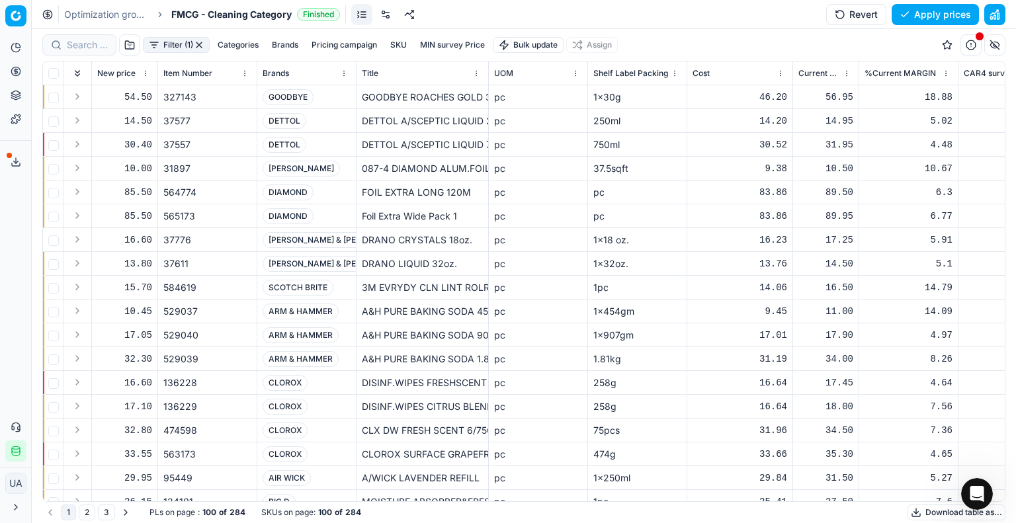
click at [21, 421] on button "Contact support" at bounding box center [15, 427] width 21 height 21
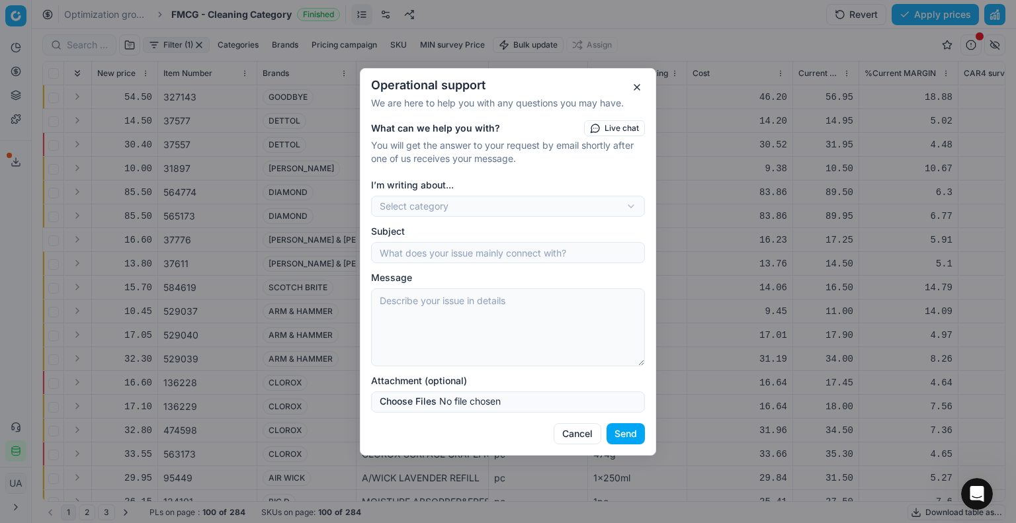
click at [569, 431] on button "Cancel" at bounding box center [578, 433] width 48 height 21
